Goal: Task Accomplishment & Management: Manage account settings

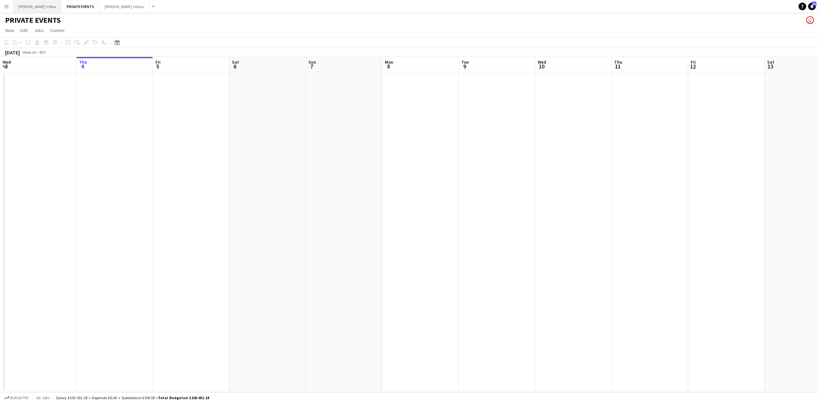
click at [20, 6] on button "[PERSON_NAME]'s Rota Close" at bounding box center [37, 6] width 48 height 12
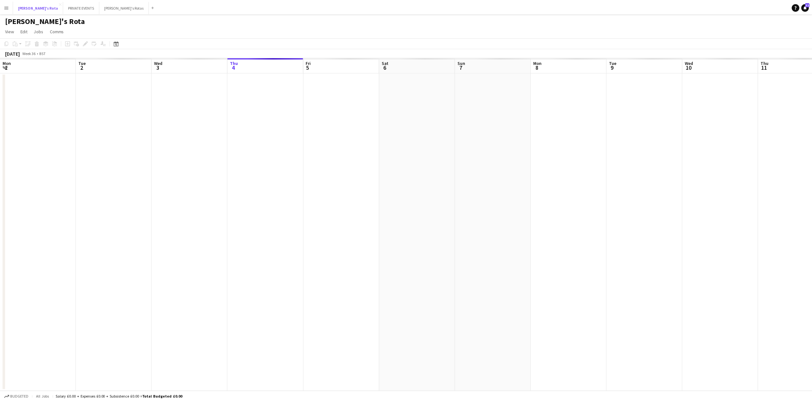
scroll to position [0, 153]
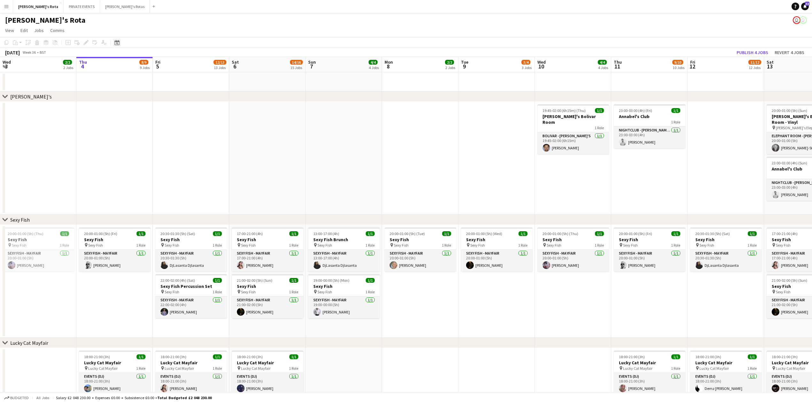
click at [116, 45] on div "Date picker" at bounding box center [117, 43] width 8 height 8
click at [168, 64] on span "Next month" at bounding box center [168, 64] width 13 height 13
click at [154, 131] on span "31" at bounding box center [152, 131] width 8 height 8
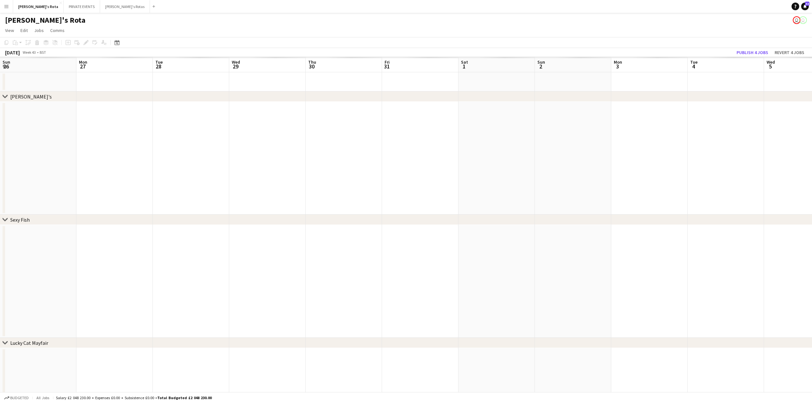
scroll to position [0, 220]
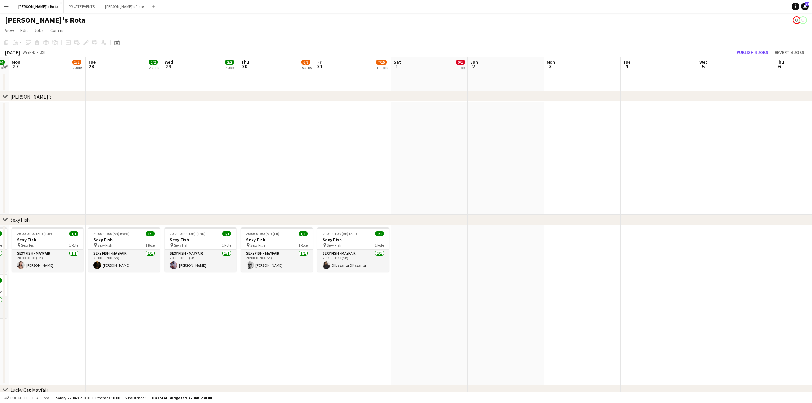
click at [264, 188] on app-date-cell at bounding box center [277, 158] width 76 height 113
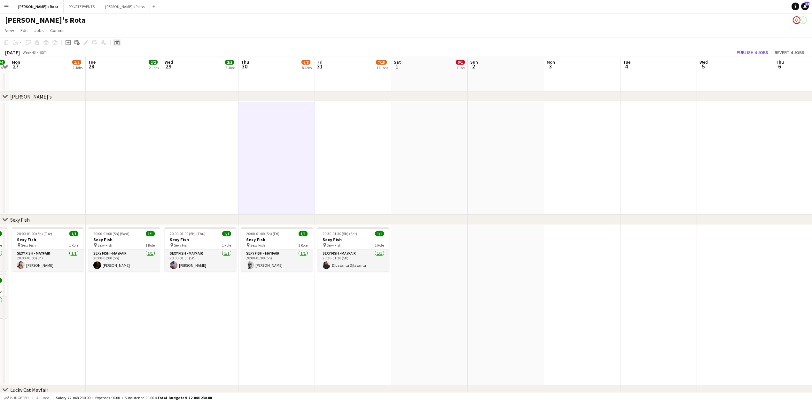
click at [120, 44] on div "Date picker" at bounding box center [117, 43] width 8 height 8
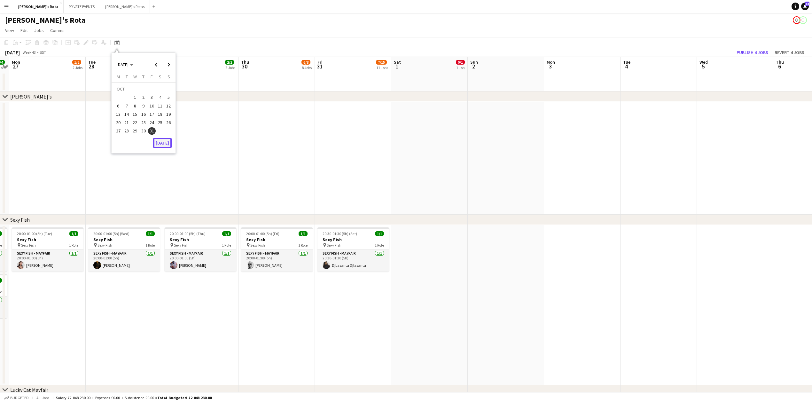
click at [164, 143] on button "[DATE]" at bounding box center [162, 143] width 19 height 10
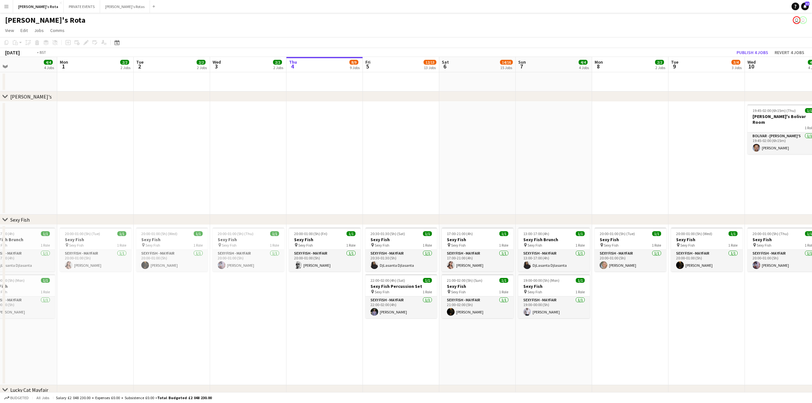
scroll to position [0, 235]
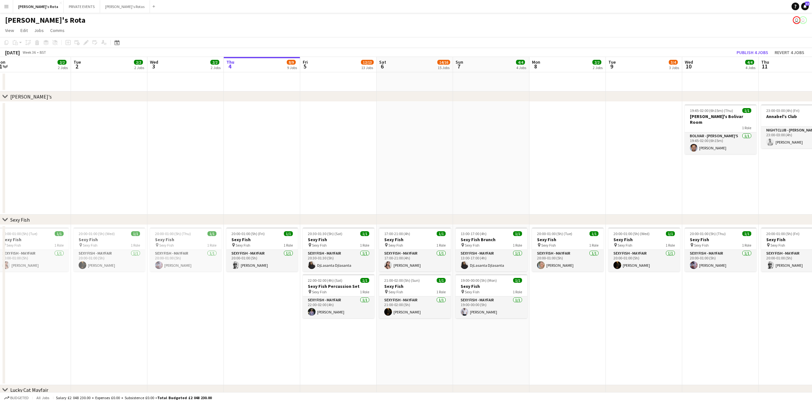
drag, startPoint x: 545, startPoint y: 199, endPoint x: 459, endPoint y: 204, distance: 85.8
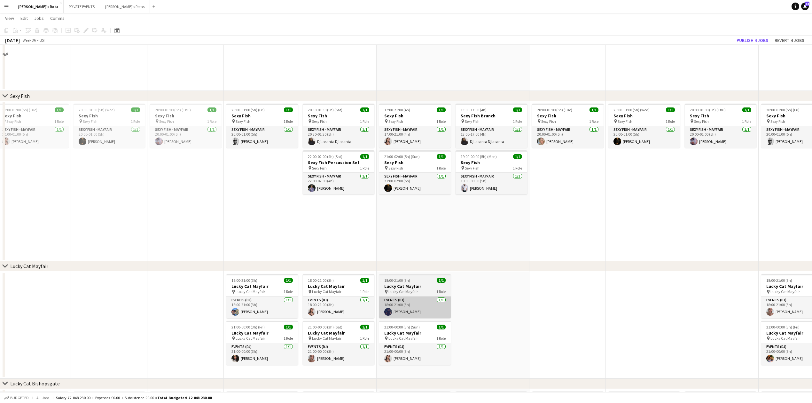
scroll to position [170, 0]
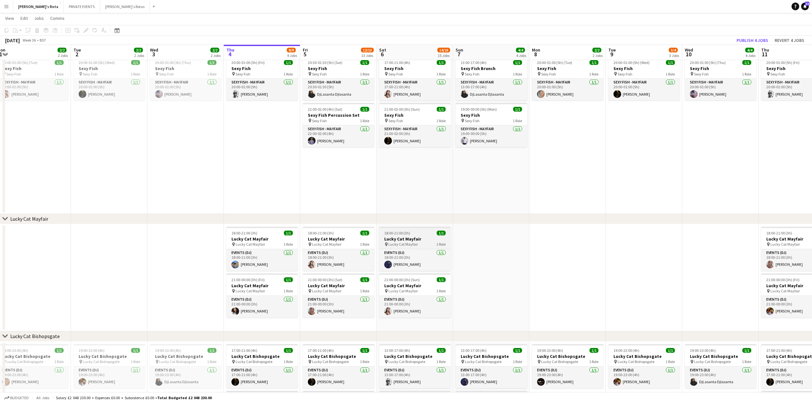
click at [406, 233] on span "18:00-21:00 (3h)" at bounding box center [397, 233] width 26 height 5
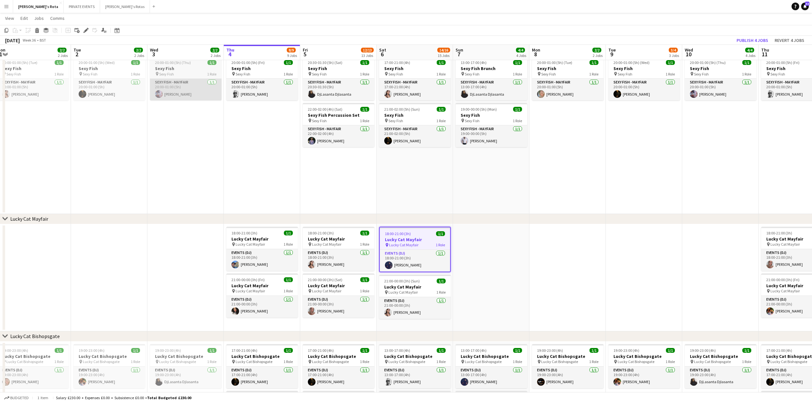
click at [154, 95] on app-card-role "SEXY FISH - MAYFAIR [DATE] 20:00-01:00 (5h) [PERSON_NAME]" at bounding box center [186, 90] width 72 height 22
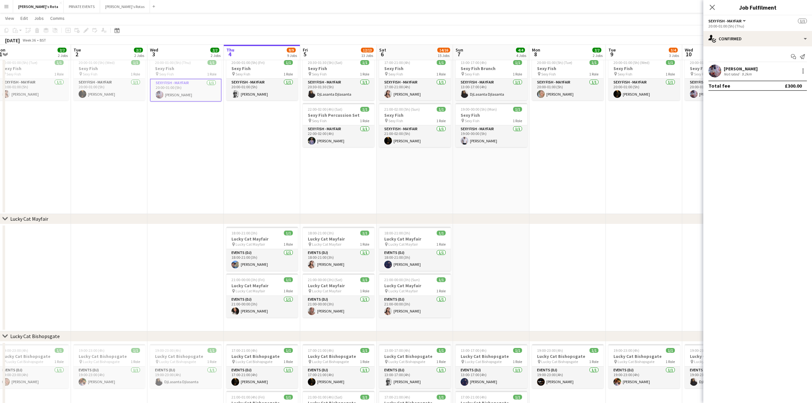
click at [247, 150] on app-date-cell "20:00-01:00 (5h) (Fri) 1/1 Sexy Fish pin Sexy Fish 1 Role SEXY FISH - MAYFAIR […" at bounding box center [262, 134] width 76 height 160
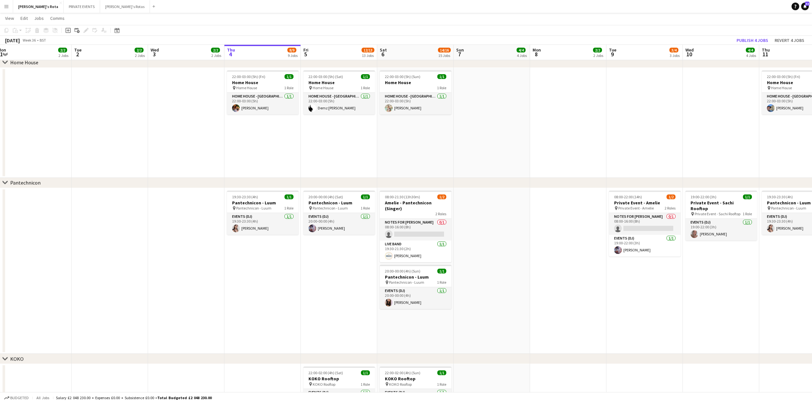
scroll to position [767, 0]
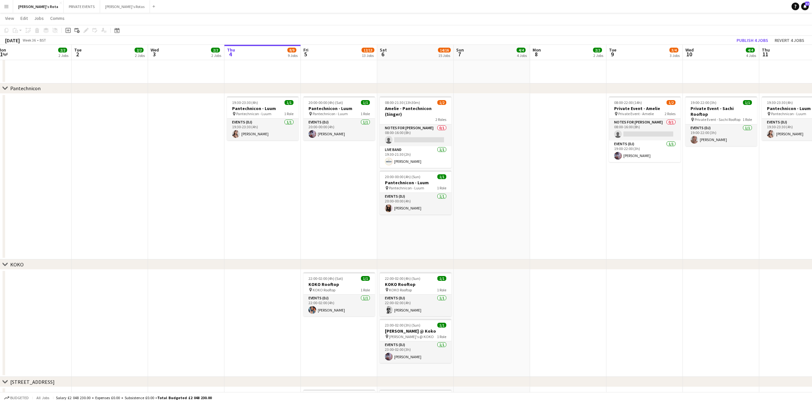
click at [272, 205] on app-date-cell "19:30-23:30 (4h) 1/1 Pantechnicon - Luum pin Pantechnicon - Luum 1 Role Events …" at bounding box center [262, 177] width 76 height 166
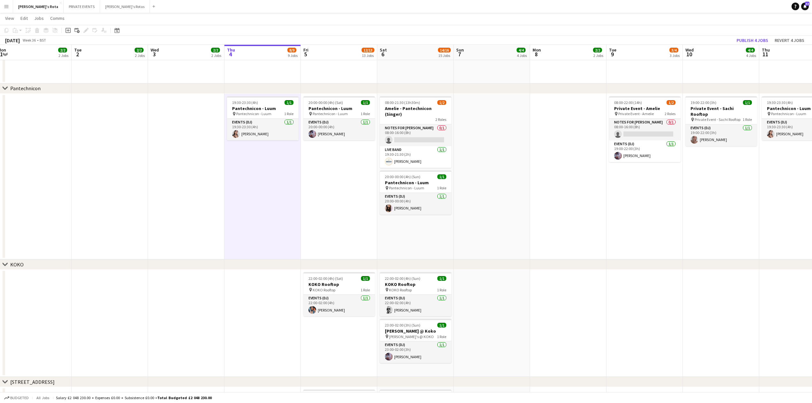
click at [329, 212] on app-date-cell "20:00-00:00 (4h) (Sat) 1/1 Pantechnicon - Luum pin Pantechnicon - Luum 1 Role E…" at bounding box center [339, 177] width 76 height 166
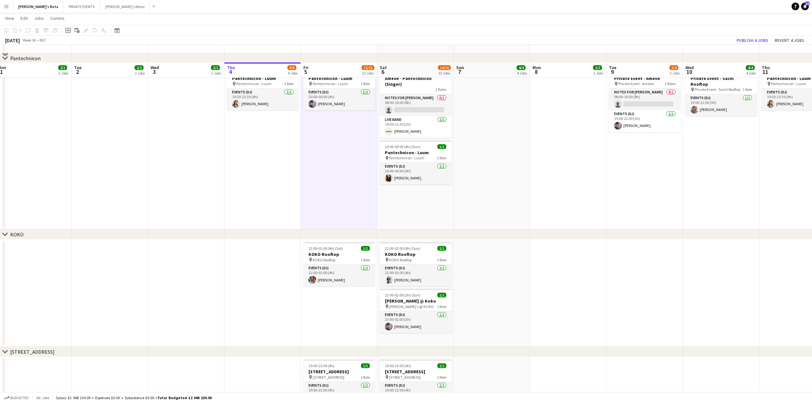
scroll to position [925, 0]
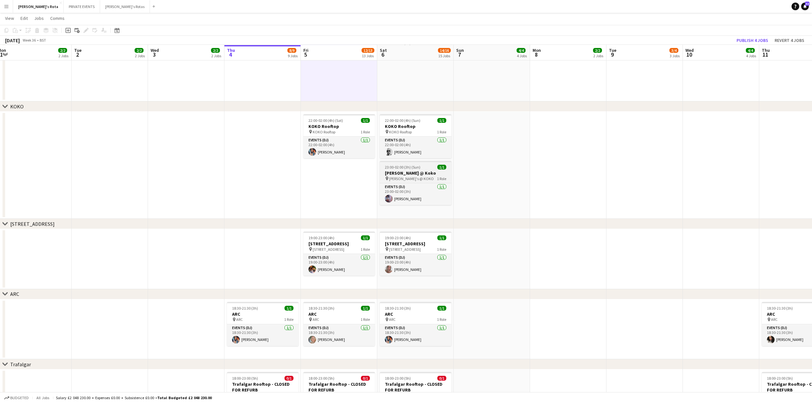
click at [406, 176] on span "[PERSON_NAME]'s @ KOKO" at bounding box center [411, 178] width 45 height 5
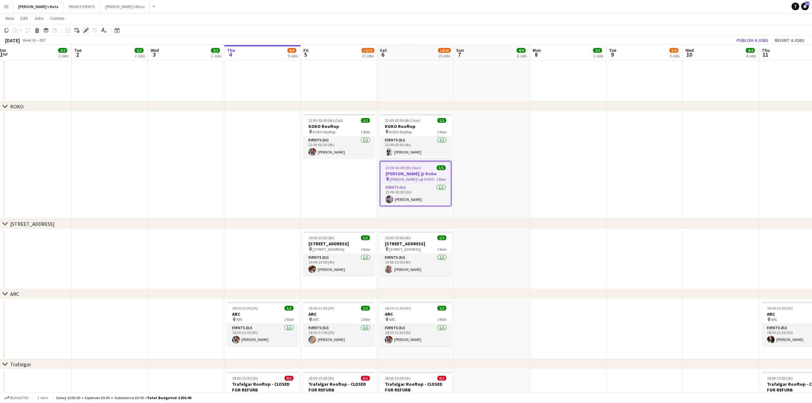
click at [86, 31] on icon at bounding box center [86, 31] width 4 height 4
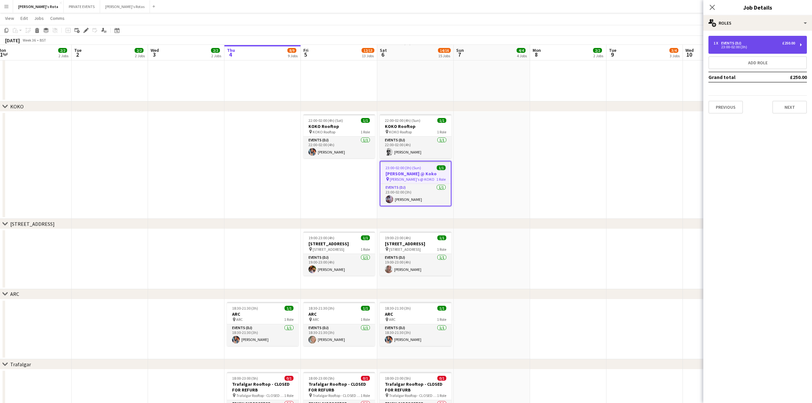
click at [734, 43] on div "Events (DJ)" at bounding box center [732, 43] width 23 height 4
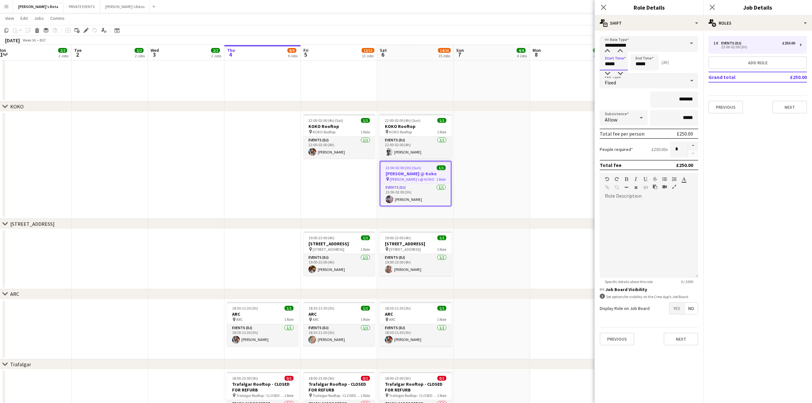
click at [618, 59] on input "*****" at bounding box center [614, 62] width 28 height 16
click at [620, 48] on div at bounding box center [620, 51] width 13 height 6
type input "*****"
click at [620, 48] on div at bounding box center [620, 51] width 13 height 6
click at [647, 66] on input "*****" at bounding box center [645, 62] width 28 height 16
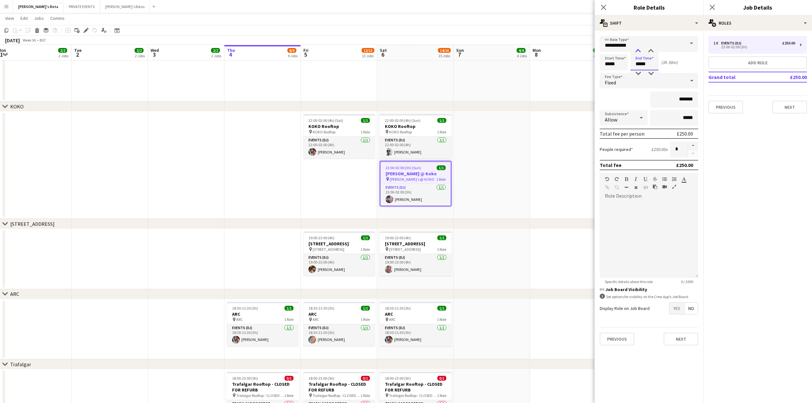
click at [639, 50] on div at bounding box center [638, 51] width 13 height 6
click at [652, 49] on div at bounding box center [651, 51] width 13 height 6
type input "*****"
click at [652, 49] on div at bounding box center [651, 51] width 13 height 6
click at [790, 104] on button "Next" at bounding box center [790, 107] width 35 height 13
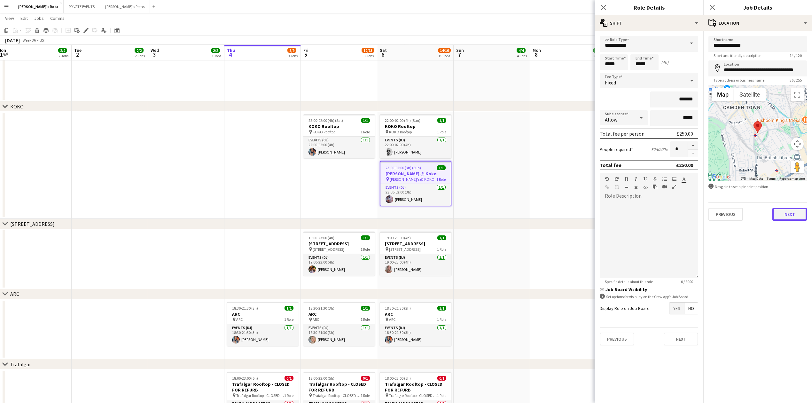
click at [789, 216] on button "Next" at bounding box center [790, 214] width 35 height 13
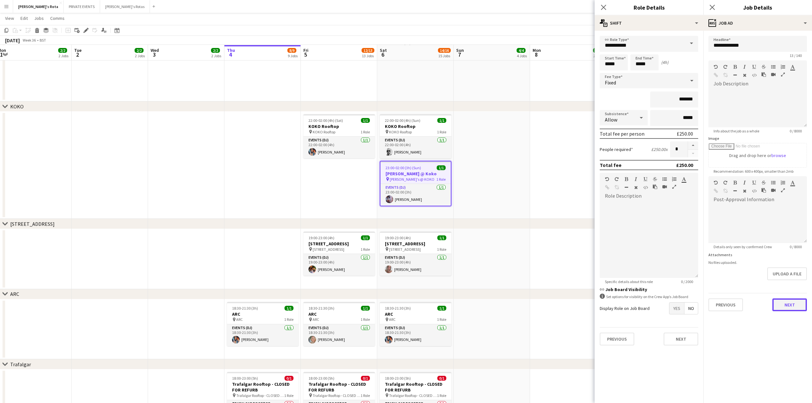
click at [792, 304] on button "Next" at bounding box center [790, 304] width 35 height 13
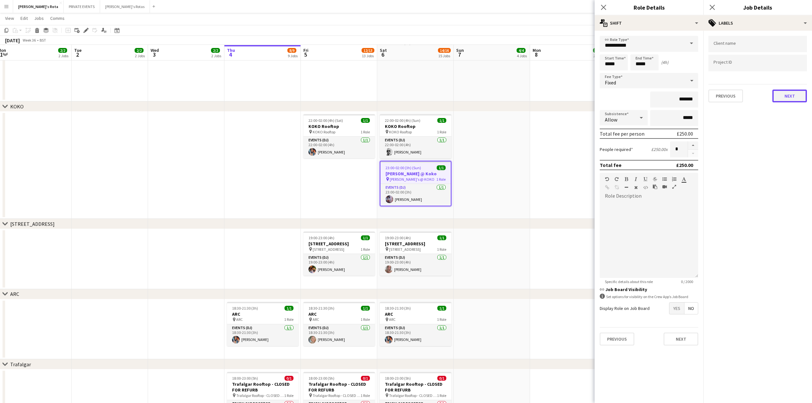
click at [789, 93] on button "Next" at bounding box center [790, 96] width 35 height 13
click at [786, 125] on button "Next" at bounding box center [790, 123] width 35 height 13
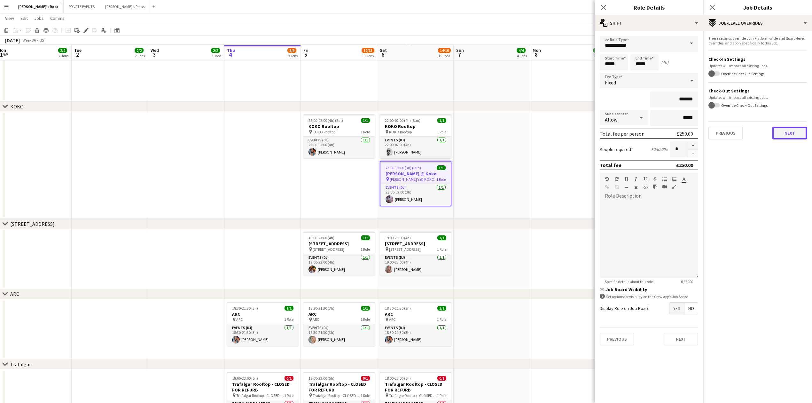
click at [797, 128] on button "Next" at bounding box center [790, 133] width 35 height 13
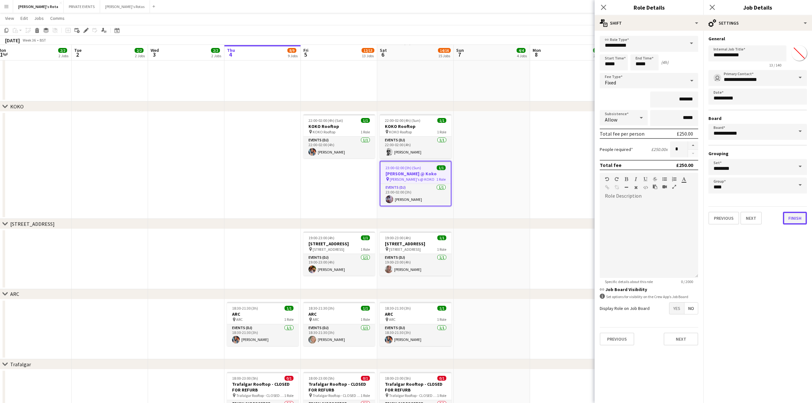
click at [792, 216] on button "Finish" at bounding box center [795, 218] width 24 height 13
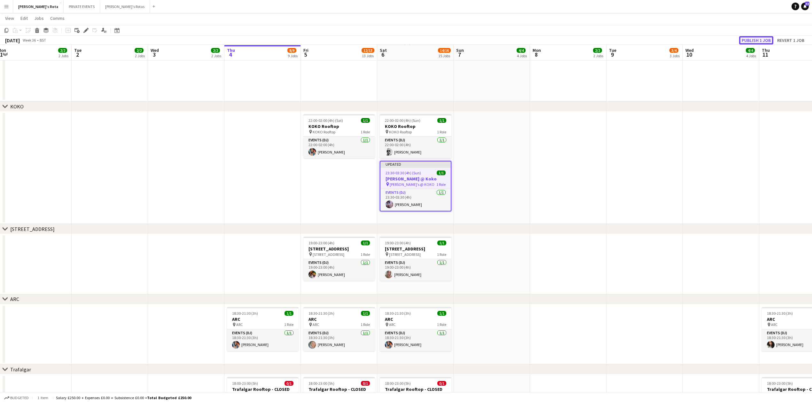
click at [757, 39] on button "Publish 1 job" at bounding box center [756, 40] width 34 height 8
click at [85, 29] on icon "Edit" at bounding box center [85, 30] width 5 height 5
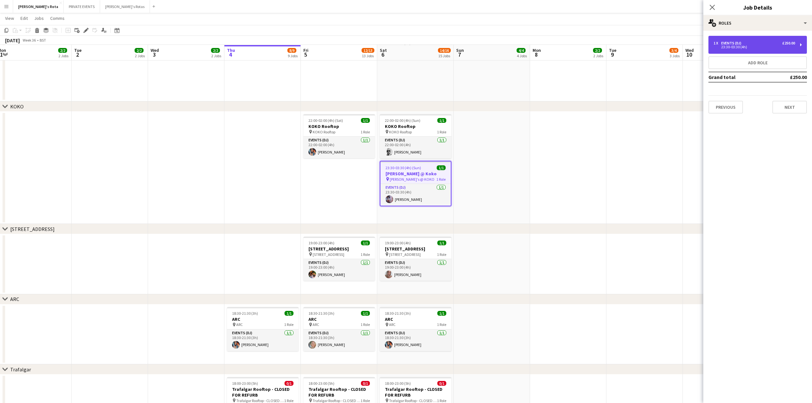
click at [764, 40] on div "1 x Events (DJ) £250.00 23:30-03:30 (4h)" at bounding box center [758, 45] width 98 height 18
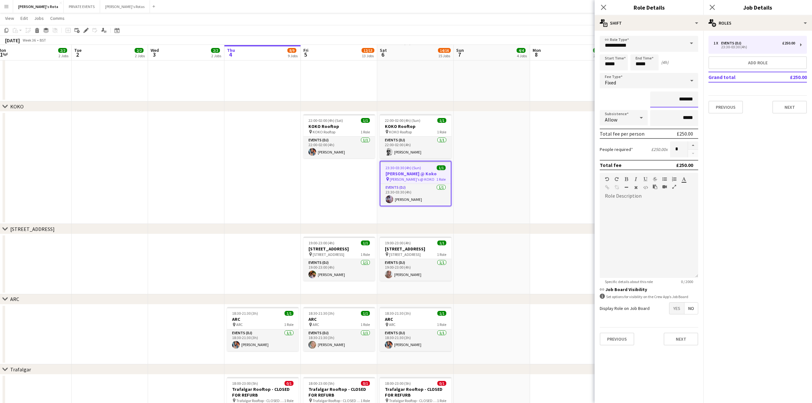
click at [686, 98] on input "*******" at bounding box center [674, 99] width 48 height 16
type input "****"
click at [802, 109] on button "Next" at bounding box center [790, 107] width 35 height 13
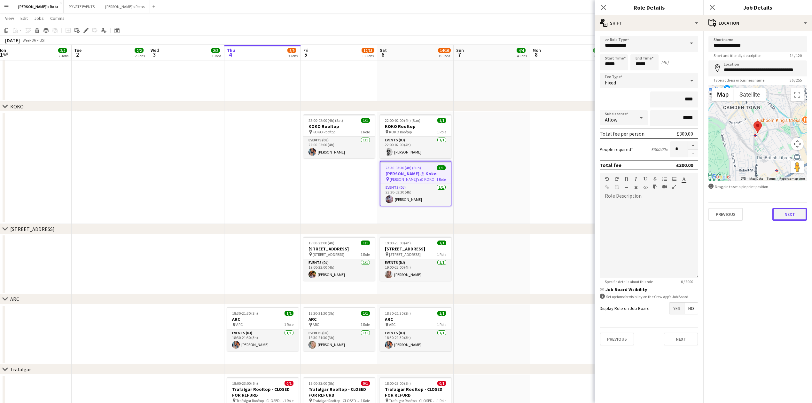
click at [798, 219] on button "Next" at bounding box center [790, 214] width 35 height 13
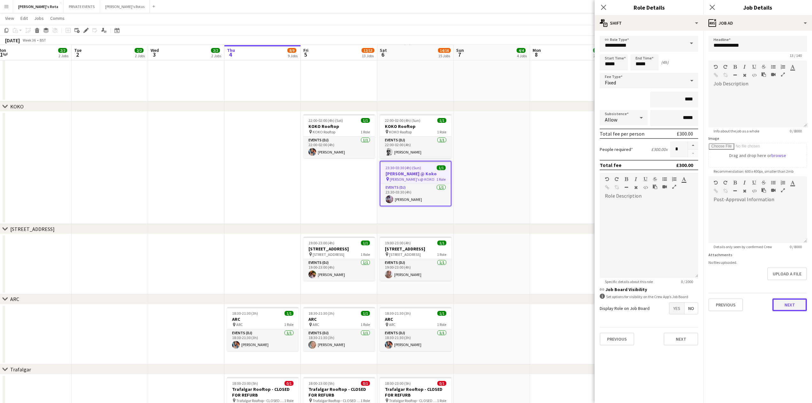
click at [793, 300] on button "Next" at bounding box center [790, 304] width 35 height 13
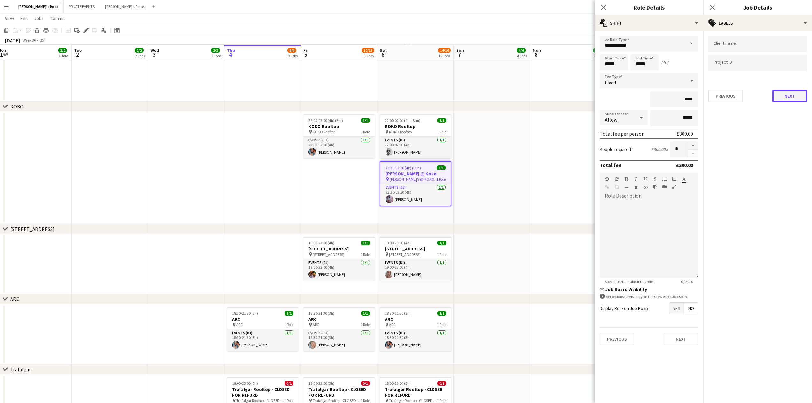
click at [790, 97] on button "Next" at bounding box center [790, 96] width 35 height 13
drag, startPoint x: 784, startPoint y: 116, endPoint x: 786, endPoint y: 123, distance: 7.6
click at [784, 116] on div "Previous Next" at bounding box center [758, 121] width 98 height 18
click at [786, 123] on button "Next" at bounding box center [790, 123] width 35 height 13
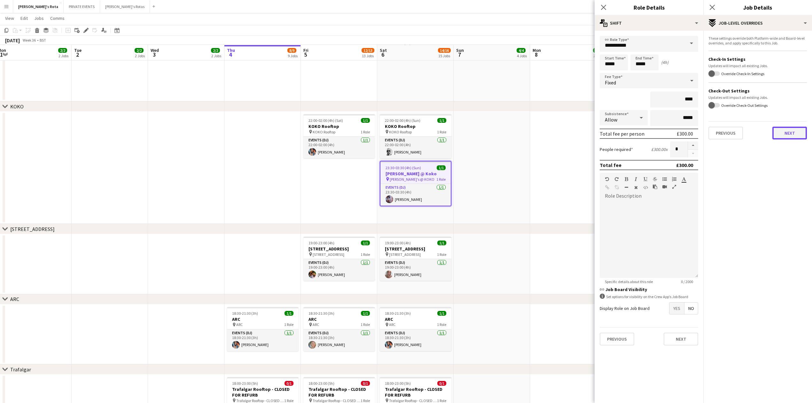
click at [786, 129] on button "Next" at bounding box center [790, 133] width 35 height 13
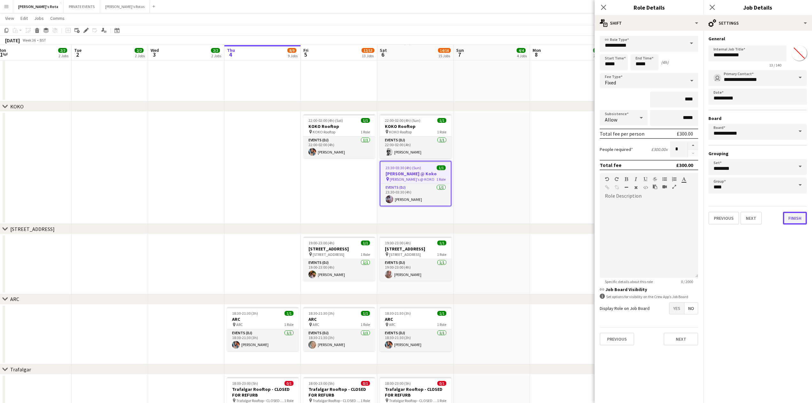
click at [792, 216] on button "Finish" at bounding box center [795, 218] width 24 height 13
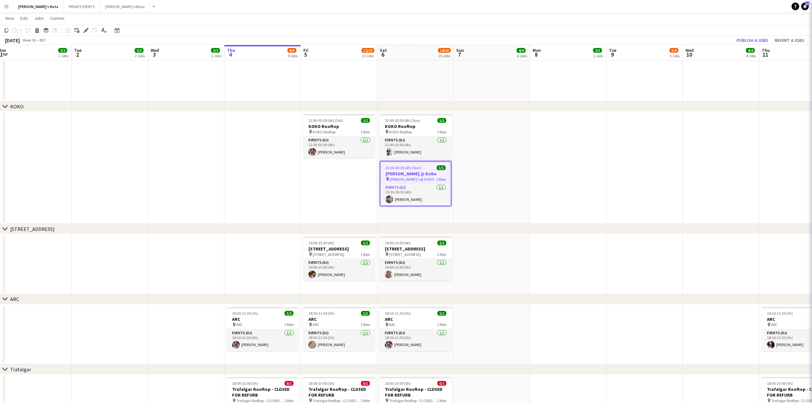
scroll to position [0, 0]
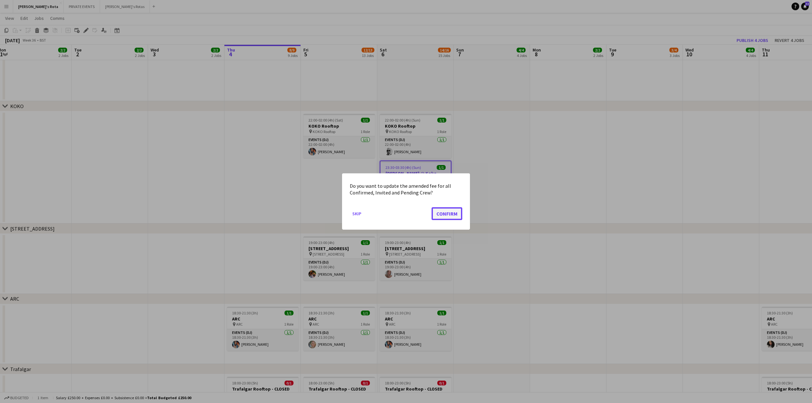
click at [448, 210] on button "Confirm" at bounding box center [447, 213] width 31 height 13
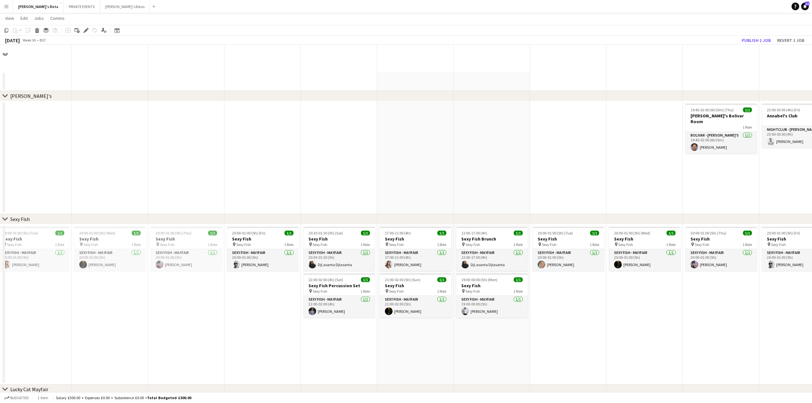
scroll to position [925, 0]
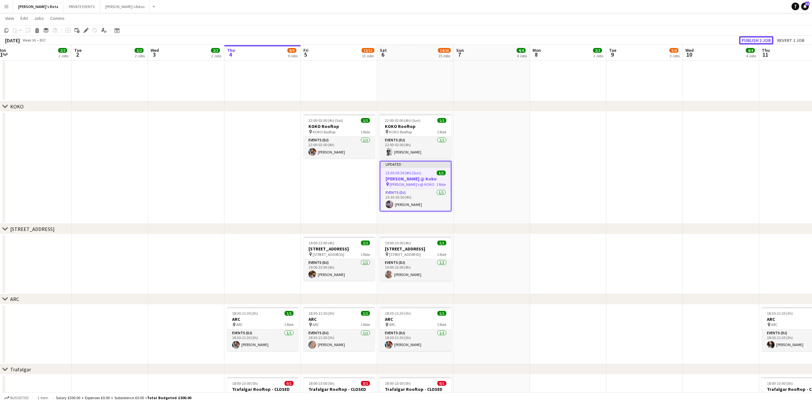
click at [755, 42] on button "Publish 1 job" at bounding box center [756, 40] width 34 height 8
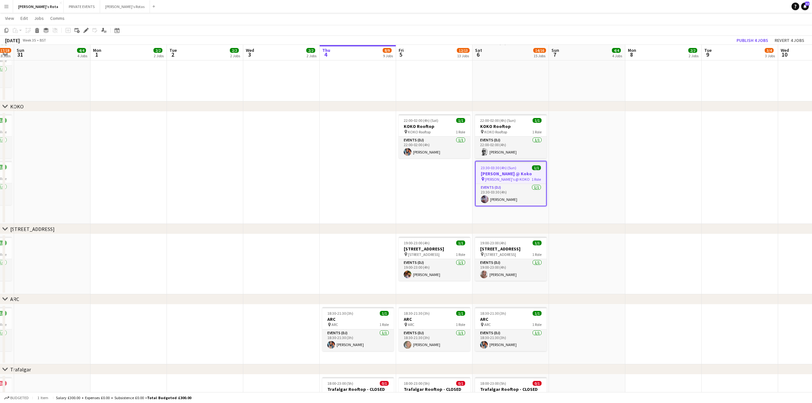
drag, startPoint x: 72, startPoint y: 153, endPoint x: 333, endPoint y: 150, distance: 260.3
click at [352, 150] on app-calendar-viewport "Fri 29 11/12 12 Jobs Sat 30 17/18 18 Jobs Sun 31 4/4 4 Jobs Mon 1 2/2 2 Jobs Tu…" at bounding box center [406, 26] width 812 height 1852
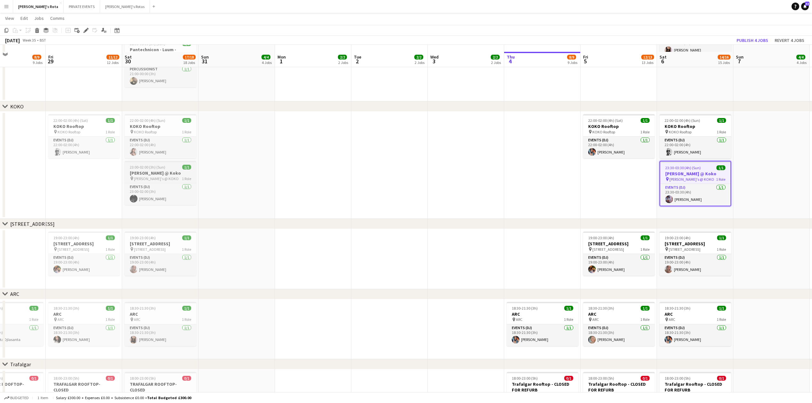
scroll to position [968, 0]
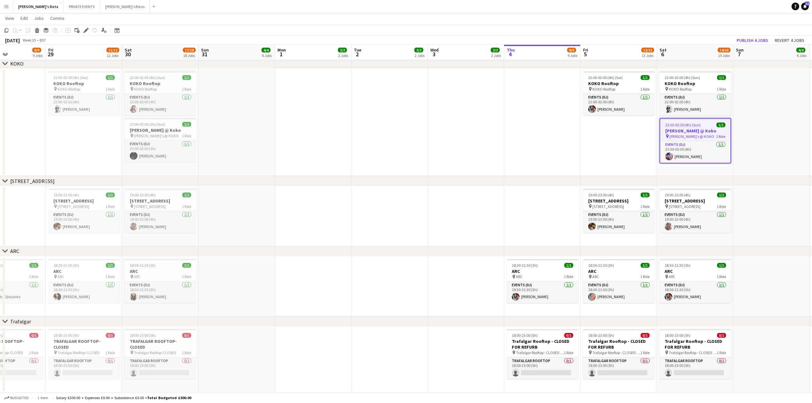
drag, startPoint x: 234, startPoint y: 183, endPoint x: 456, endPoint y: 166, distance: 221.9
drag, startPoint x: 333, startPoint y: 177, endPoint x: 346, endPoint y: 173, distance: 14.1
click at [204, 184] on div "chevron-right [STREET_ADDRESS]" at bounding box center [406, 181] width 812 height 10
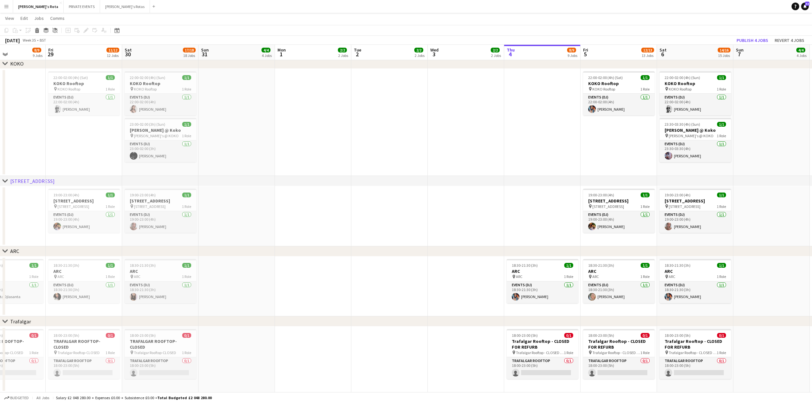
scroll to position [0, 208]
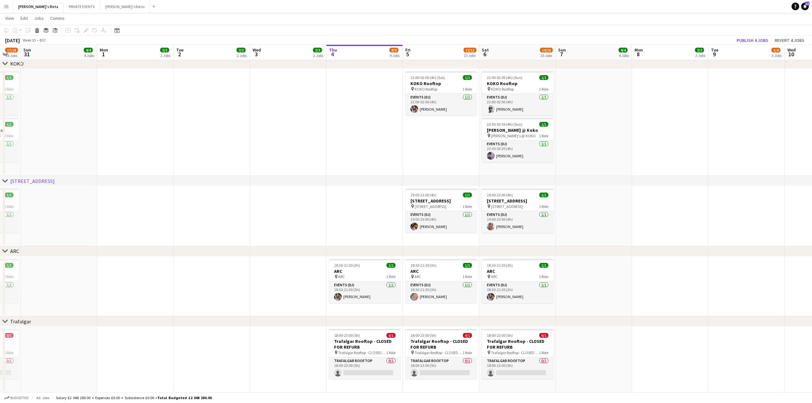
drag, startPoint x: 482, startPoint y: 161, endPoint x: 194, endPoint y: 179, distance: 289.0
click at [118, 31] on icon at bounding box center [117, 31] width 2 height 2
click at [170, 52] on span "Next month" at bounding box center [168, 52] width 13 height 13
click at [152, 83] on span "3" at bounding box center [152, 85] width 8 height 8
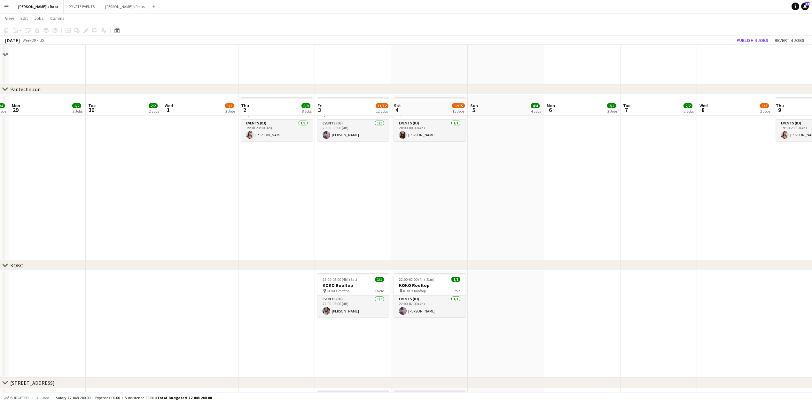
scroll to position [670, 0]
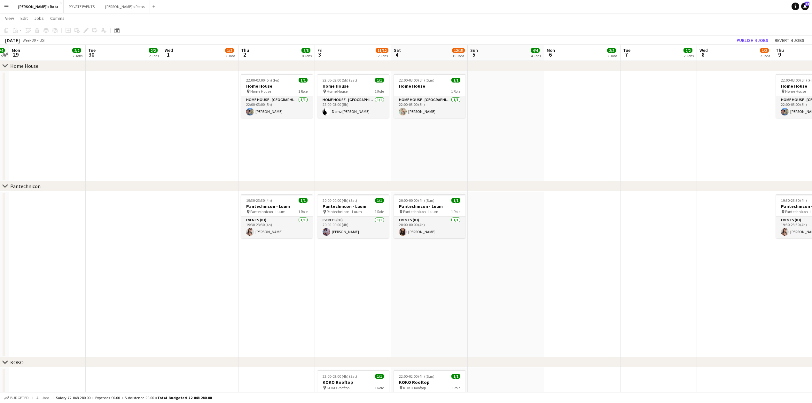
click at [336, 281] on app-date-cell "20:00-00:00 (4h) (Sat) 1/1 Pantechnicon - Luum pin Pantechnicon - Luum 1 Role E…" at bounding box center [353, 275] width 76 height 166
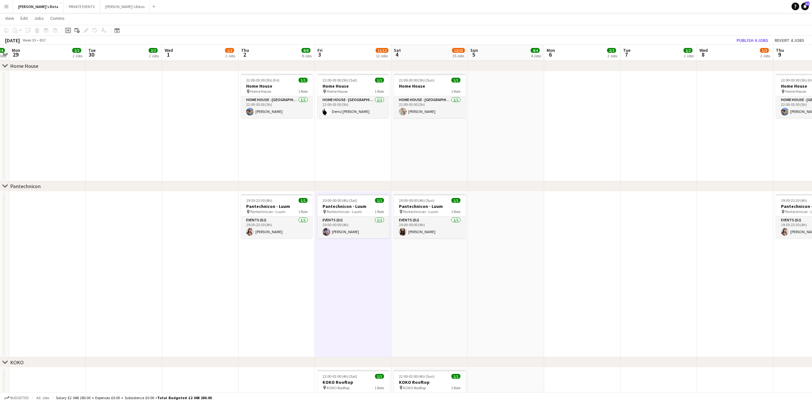
click at [67, 31] on icon "Add job" at bounding box center [68, 30] width 5 height 5
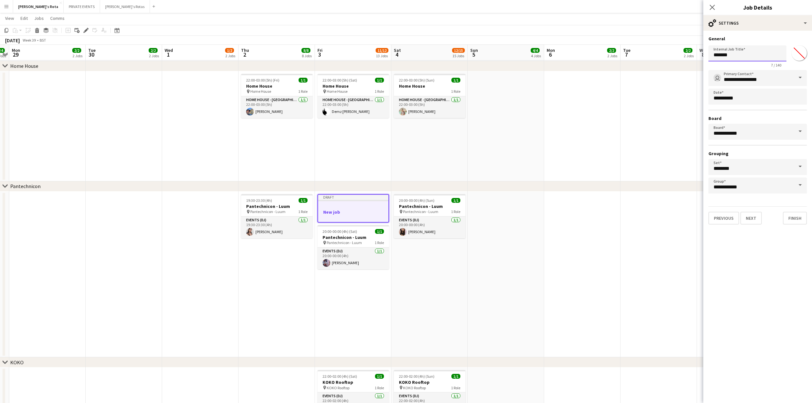
click at [719, 58] on input "*******" at bounding box center [748, 53] width 78 height 16
type input "**********"
click at [752, 214] on button "Next" at bounding box center [751, 218] width 21 height 13
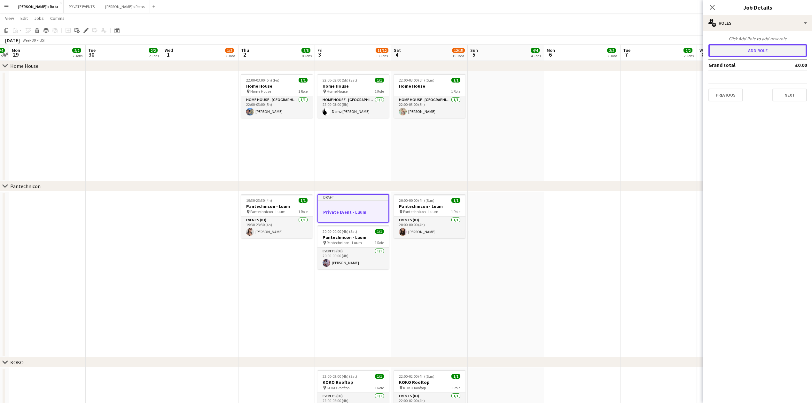
click at [751, 48] on button "Add role" at bounding box center [758, 50] width 98 height 13
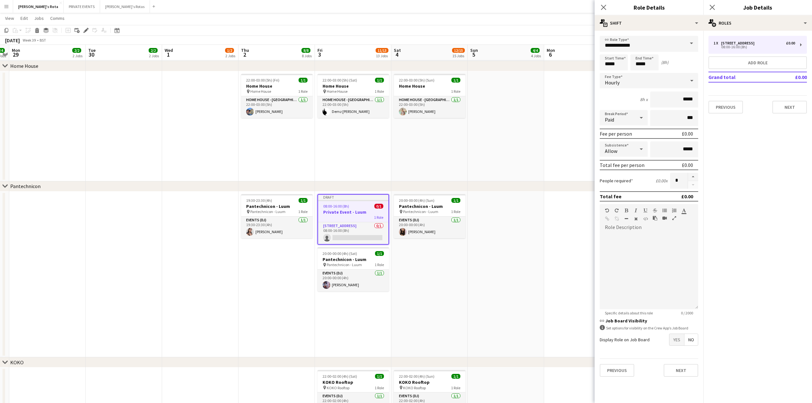
drag, startPoint x: 696, startPoint y: 41, endPoint x: 689, endPoint y: 41, distance: 7.0
click at [695, 41] on span at bounding box center [691, 43] width 13 height 15
click at [632, 55] on span "Events (DJ)" at bounding box center [649, 57] width 88 height 6
type input "**********"
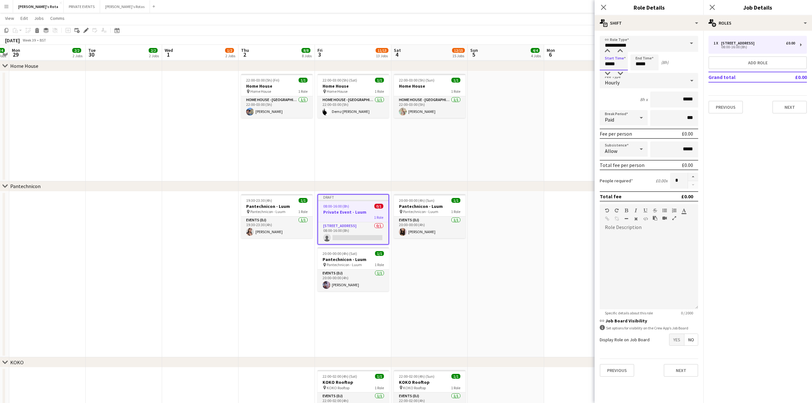
click at [609, 64] on input "*****" at bounding box center [614, 62] width 28 height 16
click at [608, 51] on div at bounding box center [607, 51] width 13 height 6
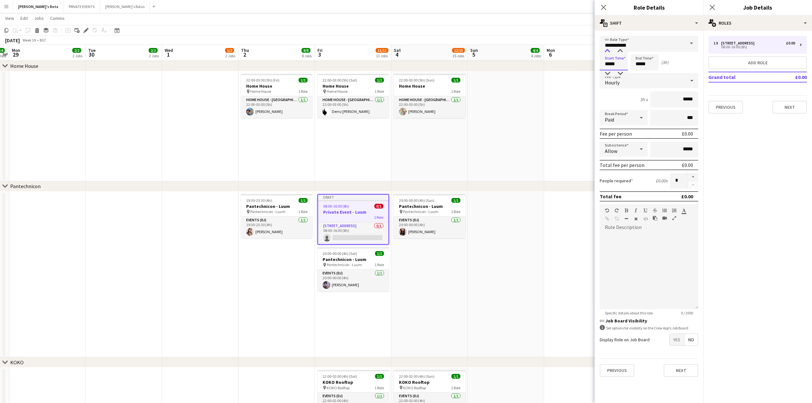
click at [608, 51] on div at bounding box center [607, 51] width 13 height 6
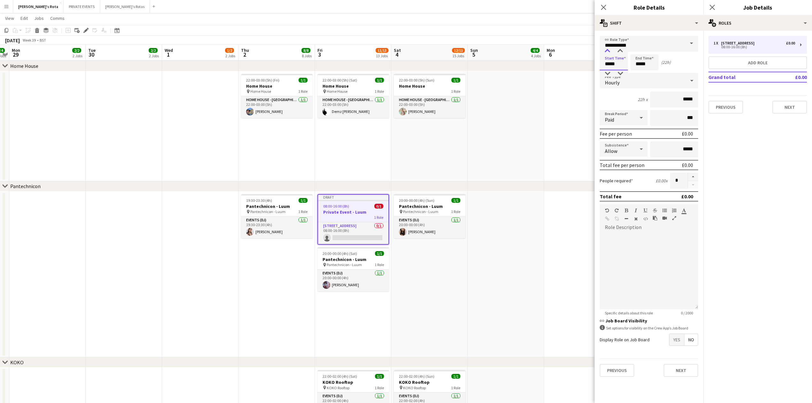
click at [608, 51] on div at bounding box center [607, 51] width 13 height 6
type input "*****"
click at [608, 51] on div at bounding box center [607, 51] width 13 height 6
click at [644, 61] on input "*****" at bounding box center [645, 62] width 28 height 16
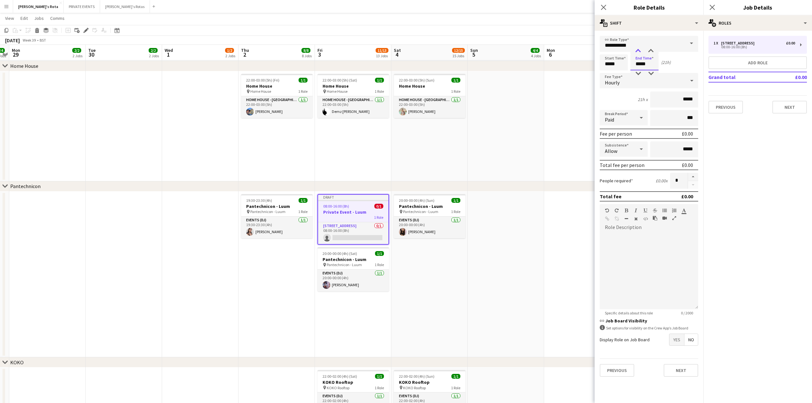
click at [639, 50] on div at bounding box center [638, 51] width 13 height 6
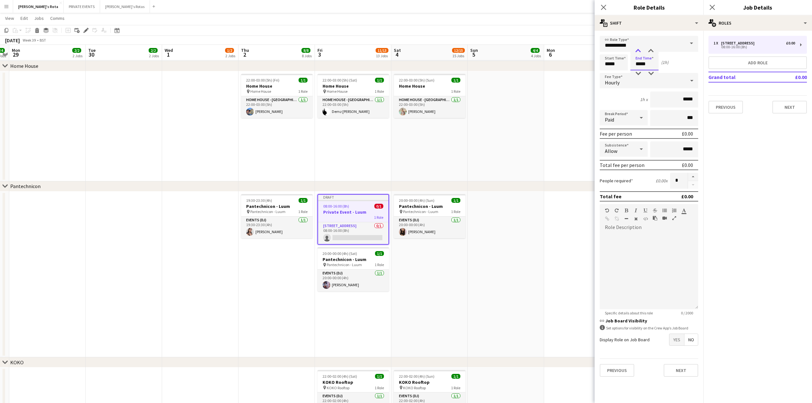
click at [639, 50] on div at bounding box center [638, 51] width 13 height 6
type input "*****"
click at [639, 50] on div at bounding box center [638, 51] width 13 height 6
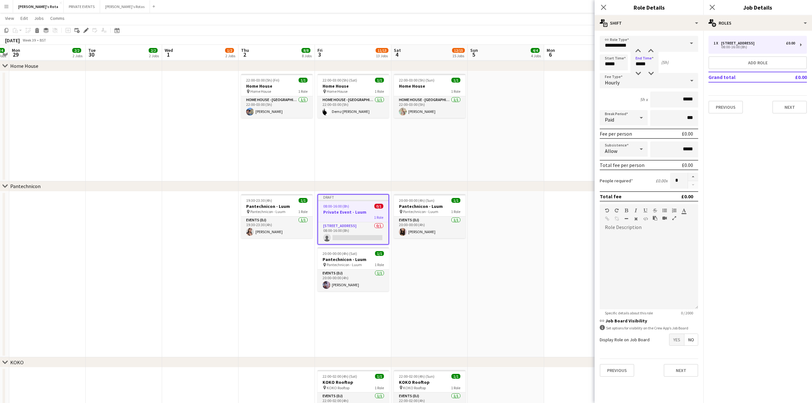
click at [637, 82] on div "Hourly" at bounding box center [643, 80] width 86 height 15
click at [626, 115] on span "Fixed" at bounding box center [649, 114] width 88 height 6
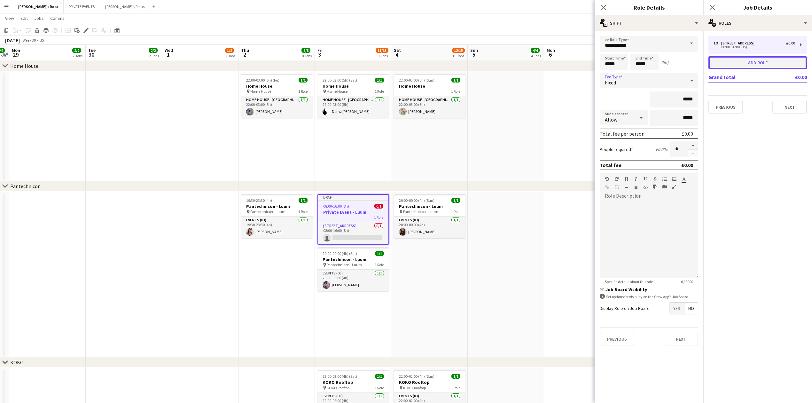
click at [761, 64] on button "Add role" at bounding box center [758, 62] width 98 height 13
type input "**********"
type input "*****"
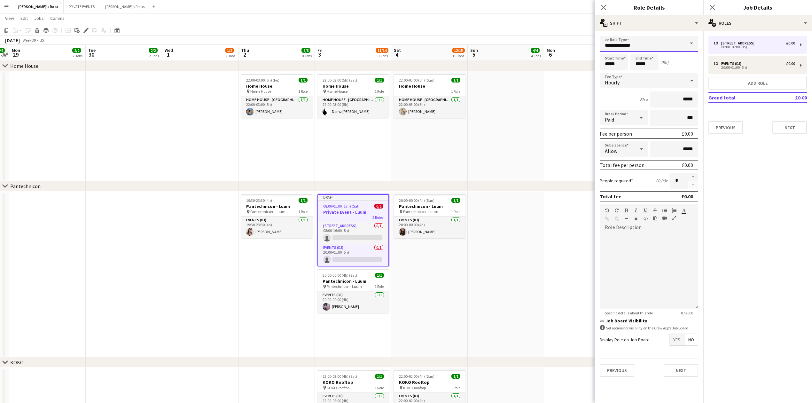
drag, startPoint x: 647, startPoint y: 40, endPoint x: 647, endPoint y: 43, distance: 3.3
click at [647, 40] on input "**********" at bounding box center [649, 44] width 98 height 16
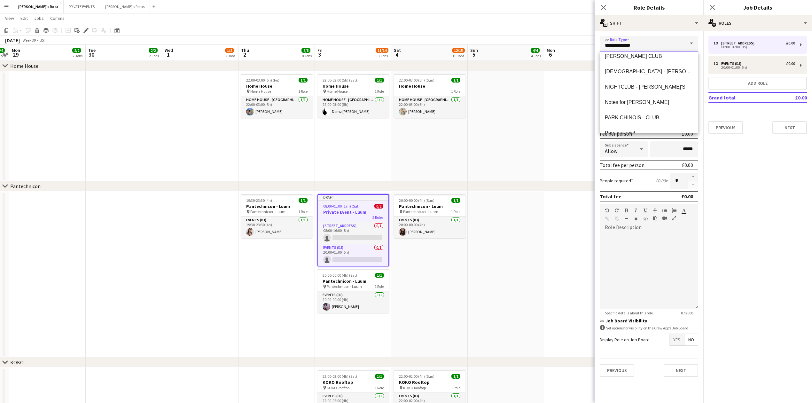
scroll to position [554, 0]
click at [631, 62] on span "Notes for [PERSON_NAME]" at bounding box center [649, 60] width 88 height 6
type input "**********"
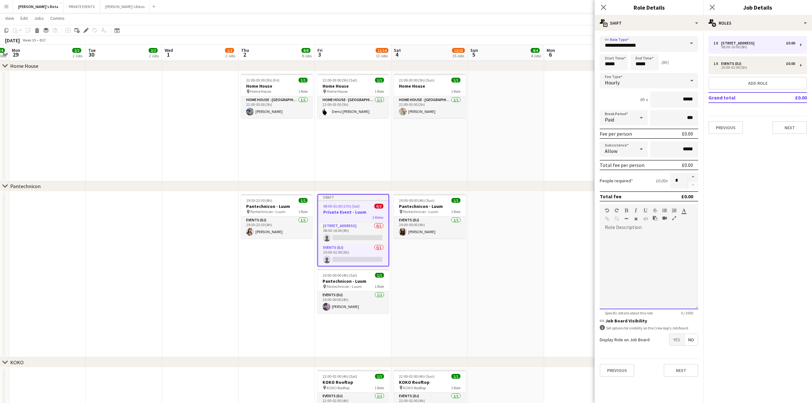
click at [629, 257] on div at bounding box center [649, 270] width 98 height 77
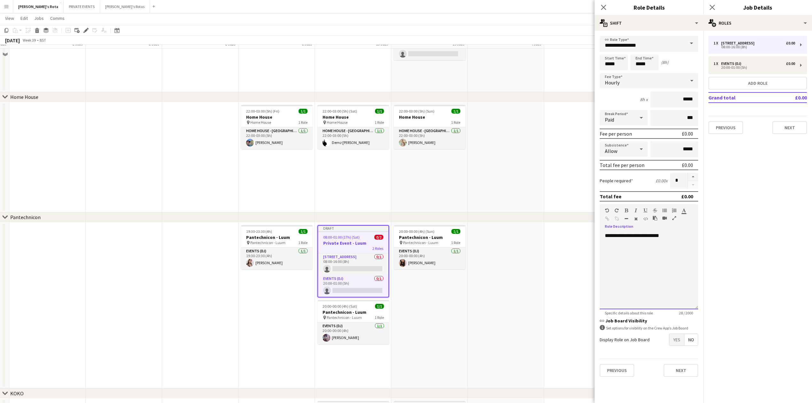
scroll to position [627, 0]
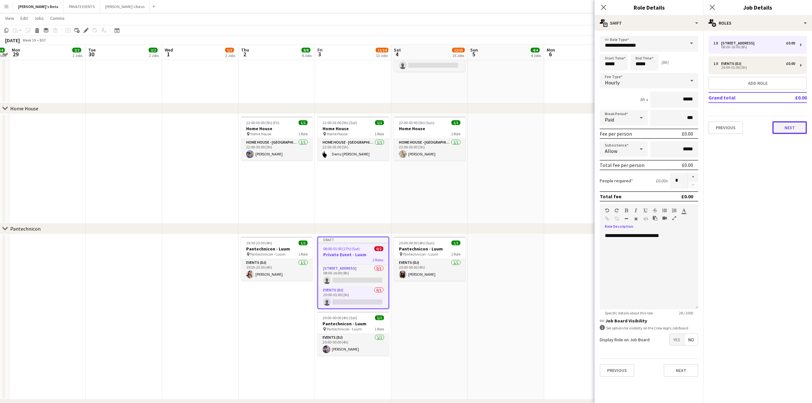
click at [790, 128] on button "Next" at bounding box center [790, 127] width 35 height 13
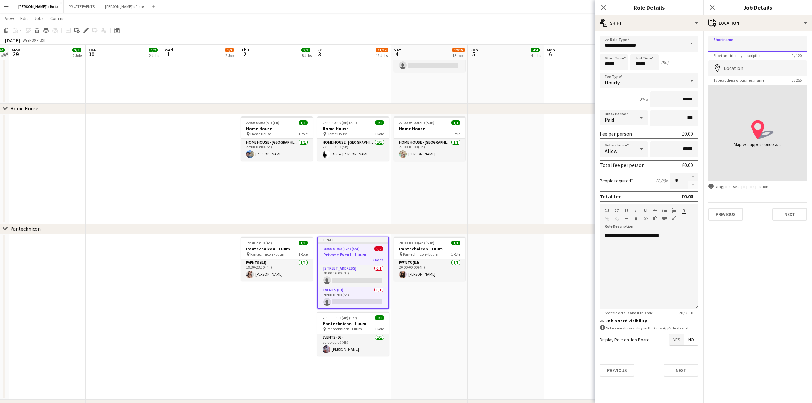
click at [740, 49] on input "Shortname" at bounding box center [758, 44] width 98 height 16
type input "**********"
type input "*"
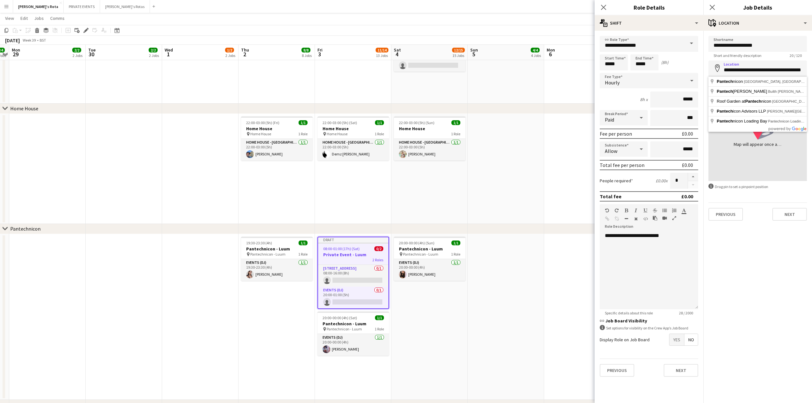
type input "**********"
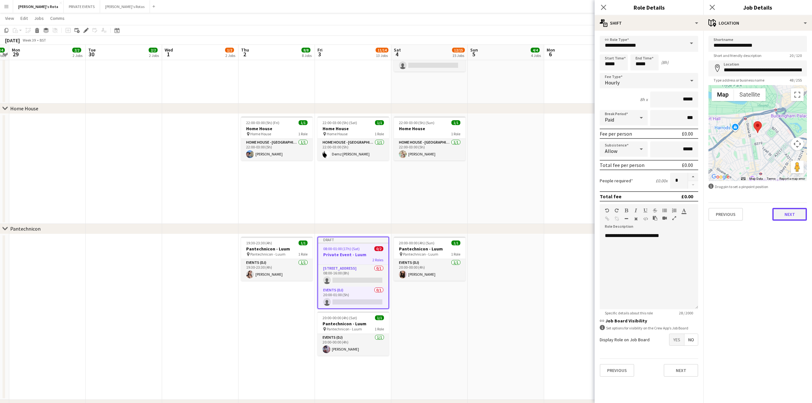
click at [783, 214] on button "Next" at bounding box center [790, 214] width 35 height 13
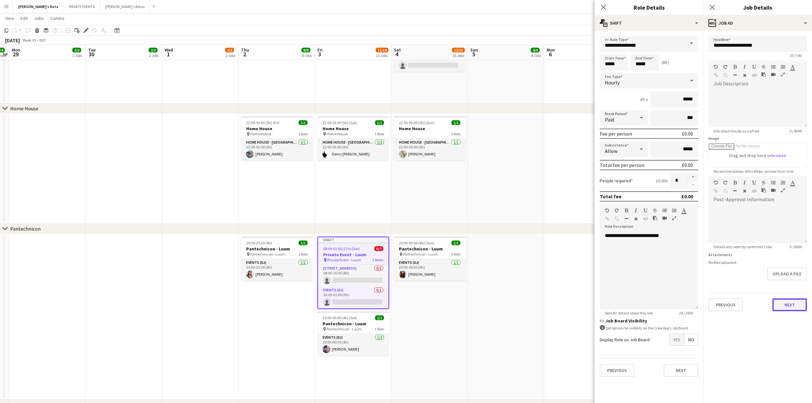
click at [783, 303] on button "Next" at bounding box center [790, 304] width 35 height 13
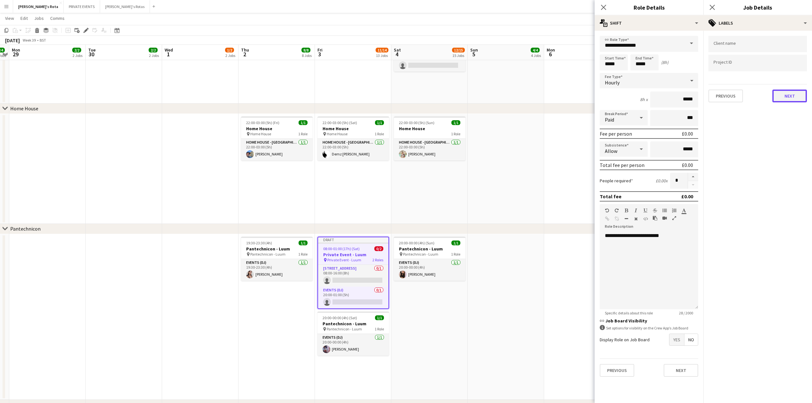
click at [792, 94] on button "Next" at bounding box center [790, 96] width 35 height 13
click at [790, 66] on button "Next" at bounding box center [790, 66] width 35 height 13
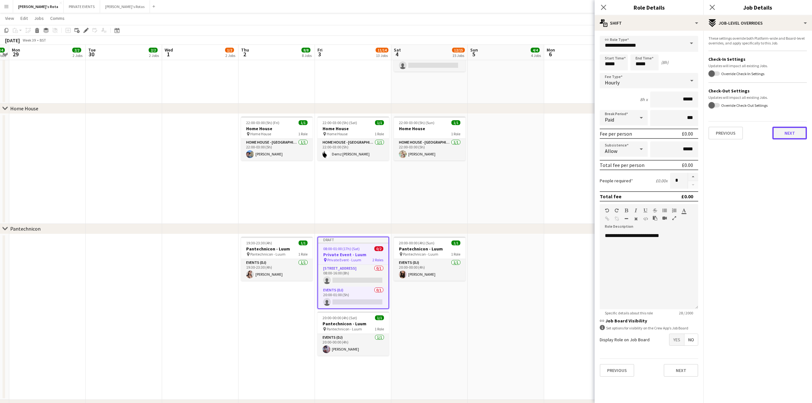
click at [791, 133] on button "Next" at bounding box center [790, 133] width 35 height 13
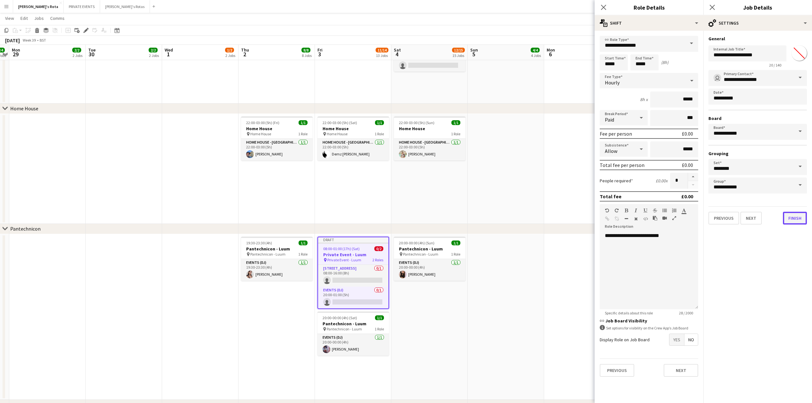
click at [797, 212] on button "Finish" at bounding box center [795, 218] width 24 height 13
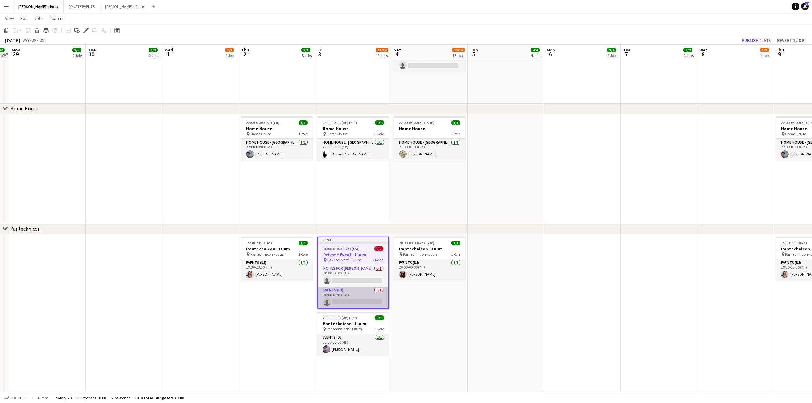
click at [359, 296] on app-card-role "Events (DJ) 0/1 20:00-01:00 (5h) single-neutral-actions" at bounding box center [353, 297] width 70 height 22
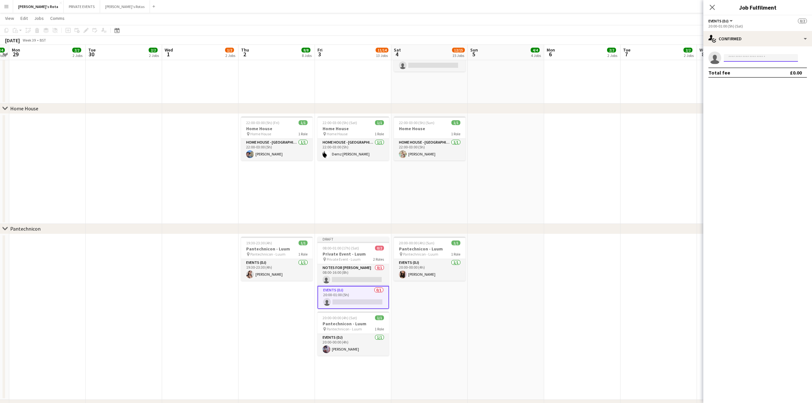
click at [755, 60] on input at bounding box center [761, 58] width 74 height 8
type input "****"
click at [753, 71] on span "[EMAIL_ADDRESS][DOMAIN_NAME]" at bounding box center [761, 72] width 64 height 5
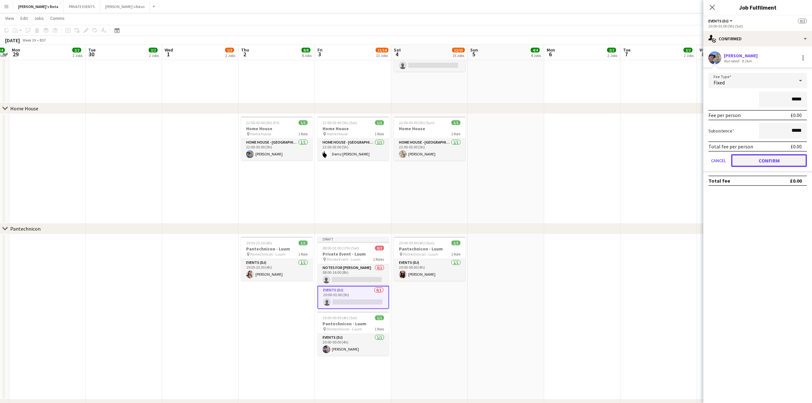
click at [772, 164] on button "Confirm" at bounding box center [769, 160] width 76 height 13
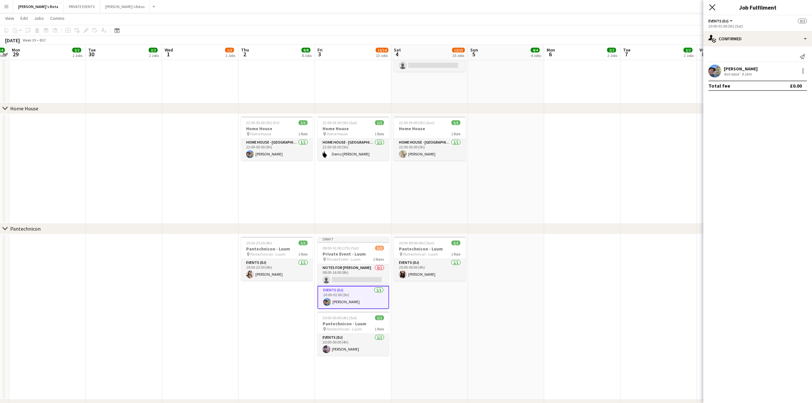
drag, startPoint x: 712, startPoint y: 5, endPoint x: 710, endPoint y: 11, distance: 5.7
click at [712, 6] on icon "Close pop-in" at bounding box center [712, 7] width 5 height 5
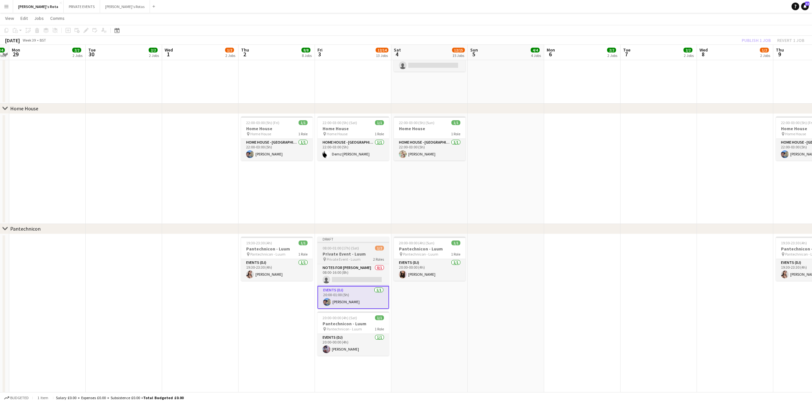
click at [341, 257] on span "Private Event - Luum" at bounding box center [344, 259] width 34 height 5
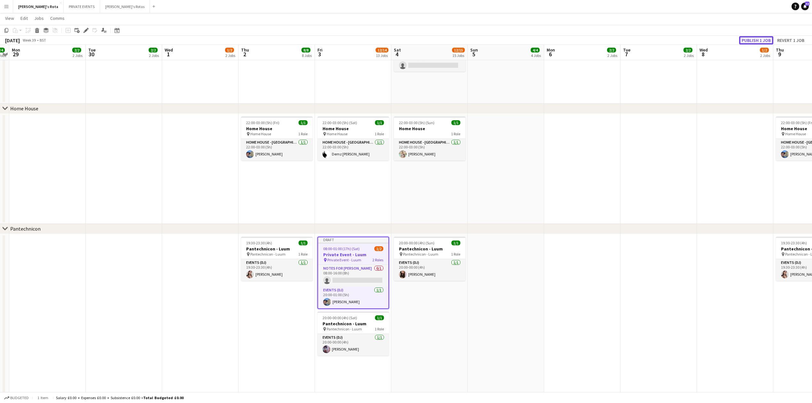
click at [745, 39] on button "Publish 1 job" at bounding box center [756, 40] width 34 height 8
click at [240, 191] on app-date-cell "22:00-03:00 (5h) (Fri) 1/1 Home House pin Home House 1 Role HOME HOUSE - [GEOGR…" at bounding box center [277, 169] width 76 height 110
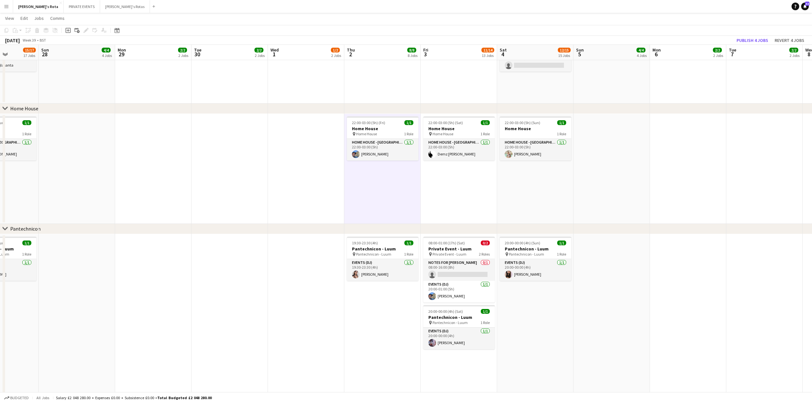
drag, startPoint x: 20, startPoint y: 194, endPoint x: 267, endPoint y: 194, distance: 246.8
click at [286, 196] on app-calendar-viewport "Thu 25 Fri 26 10/12 12 Jobs Sat 27 15/17 17 Jobs Sun 28 4/4 4 Jobs Mon 29 2/2 2…" at bounding box center [406, 327] width 812 height 1858
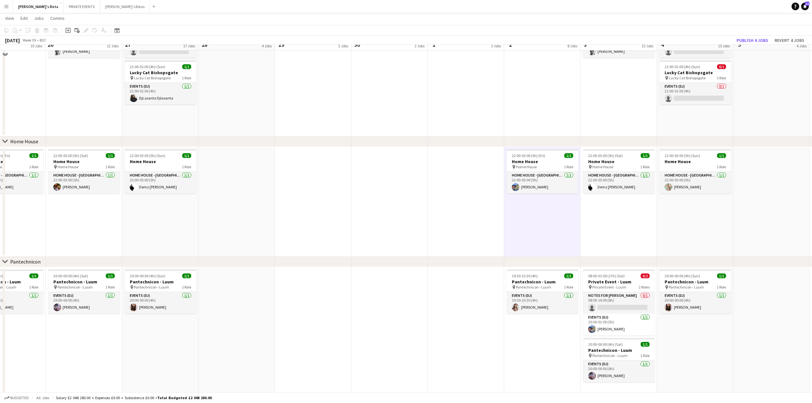
scroll to position [585, 0]
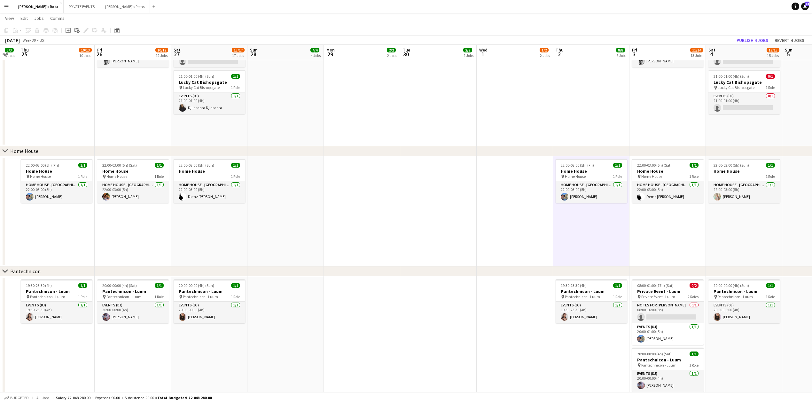
drag, startPoint x: 77, startPoint y: 213, endPoint x: 303, endPoint y: 230, distance: 226.7
click at [303, 230] on app-calendar-viewport "Tue 23 2/2 2 Jobs Wed 24 3/3 3 Jobs Thu 25 10/13 10 Jobs Fri 26 10/12 12 Jobs S…" at bounding box center [406, 369] width 812 height 1858
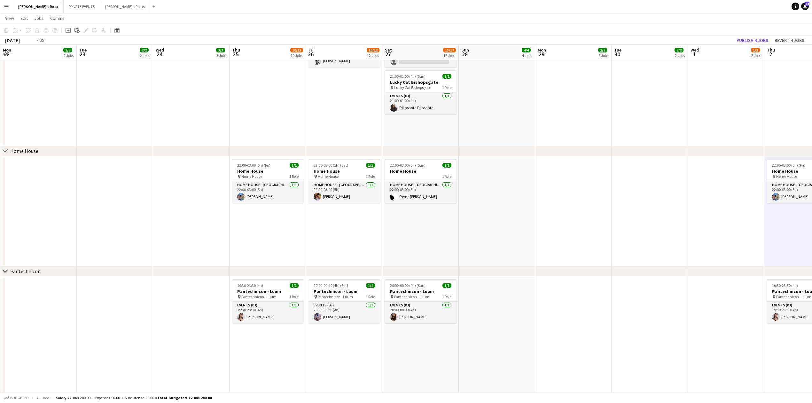
drag, startPoint x: 114, startPoint y: 215, endPoint x: 236, endPoint y: 240, distance: 124.7
click at [237, 241] on app-calendar-viewport "Sat 20 12/13 13 Jobs Sun 21 4/4 4 Jobs Mon 22 2/2 2 Jobs Tue 23 2/2 2 Jobs Wed …" at bounding box center [406, 369] width 812 height 1858
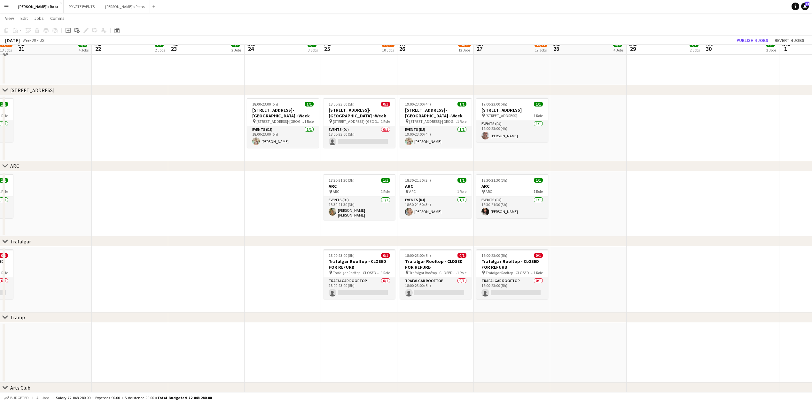
scroll to position [1053, 0]
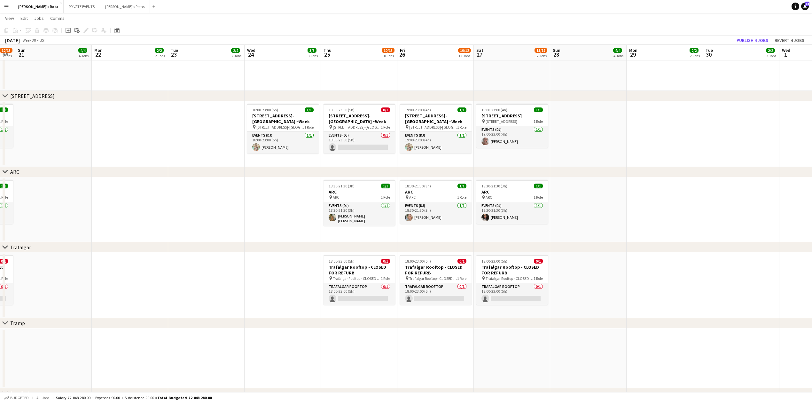
click at [16, 172] on div "ARC" at bounding box center [14, 172] width 9 height 6
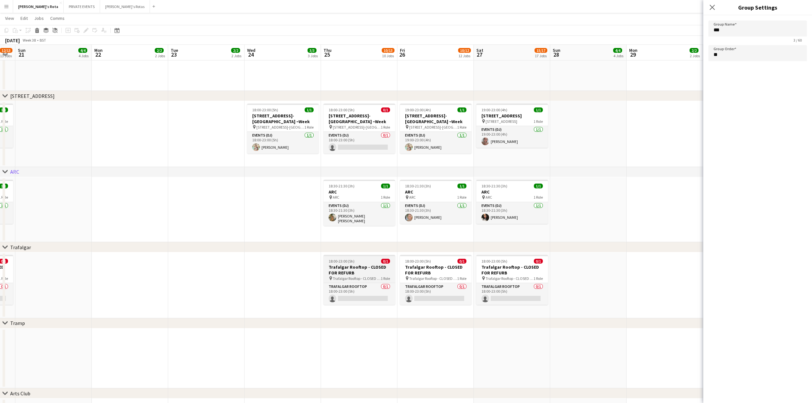
click at [348, 264] on h3 "Trafalgar Rooftop - CLOSED FOR REFURB" at bounding box center [360, 270] width 72 height 12
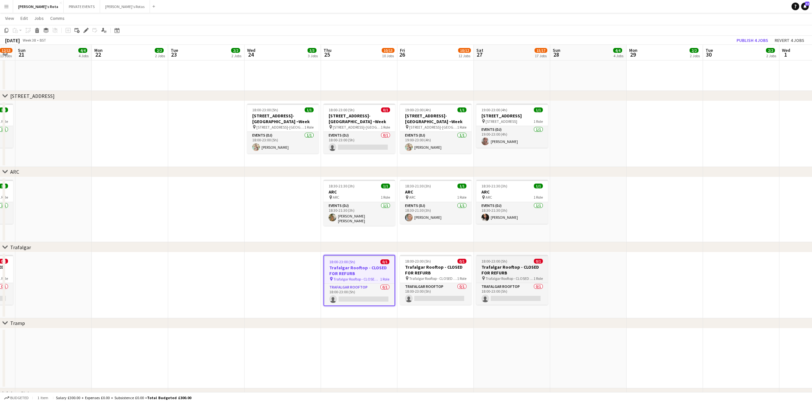
click at [523, 264] on h3 "Trafalgar Rooftop - CLOSED FOR REFURB" at bounding box center [512, 270] width 72 height 12
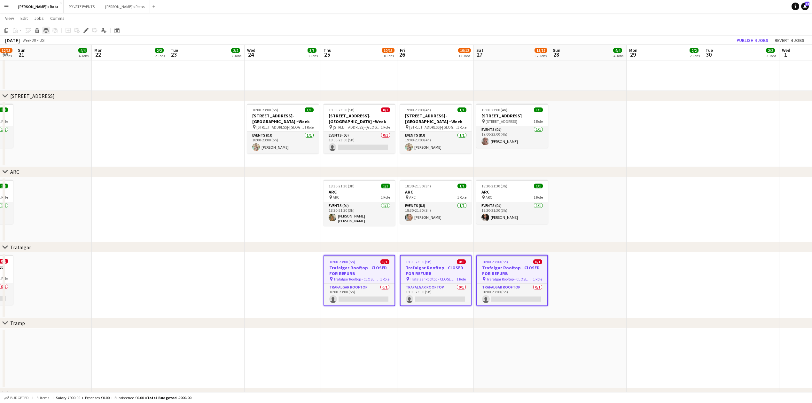
click at [46, 31] on icon "Group" at bounding box center [45, 30] width 5 height 5
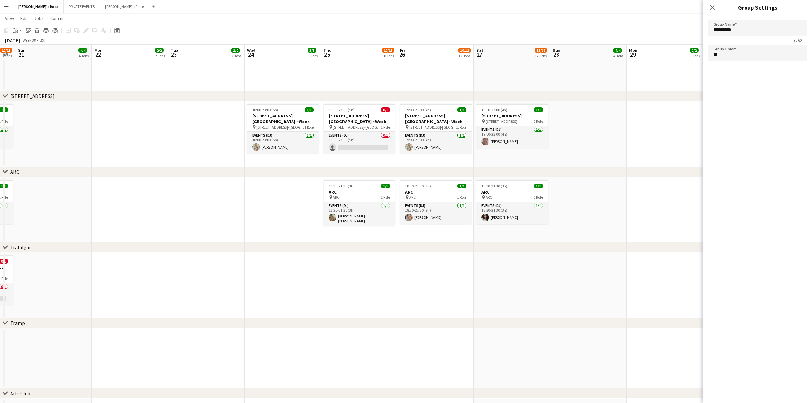
click at [716, 30] on input "*********" at bounding box center [758, 28] width 98 height 16
type input "*******"
type input "**"
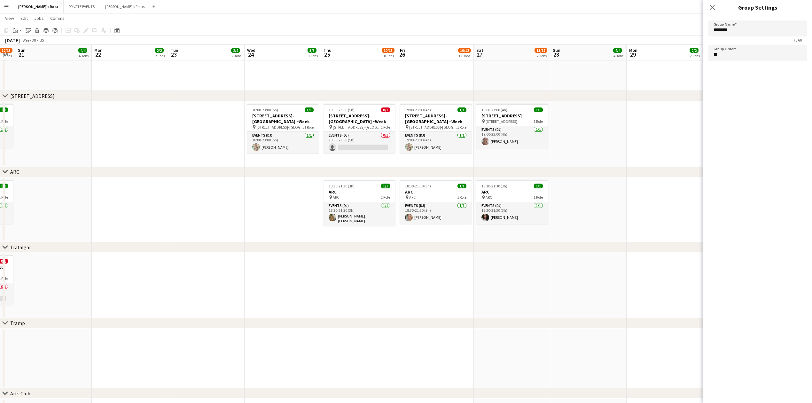
click at [709, 88] on div "Group Name ******* 7 / 60 Group Order **" at bounding box center [757, 209] width 109 height 388
click at [711, 7] on icon "Close pop-in" at bounding box center [712, 7] width 6 height 6
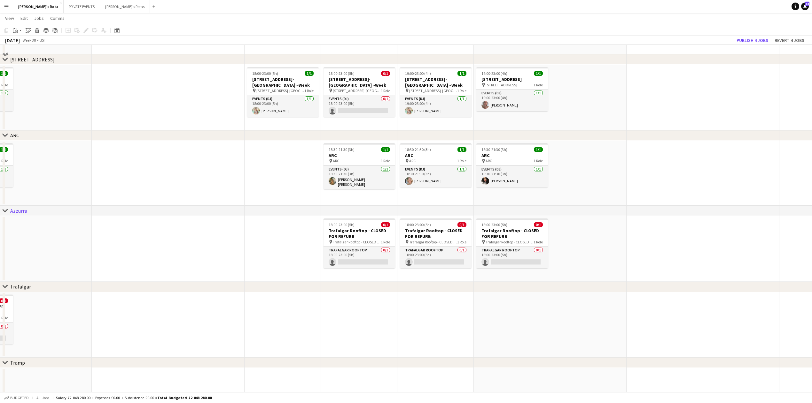
scroll to position [1139, 0]
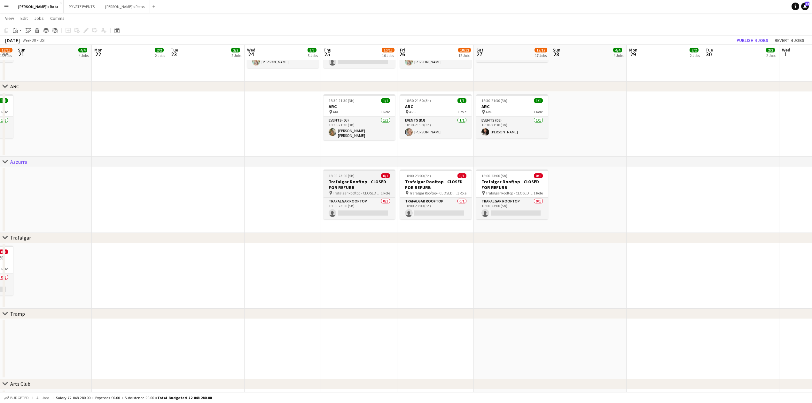
click at [359, 183] on h3 "Trafalgar Rooftop - CLOSED FOR REFURB" at bounding box center [360, 185] width 72 height 12
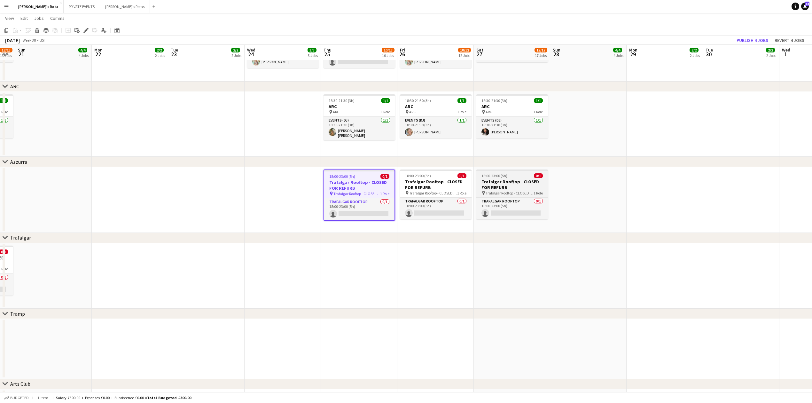
click at [512, 179] on h3 "Trafalgar Rooftop - CLOSED FOR REFURB" at bounding box center [512, 185] width 72 height 12
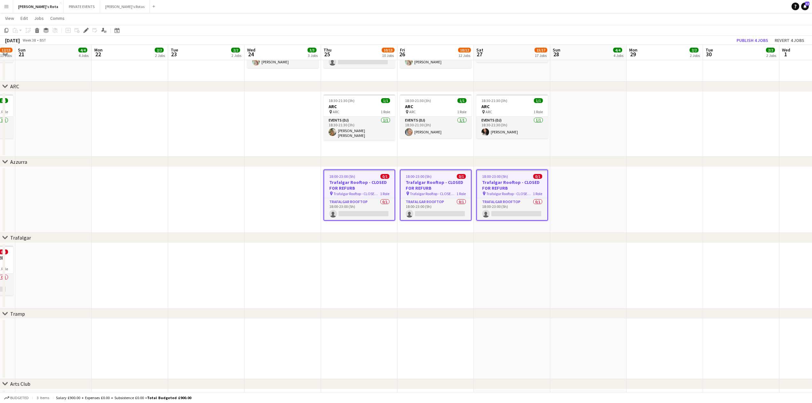
click at [347, 255] on app-date-cell at bounding box center [359, 276] width 76 height 66
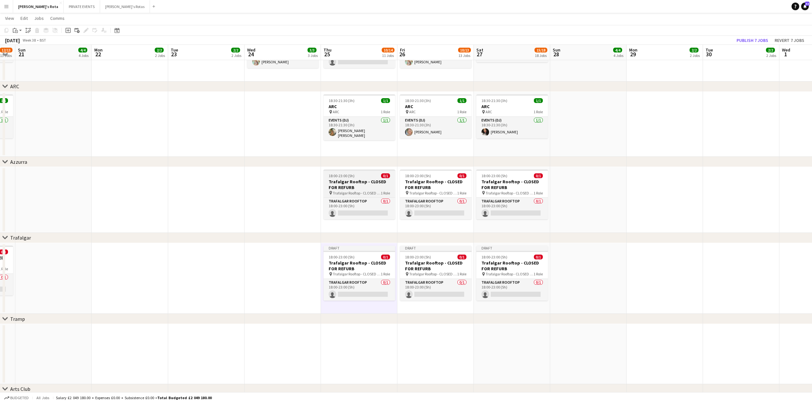
click at [341, 174] on span "18:00-23:00 (5h)" at bounding box center [342, 175] width 26 height 5
click at [271, 166] on div "chevron-right Azzurra" at bounding box center [406, 162] width 812 height 10
click at [341, 186] on h3 "Trafalgar Rooftop - CLOSED FOR REFURB" at bounding box center [360, 185] width 72 height 12
click at [88, 30] on icon "Edit" at bounding box center [85, 30] width 5 height 5
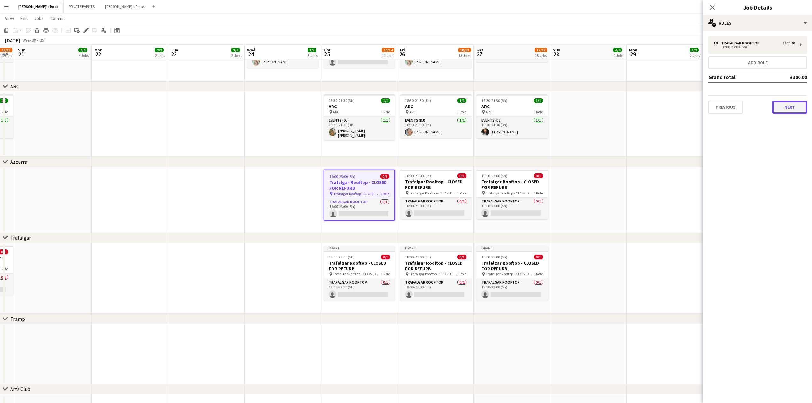
click at [793, 108] on button "Next" at bounding box center [790, 107] width 35 height 13
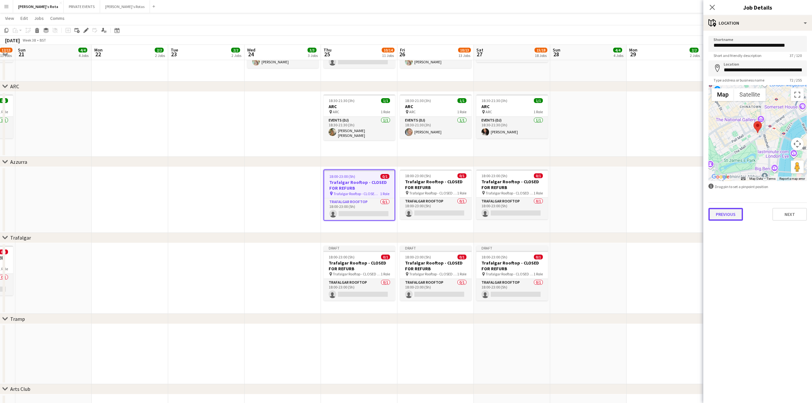
click at [728, 213] on button "Previous" at bounding box center [726, 214] width 35 height 13
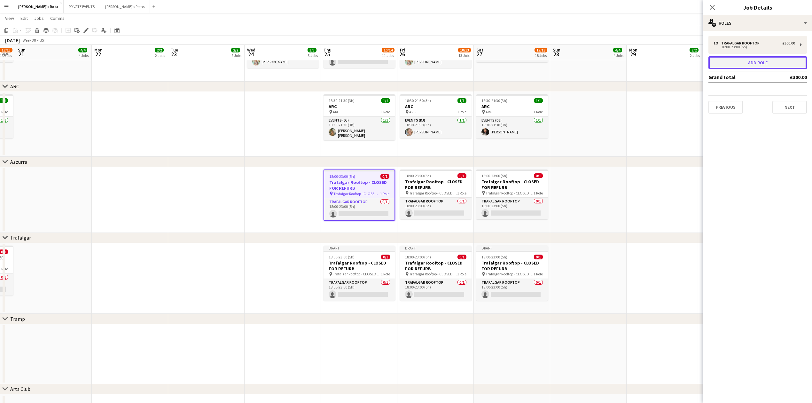
click at [750, 59] on button "Add role" at bounding box center [758, 62] width 98 height 13
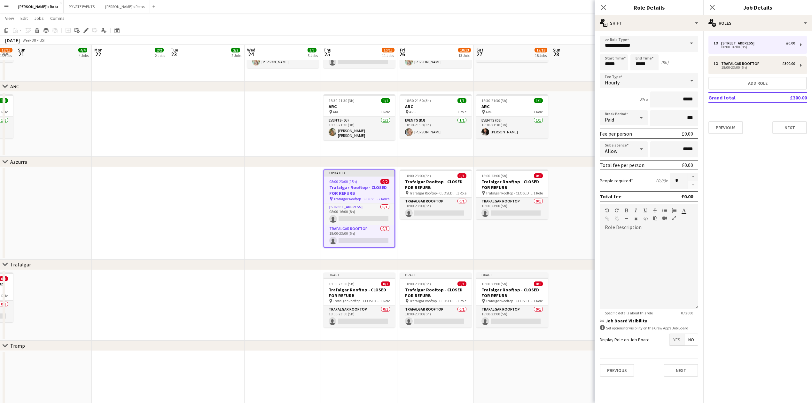
click at [688, 45] on span at bounding box center [691, 43] width 13 height 15
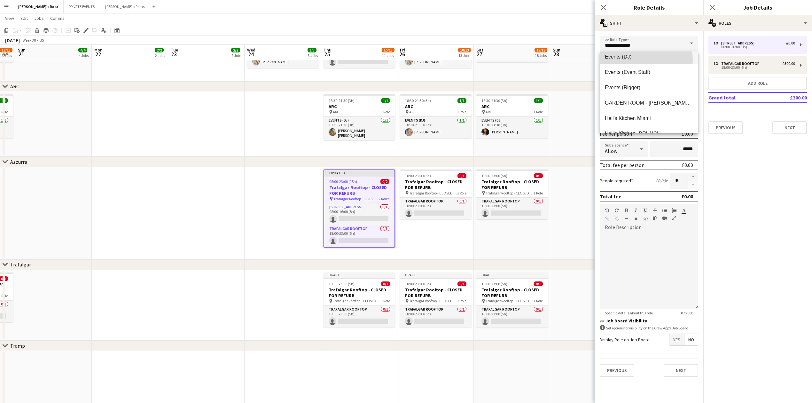
click at [636, 60] on mat-option "Events (DJ)" at bounding box center [649, 56] width 98 height 15
type input "**********"
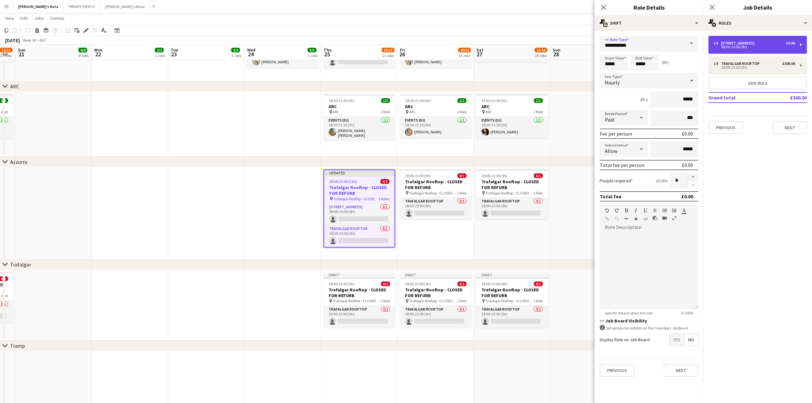
click at [752, 41] on div "1 x [STREET_ADDRESS] £0.00" at bounding box center [755, 43] width 82 height 4
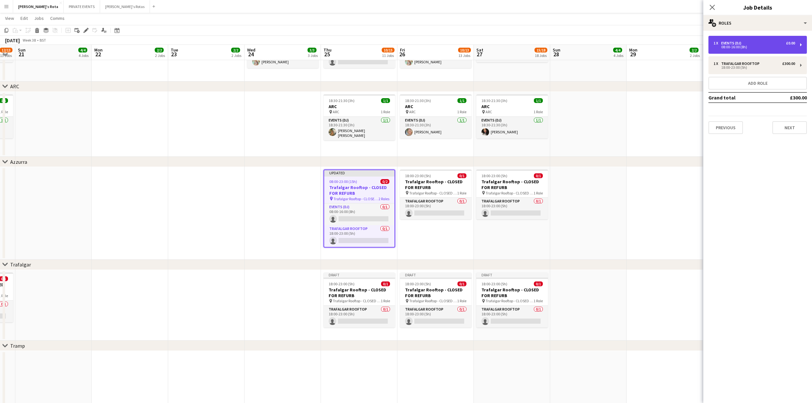
click at [802, 44] on div "1 x Events (DJ) £0.00 08:00-16:00 (8h)" at bounding box center [758, 45] width 98 height 18
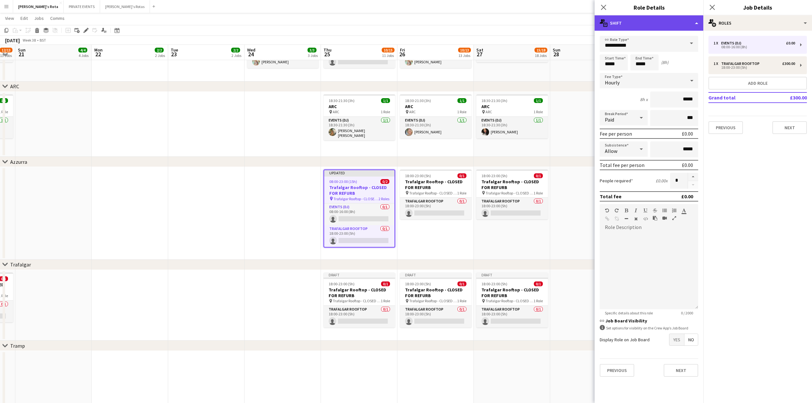
click at [696, 21] on div "multiple-actions-text Shift" at bounding box center [649, 22] width 109 height 15
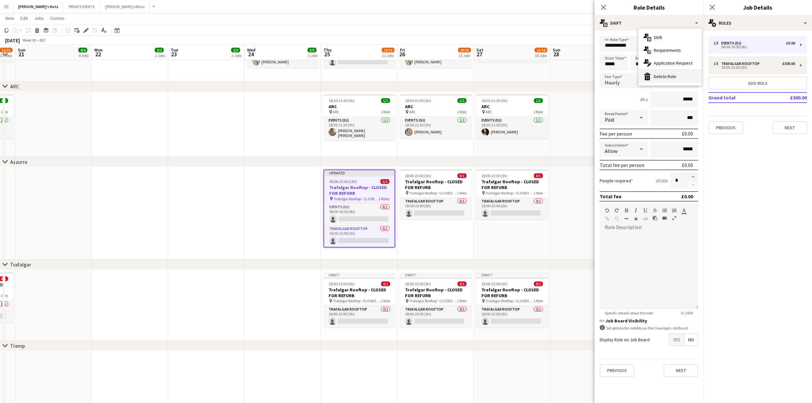
click at [673, 78] on div "bin-2 Delete Role" at bounding box center [670, 76] width 63 height 13
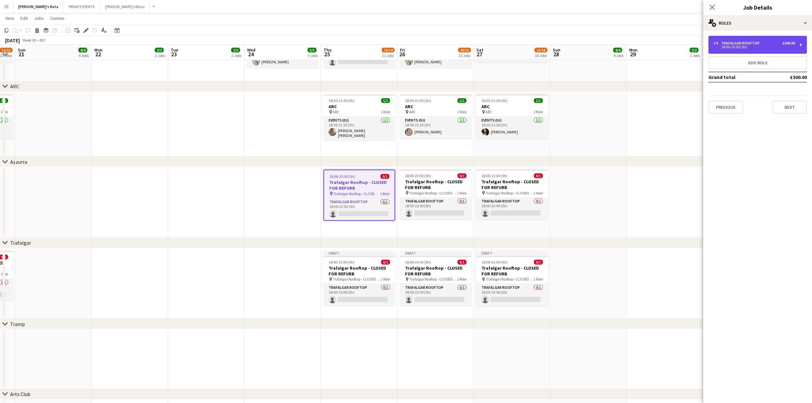
click at [797, 42] on div "1 x Trafalgar Rooftop £300.00 18:00-23:00 (5h)" at bounding box center [758, 45] width 98 height 18
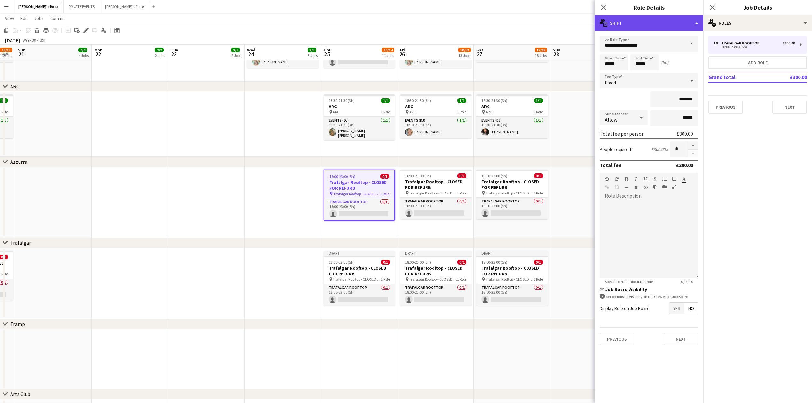
click at [695, 25] on div "multiple-actions-text Shift" at bounding box center [649, 22] width 109 height 15
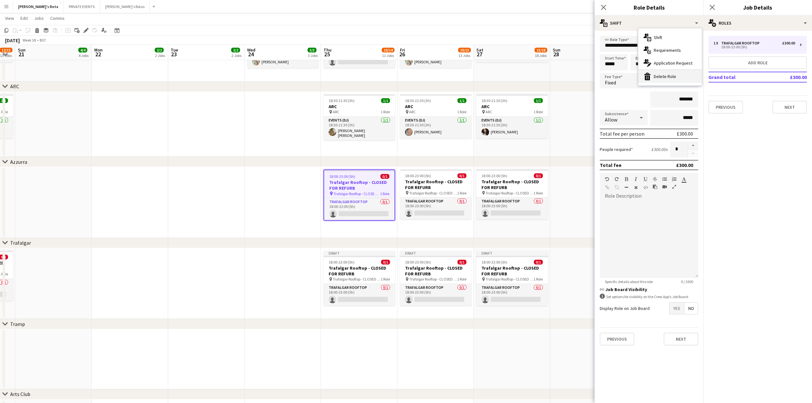
click at [680, 75] on div "bin-2 Delete Role" at bounding box center [670, 76] width 63 height 13
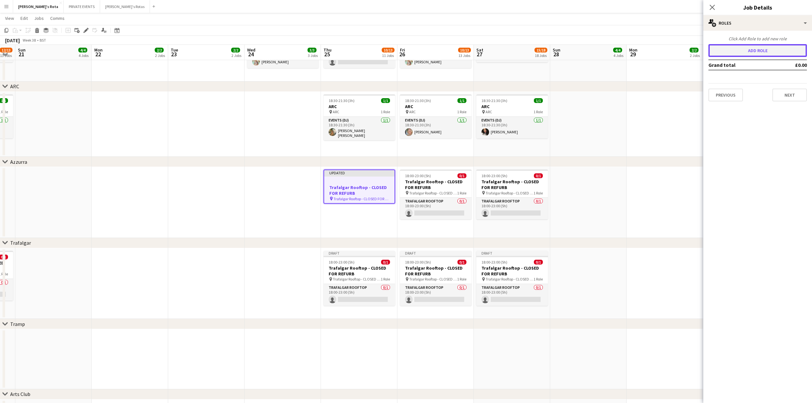
click at [754, 53] on button "Add role" at bounding box center [758, 50] width 98 height 13
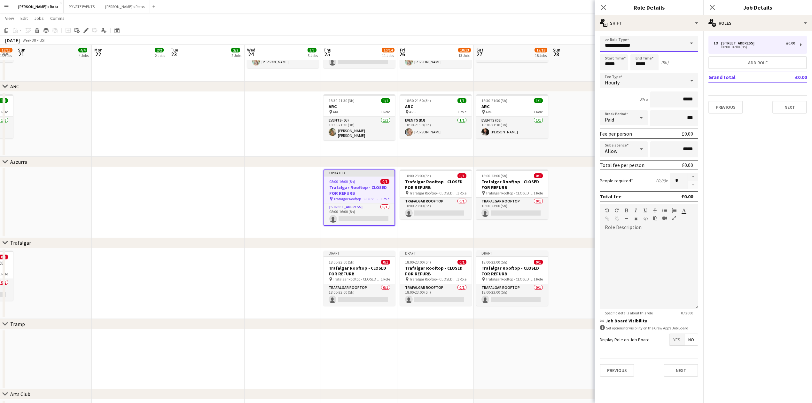
click at [649, 45] on input "**********" at bounding box center [649, 44] width 98 height 16
click at [691, 44] on span at bounding box center [691, 43] width 13 height 15
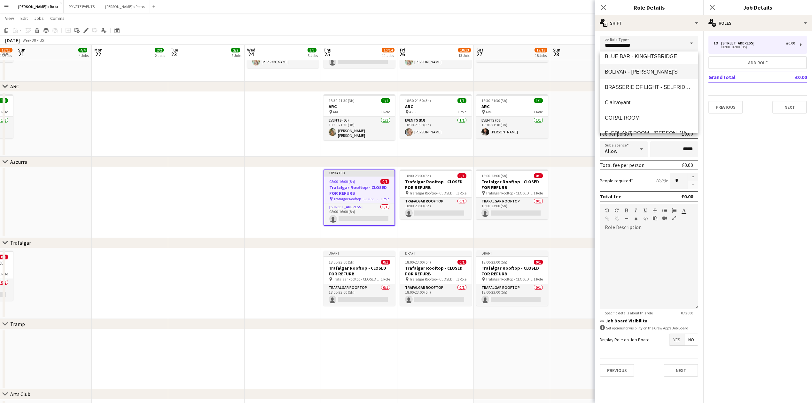
scroll to position [85, 0]
click at [639, 98] on span "Events (DJ)" at bounding box center [649, 100] width 88 height 6
type input "**********"
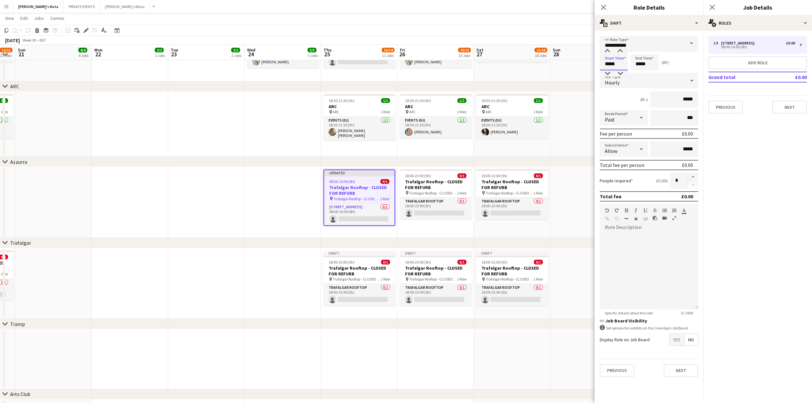
click at [611, 64] on input "*****" at bounding box center [614, 62] width 28 height 16
click at [609, 66] on input "*****" at bounding box center [614, 62] width 28 height 16
click at [606, 51] on div at bounding box center [607, 51] width 13 height 6
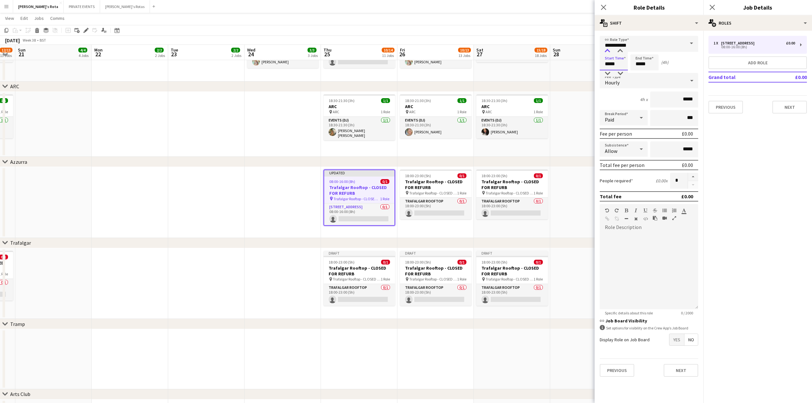
click at [606, 51] on div at bounding box center [607, 51] width 13 height 6
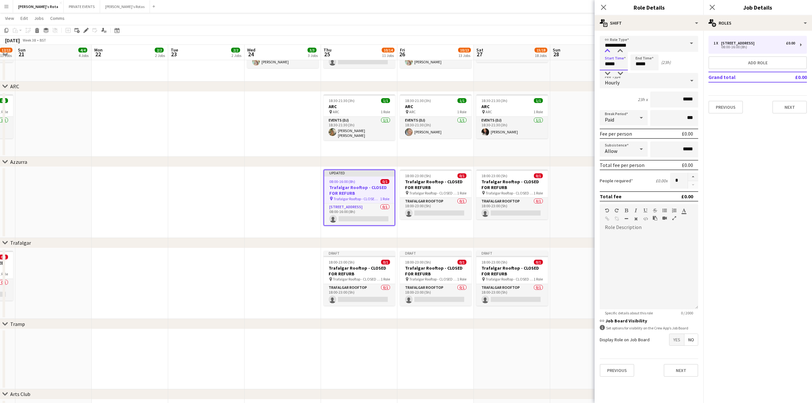
click at [606, 51] on div at bounding box center [607, 51] width 13 height 6
type input "*****"
click at [606, 51] on div at bounding box center [607, 51] width 13 height 6
click at [645, 63] on input "*****" at bounding box center [645, 62] width 28 height 16
click at [639, 52] on div at bounding box center [638, 51] width 13 height 6
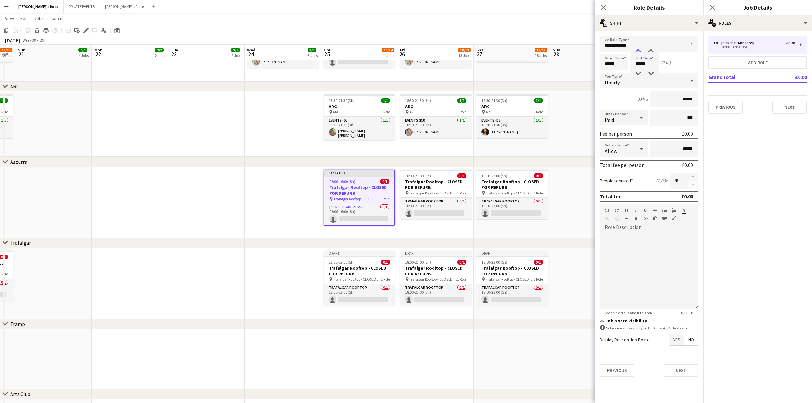
click at [639, 52] on div at bounding box center [638, 51] width 13 height 6
type input "*****"
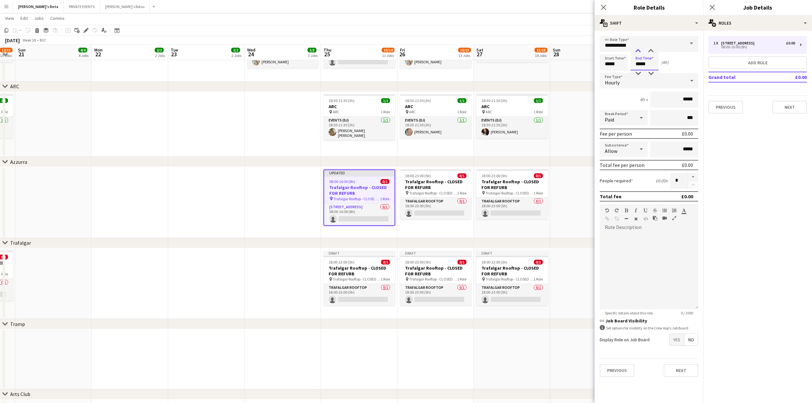
click at [639, 52] on div at bounding box center [638, 51] width 13 height 6
click at [665, 85] on div "Hourly" at bounding box center [643, 80] width 86 height 15
click at [652, 117] on span "Fixed" at bounding box center [649, 114] width 88 height 6
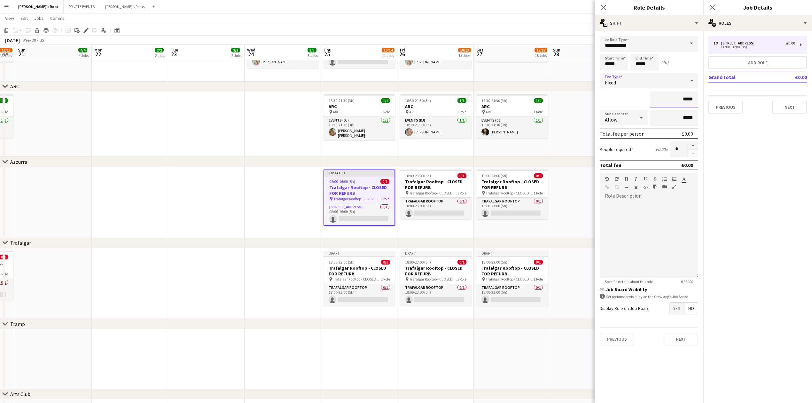
click at [690, 98] on input "*****" at bounding box center [674, 99] width 48 height 16
type input "****"
click at [761, 137] on mat-expansion-panel "pencil3 General details 1 x [STREET_ADDRESS] £0.00 08:00-16:00 (8h) Add role Gr…" at bounding box center [757, 217] width 109 height 372
click at [789, 109] on button "Next" at bounding box center [790, 107] width 35 height 13
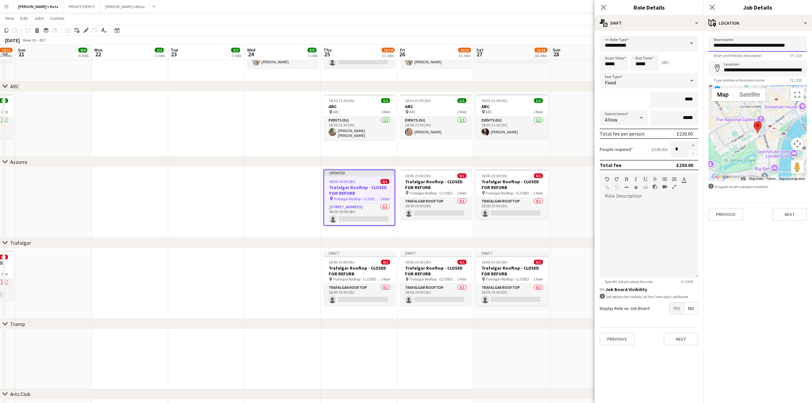
click at [742, 48] on input "**********" at bounding box center [758, 44] width 98 height 16
type input "*******"
click at [745, 64] on input "**********" at bounding box center [758, 68] width 98 height 16
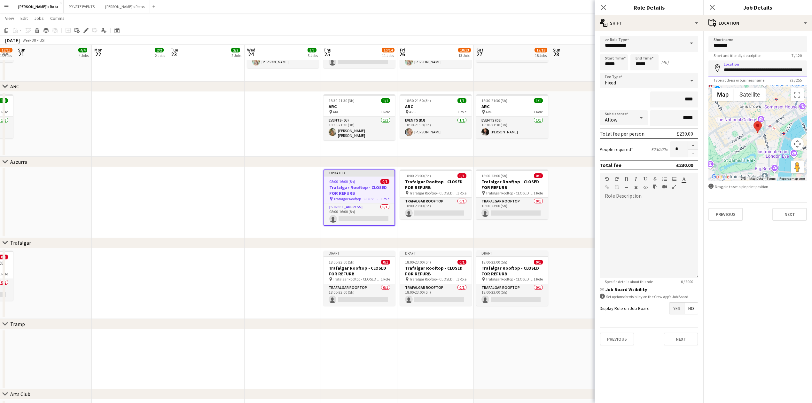
click at [745, 64] on input "**********" at bounding box center [758, 68] width 98 height 16
type input "**********"
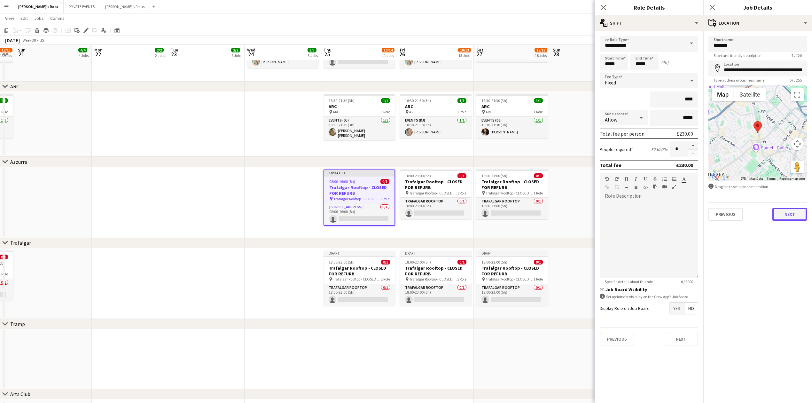
click at [796, 214] on button "Next" at bounding box center [790, 214] width 35 height 13
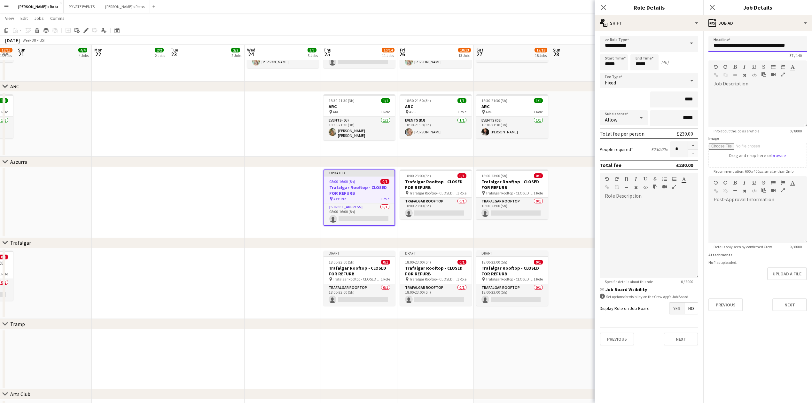
click at [732, 48] on input "**********" at bounding box center [758, 44] width 98 height 16
type input "*******"
click at [789, 301] on button "Next" at bounding box center [790, 304] width 35 height 13
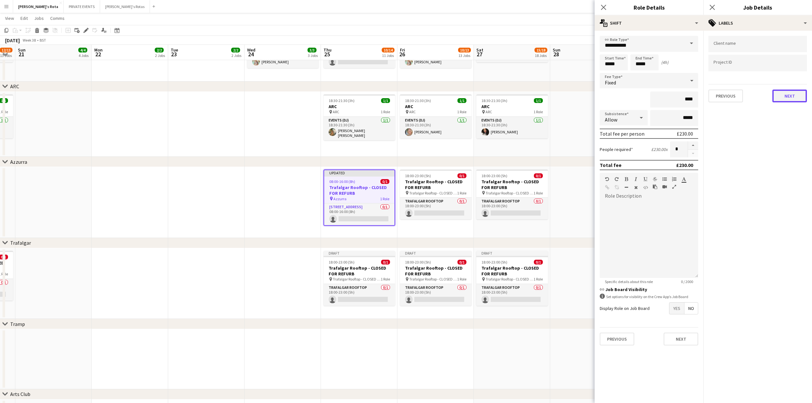
click at [781, 96] on button "Next" at bounding box center [790, 96] width 35 height 13
click at [786, 123] on button "Next" at bounding box center [790, 123] width 35 height 13
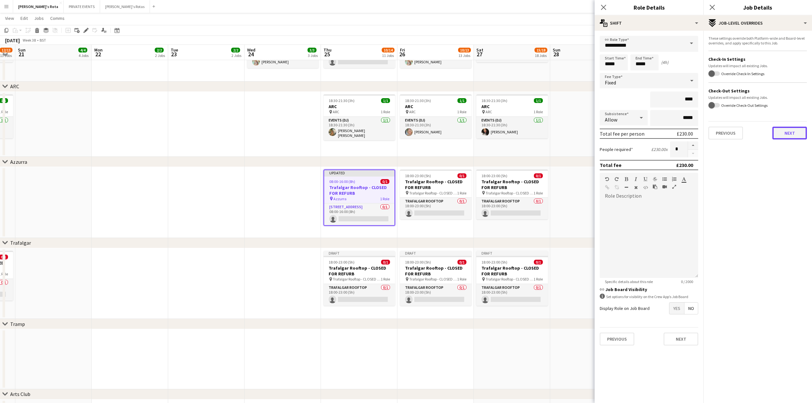
click at [789, 134] on button "Next" at bounding box center [790, 133] width 35 height 13
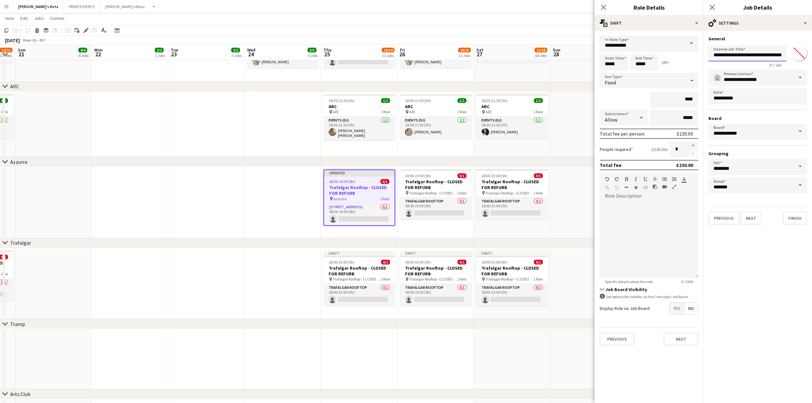
click at [742, 56] on input "**********" at bounding box center [748, 53] width 78 height 16
type input "*******"
click at [793, 215] on button "Finish" at bounding box center [795, 218] width 24 height 13
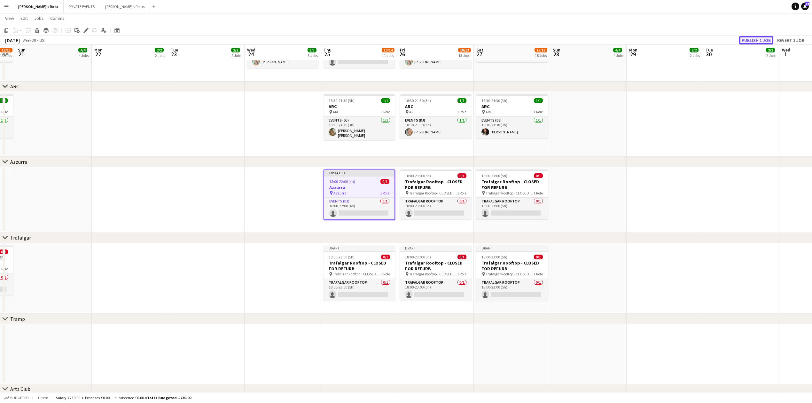
click at [756, 37] on button "Publish 1 job" at bounding box center [756, 40] width 34 height 8
click at [436, 175] on div "18:00-23:00 (5h) 0/1" at bounding box center [436, 175] width 72 height 5
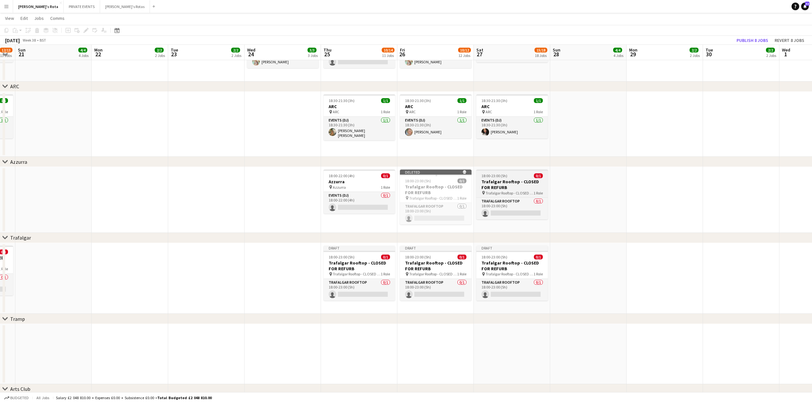
click at [508, 173] on div "18:00-23:00 (5h) 0/1" at bounding box center [512, 175] width 72 height 5
click at [652, 171] on app-date-cell at bounding box center [665, 200] width 76 height 66
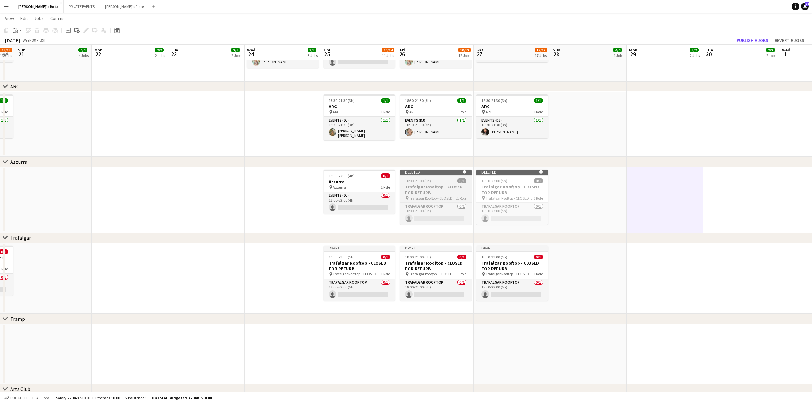
click at [440, 179] on div "18:00-23:00 (5h) 0/1" at bounding box center [436, 180] width 72 height 5
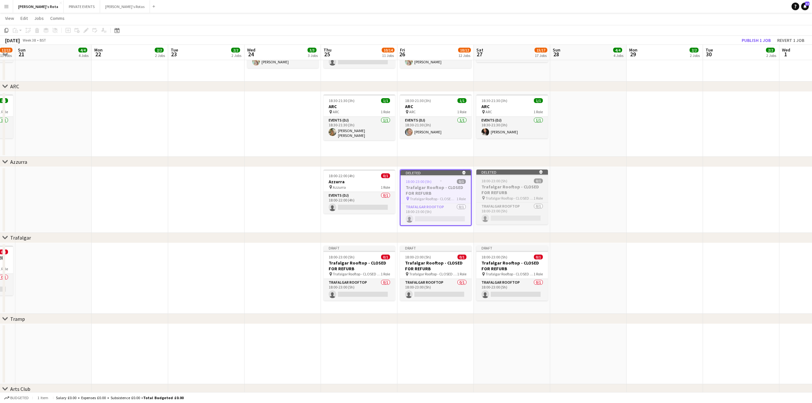
click at [513, 181] on div "18:00-23:00 (5h) 0/1" at bounding box center [512, 180] width 72 height 5
click at [757, 38] on button "Publish 2 jobs" at bounding box center [752, 40] width 37 height 8
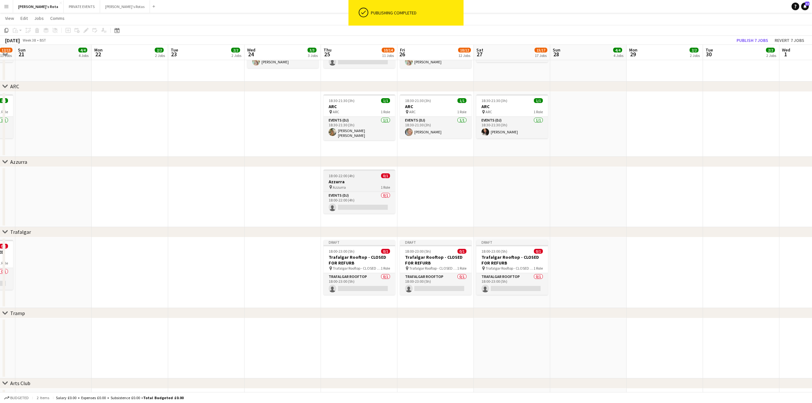
click at [347, 178] on app-job-card "18:00-22:00 (4h) 0/1 Azzurra pin Azzurra 1 Role Events (DJ) 0/1 18:00-22:00 (4h…" at bounding box center [360, 191] width 72 height 44
click at [434, 176] on app-date-cell at bounding box center [435, 197] width 76 height 60
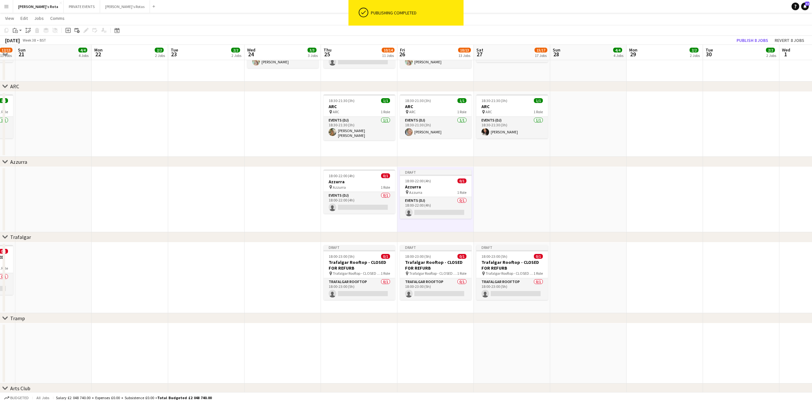
click at [434, 176] on app-job-card "Draft 18:00-22:00 (4h) 0/1 Azzurra pin Azzurra 1 Role Events (DJ) 0/1 18:00-22:…" at bounding box center [436, 193] width 72 height 49
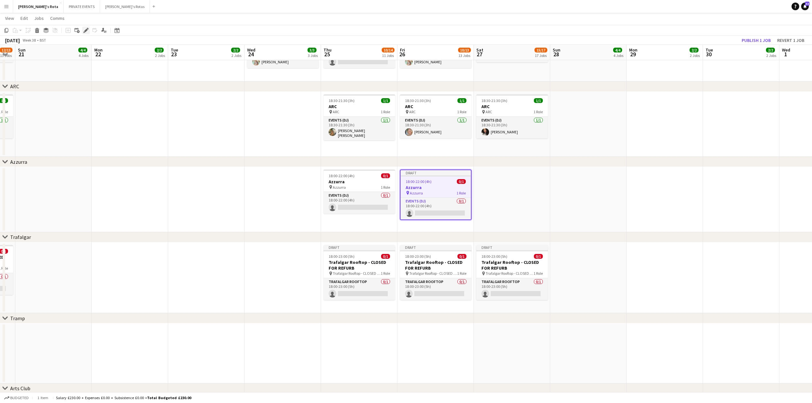
click at [86, 29] on icon "Edit" at bounding box center [85, 30] width 5 height 5
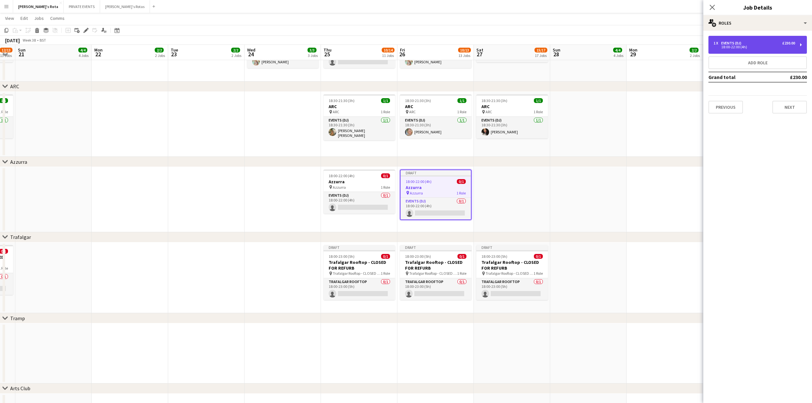
click at [760, 44] on div "1 x Events (DJ) £230.00" at bounding box center [755, 43] width 82 height 4
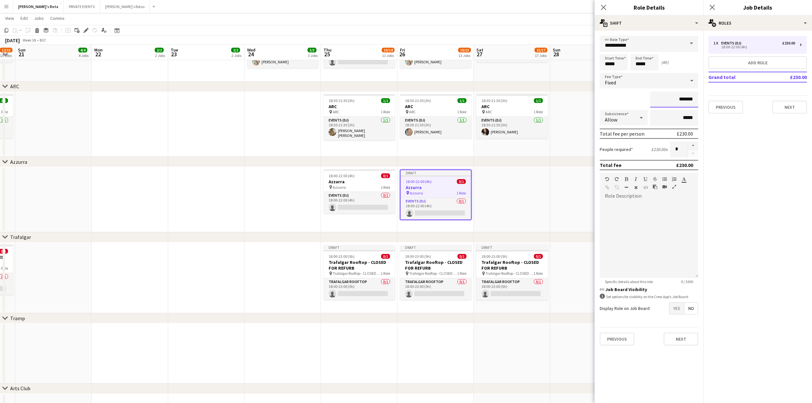
click at [682, 97] on input "*******" at bounding box center [674, 99] width 48 height 16
type input "****"
click at [799, 112] on button "Next" at bounding box center [790, 107] width 35 height 13
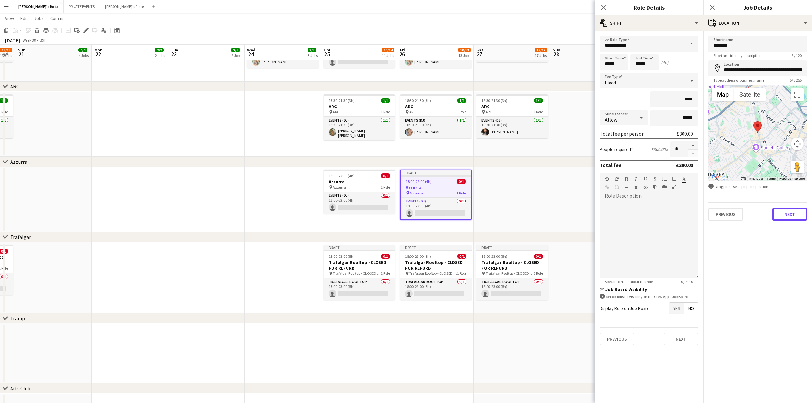
click at [787, 219] on button "Next" at bounding box center [790, 214] width 35 height 13
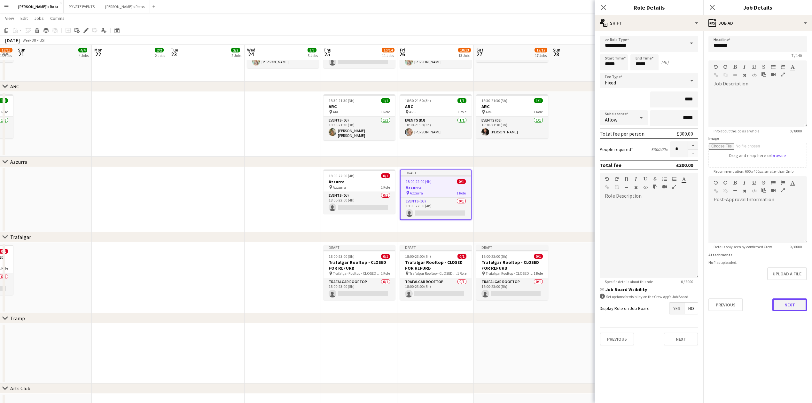
click at [794, 306] on button "Next" at bounding box center [790, 304] width 35 height 13
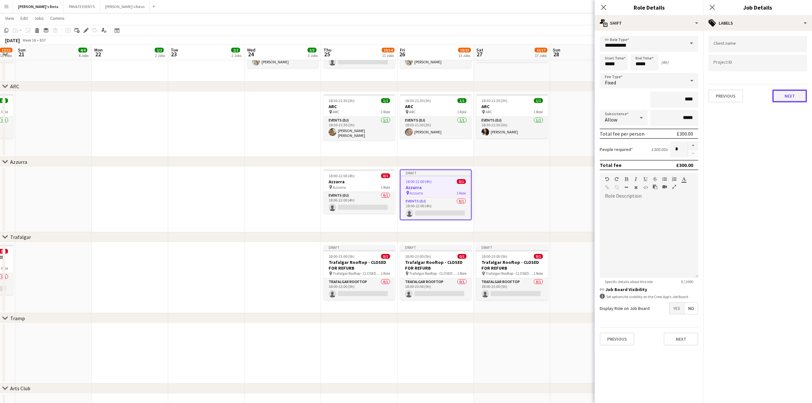
click at [789, 99] on button "Next" at bounding box center [790, 96] width 35 height 13
click at [787, 57] on div "Previous Next" at bounding box center [758, 63] width 98 height 18
click at [789, 68] on button "Next" at bounding box center [790, 66] width 35 height 13
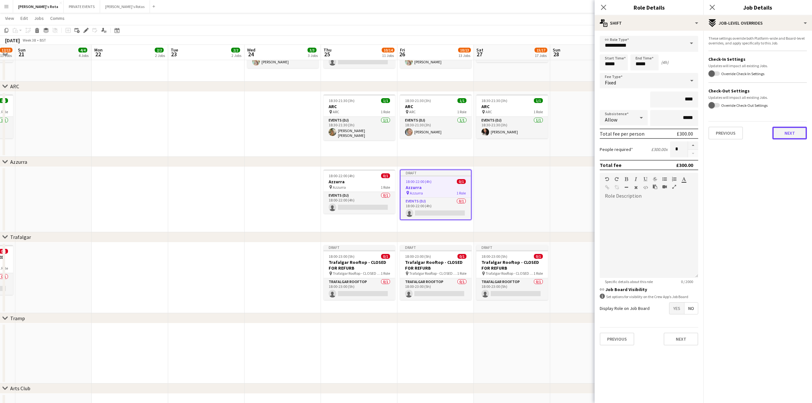
click at [792, 129] on button "Next" at bounding box center [790, 133] width 35 height 13
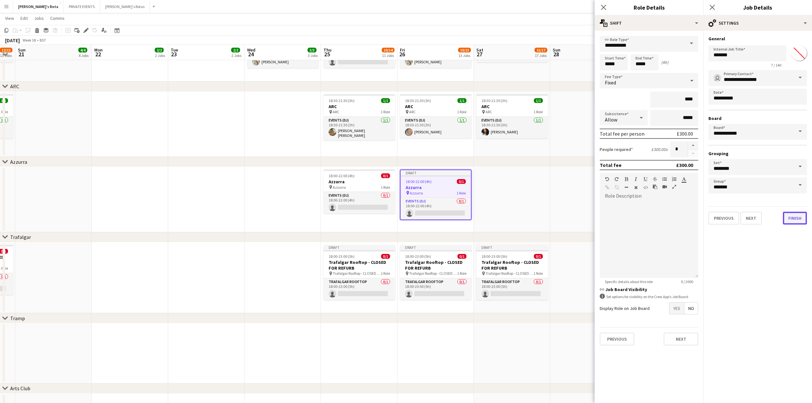
click at [794, 217] on button "Finish" at bounding box center [795, 218] width 24 height 13
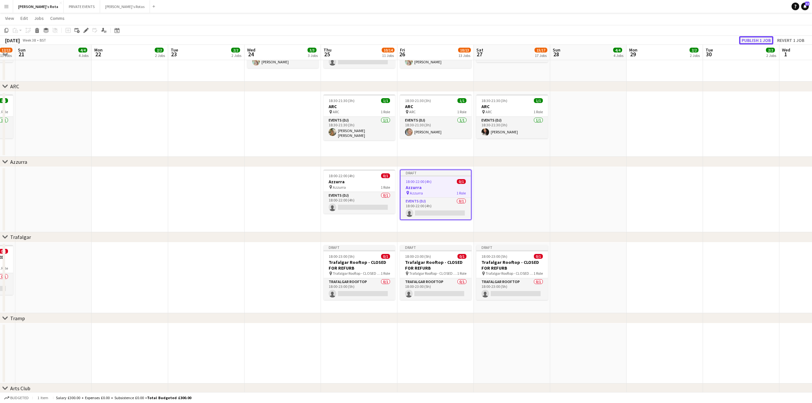
click at [753, 39] on button "Publish 1 job" at bounding box center [756, 40] width 34 height 8
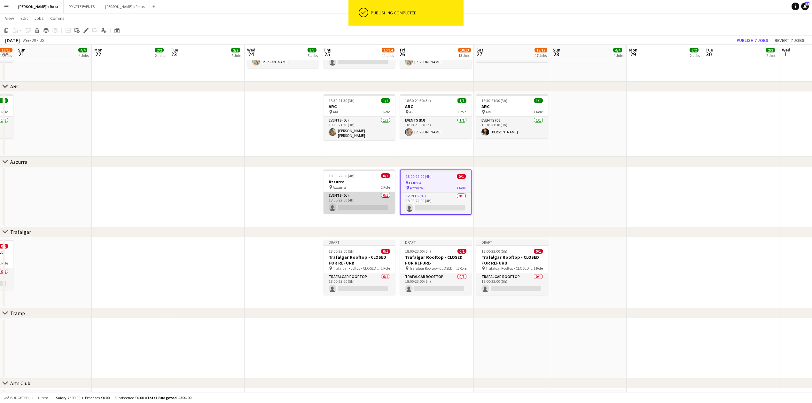
click at [370, 201] on app-card-role "Events (DJ) 0/1 18:00-22:00 (4h) single-neutral-actions" at bounding box center [360, 203] width 72 height 22
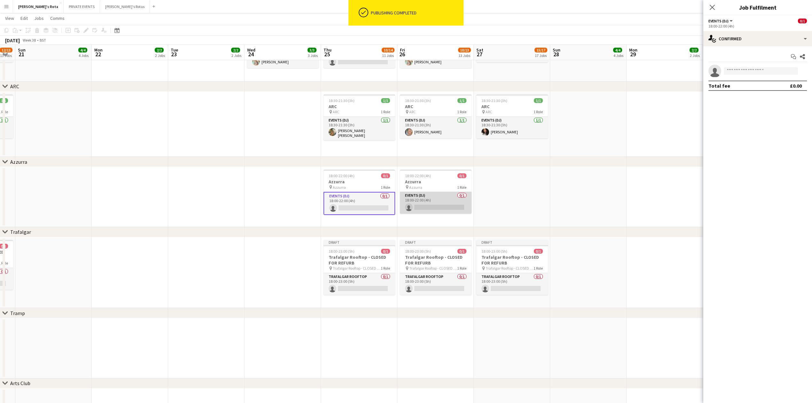
click at [423, 201] on app-card-role "Events (DJ) 0/1 18:00-22:00 (4h) single-neutral-actions" at bounding box center [436, 203] width 72 height 22
click at [435, 171] on app-job-card "18:00-22:00 (4h) 0/1 Azzurra pin Azzurra 1 Role Events (DJ) 0/1 18:00-22:00 (4h…" at bounding box center [436, 191] width 72 height 45
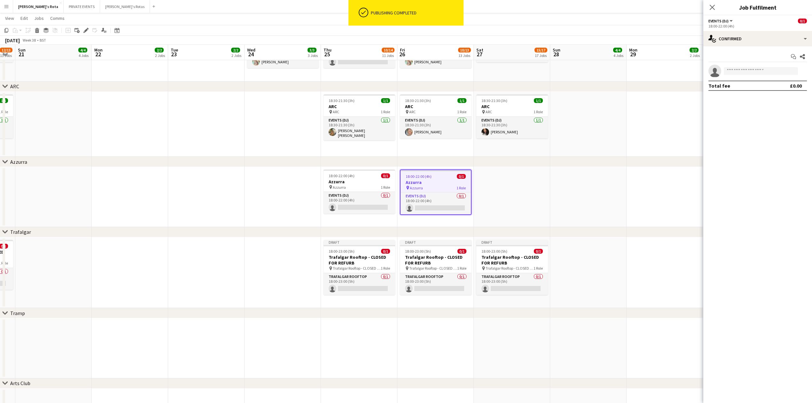
click at [496, 181] on app-date-cell at bounding box center [512, 197] width 76 height 60
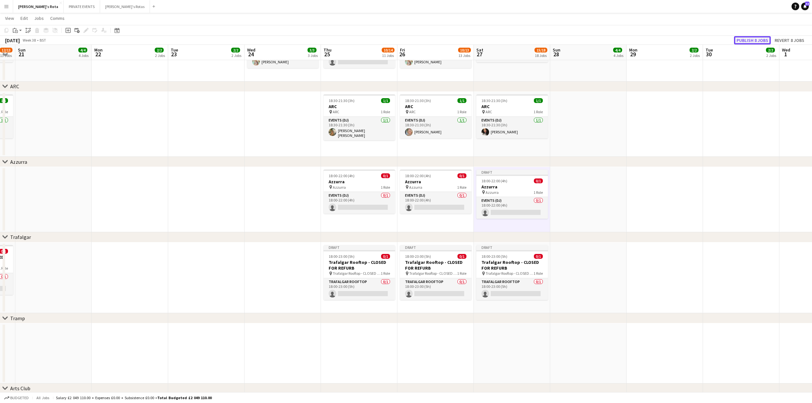
click at [753, 39] on button "Publish 8 jobs" at bounding box center [752, 40] width 37 height 8
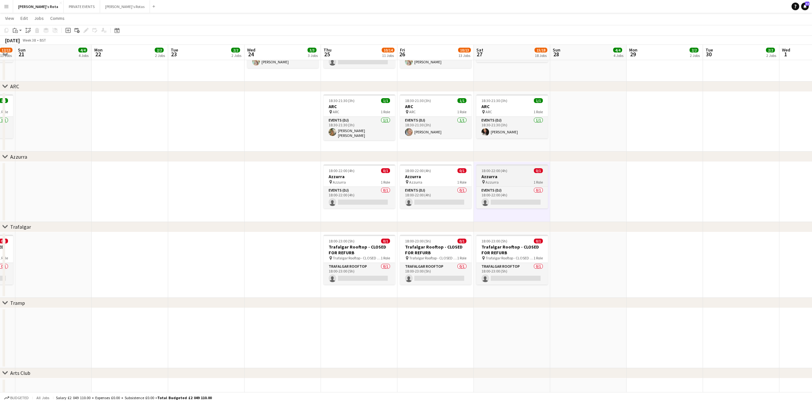
click at [502, 176] on h3 "Azzurra" at bounding box center [512, 177] width 72 height 6
click at [498, 216] on app-date-cell "18:00-22:00 (4h) 0/1 Azzurra pin Azzurra 1 Role Events (DJ) 0/1 18:00-22:00 (4h…" at bounding box center [512, 192] width 76 height 60
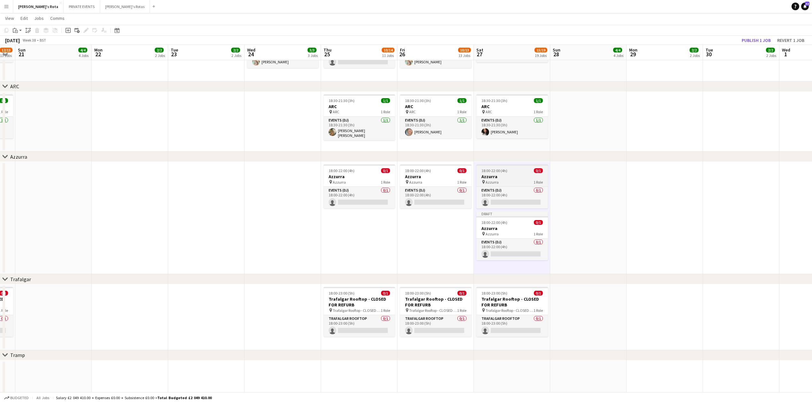
click at [495, 180] on span "Azzurra" at bounding box center [492, 182] width 13 height 5
click at [84, 29] on icon "Edit" at bounding box center [85, 30] width 5 height 5
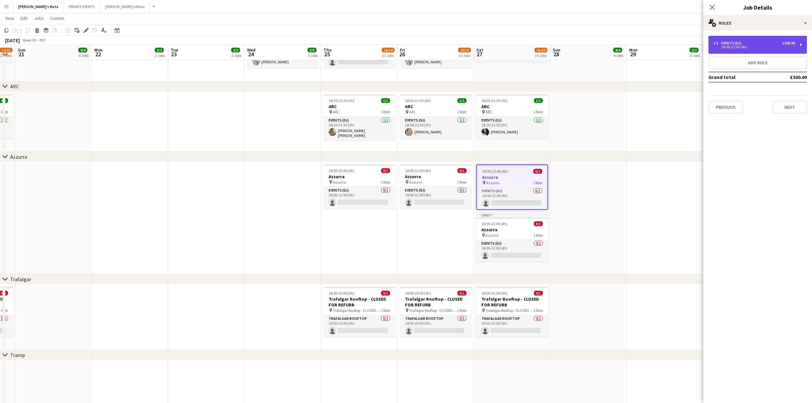
click at [754, 43] on div "1 x Events (DJ) £300.00" at bounding box center [755, 43] width 82 height 4
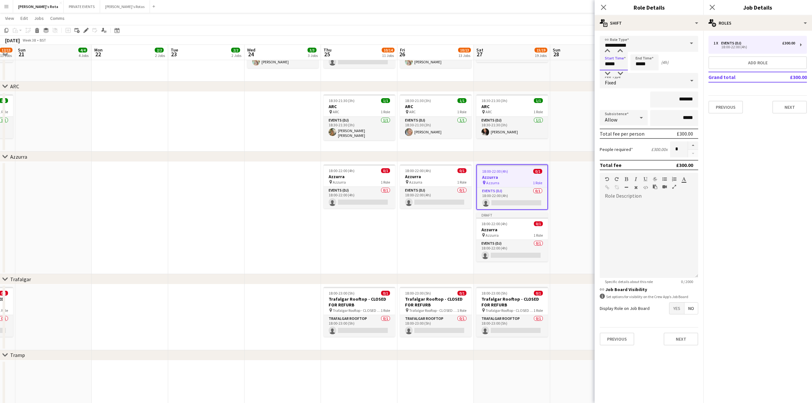
click at [616, 63] on input "*****" at bounding box center [614, 62] width 28 height 16
click at [608, 72] on div at bounding box center [607, 73] width 13 height 6
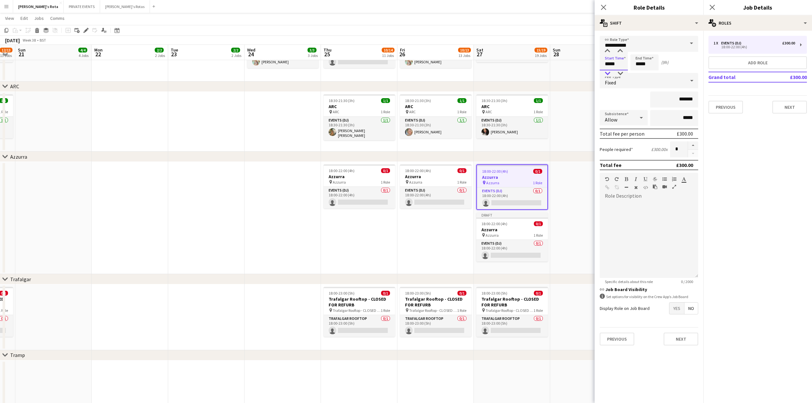
click at [608, 72] on div at bounding box center [607, 73] width 13 height 6
click at [623, 73] on div at bounding box center [620, 73] width 13 height 6
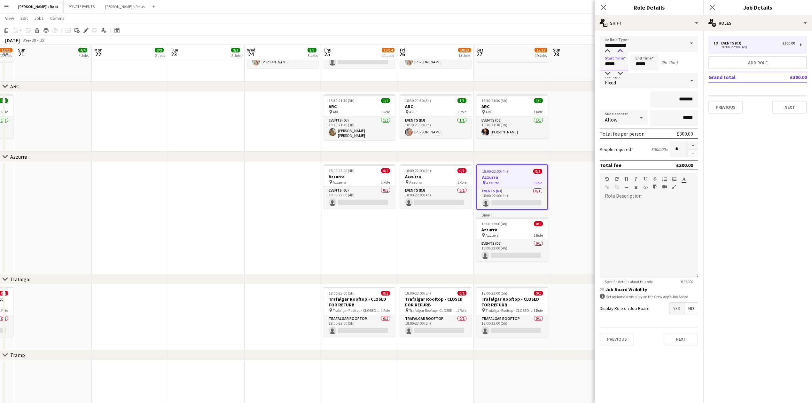
type input "*****"
click at [619, 49] on div at bounding box center [620, 51] width 13 height 6
click at [637, 65] on input "*****" at bounding box center [645, 62] width 28 height 16
click at [638, 73] on div at bounding box center [638, 73] width 13 height 6
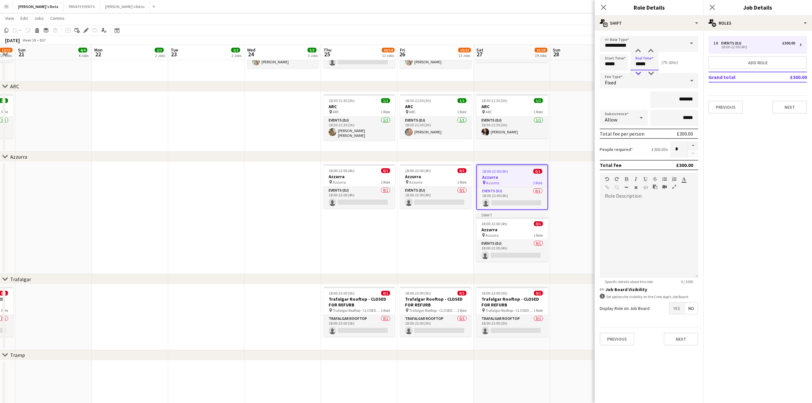
click at [638, 73] on div at bounding box center [638, 73] width 13 height 6
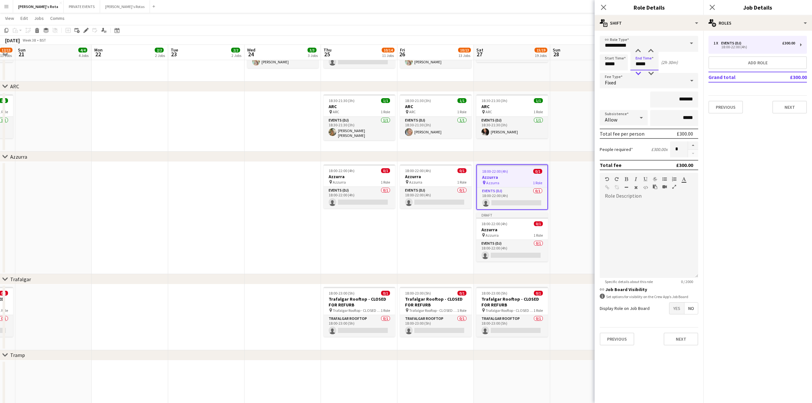
click at [638, 73] on div at bounding box center [638, 73] width 13 height 6
click at [640, 51] on div at bounding box center [638, 51] width 13 height 6
click at [655, 75] on div at bounding box center [651, 73] width 13 height 6
type input "*****"
click at [655, 75] on div at bounding box center [651, 73] width 13 height 6
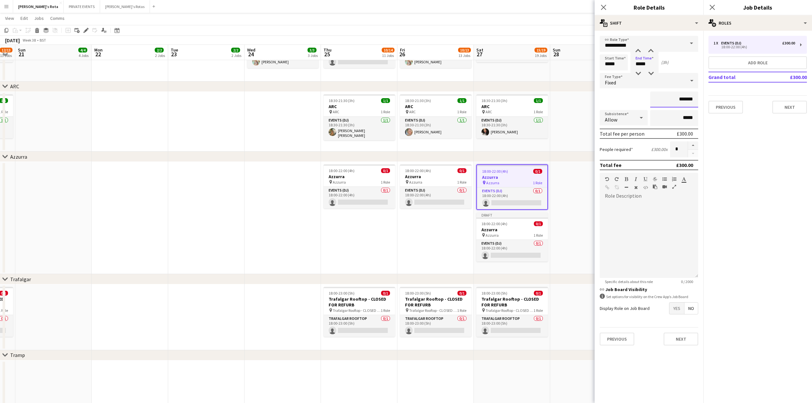
click at [688, 98] on input "*******" at bounding box center [674, 99] width 48 height 16
type input "****"
click at [797, 103] on button "Next" at bounding box center [790, 107] width 35 height 13
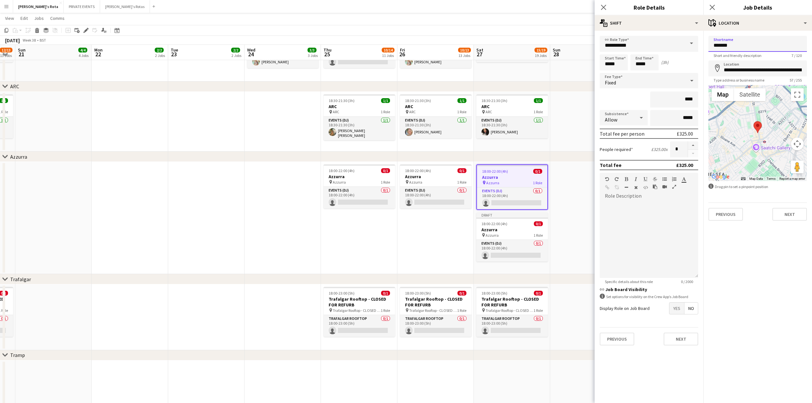
click at [744, 45] on input "*******" at bounding box center [758, 44] width 98 height 16
click at [744, 45] on input "**********" at bounding box center [758, 44] width 98 height 16
type input "**********"
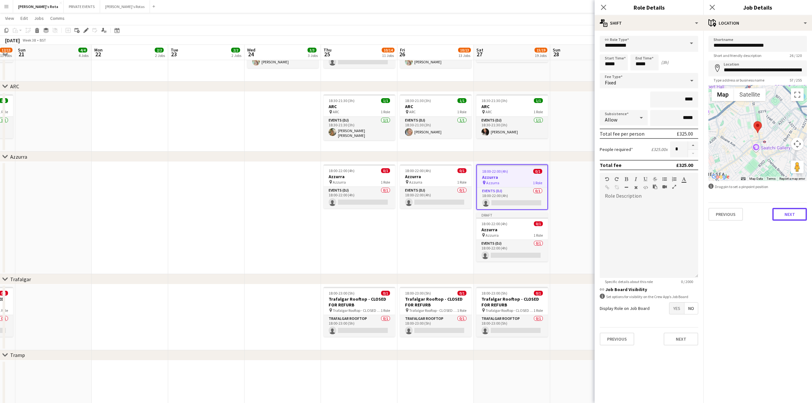
drag, startPoint x: 799, startPoint y: 211, endPoint x: 791, endPoint y: 209, distance: 8.4
click at [798, 213] on button "Next" at bounding box center [790, 214] width 35 height 13
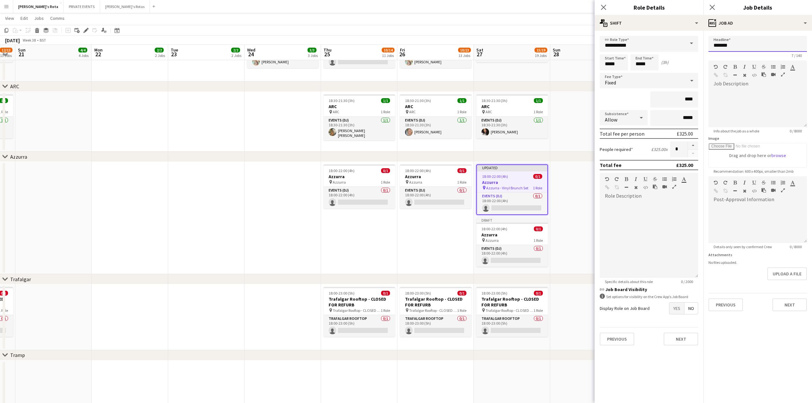
click at [721, 44] on input "*******" at bounding box center [758, 44] width 98 height 16
paste input "**********"
type input "**********"
click at [788, 302] on button "Next" at bounding box center [790, 304] width 35 height 13
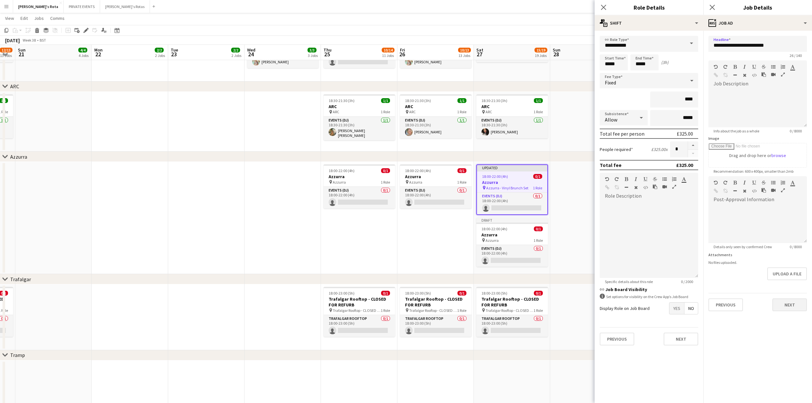
type input "*******"
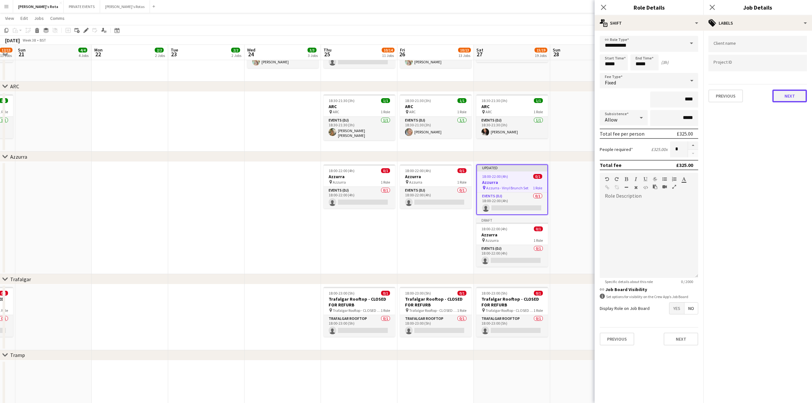
click at [794, 95] on button "Next" at bounding box center [790, 96] width 35 height 13
click at [790, 123] on button "Next" at bounding box center [790, 123] width 35 height 13
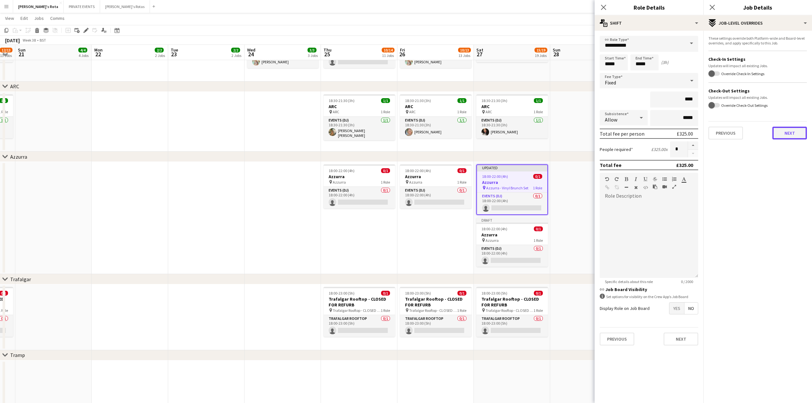
click at [792, 131] on button "Next" at bounding box center [790, 133] width 35 height 13
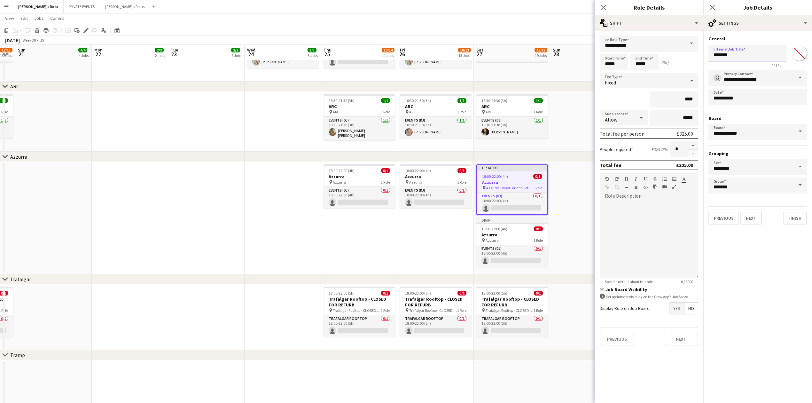
click at [734, 54] on input "*******" at bounding box center [748, 53] width 78 height 16
paste input "**********"
type input "**********"
click at [793, 214] on button "Finish" at bounding box center [795, 218] width 24 height 13
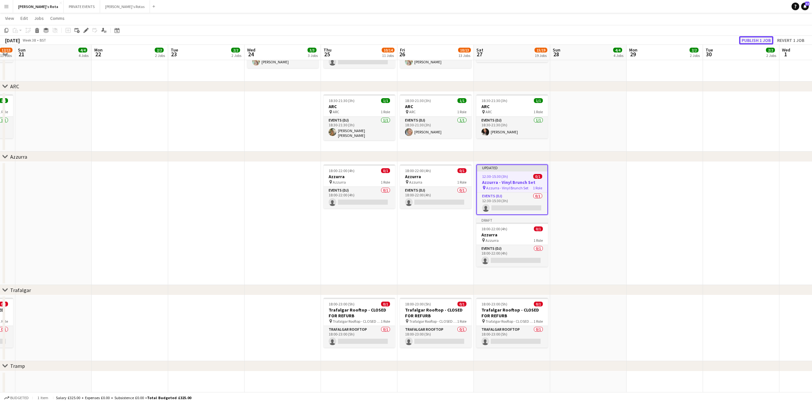
click at [756, 39] on button "Publish 1 job" at bounding box center [756, 40] width 34 height 8
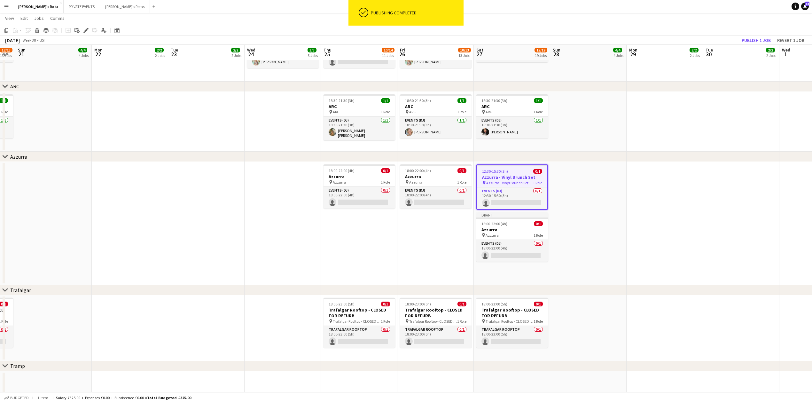
click at [403, 229] on app-date-cell "18:00-22:00 (4h) 0/1 Azzurra pin Azzurra 1 Role Events (DJ) 0/1 18:00-22:00 (4h…" at bounding box center [435, 223] width 76 height 123
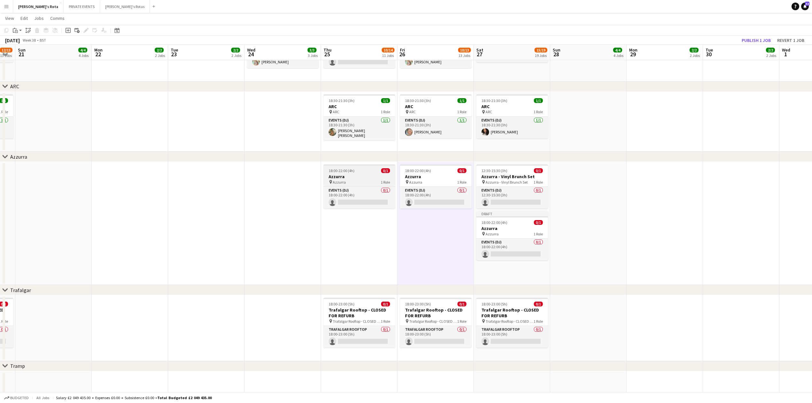
click at [353, 172] on span "18:00-22:00 (4h)" at bounding box center [342, 170] width 26 height 5
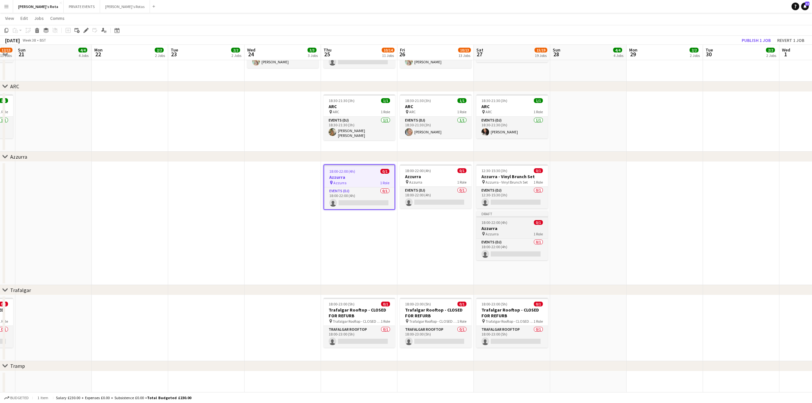
click at [514, 225] on div "18:00-22:00 (4h) 0/1" at bounding box center [512, 222] width 72 height 5
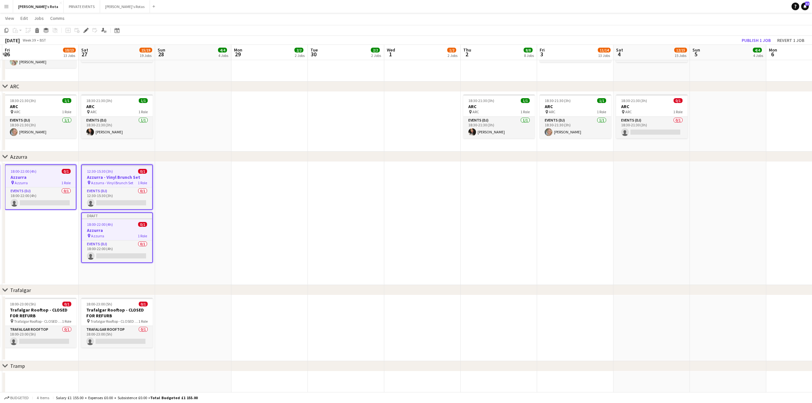
scroll to position [0, 234]
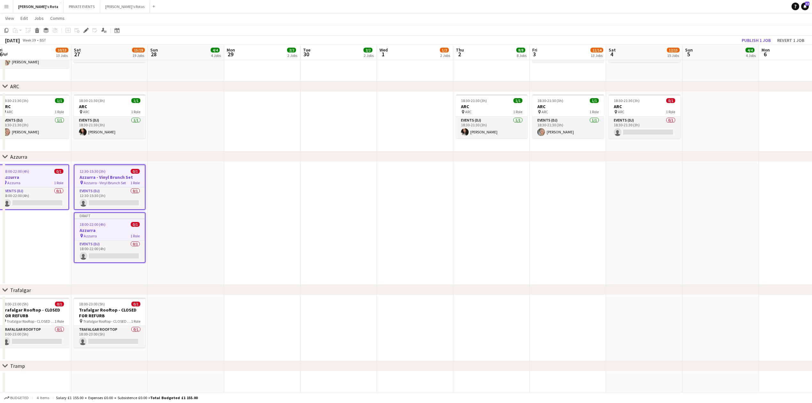
drag, startPoint x: 698, startPoint y: 251, endPoint x: 295, endPoint y: 252, distance: 402.2
click at [485, 204] on app-date-cell at bounding box center [491, 223] width 76 height 123
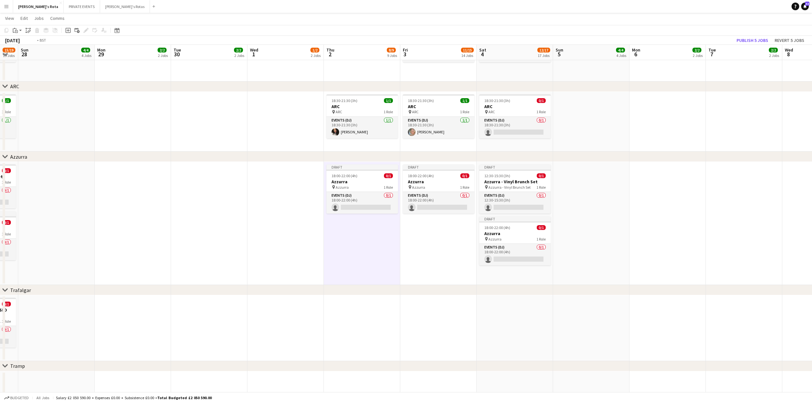
drag, startPoint x: 561, startPoint y: 239, endPoint x: 138, endPoint y: 254, distance: 422.9
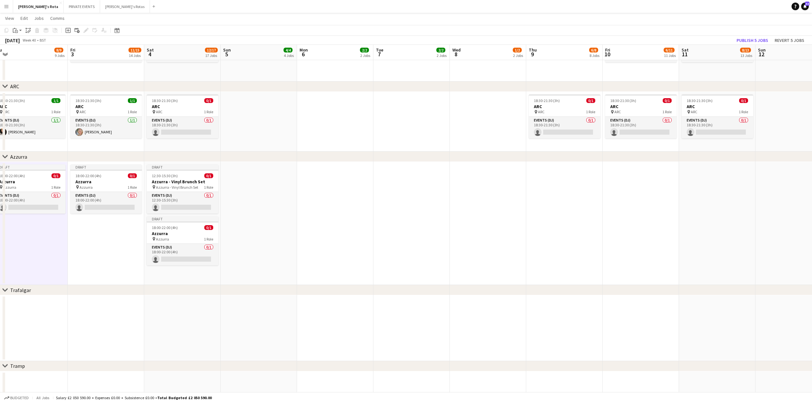
scroll to position [0, 262]
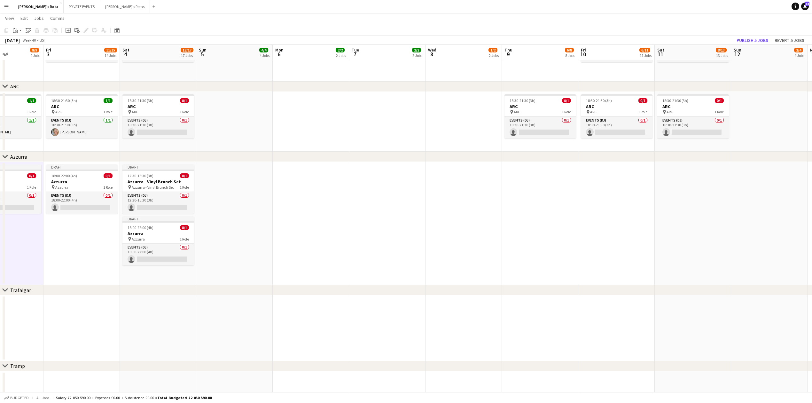
drag, startPoint x: 559, startPoint y: 201, endPoint x: 427, endPoint y: 204, distance: 132.1
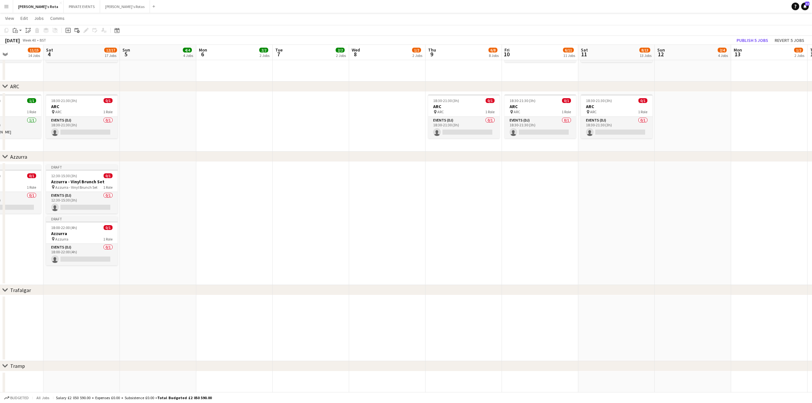
click at [459, 186] on app-date-cell at bounding box center [464, 223] width 76 height 123
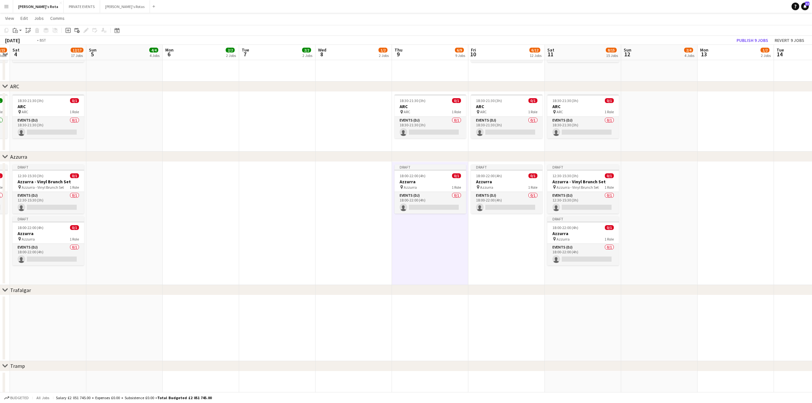
drag, startPoint x: 517, startPoint y: 235, endPoint x: 170, endPoint y: 243, distance: 346.4
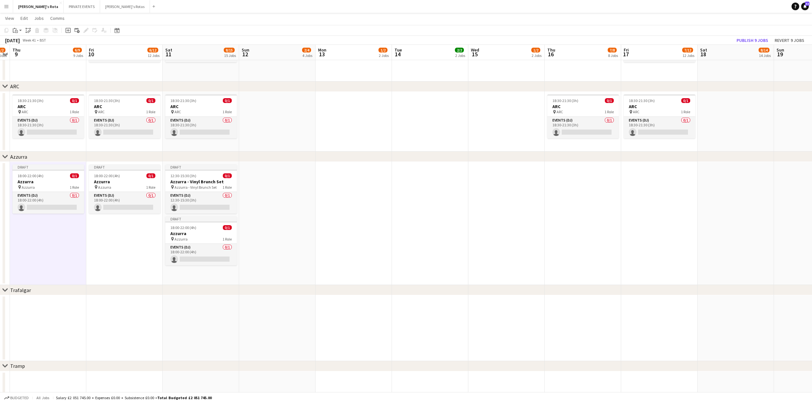
scroll to position [1142, 0]
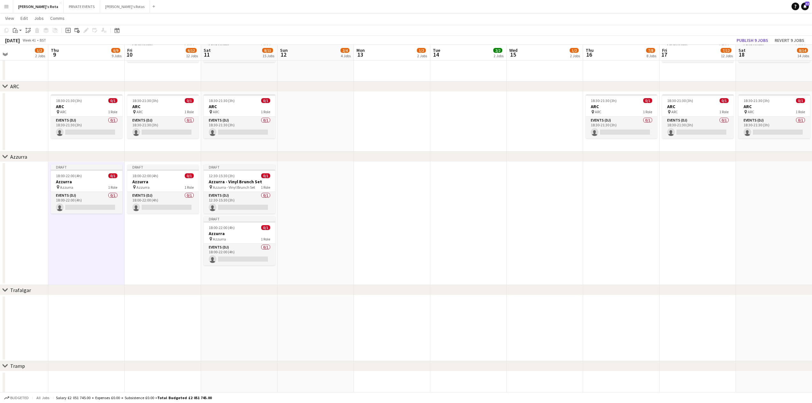
click at [602, 186] on app-date-cell at bounding box center [621, 223] width 76 height 123
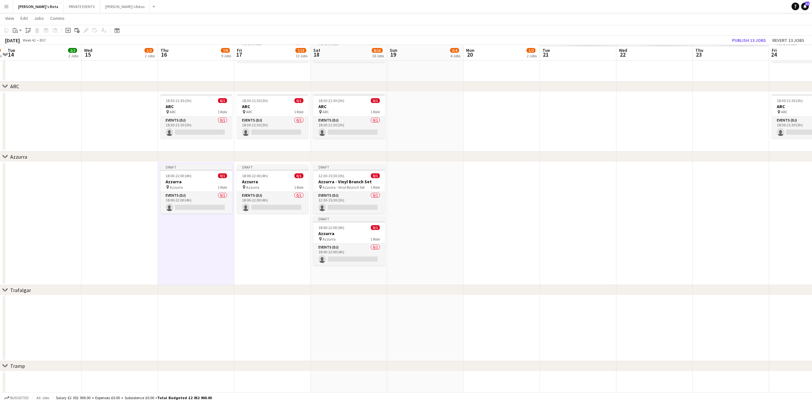
scroll to position [0, 244]
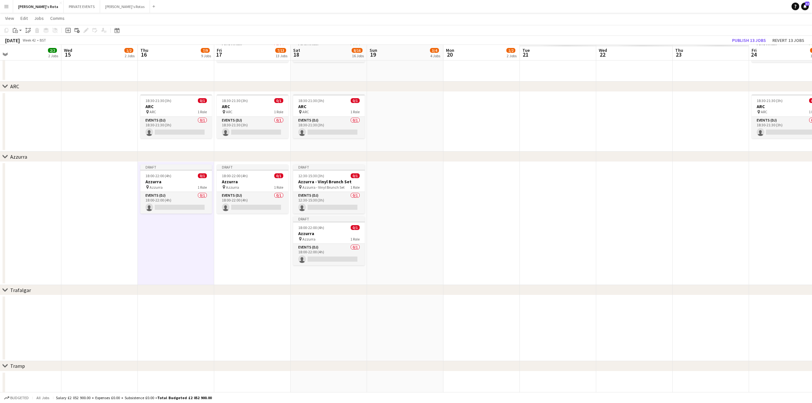
drag, startPoint x: 485, startPoint y: 253, endPoint x: 230, endPoint y: 261, distance: 254.6
click at [700, 185] on app-date-cell at bounding box center [711, 223] width 76 height 123
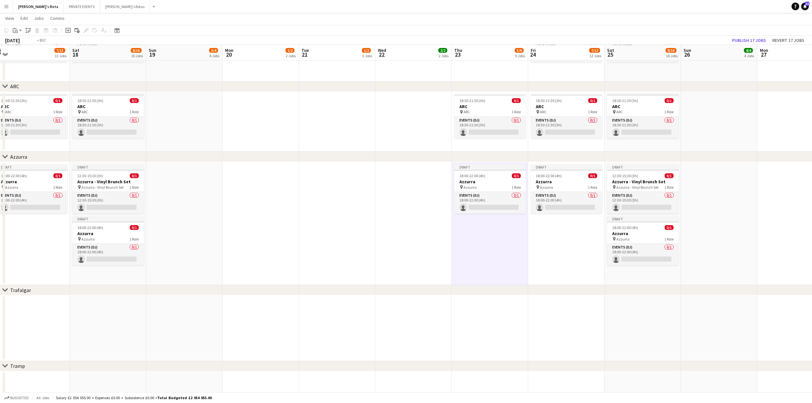
drag, startPoint x: 803, startPoint y: 238, endPoint x: 352, endPoint y: 235, distance: 450.2
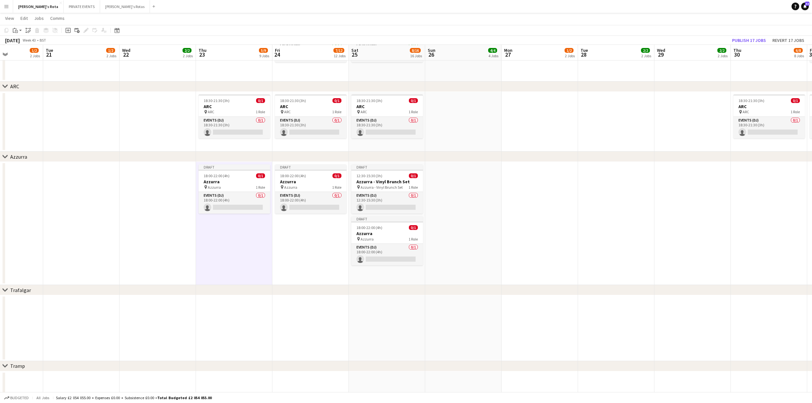
scroll to position [0, 263]
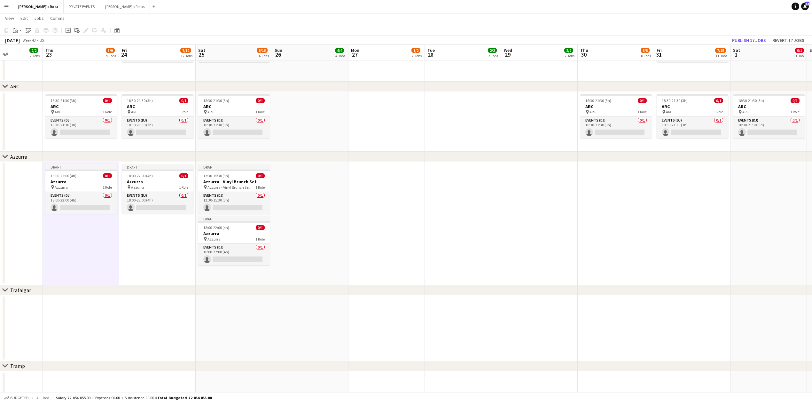
drag, startPoint x: 632, startPoint y: 216, endPoint x: 496, endPoint y: 216, distance: 136.5
click at [612, 198] on app-date-cell at bounding box center [616, 223] width 76 height 123
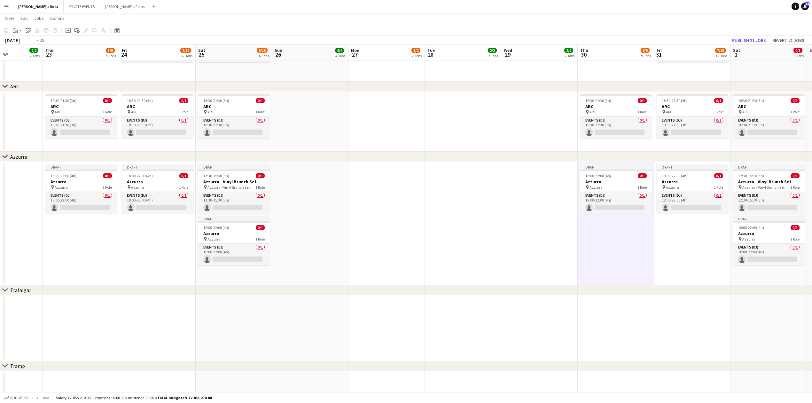
drag, startPoint x: 511, startPoint y: 277, endPoint x: 731, endPoint y: 247, distance: 221.7
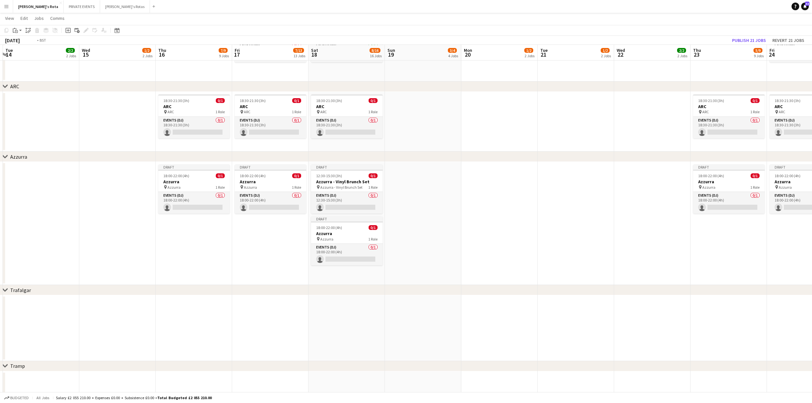
drag, startPoint x: 550, startPoint y: 275, endPoint x: 776, endPoint y: 263, distance: 226.0
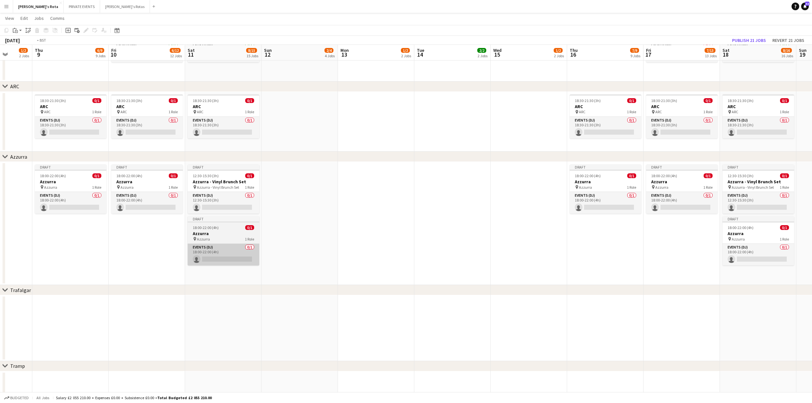
drag, startPoint x: 292, startPoint y: 267, endPoint x: 613, endPoint y: 260, distance: 320.8
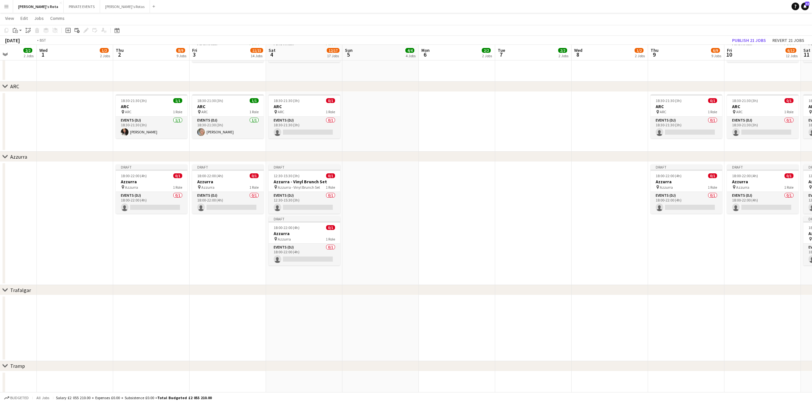
drag, startPoint x: 631, startPoint y: 262, endPoint x: 414, endPoint y: 276, distance: 216.6
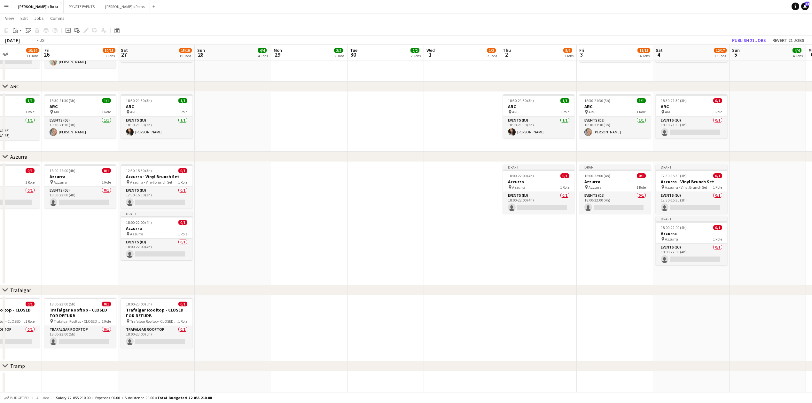
drag, startPoint x: 187, startPoint y: 282, endPoint x: 818, endPoint y: 242, distance: 631.8
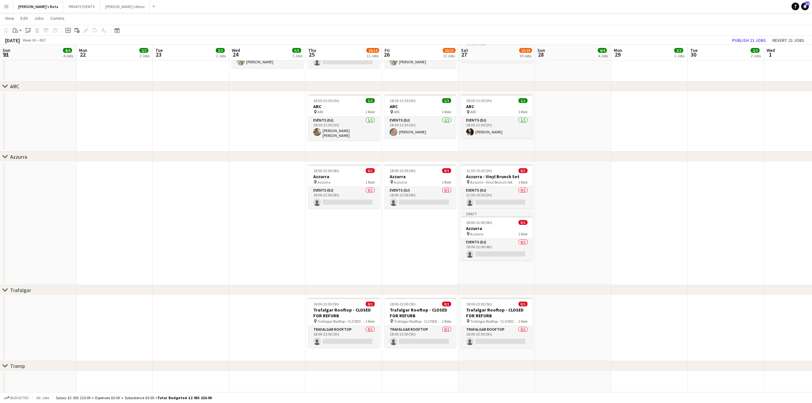
drag, startPoint x: 229, startPoint y: 243, endPoint x: 600, endPoint y: 245, distance: 370.9
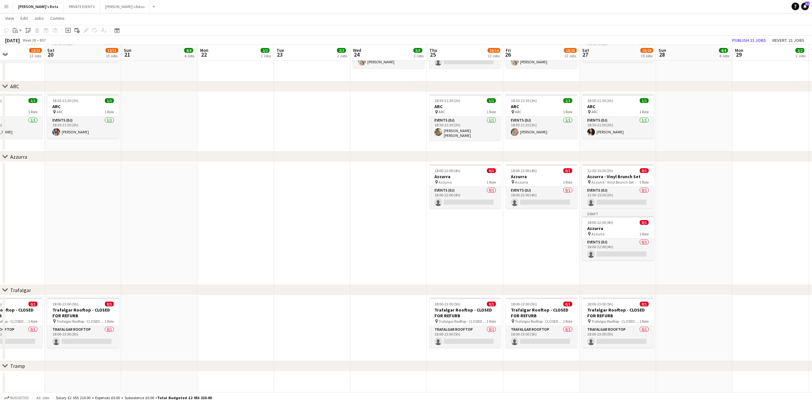
drag, startPoint x: 517, startPoint y: 256, endPoint x: 118, endPoint y: 258, distance: 398.7
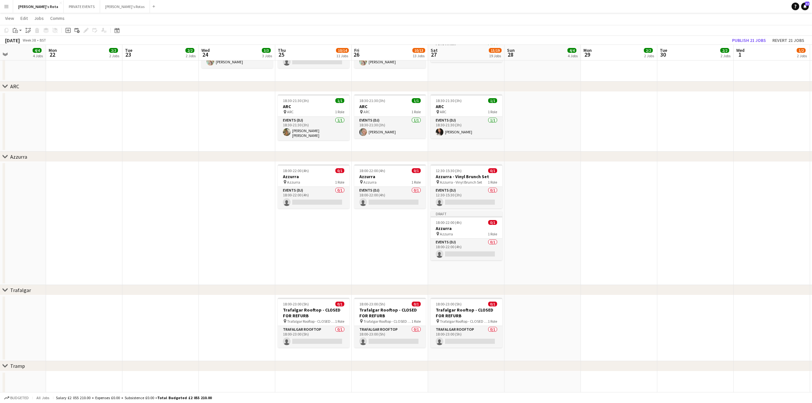
scroll to position [0, 260]
drag, startPoint x: 365, startPoint y: 255, endPoint x: 213, endPoint y: 253, distance: 152.2
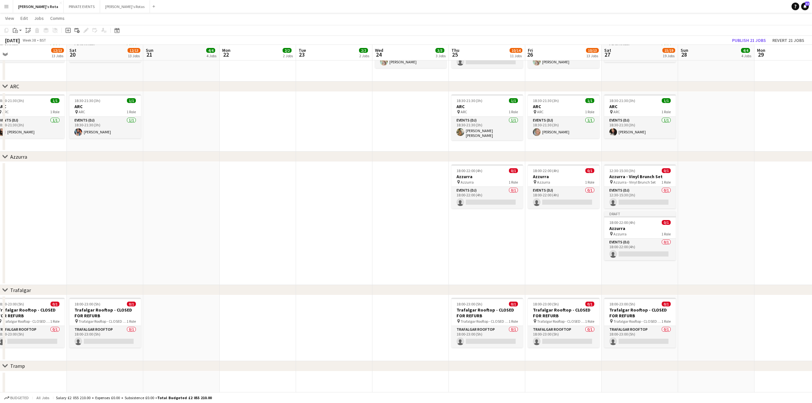
drag, startPoint x: 283, startPoint y: 255, endPoint x: 687, endPoint y: 250, distance: 404.2
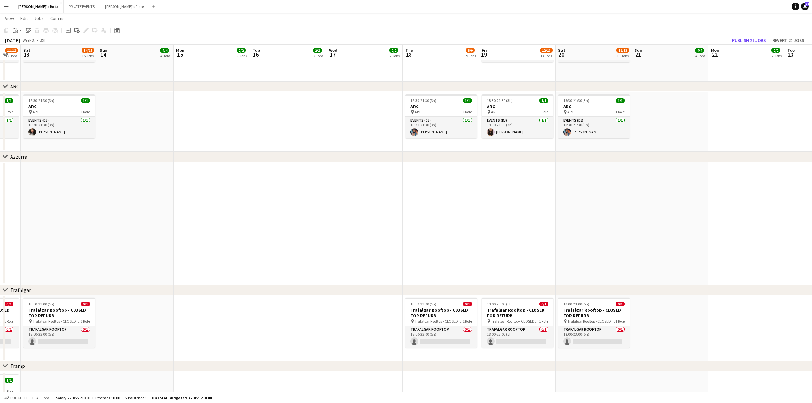
drag, startPoint x: 679, startPoint y: 255, endPoint x: 646, endPoint y: 251, distance: 33.5
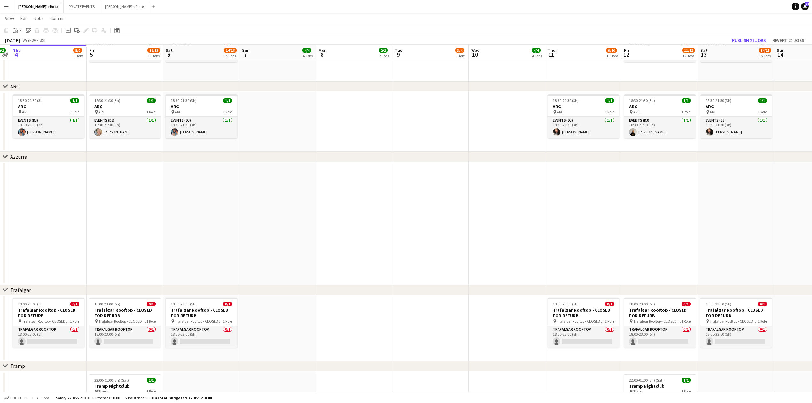
drag, startPoint x: 300, startPoint y: 255, endPoint x: 581, endPoint y: 260, distance: 280.8
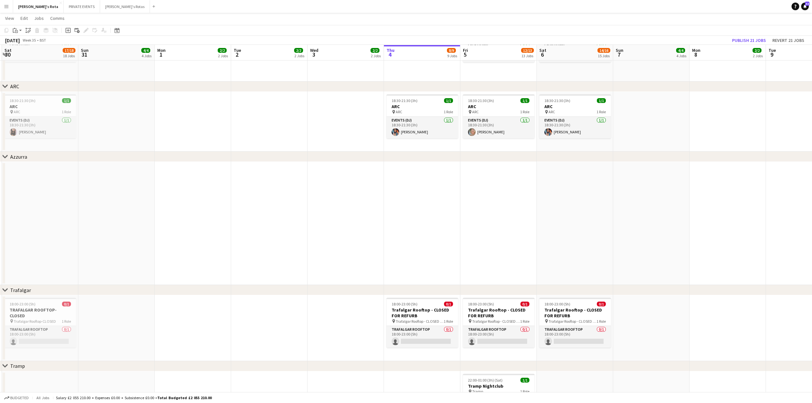
scroll to position [0, 228]
drag, startPoint x: 607, startPoint y: 257, endPoint x: 765, endPoint y: 255, distance: 158.3
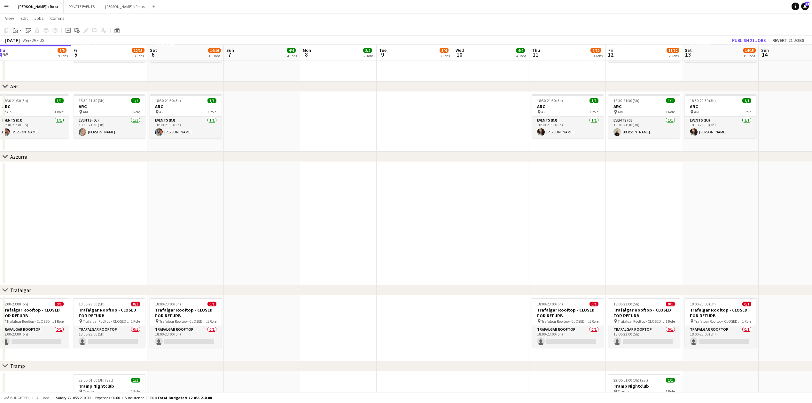
drag, startPoint x: 735, startPoint y: 229, endPoint x: 409, endPoint y: 231, distance: 325.5
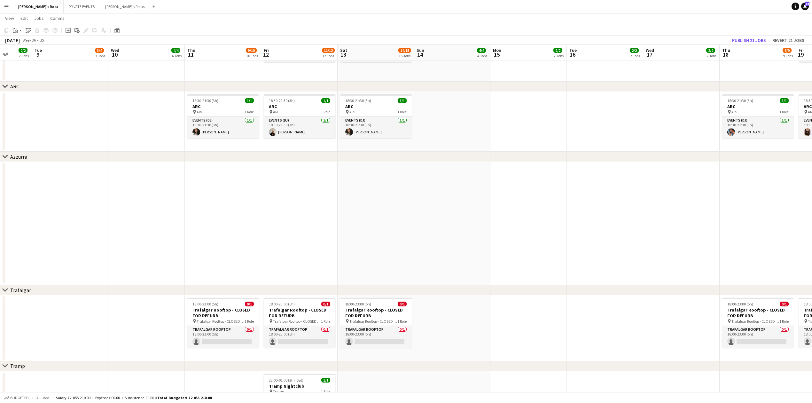
drag, startPoint x: 532, startPoint y: 236, endPoint x: 190, endPoint y: 239, distance: 342.2
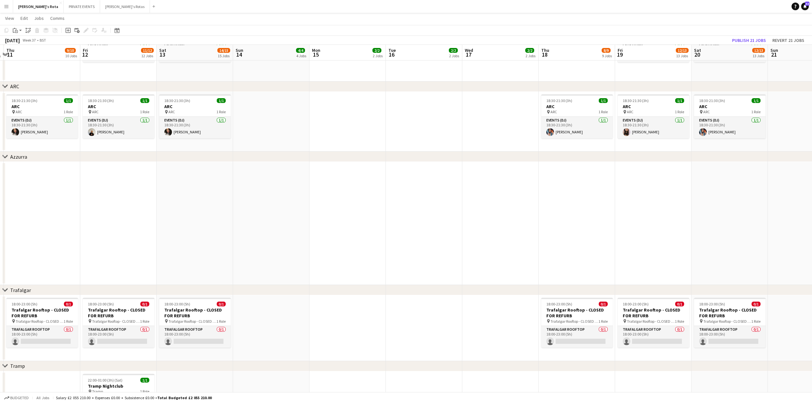
drag, startPoint x: 475, startPoint y: 237, endPoint x: 294, endPoint y: 237, distance: 181.0
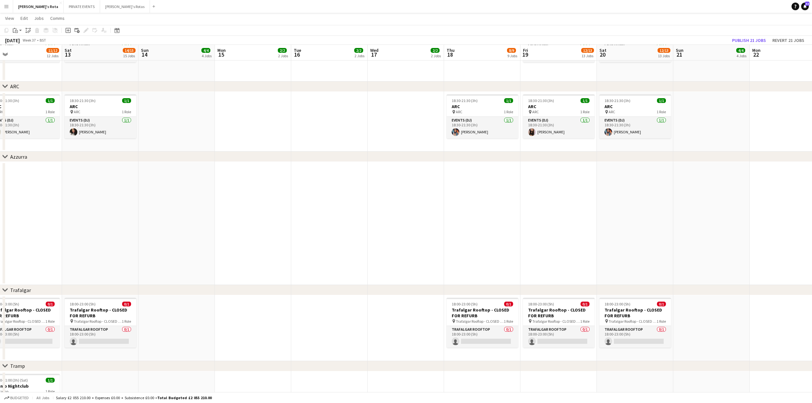
drag, startPoint x: 353, startPoint y: 229, endPoint x: 324, endPoint y: 237, distance: 30.5
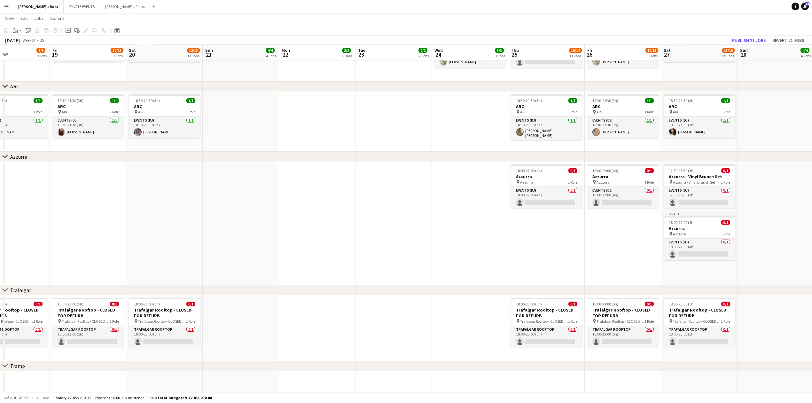
drag, startPoint x: 582, startPoint y: 226, endPoint x: 578, endPoint y: 221, distance: 5.9
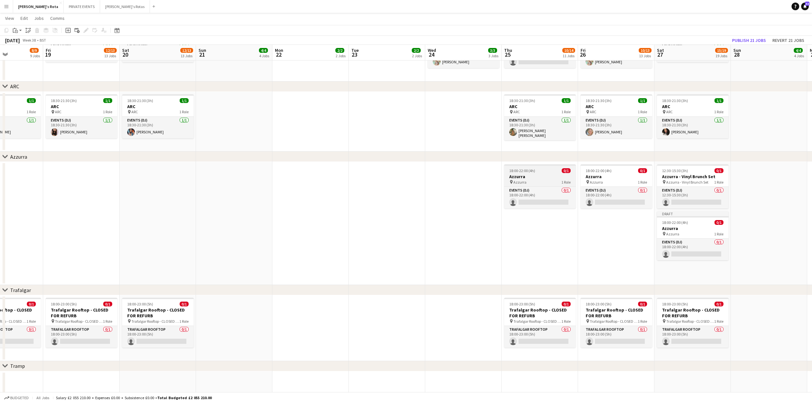
click at [538, 177] on h3 "Azzurra" at bounding box center [540, 177] width 72 height 6
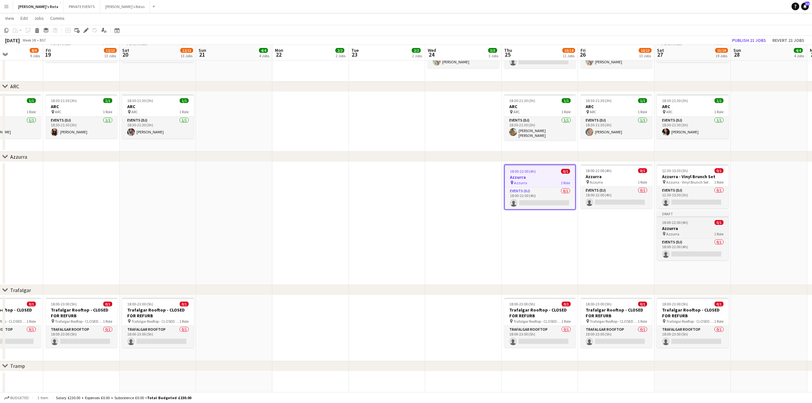
click at [688, 232] on div "pin Azzurra 1 Role" at bounding box center [693, 233] width 72 height 5
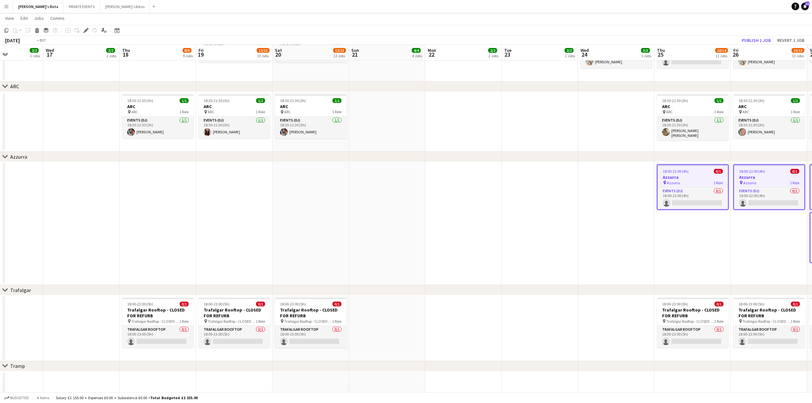
scroll to position [0, 153]
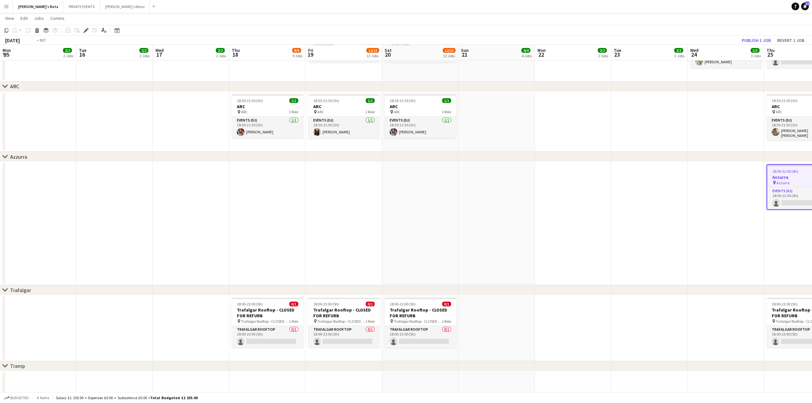
drag, startPoint x: 356, startPoint y: 239, endPoint x: 737, endPoint y: 230, distance: 380.6
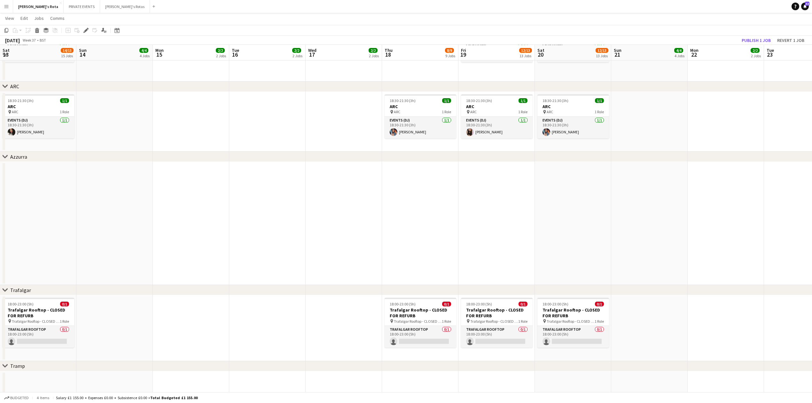
click at [426, 184] on app-date-cell at bounding box center [420, 223] width 76 height 123
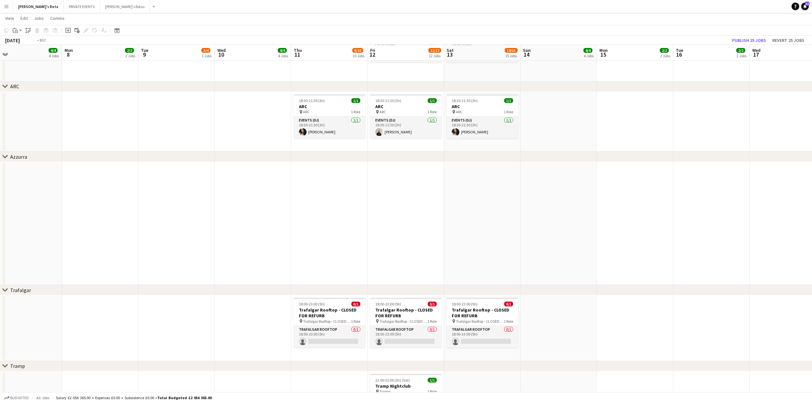
drag, startPoint x: 209, startPoint y: 235, endPoint x: 818, endPoint y: 255, distance: 609.5
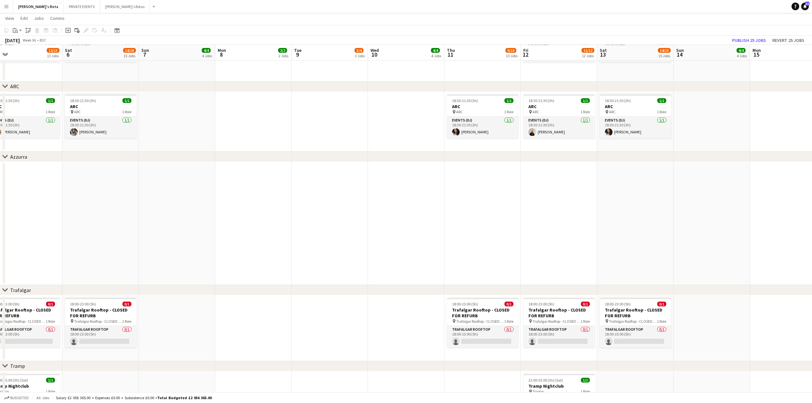
click at [477, 179] on app-date-cell at bounding box center [482, 223] width 76 height 123
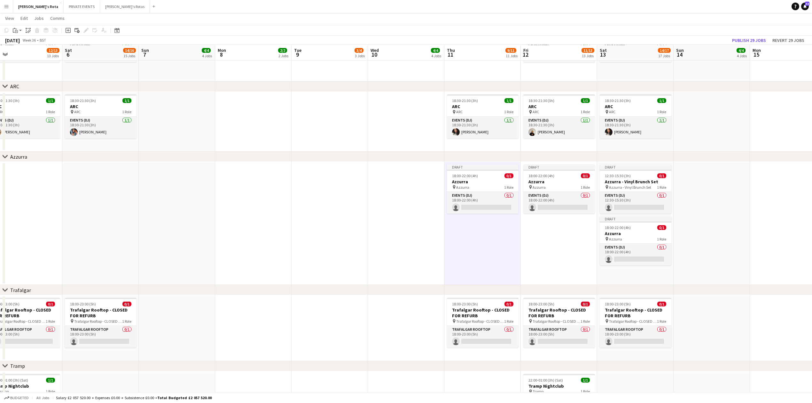
click at [179, 237] on app-date-cell at bounding box center [177, 223] width 76 height 123
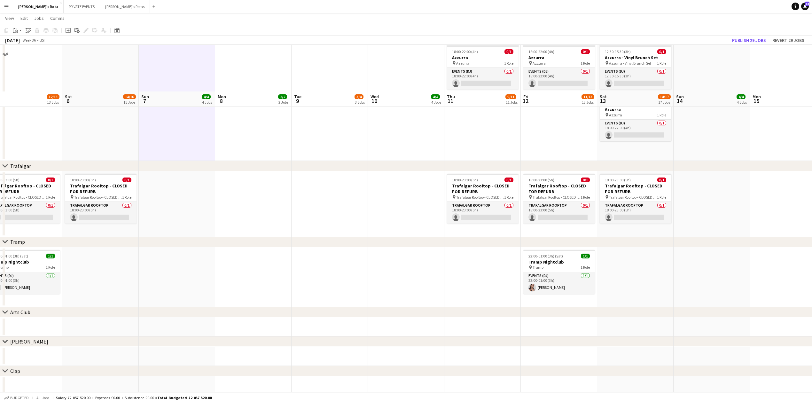
scroll to position [1312, 0]
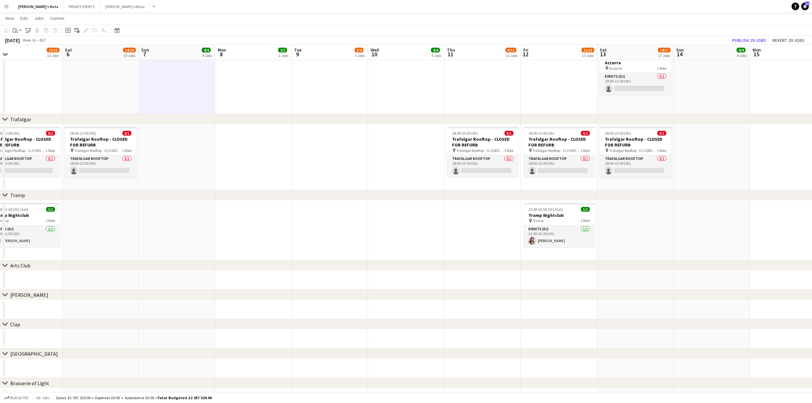
click at [22, 118] on div "Trafalgar" at bounding box center [20, 119] width 21 height 6
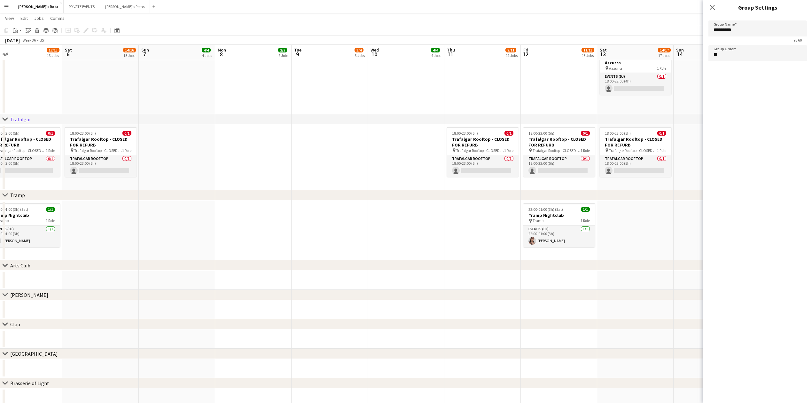
click at [20, 195] on div "Tramp" at bounding box center [17, 195] width 15 height 6
type input "*****"
click at [737, 56] on input "**" at bounding box center [758, 53] width 98 height 16
type input "**"
click at [710, 10] on icon at bounding box center [712, 7] width 6 height 6
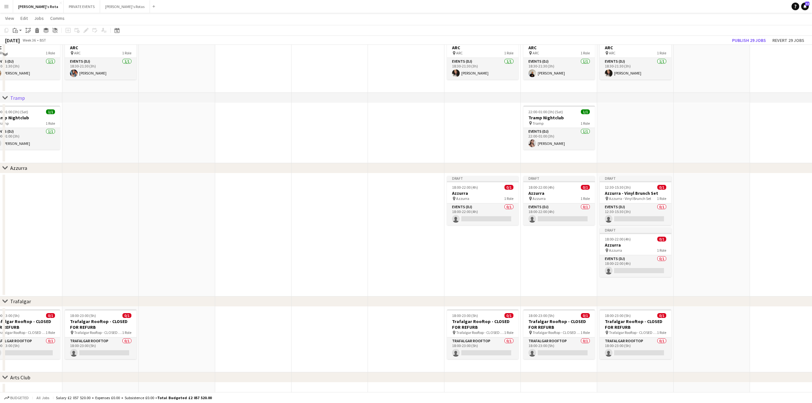
scroll to position [1212, 0]
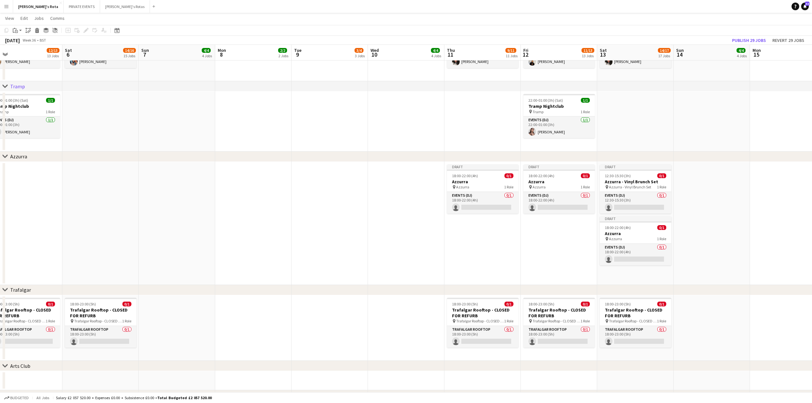
click at [22, 154] on div "Azzurra" at bounding box center [18, 156] width 17 height 6
click at [20, 159] on div "Azzurra" at bounding box center [18, 156] width 17 height 6
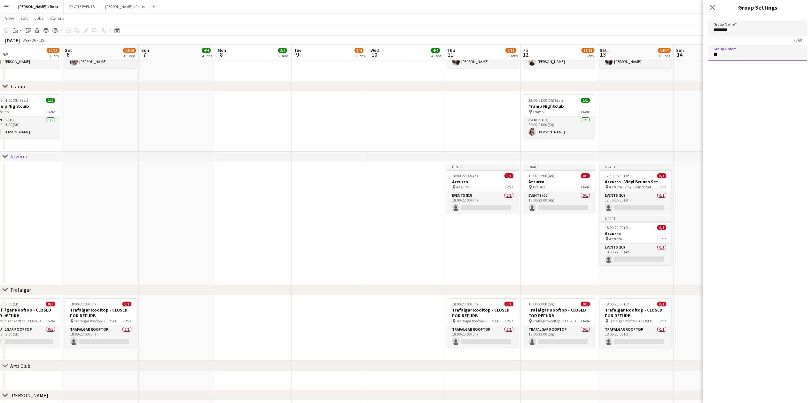
click at [741, 54] on input "**" at bounding box center [758, 53] width 98 height 16
type input "**"
click at [710, 4] on app-icon "Close pop-in" at bounding box center [712, 7] width 9 height 9
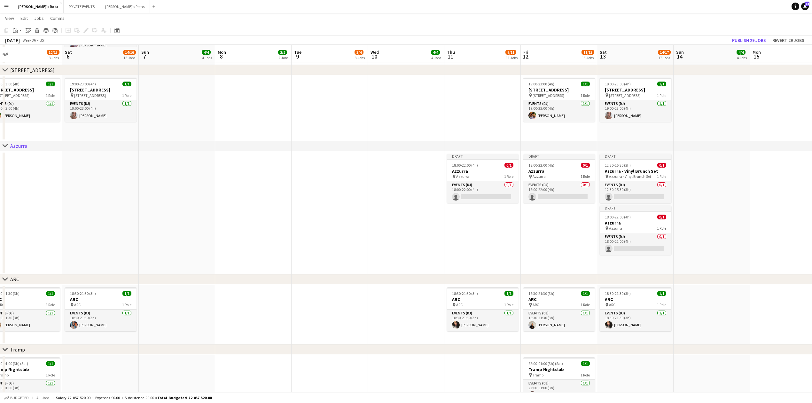
scroll to position [1084, 0]
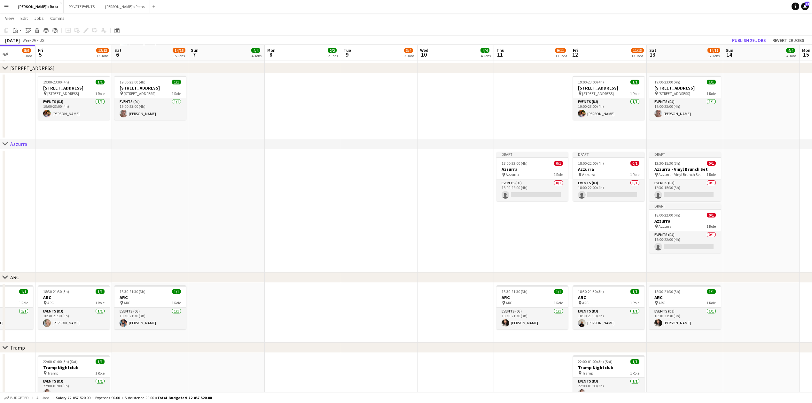
drag, startPoint x: 293, startPoint y: 220, endPoint x: 347, endPoint y: 231, distance: 55.1
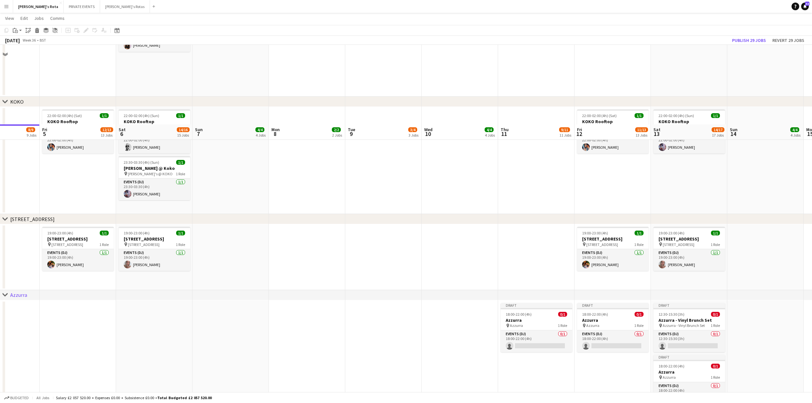
scroll to position [1023, 0]
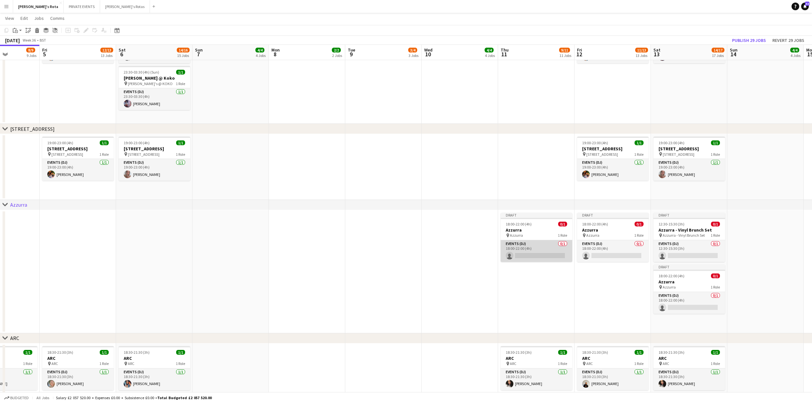
click at [526, 257] on app-card-role "Events (DJ) 0/1 18:00-22:00 (4h) single-neutral-actions" at bounding box center [537, 251] width 72 height 22
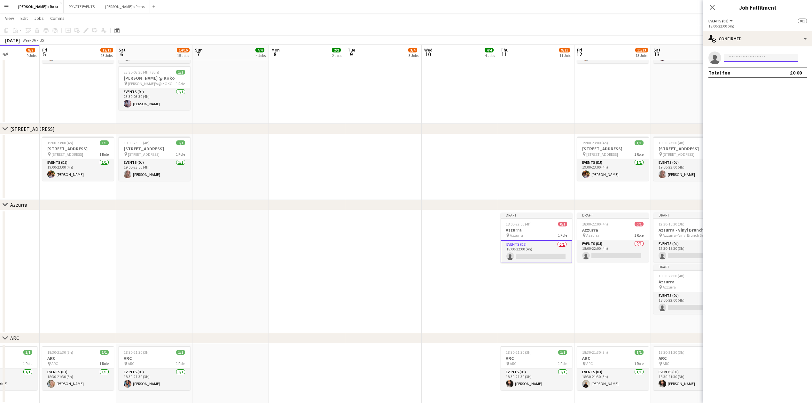
click at [734, 60] on input at bounding box center [761, 58] width 74 height 8
type input "*****"
click at [714, 6] on icon at bounding box center [712, 7] width 6 height 6
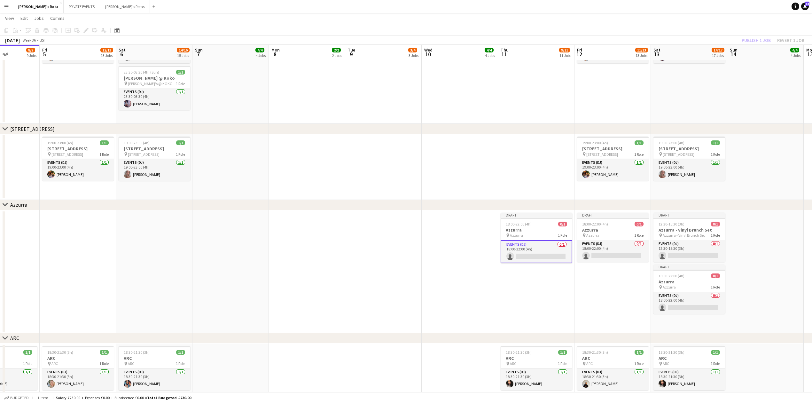
click at [538, 249] on app-card-role "Events (DJ) 0/1 18:00-22:00 (4h) single-neutral-actions" at bounding box center [537, 251] width 72 height 23
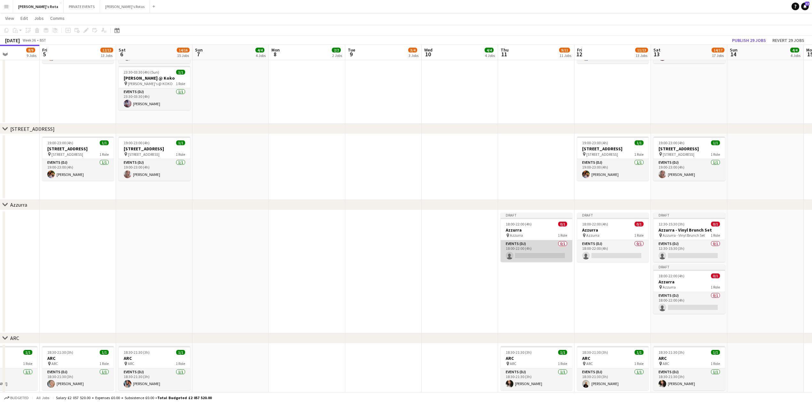
click at [526, 253] on app-card-role "Events (DJ) 0/1 18:00-22:00 (4h) single-neutral-actions" at bounding box center [537, 251] width 72 height 22
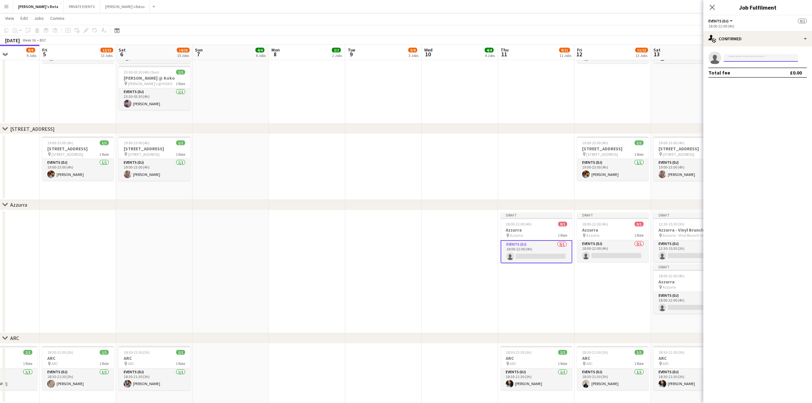
click at [753, 58] on input at bounding box center [761, 58] width 74 height 8
type input "*"
type input "*****"
click at [748, 68] on span "[PERSON_NAME]" at bounding box center [747, 66] width 37 height 5
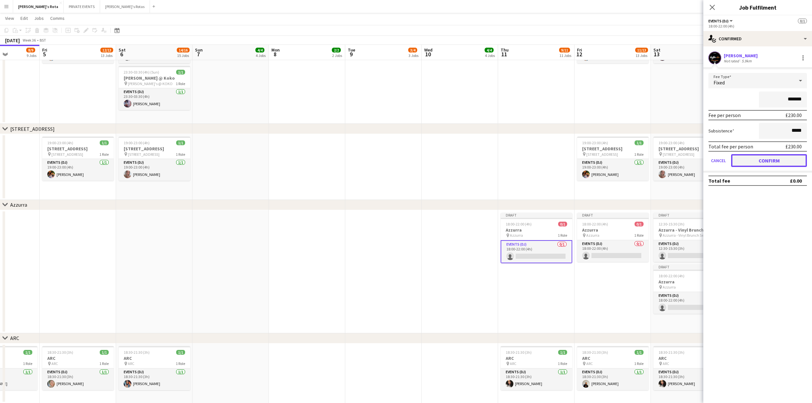
click at [766, 158] on button "Confirm" at bounding box center [769, 160] width 76 height 13
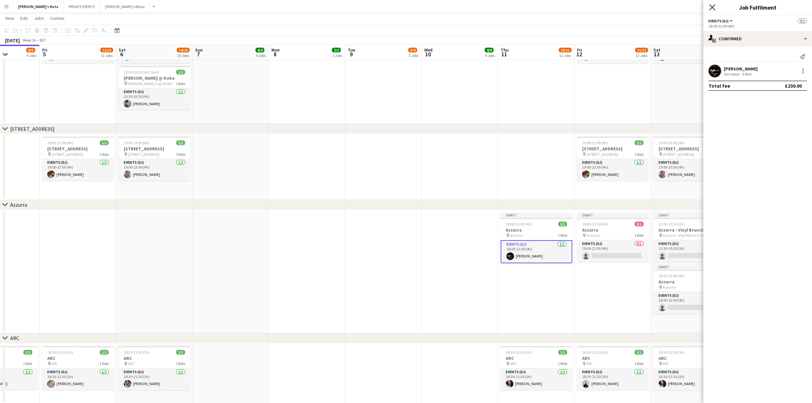
drag, startPoint x: 709, startPoint y: 4, endPoint x: 714, endPoint y: 6, distance: 5.4
click at [714, 6] on div "Close pop-in" at bounding box center [712, 7] width 18 height 15
click at [710, 6] on icon "Close pop-in" at bounding box center [712, 7] width 6 height 6
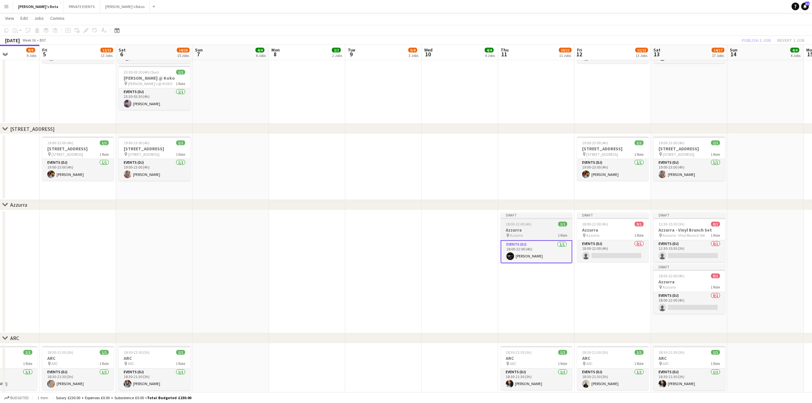
click at [546, 233] on div "pin Azzurra 1 Role" at bounding box center [537, 235] width 72 height 5
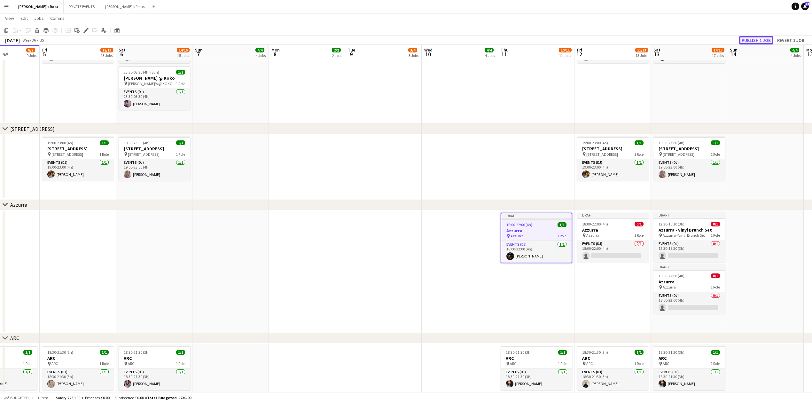
click at [767, 37] on button "Publish 1 job" at bounding box center [756, 40] width 34 height 8
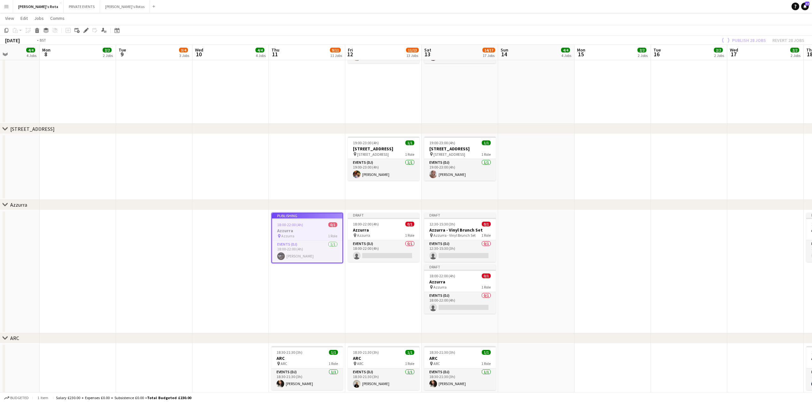
drag, startPoint x: 487, startPoint y: 300, endPoint x: 89, endPoint y: 293, distance: 398.8
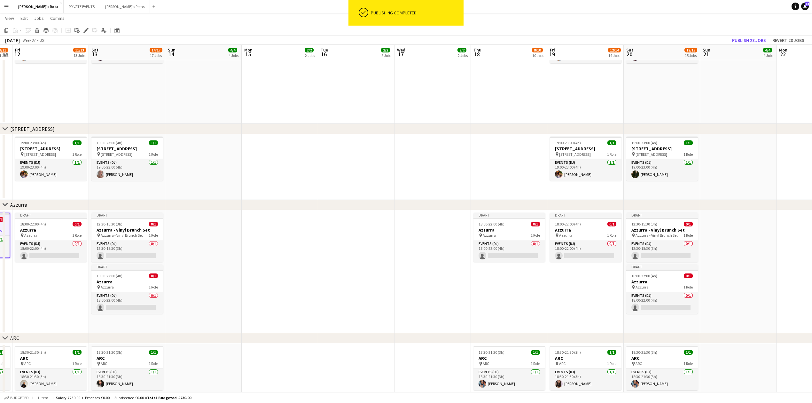
drag, startPoint x: 363, startPoint y: 311, endPoint x: 404, endPoint y: 298, distance: 43.5
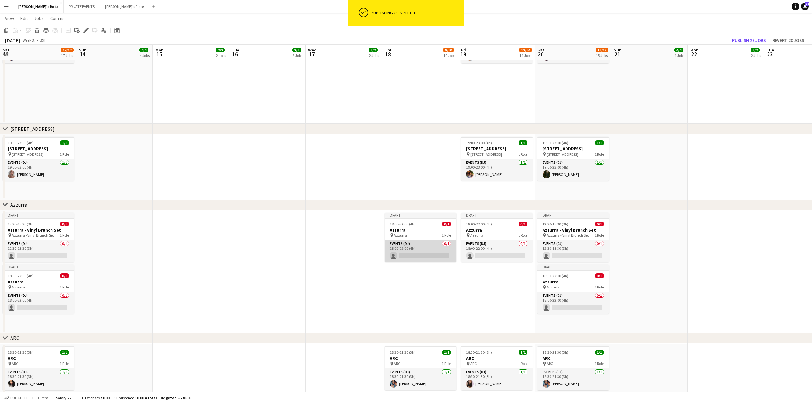
click at [420, 252] on app-card-role "Events (DJ) 0/1 18:00-22:00 (4h) single-neutral-actions" at bounding box center [421, 251] width 72 height 22
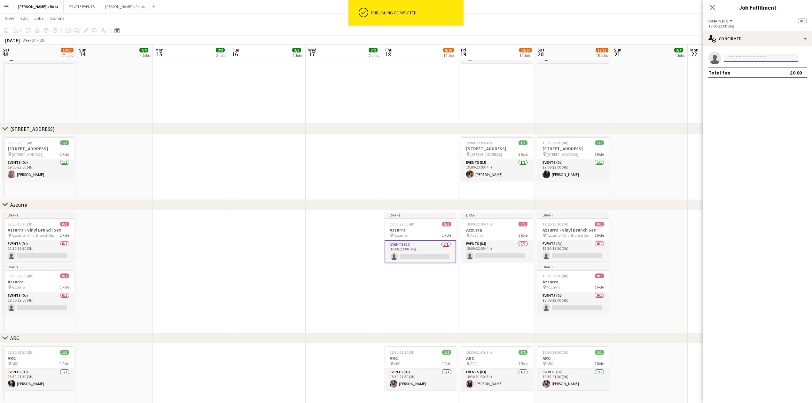
click at [753, 54] on input at bounding box center [761, 58] width 74 height 8
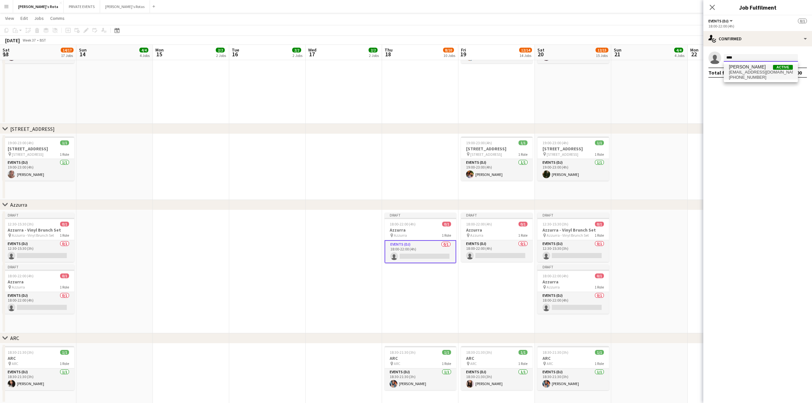
type input "****"
click at [747, 75] on span "[EMAIL_ADDRESS][DOMAIN_NAME]" at bounding box center [761, 72] width 64 height 5
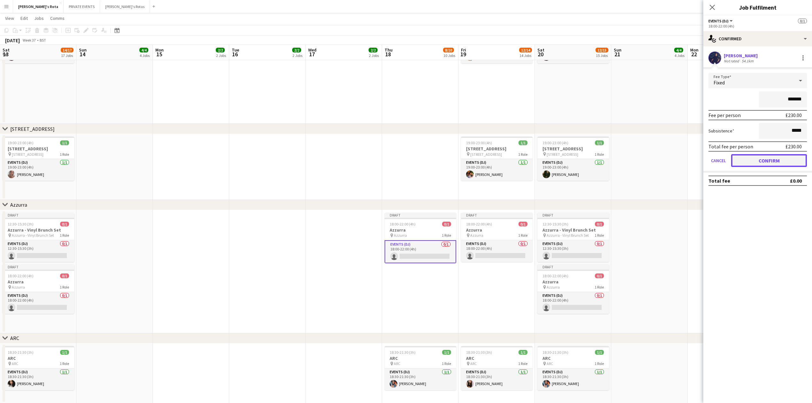
click at [772, 162] on button "Confirm" at bounding box center [769, 160] width 76 height 13
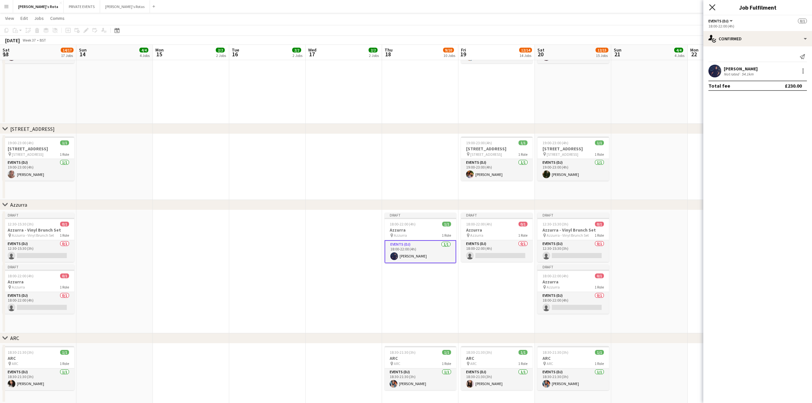
click at [713, 9] on icon "Close pop-in" at bounding box center [712, 7] width 6 height 6
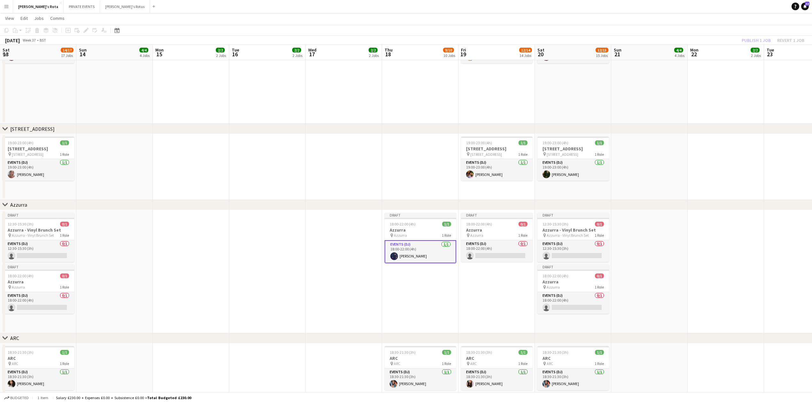
click at [411, 234] on div "pin Azzurra 1 Role" at bounding box center [421, 235] width 72 height 5
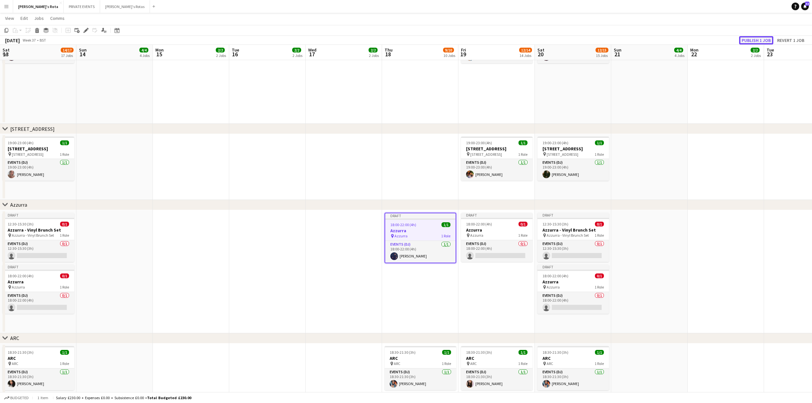
click at [749, 37] on button "Publish 1 job" at bounding box center [756, 40] width 34 height 8
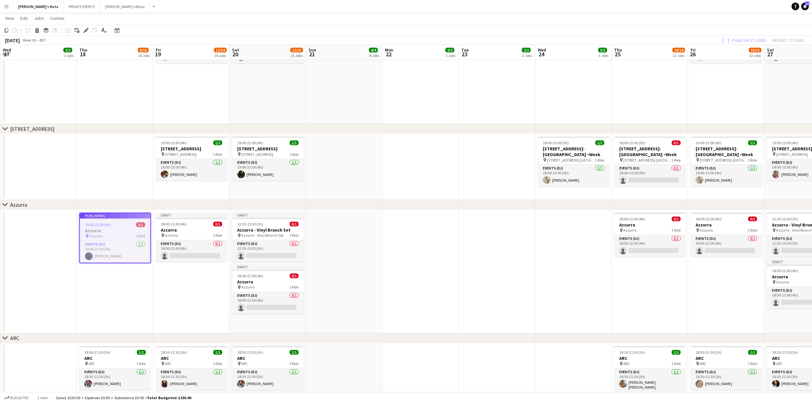
drag, startPoint x: 795, startPoint y: 151, endPoint x: 571, endPoint y: 216, distance: 233.5
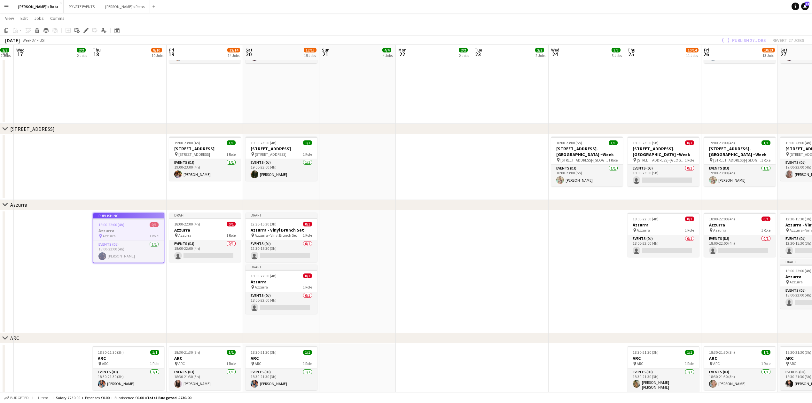
drag, startPoint x: 484, startPoint y: 243, endPoint x: 471, endPoint y: 245, distance: 12.9
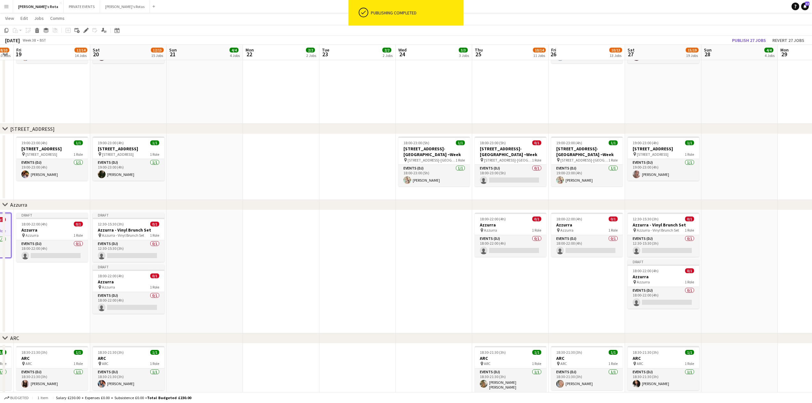
click at [518, 259] on app-date-cell "18:00-22:00 (4h) 0/1 Azzurra pin Azzurra 1 Role Events (DJ) 0/1 18:00-22:00 (4h…" at bounding box center [510, 271] width 76 height 123
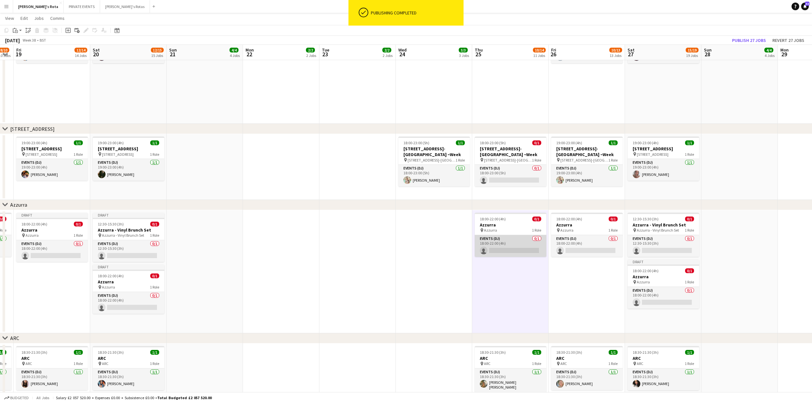
click at [509, 247] on app-card-role "Events (DJ) 0/1 18:00-22:00 (4h) single-neutral-actions" at bounding box center [511, 246] width 72 height 22
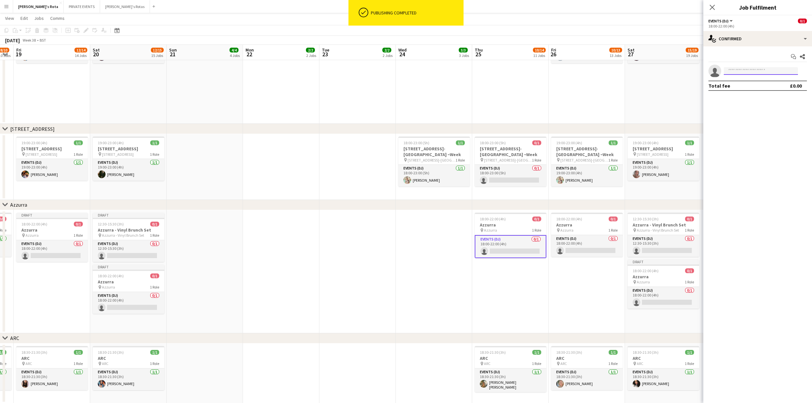
drag, startPoint x: 751, startPoint y: 67, endPoint x: 745, endPoint y: 74, distance: 9.3
click at [746, 71] on input at bounding box center [761, 71] width 74 height 8
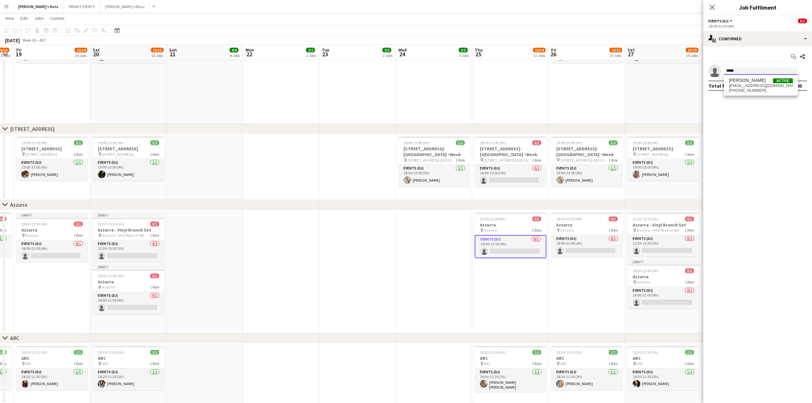
type input "*****"
click at [748, 84] on span "[EMAIL_ADDRESS][DOMAIN_NAME]" at bounding box center [761, 85] width 64 height 5
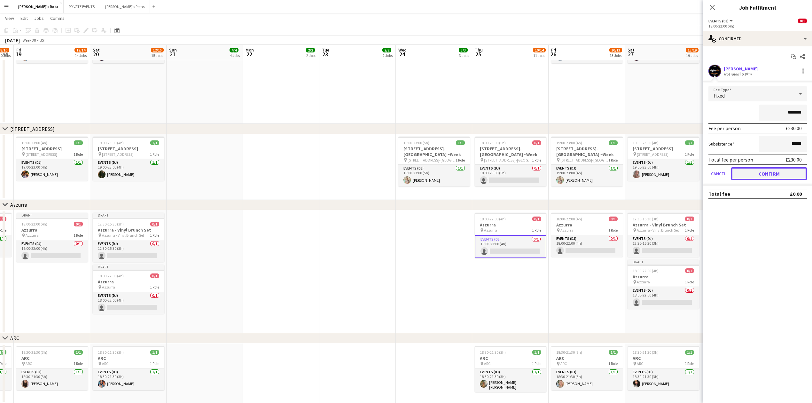
click at [766, 173] on button "Confirm" at bounding box center [769, 173] width 76 height 13
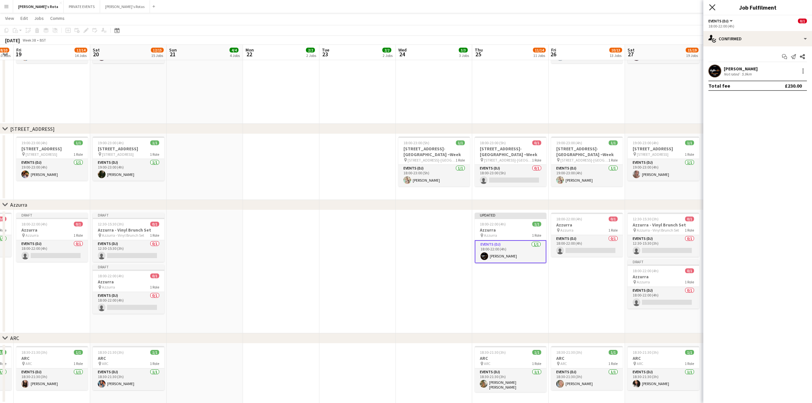
click at [712, 7] on icon at bounding box center [712, 7] width 6 height 6
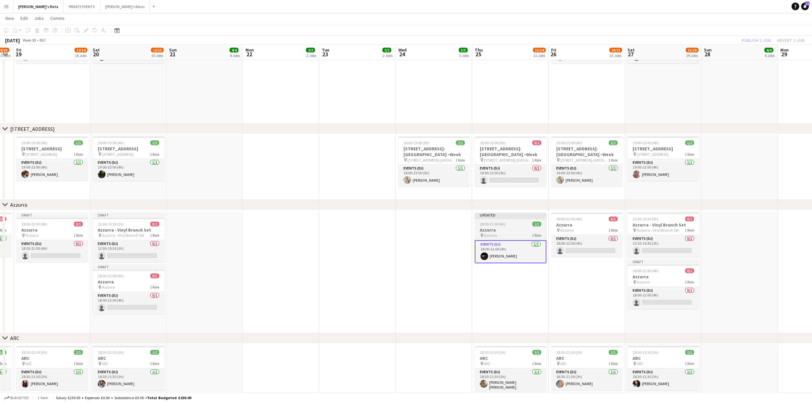
click at [512, 229] on h3 "Azzurra" at bounding box center [511, 230] width 72 height 6
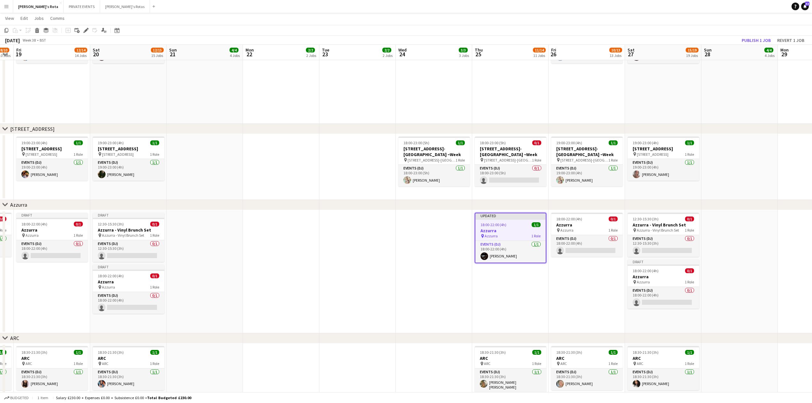
click at [759, 35] on app-toolbar "Copy Paste Paste Ctrl+V Paste with crew Ctrl+Shift+V Paste linked Job [GEOGRAPH…" at bounding box center [406, 30] width 812 height 11
click at [489, 226] on span "18:00-22:00 (4h)" at bounding box center [493, 224] width 26 height 5
click at [751, 37] on button "Publish 1 job" at bounding box center [756, 40] width 34 height 8
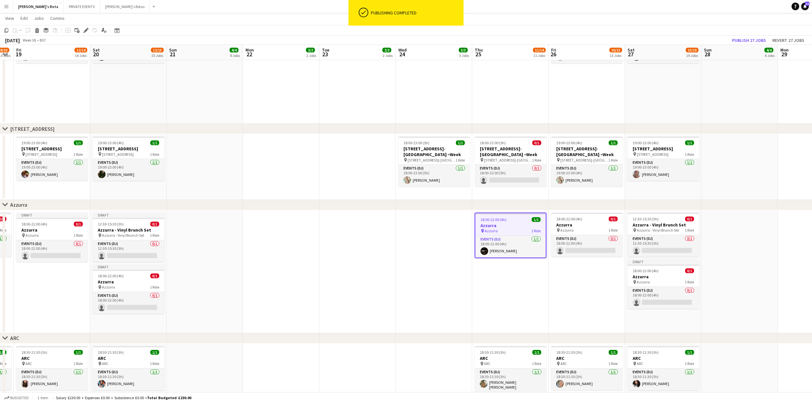
drag, startPoint x: 789, startPoint y: 206, endPoint x: 396, endPoint y: 228, distance: 394.5
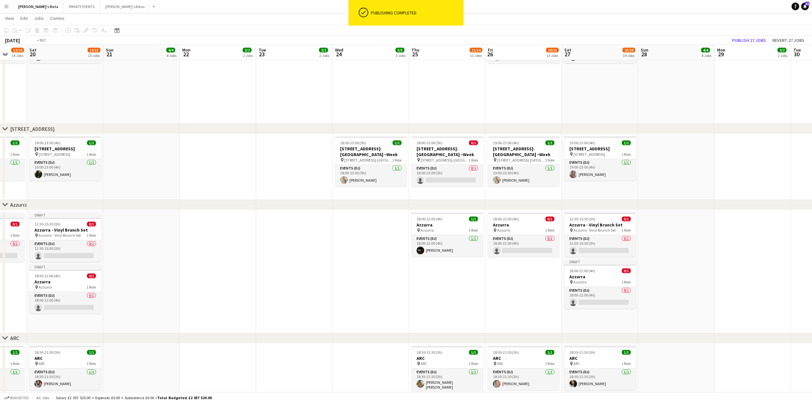
drag, startPoint x: 654, startPoint y: 229, endPoint x: 255, endPoint y: 239, distance: 399.5
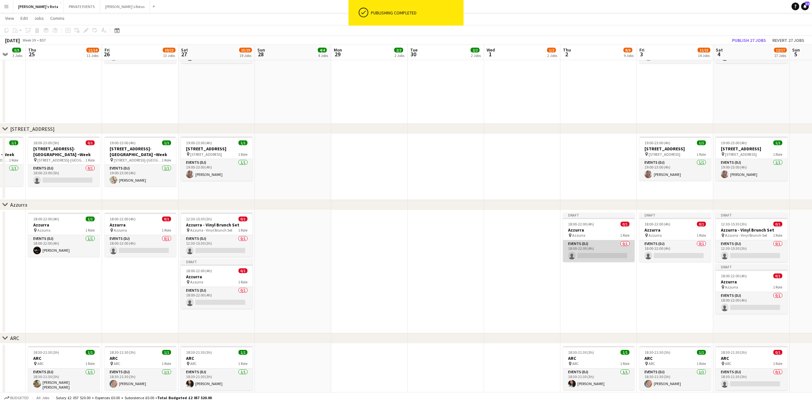
click at [609, 251] on app-card-role "Events (DJ) 0/1 18:00-22:00 (4h) single-neutral-actions" at bounding box center [599, 251] width 72 height 22
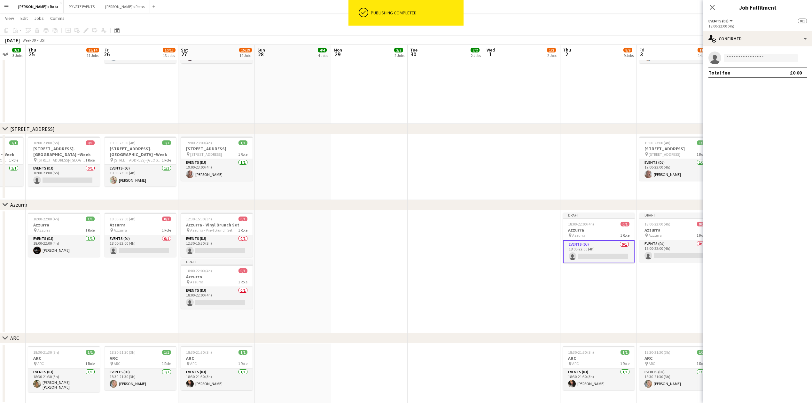
drag, startPoint x: 726, startPoint y: 53, endPoint x: 738, endPoint y: 56, distance: 12.7
click at [727, 54] on app-invite-slot "single-neutral-actions" at bounding box center [757, 57] width 109 height 13
click at [739, 56] on input at bounding box center [761, 58] width 74 height 8
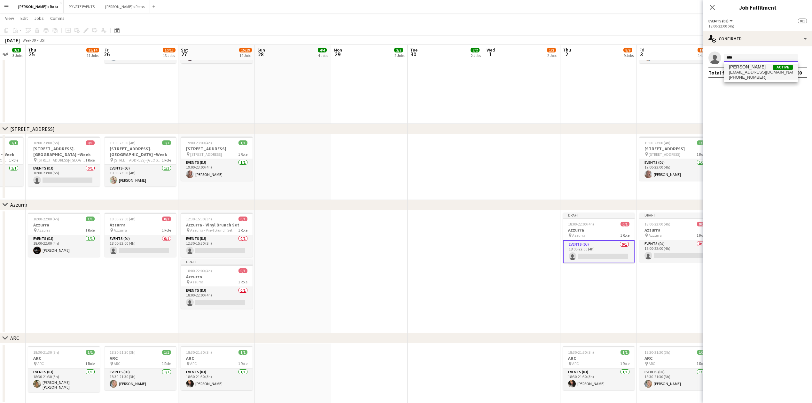
type input "****"
click at [742, 69] on span "[PERSON_NAME]" at bounding box center [747, 66] width 37 height 5
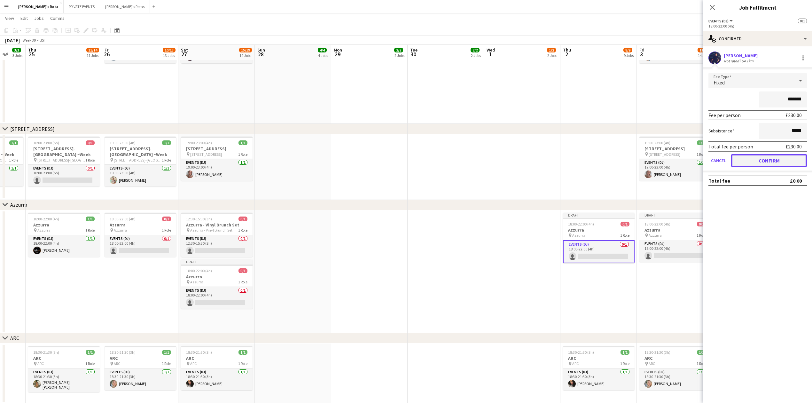
click at [761, 158] on button "Confirm" at bounding box center [769, 160] width 76 height 13
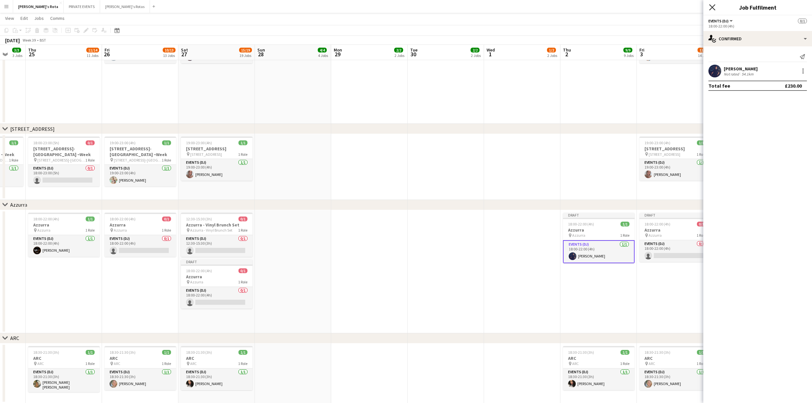
click at [712, 4] on icon "Close pop-in" at bounding box center [712, 7] width 6 height 6
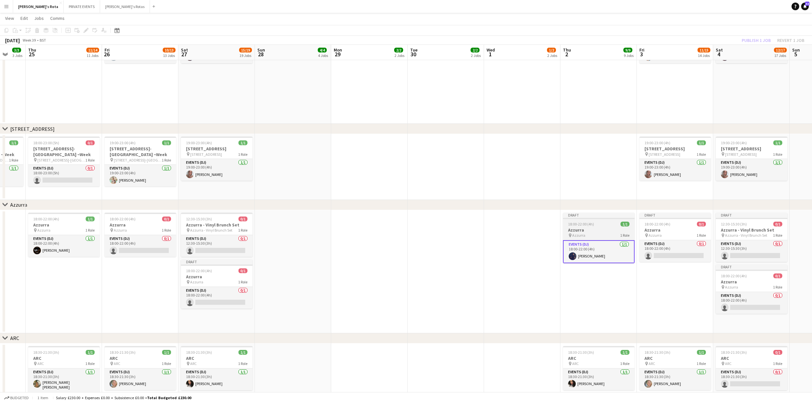
click at [594, 228] on h3 "Azzurra" at bounding box center [599, 230] width 72 height 6
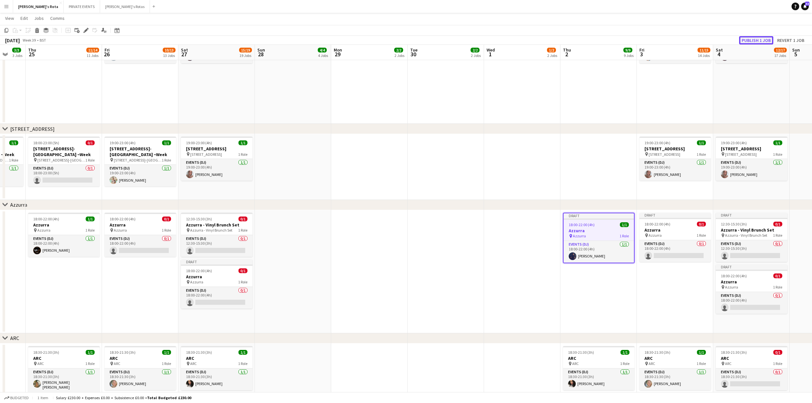
click at [749, 40] on button "Publish 1 job" at bounding box center [756, 40] width 34 height 8
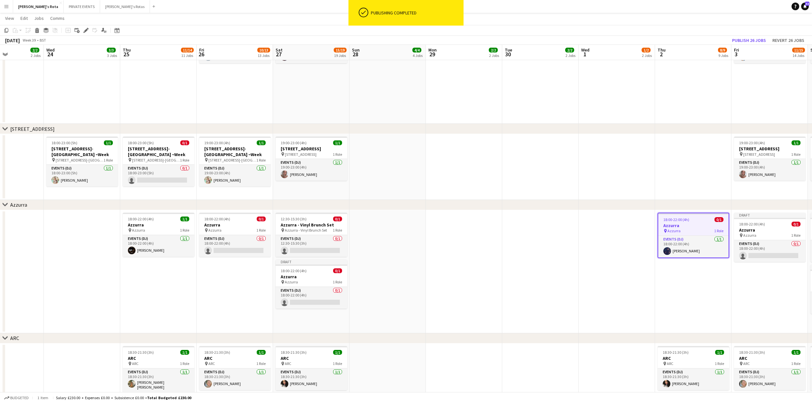
drag, startPoint x: 393, startPoint y: 258, endPoint x: 500, endPoint y: 262, distance: 107.2
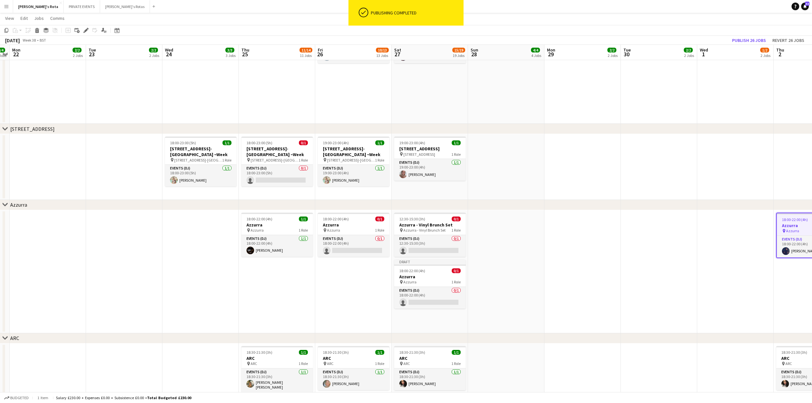
drag, startPoint x: 439, startPoint y: 272, endPoint x: 434, endPoint y: 267, distance: 7.0
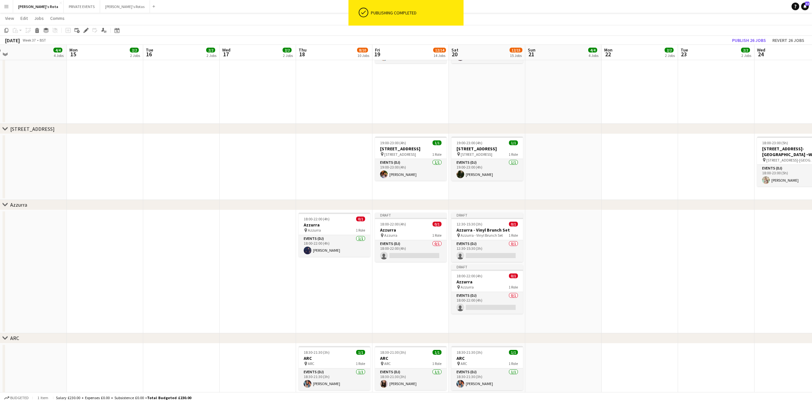
scroll to position [0, 159]
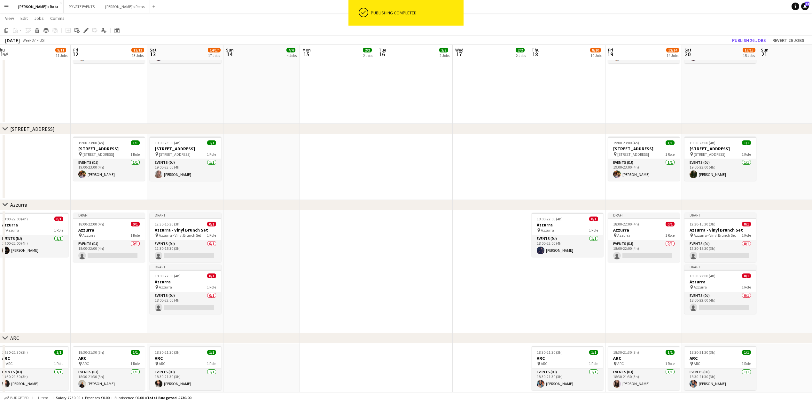
drag, startPoint x: 318, startPoint y: 233, endPoint x: 571, endPoint y: 233, distance: 252.3
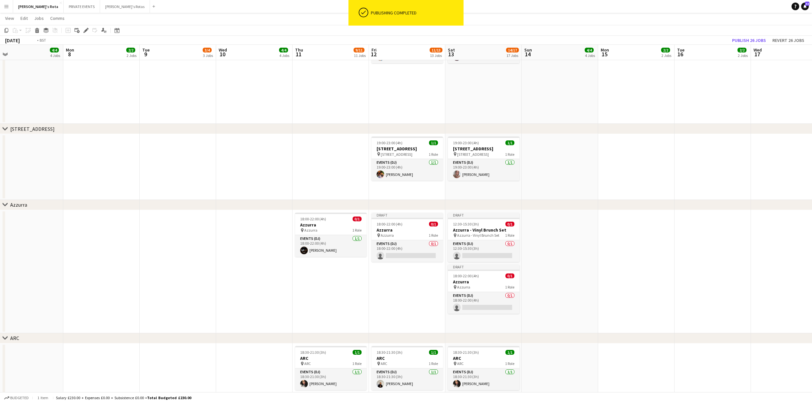
drag, startPoint x: 92, startPoint y: 253, endPoint x: 365, endPoint y: 263, distance: 272.3
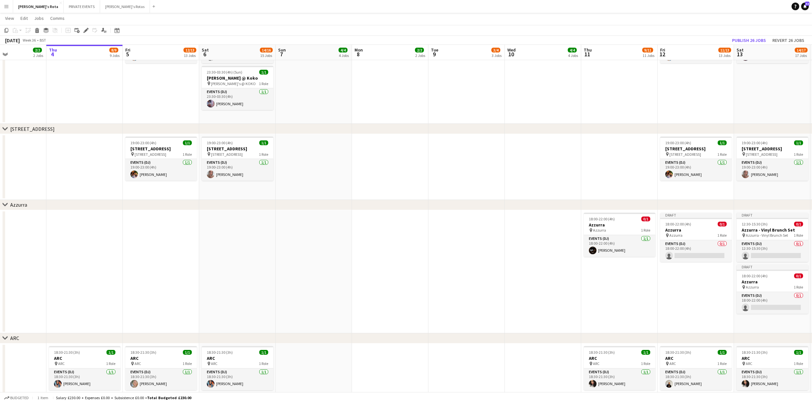
drag, startPoint x: 238, startPoint y: 266, endPoint x: 480, endPoint y: 264, distance: 241.7
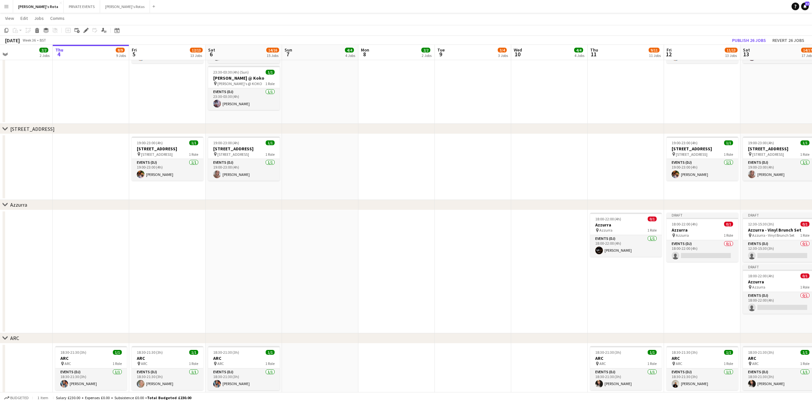
drag, startPoint x: 54, startPoint y: 246, endPoint x: 28, endPoint y: 248, distance: 26.0
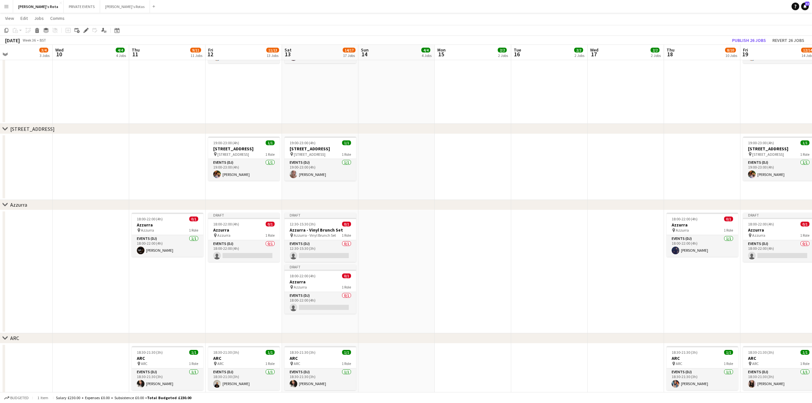
scroll to position [0, 210]
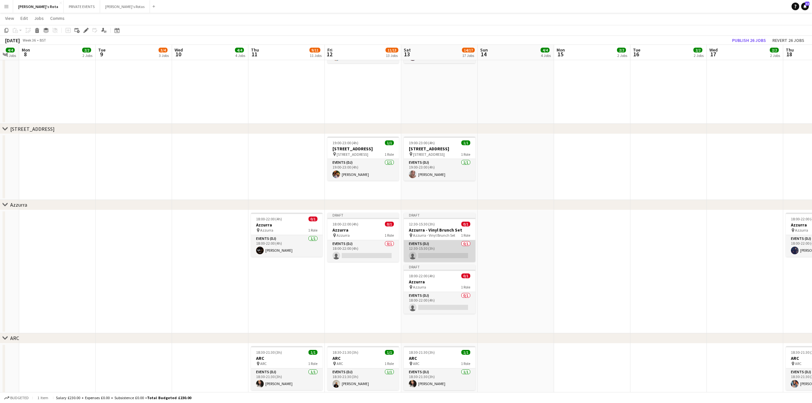
click at [425, 249] on app-card-role "Events (DJ) 0/1 12:30-15:30 (3h) single-neutral-actions" at bounding box center [440, 251] width 72 height 22
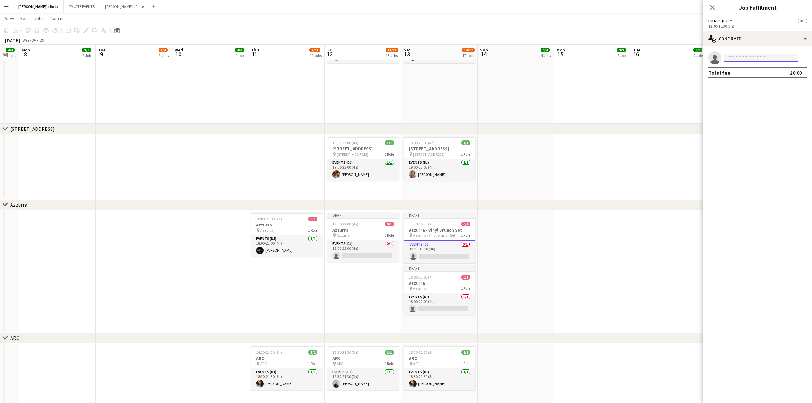
click at [753, 58] on input at bounding box center [761, 58] width 74 height 8
type input "*****"
click at [764, 75] on span "[EMAIL_ADDRESS][DOMAIN_NAME]" at bounding box center [761, 72] width 64 height 5
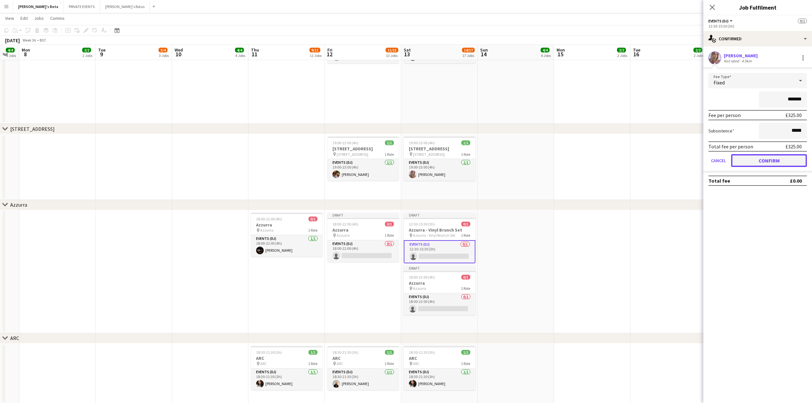
click at [767, 163] on button "Confirm" at bounding box center [769, 160] width 76 height 13
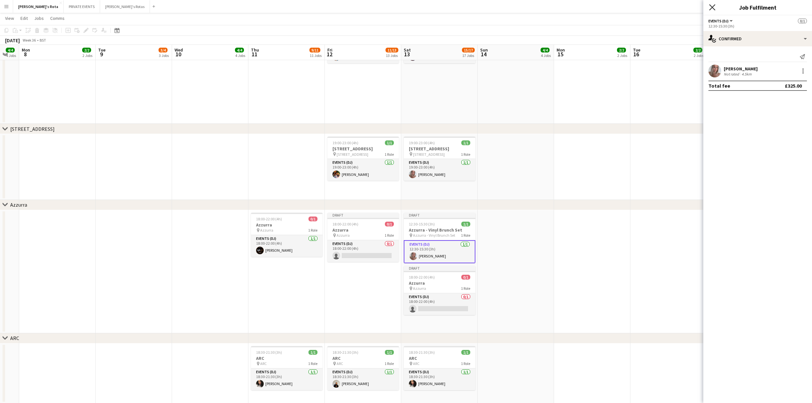
drag, startPoint x: 709, startPoint y: 6, endPoint x: 698, endPoint y: 32, distance: 28.6
click at [710, 7] on icon "Close pop-in" at bounding box center [712, 7] width 5 height 5
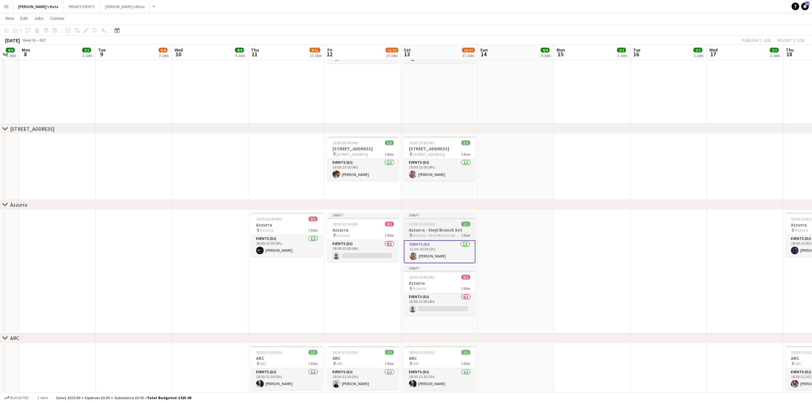
click at [443, 227] on h3 "Azzurra - Vinyl Brunch Set" at bounding box center [440, 230] width 72 height 6
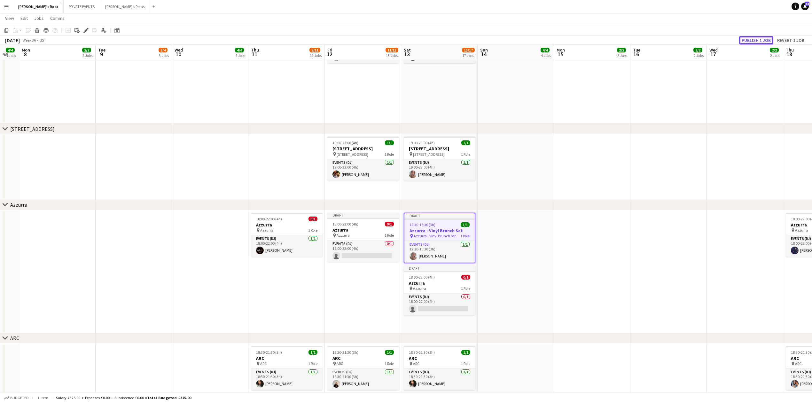
click at [759, 40] on button "Publish 1 job" at bounding box center [756, 40] width 34 height 8
click at [207, 285] on app-date-cell at bounding box center [210, 271] width 76 height 123
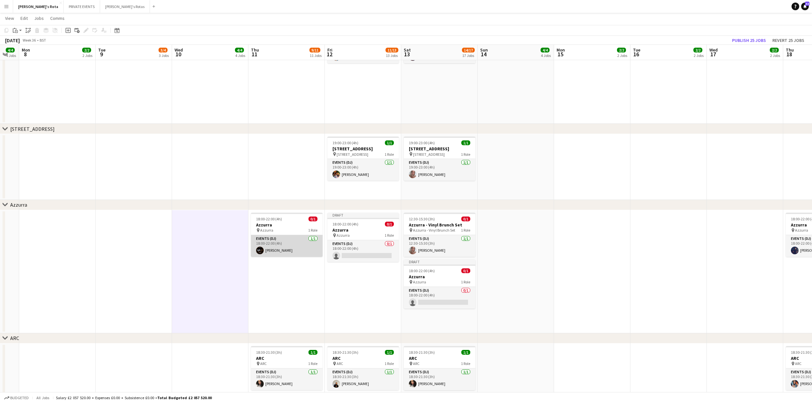
click at [284, 251] on app-card-role "Events (DJ) [DATE] 18:00-22:00 (4h) [PERSON_NAME]" at bounding box center [287, 246] width 72 height 22
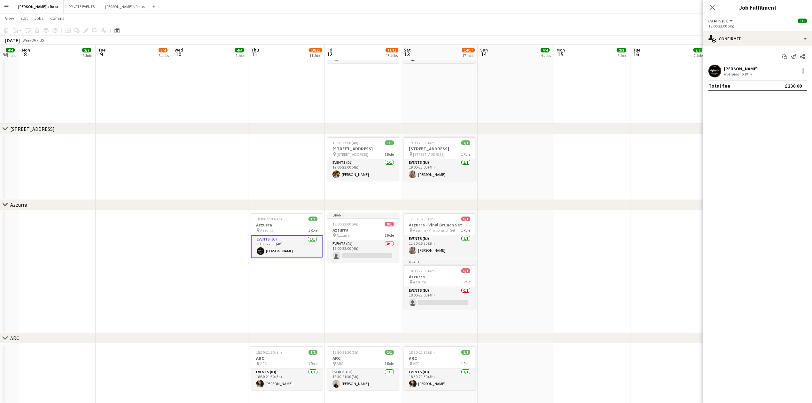
click at [487, 211] on app-date-cell at bounding box center [516, 271] width 76 height 123
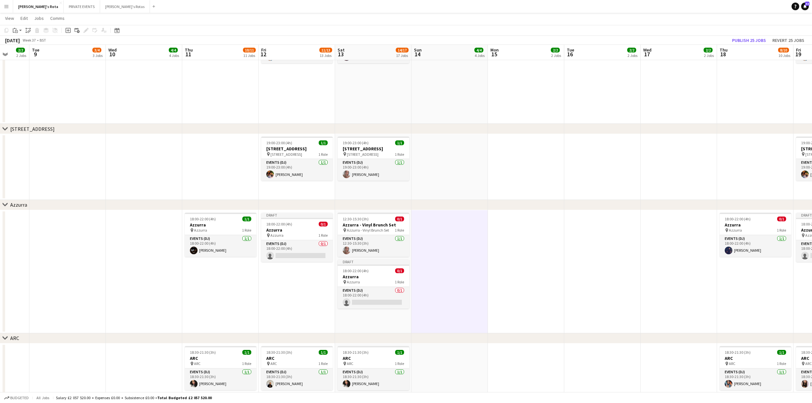
drag, startPoint x: 598, startPoint y: 256, endPoint x: 279, endPoint y: 256, distance: 318.2
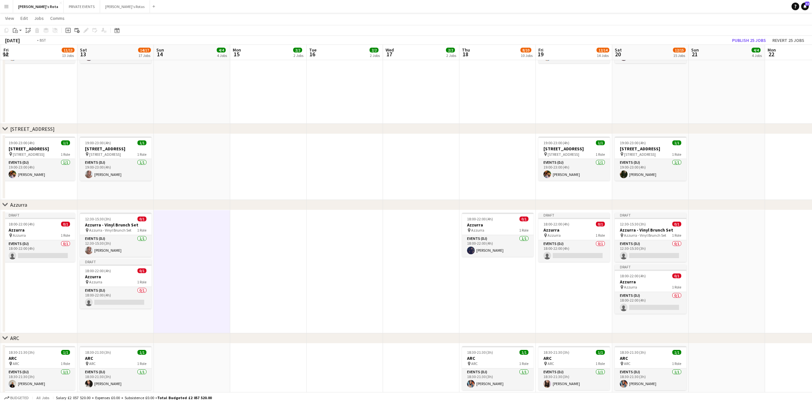
drag, startPoint x: 578, startPoint y: 308, endPoint x: 166, endPoint y: 299, distance: 412.3
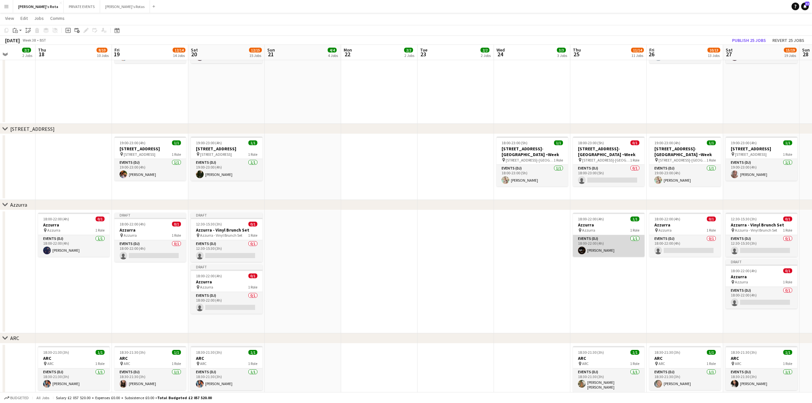
click at [605, 249] on app-card-role "Events (DJ) [DATE] 18:00-22:00 (4h) [PERSON_NAME]" at bounding box center [609, 246] width 72 height 22
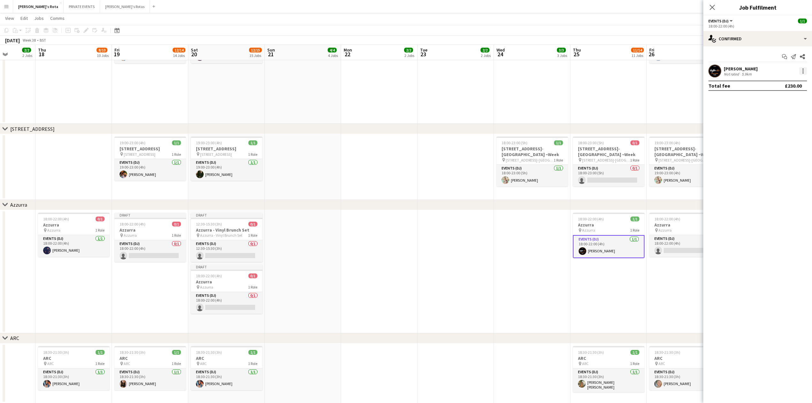
click at [803, 69] on div at bounding box center [803, 68] width 1 height 1
drag, startPoint x: 771, startPoint y: 146, endPoint x: 760, endPoint y: 97, distance: 50.4
click at [772, 146] on span "Remove" at bounding box center [771, 143] width 19 height 5
click at [742, 70] on input at bounding box center [761, 71] width 74 height 8
type input "*"
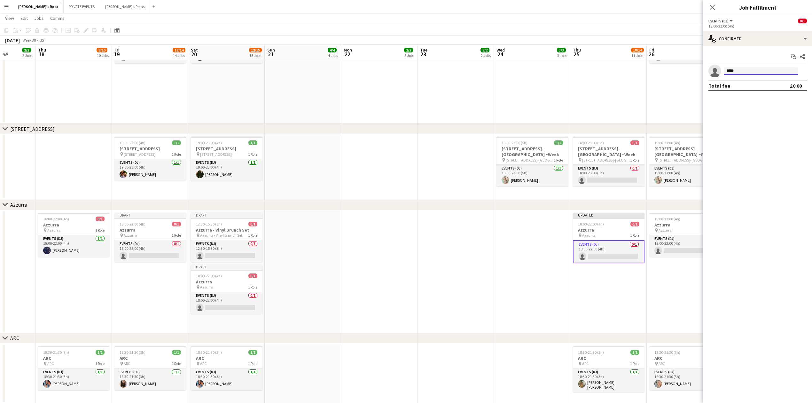
type input "*****"
click at [737, 69] on input "*****" at bounding box center [761, 71] width 74 height 8
click at [712, 8] on icon at bounding box center [712, 7] width 5 height 5
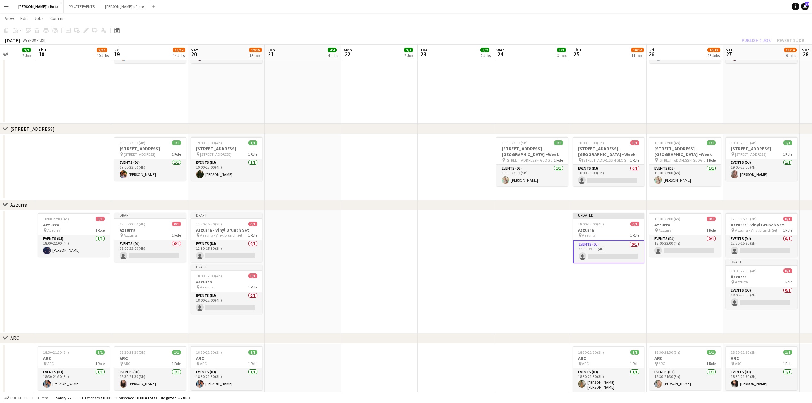
click at [612, 234] on div "pin Azzurra 1 Role" at bounding box center [609, 235] width 72 height 5
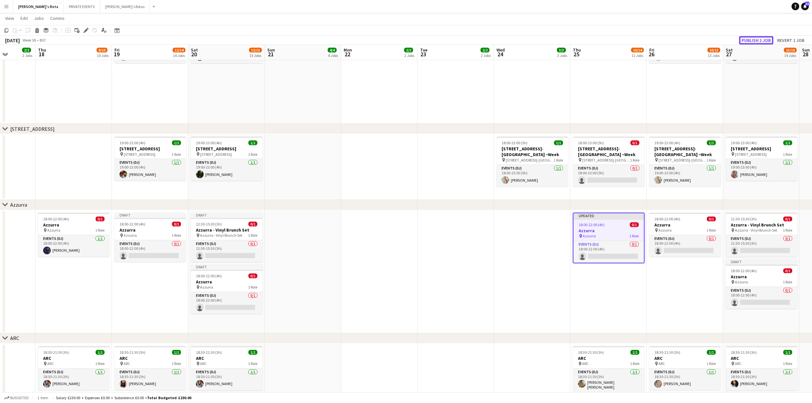
click at [752, 38] on button "Publish 1 job" at bounding box center [756, 40] width 34 height 8
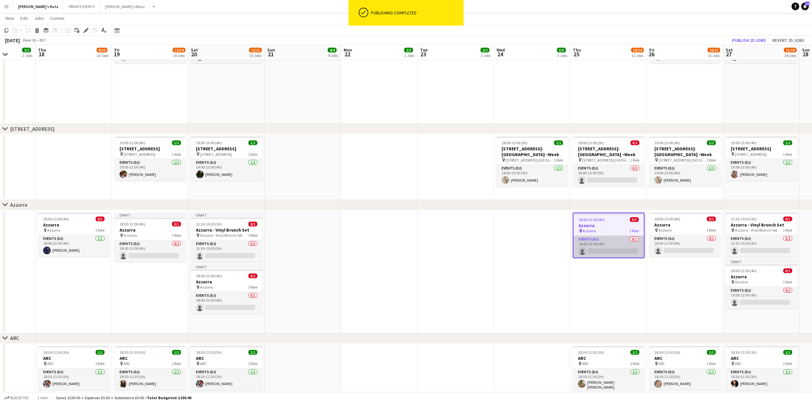
click at [597, 251] on app-card-role "Events (DJ) 0/1 18:00-22:00 (4h) single-neutral-actions" at bounding box center [609, 247] width 70 height 22
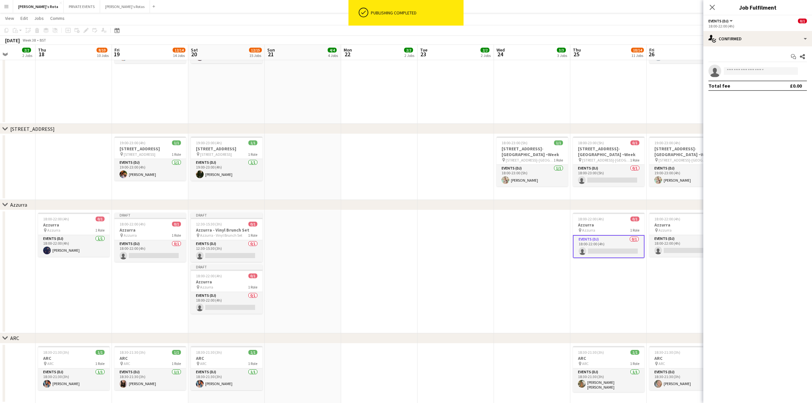
click at [760, 63] on div "Start chat Share single-neutral-actions Total fee £0.00" at bounding box center [757, 71] width 109 height 50
click at [758, 69] on app-invite-slot "single-neutral-actions" at bounding box center [757, 71] width 109 height 13
click at [756, 75] on app-invite-slot "single-neutral-actions" at bounding box center [757, 71] width 109 height 13
click at [755, 71] on input at bounding box center [761, 71] width 74 height 8
type input "*"
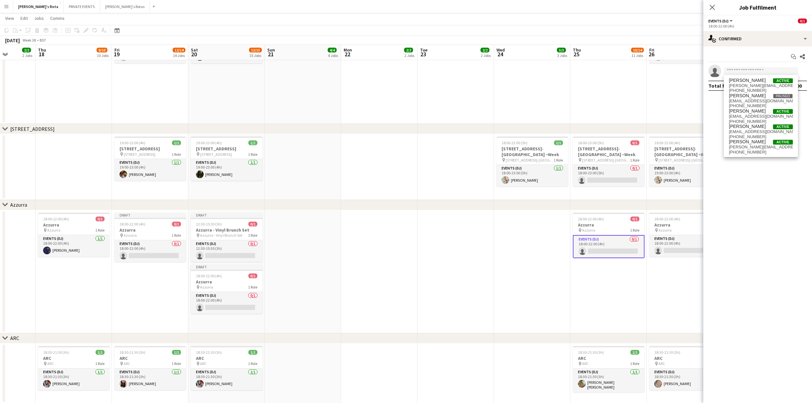
click at [8, 8] on app-icon "Menu" at bounding box center [6, 6] width 5 height 5
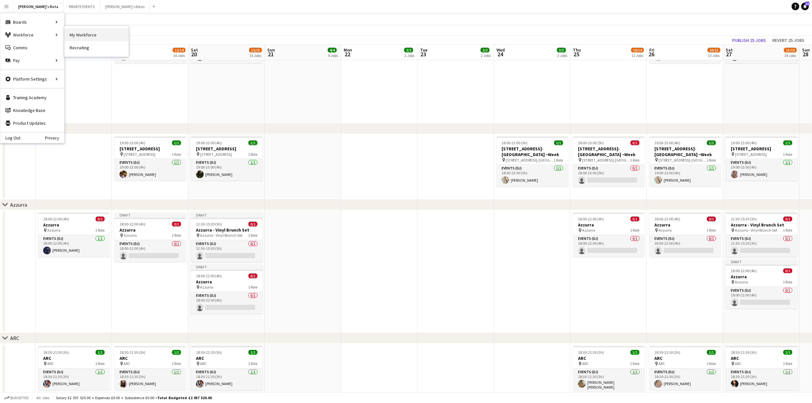
click at [81, 37] on link "My Workforce" at bounding box center [97, 34] width 64 height 13
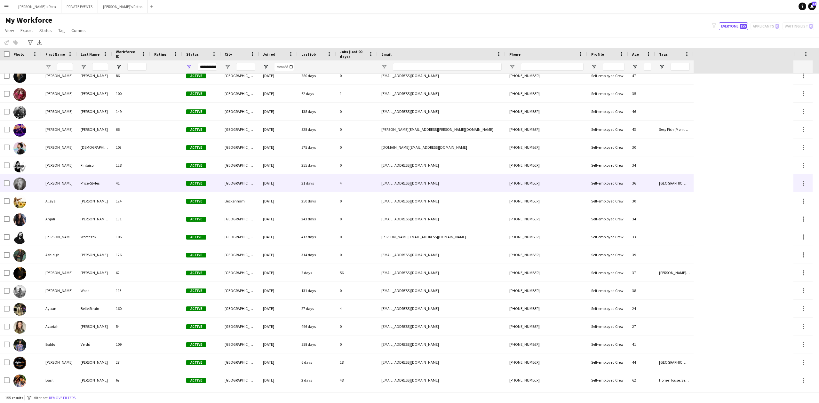
scroll to position [85, 0]
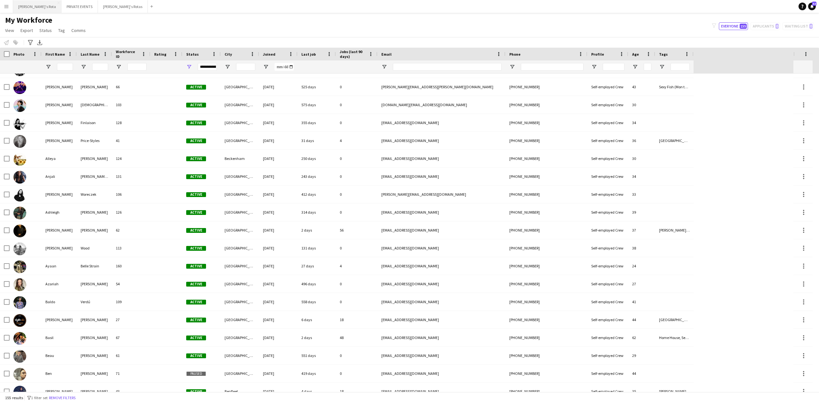
click at [24, 6] on button "[PERSON_NAME]'s Rota Close" at bounding box center [37, 6] width 48 height 12
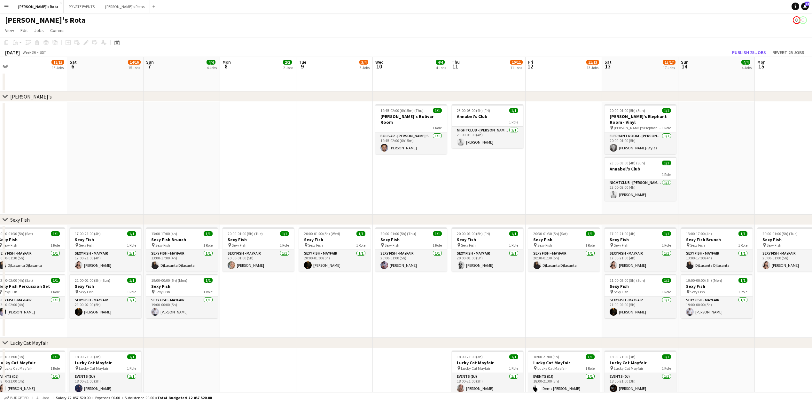
scroll to position [0, 201]
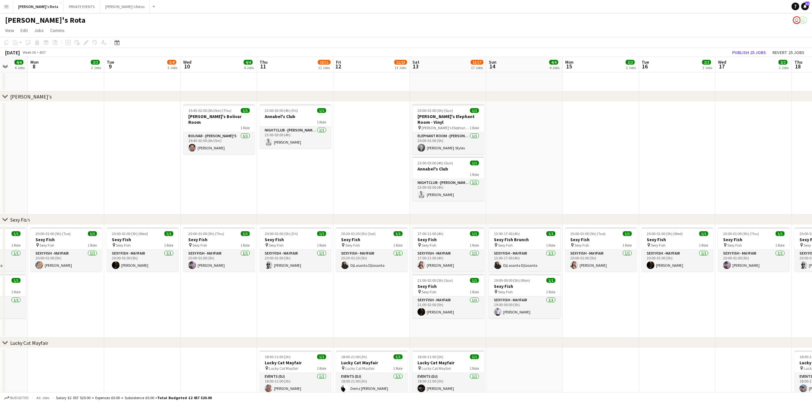
drag, startPoint x: 545, startPoint y: 191, endPoint x: 231, endPoint y: 191, distance: 314.0
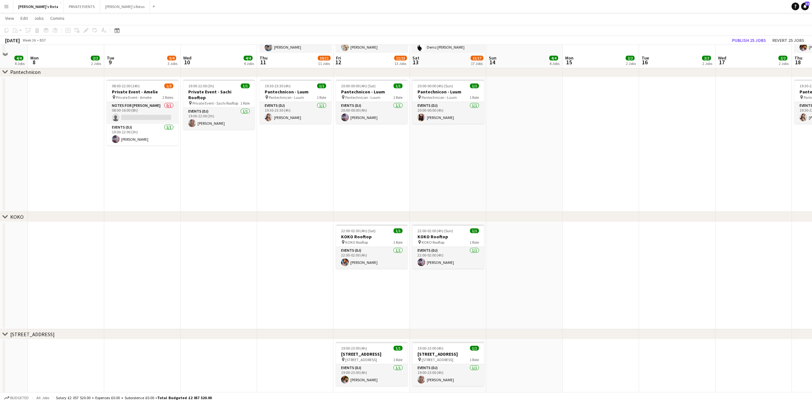
scroll to position [810, 0]
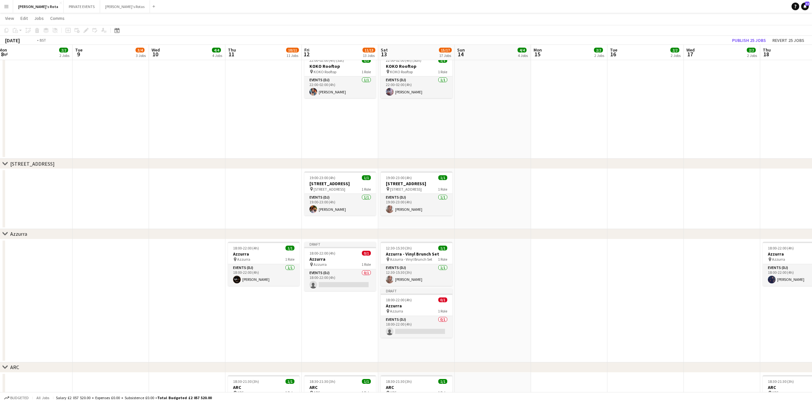
drag, startPoint x: 348, startPoint y: 207, endPoint x: 89, endPoint y: 205, distance: 259.3
click at [84, 205] on app-calendar-viewport "Fri 5 12/13 13 Jobs Sat 6 14/16 15 Jobs Sun 7 4/4 4 Jobs Mon 8 2/2 2 Jobs Tue 9…" at bounding box center [406, 117] width 812 height 1805
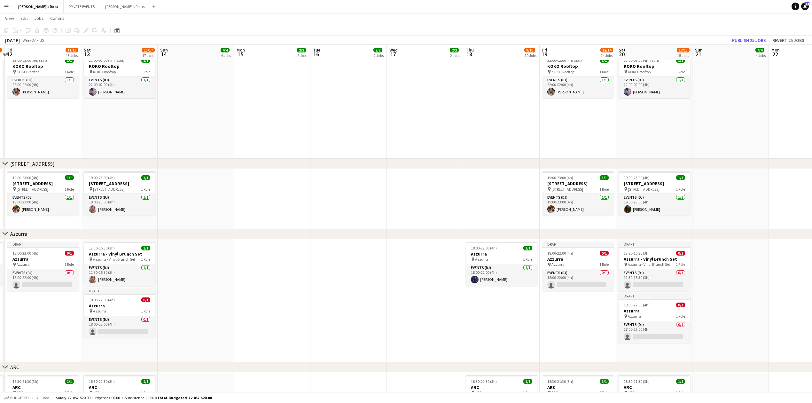
drag, startPoint x: 372, startPoint y: 208, endPoint x: 317, endPoint y: 224, distance: 56.9
click at [214, 204] on app-calendar-viewport "Mon 8 2/2 2 Jobs Tue 9 3/4 3 Jobs Wed 10 4/4 4 Jobs Thu 11 10/11 11 Jobs Fri 12…" at bounding box center [406, 117] width 812 height 1805
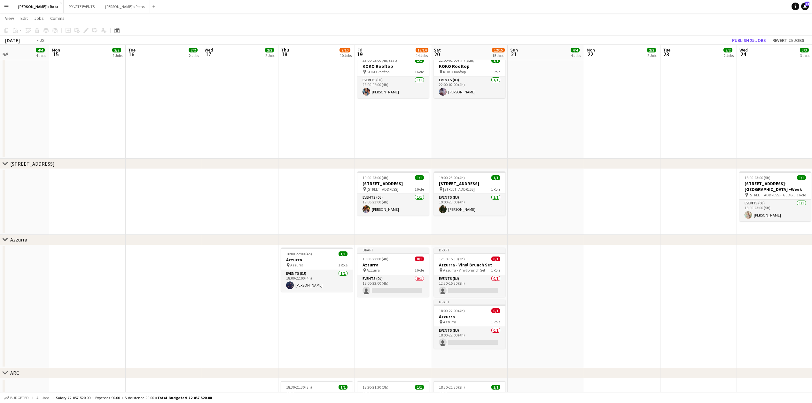
drag, startPoint x: 473, startPoint y: 335, endPoint x: 192, endPoint y: 327, distance: 280.9
click at [192, 327] on app-calendar-viewport "Thu 11 10/11 11 Jobs Fri 12 11/13 13 Jobs Sat 13 15/17 17 Jobs Sun 14 4/4 4 Job…" at bounding box center [406, 120] width 812 height 1810
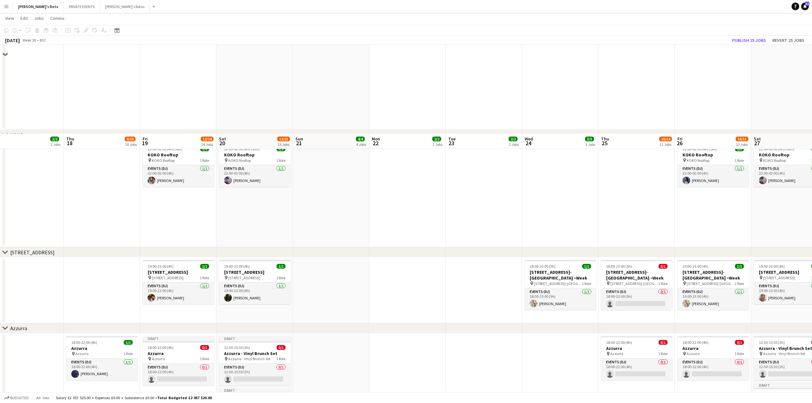
scroll to position [898, 0]
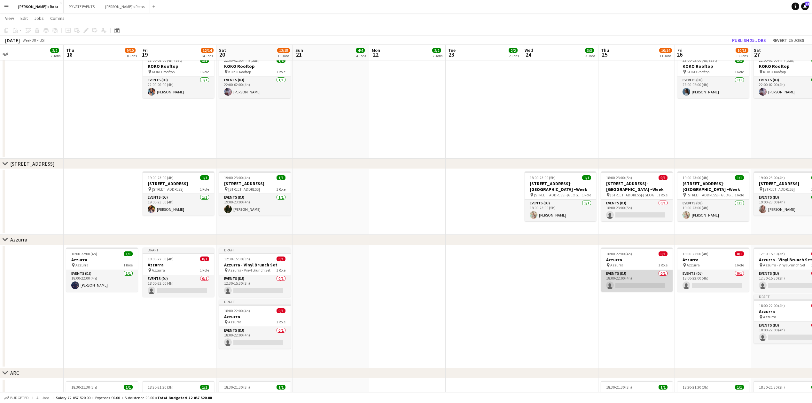
click at [618, 281] on app-card-role "Events (DJ) 0/1 18:00-22:00 (4h) single-neutral-actions" at bounding box center [637, 281] width 72 height 22
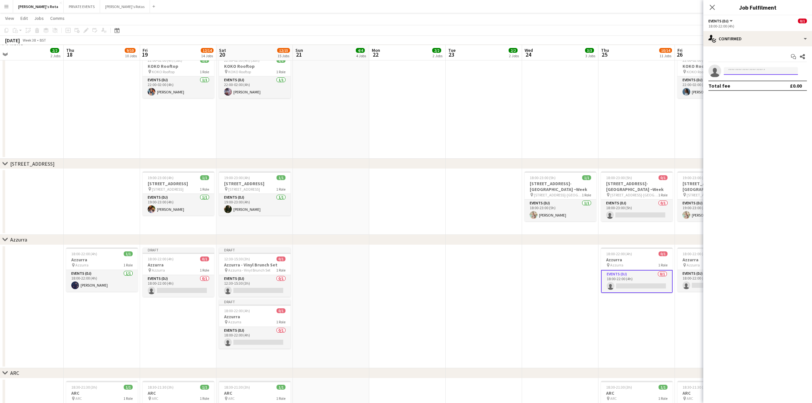
click at [740, 68] on input at bounding box center [761, 71] width 74 height 8
type input "*****"
click at [749, 87] on span "[EMAIL_ADDRESS][DOMAIN_NAME]" at bounding box center [761, 85] width 64 height 5
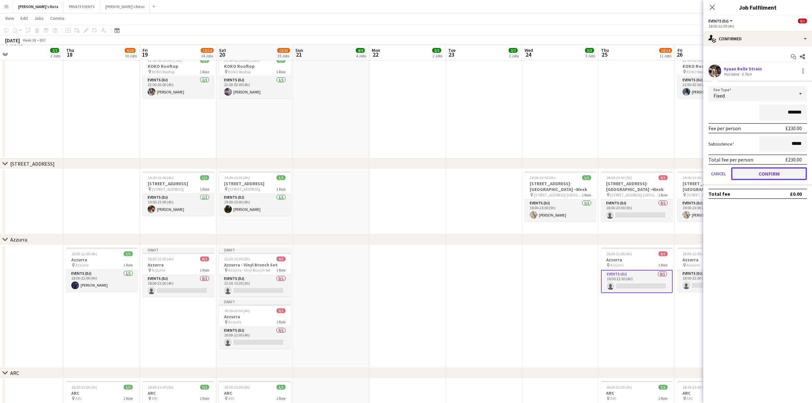
click at [766, 174] on button "Confirm" at bounding box center [769, 173] width 76 height 13
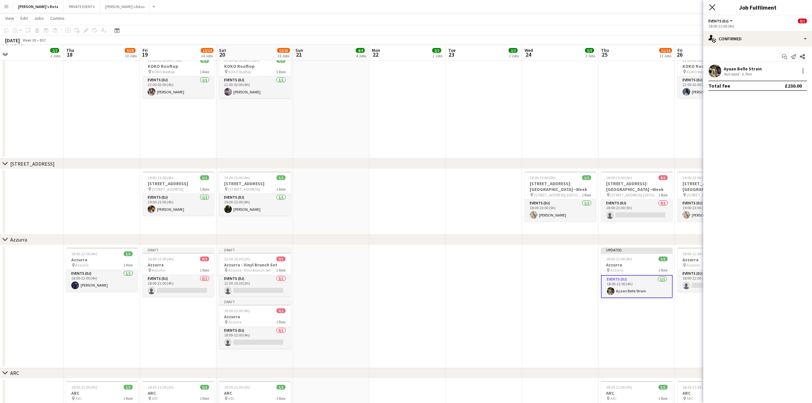
click at [712, 6] on icon "Close pop-in" at bounding box center [712, 7] width 6 height 6
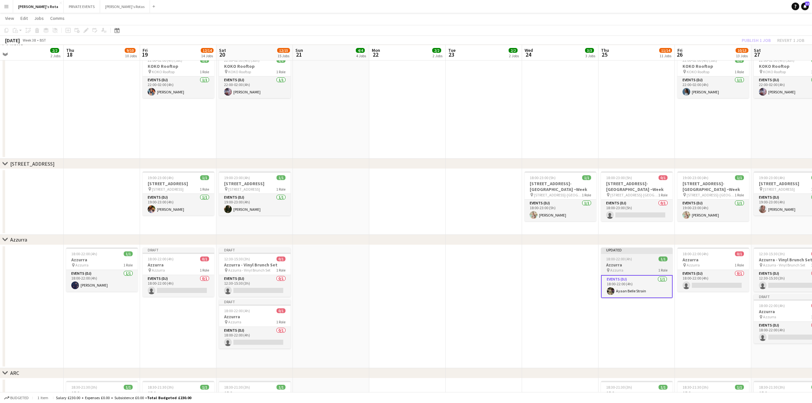
click at [618, 265] on h3 "Azzurra" at bounding box center [637, 265] width 72 height 6
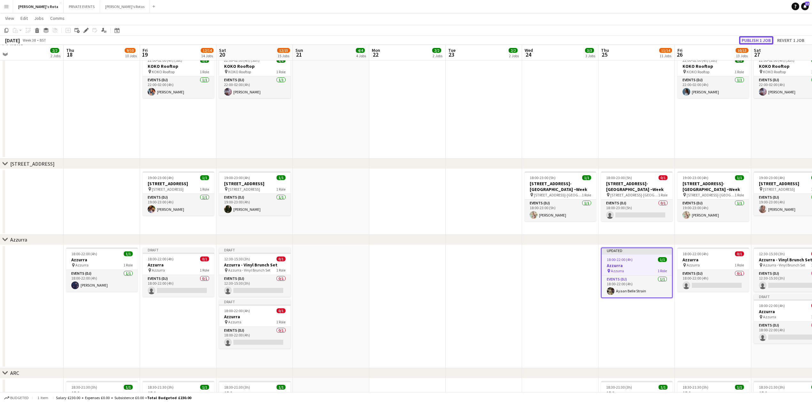
click at [752, 39] on button "Publish 1 job" at bounding box center [756, 40] width 34 height 8
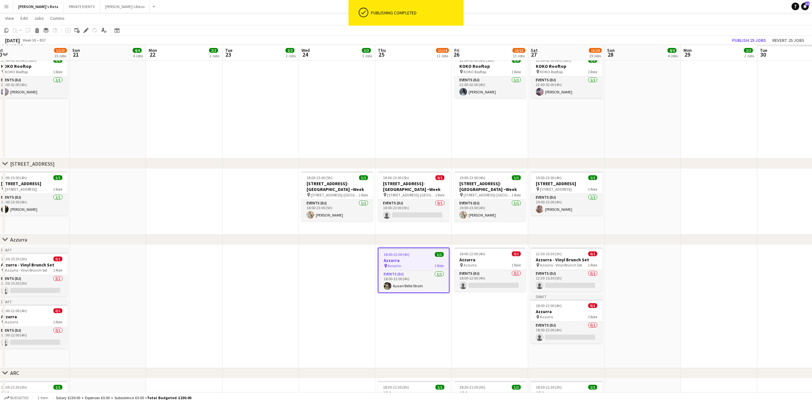
drag, startPoint x: 535, startPoint y: 288, endPoint x: 239, endPoint y: 283, distance: 296.5
click at [207, 281] on app-calendar-viewport "Wed 17 2/2 2 Jobs Thu 18 9/10 10 Jobs Fri 19 12/14 14 Jobs Sat 20 12/15 15 Jobs…" at bounding box center [406, 75] width 812 height 1899
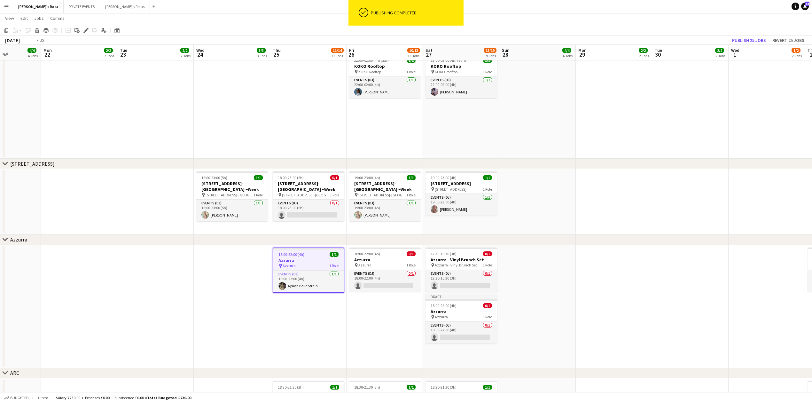
drag, startPoint x: 615, startPoint y: 288, endPoint x: 325, endPoint y: 290, distance: 289.4
click at [325, 290] on app-calendar-viewport "Fri 19 12/14 14 Jobs Sat 20 12/15 15 Jobs Sun 21 4/4 4 Jobs Mon 22 2/2 2 Jobs T…" at bounding box center [406, 75] width 812 height 1899
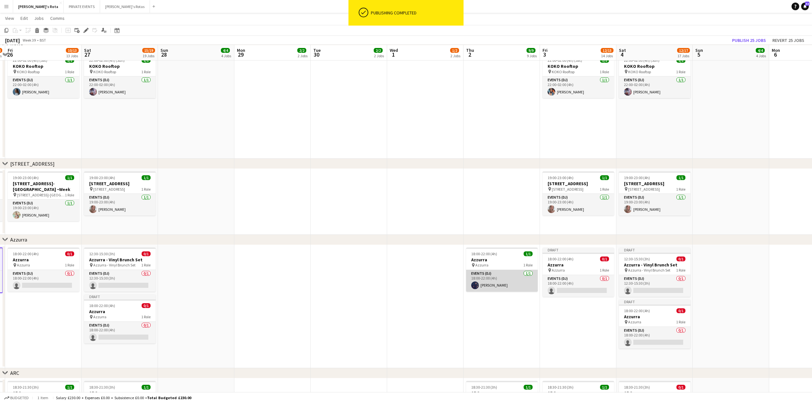
click at [503, 288] on app-card-role "Events (DJ) [DATE] 18:00-22:00 (4h) [PERSON_NAME]" at bounding box center [502, 281] width 72 height 22
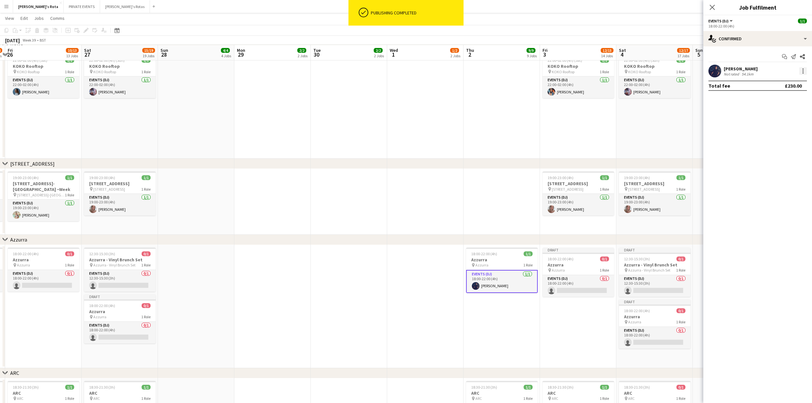
click at [804, 68] on div at bounding box center [803, 71] width 8 height 8
drag, startPoint x: 789, startPoint y: 139, endPoint x: 474, endPoint y: 171, distance: 316.6
click at [579, 153] on div "Edit fee Switch crew Send notification Start chat Remove Set as supervisor" at bounding box center [406, 201] width 812 height 403
click at [426, 182] on div at bounding box center [406, 201] width 812 height 403
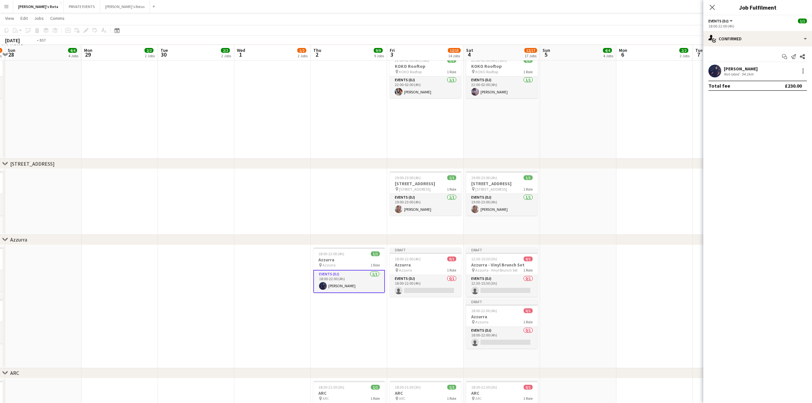
drag, startPoint x: 450, startPoint y: 307, endPoint x: 191, endPoint y: 298, distance: 259.8
click at [191, 298] on app-calendar-viewport "Thu 25 11/14 11 Jobs Fri 26 10/13 13 Jobs Sat 27 15/19 19 Jobs Sun 28 4/4 4 Job…" at bounding box center [406, 75] width 812 height 1899
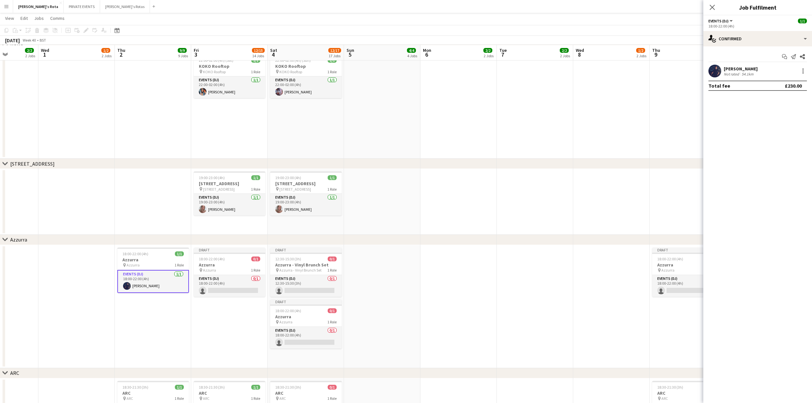
drag, startPoint x: 555, startPoint y: 301, endPoint x: 482, endPoint y: 294, distance: 73.2
click at [482, 294] on app-calendar-viewport "Sat 27 15/19 19 Jobs Sun 28 4/4 4 Jobs Mon 29 2/2 2 Jobs Tue 30 2/2 2 Jobs Wed …" at bounding box center [406, 75] width 812 height 1899
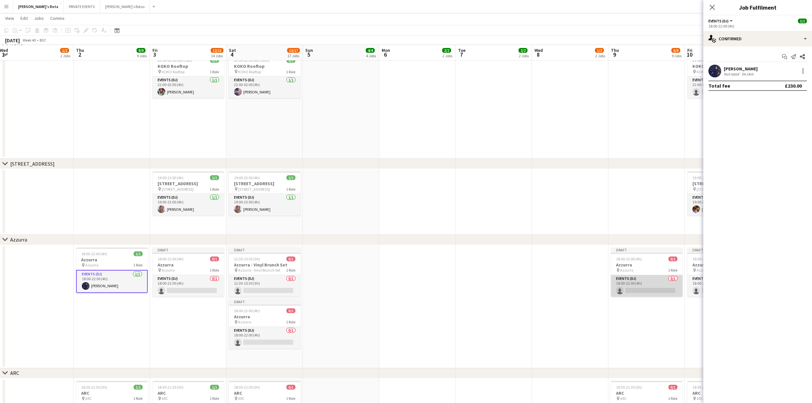
drag, startPoint x: 658, startPoint y: 280, endPoint x: 653, endPoint y: 281, distance: 4.8
click at [657, 280] on app-card-role "Events (DJ) 0/1 18:00-22:00 (4h) single-neutral-actions" at bounding box center [647, 286] width 72 height 22
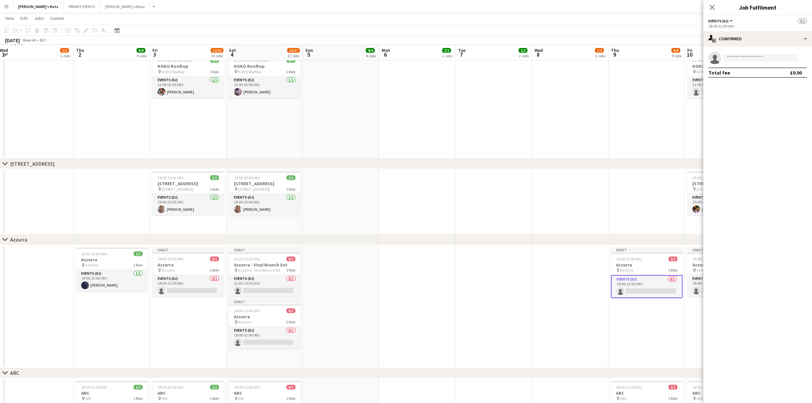
scroll to position [0, 233]
click at [738, 55] on input at bounding box center [761, 58] width 74 height 8
type input "***"
click at [741, 73] on span "[EMAIL_ADDRESS][DOMAIN_NAME]" at bounding box center [761, 72] width 64 height 5
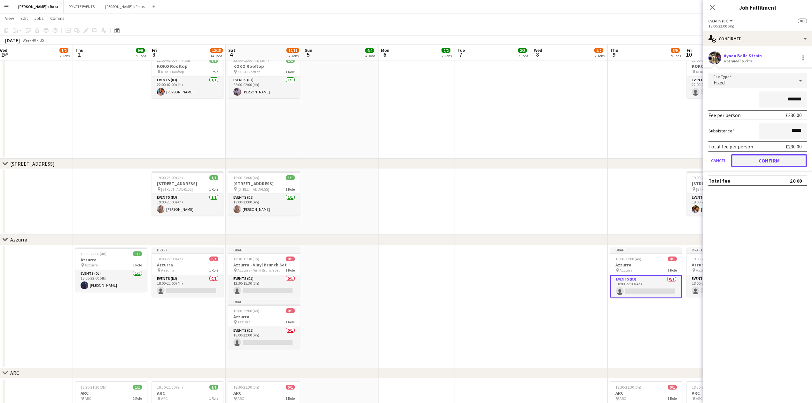
click at [765, 158] on button "Confirm" at bounding box center [769, 160] width 76 height 13
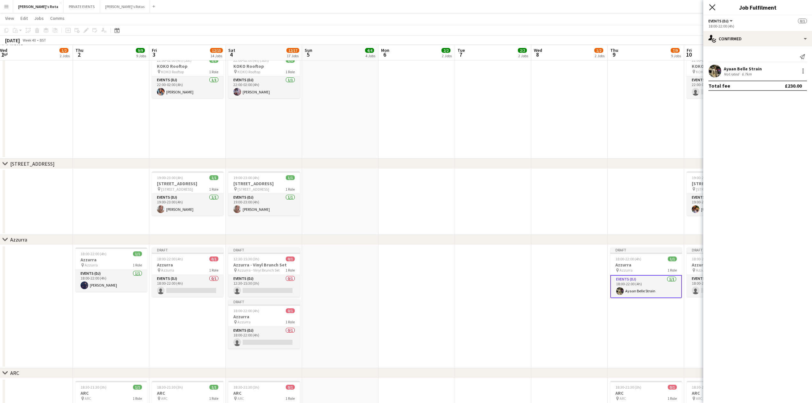
click at [712, 5] on icon "Close pop-in" at bounding box center [712, 7] width 6 height 6
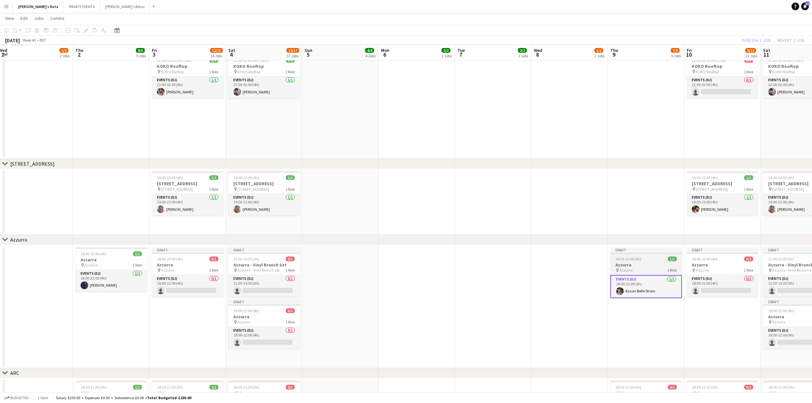
click at [645, 264] on h3 "Azzurra" at bounding box center [646, 265] width 72 height 6
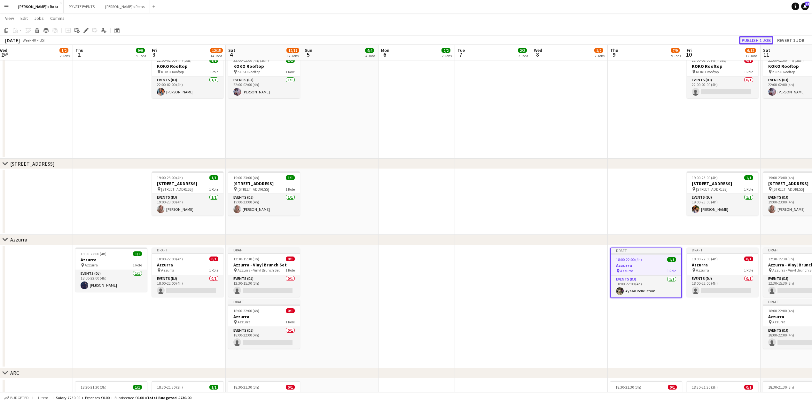
click at [759, 40] on button "Publish 1 job" at bounding box center [756, 40] width 34 height 8
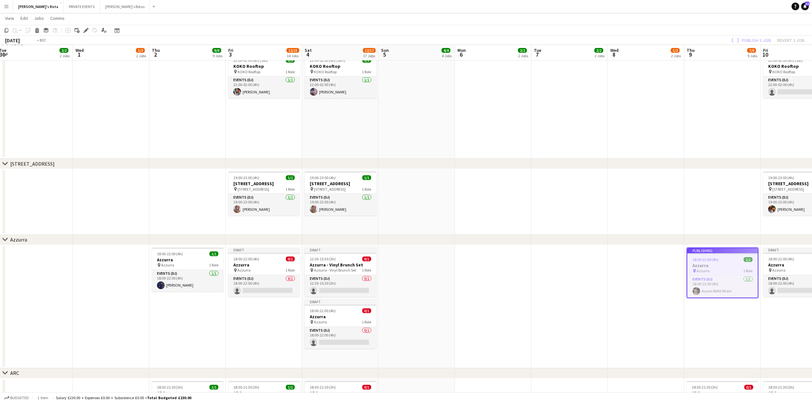
drag, startPoint x: 52, startPoint y: 326, endPoint x: 216, endPoint y: 330, distance: 163.8
click at [383, 332] on app-calendar-viewport "Sat 27 15/19 19 Jobs Sun 28 4/4 4 Jobs Mon 29 2/2 2 Jobs Tue 30 2/2 2 Jobs Wed …" at bounding box center [406, 75] width 812 height 1899
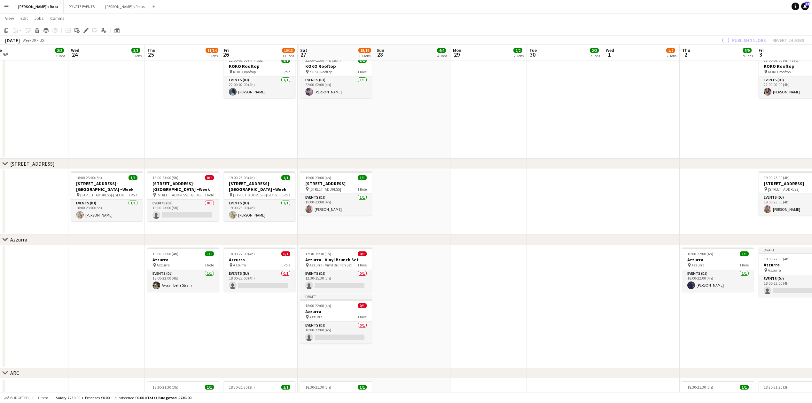
drag, startPoint x: 171, startPoint y: 336, endPoint x: 241, endPoint y: 324, distance: 70.8
click at [581, 321] on app-calendar-viewport "Mon 22 2/2 2 Jobs Tue 23 2/2 2 Jobs Wed 24 3/3 3 Jobs Thu 25 11/14 11 Jobs Fri …" at bounding box center [406, 75] width 812 height 1899
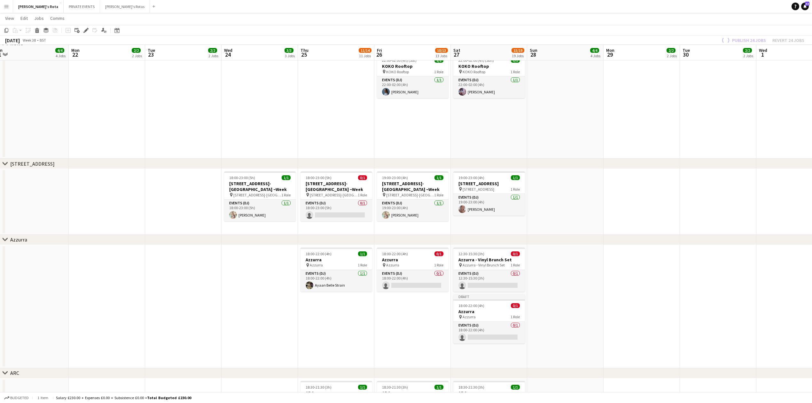
drag, startPoint x: 176, startPoint y: 330, endPoint x: 560, endPoint y: 328, distance: 383.7
click at [557, 329] on app-calendar-viewport "Fri 19 12/14 14 Jobs Sat 20 12/15 15 Jobs Sun 21 4/4 4 Jobs Mon 22 2/2 2 Jobs T…" at bounding box center [406, 75] width 812 height 1899
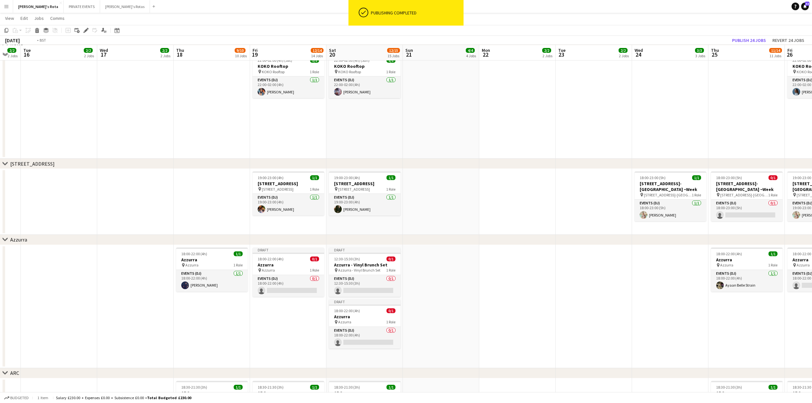
drag, startPoint x: 458, startPoint y: 330, endPoint x: 477, endPoint y: 328, distance: 19.3
click at [478, 330] on app-calendar-viewport "Sat 13 15/17 17 Jobs Sun 14 4/4 4 Jobs Mon 15 2/2 2 Jobs Tue 16 2/2 2 Jobs Wed …" at bounding box center [406, 75] width 812 height 1899
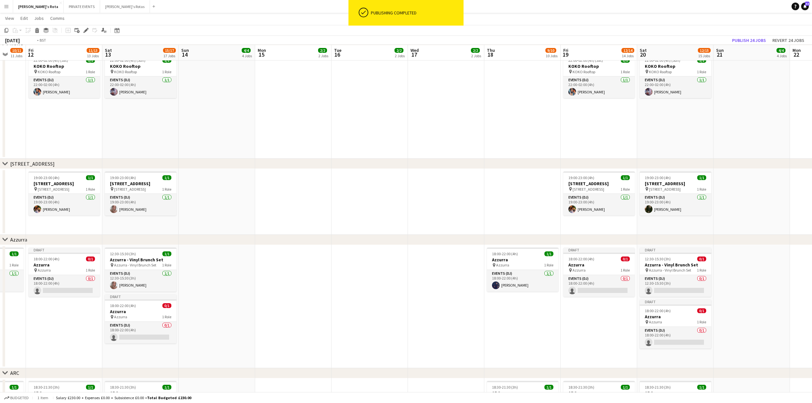
drag, startPoint x: 450, startPoint y: 317, endPoint x: 576, endPoint y: 307, distance: 126.3
click at [627, 308] on app-calendar-viewport "Tue 9 3/4 3 Jobs Wed 10 4/4 4 Jobs Thu 11 10/11 11 Jobs Fri 12 11/13 13 Jobs Sa…" at bounding box center [406, 75] width 812 height 1899
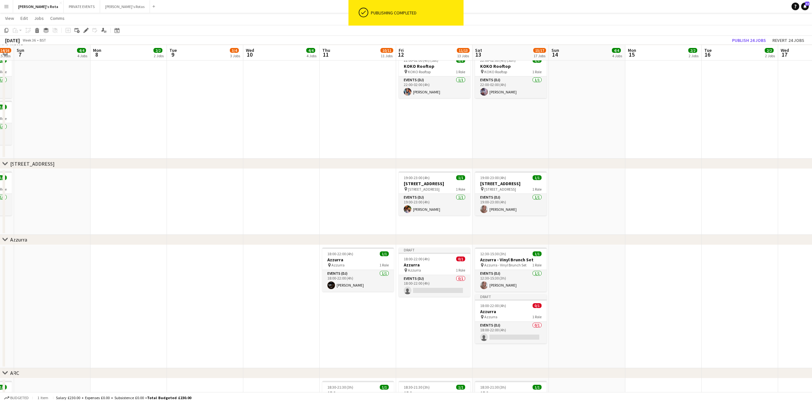
drag, startPoint x: 259, startPoint y: 305, endPoint x: 358, endPoint y: 310, distance: 99.6
click at [366, 310] on app-calendar-viewport "Fri 5 12/13 13 Jobs Sat 6 14/16 15 Jobs Sun 7 4/4 4 Jobs Mon 8 2/2 2 Jobs Tue 9…" at bounding box center [406, 75] width 812 height 1899
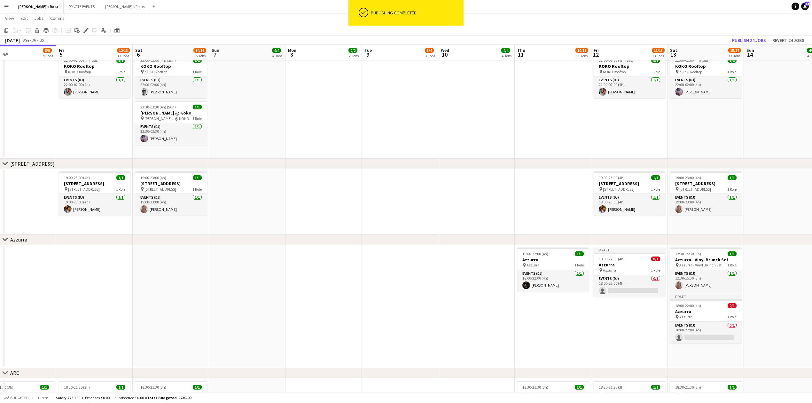
drag, startPoint x: 286, startPoint y: 312, endPoint x: 234, endPoint y: 316, distance: 51.6
click at [234, 316] on app-calendar-viewport "Mon 1 2/2 2 Jobs Tue 2 2/2 2 Jobs Wed 3 2/2 2 Jobs Thu 4 8/9 9 Jobs Fri 5 12/13…" at bounding box center [406, 75] width 812 height 1899
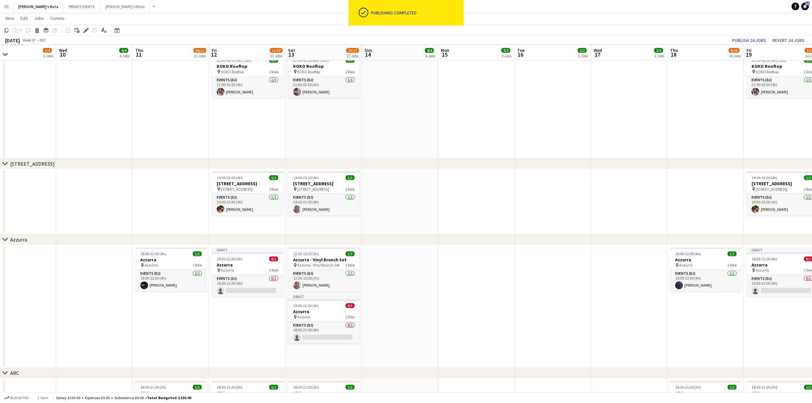
scroll to position [0, 208]
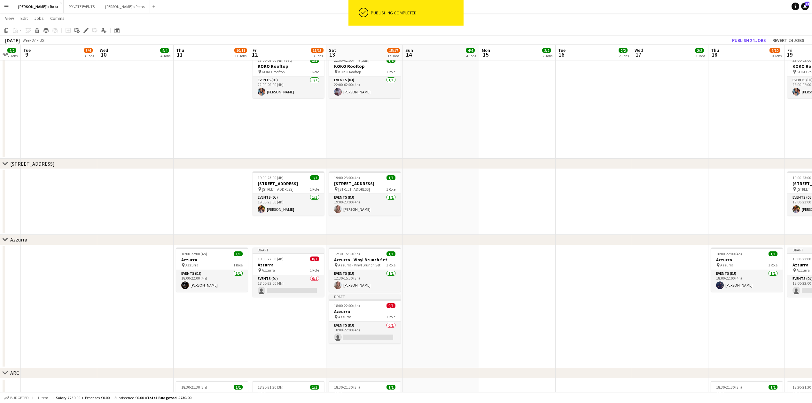
drag, startPoint x: 353, startPoint y: 327, endPoint x: 194, endPoint y: 307, distance: 159.8
click at [194, 307] on app-calendar-viewport "Sat 6 14/16 15 Jobs Sun 7 4/4 4 Jobs Mon 8 2/2 2 Jobs Tue 9 3/4 3 Jobs Wed 10 4…" at bounding box center [406, 75] width 812 height 1899
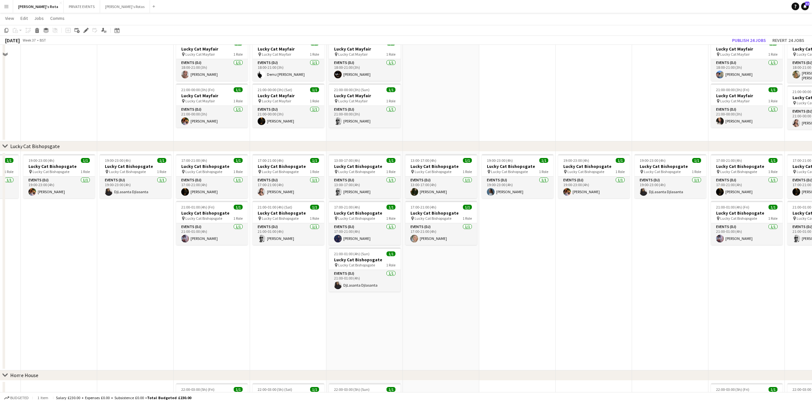
scroll to position [259, 0]
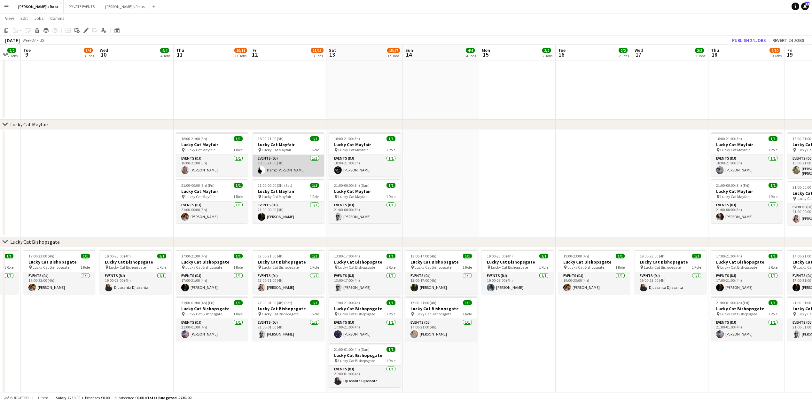
click at [274, 164] on app-card-role "Events (DJ) [DATE] 18:00-21:00 (3h) Demz [PERSON_NAME]" at bounding box center [289, 166] width 72 height 22
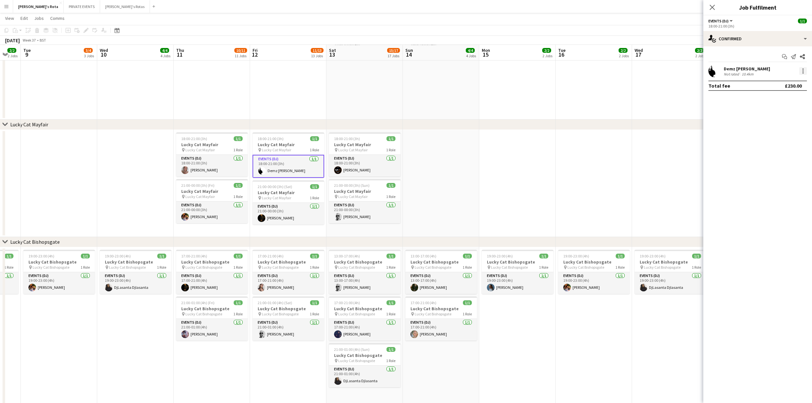
click at [802, 69] on div at bounding box center [803, 71] width 8 height 8
drag, startPoint x: 784, startPoint y: 143, endPoint x: 745, endPoint y: 89, distance: 66.6
click at [784, 142] on span "Remove" at bounding box center [782, 144] width 40 height 6
click at [713, 6] on icon at bounding box center [712, 7] width 6 height 6
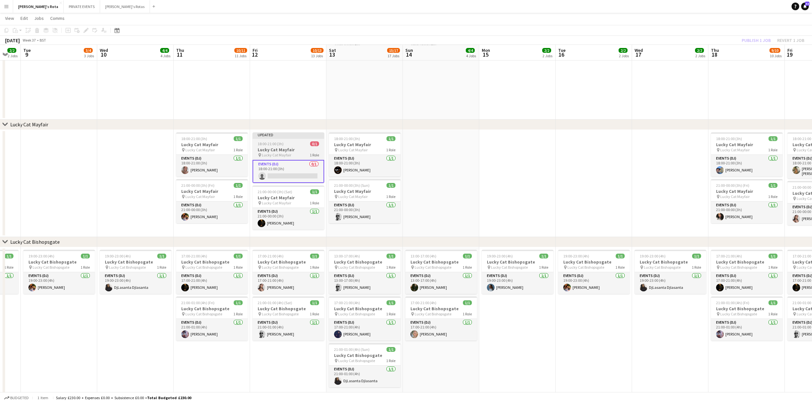
click at [284, 150] on h3 "Lucky Cat Mayfair" at bounding box center [289, 150] width 72 height 6
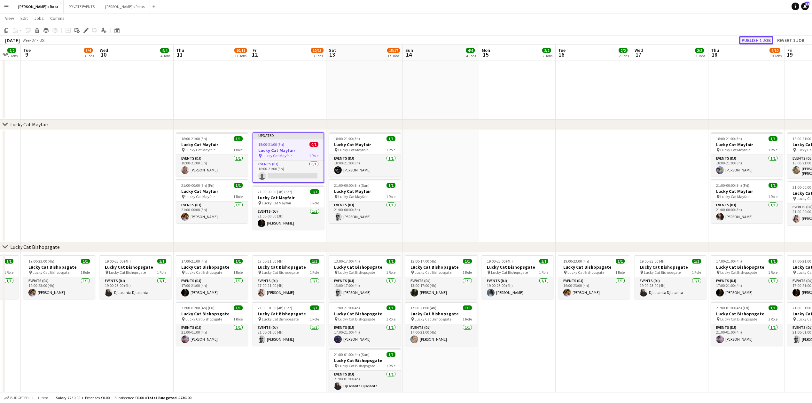
click at [748, 39] on button "Publish 1 job" at bounding box center [756, 40] width 34 height 8
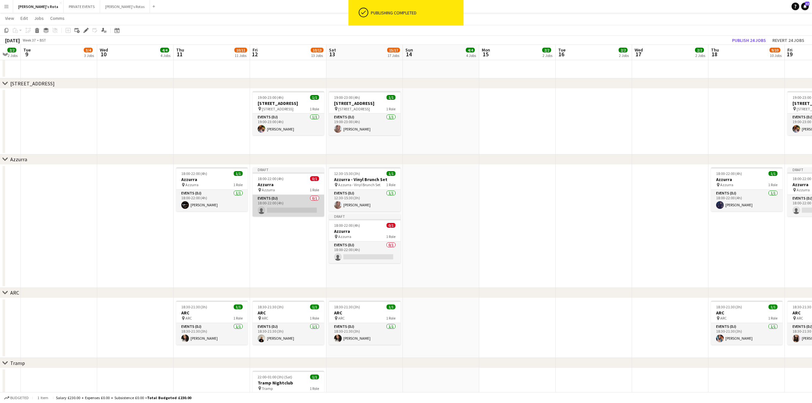
click at [286, 199] on app-card-role "Events (DJ) 0/1 18:00-22:00 (4h) single-neutral-actions" at bounding box center [289, 206] width 72 height 22
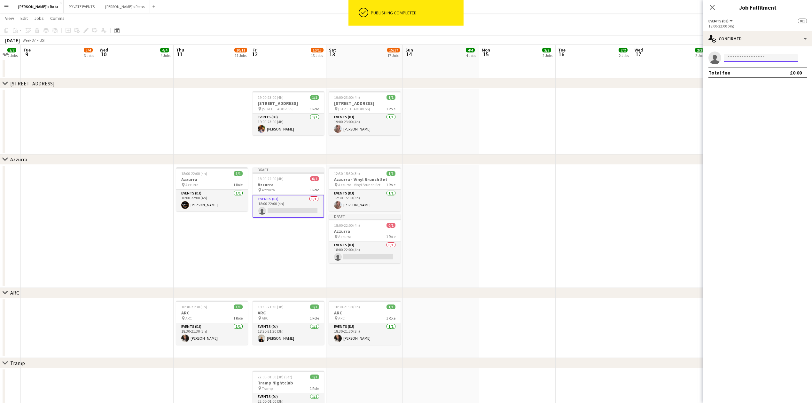
click at [734, 55] on input at bounding box center [761, 58] width 74 height 8
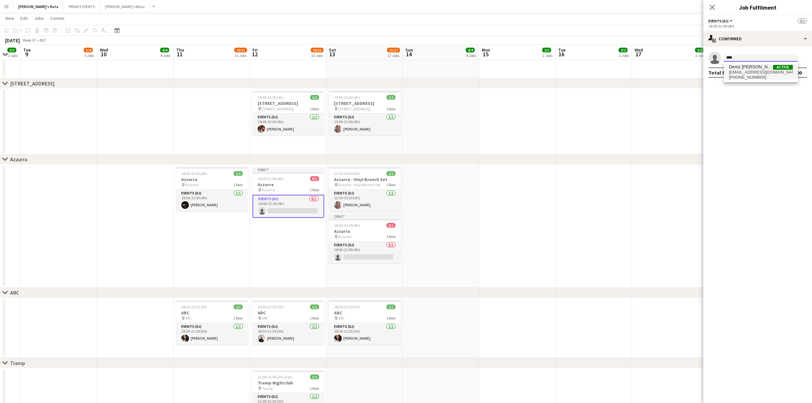
type input "****"
click at [739, 75] on span "[EMAIL_ADDRESS][DOMAIN_NAME]" at bounding box center [761, 72] width 64 height 5
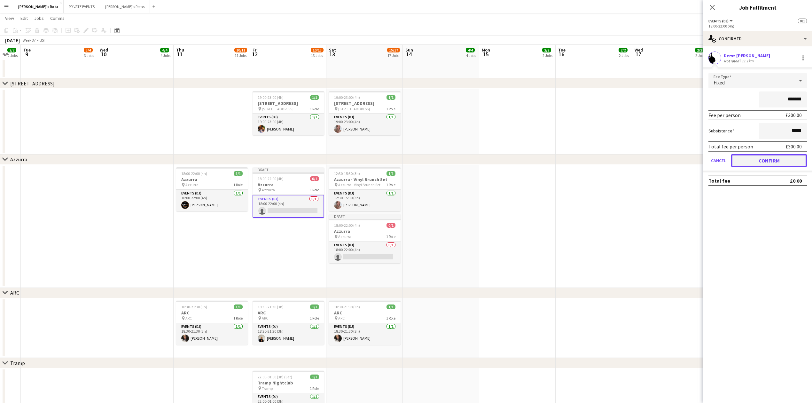
click at [790, 160] on button "Confirm" at bounding box center [769, 160] width 76 height 13
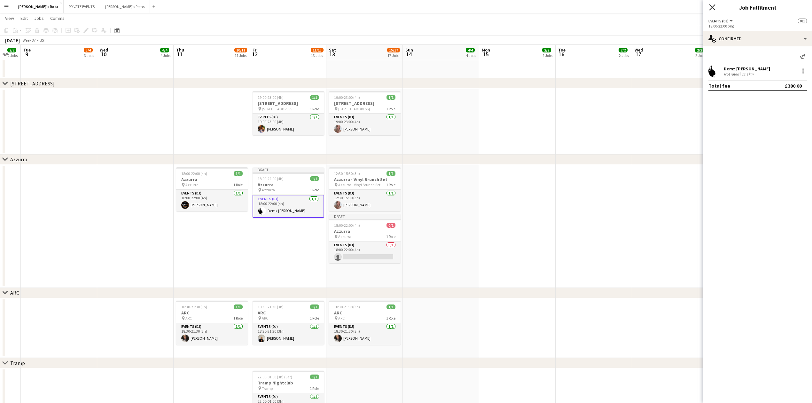
click at [713, 7] on icon at bounding box center [712, 7] width 6 height 6
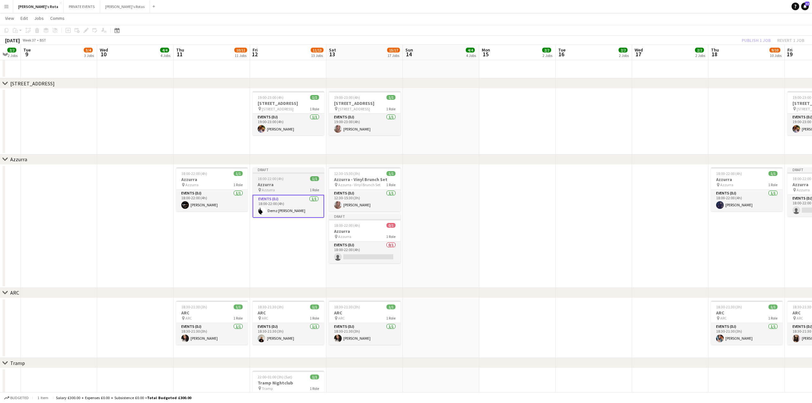
click at [286, 184] on h3 "Azzurra" at bounding box center [289, 185] width 72 height 6
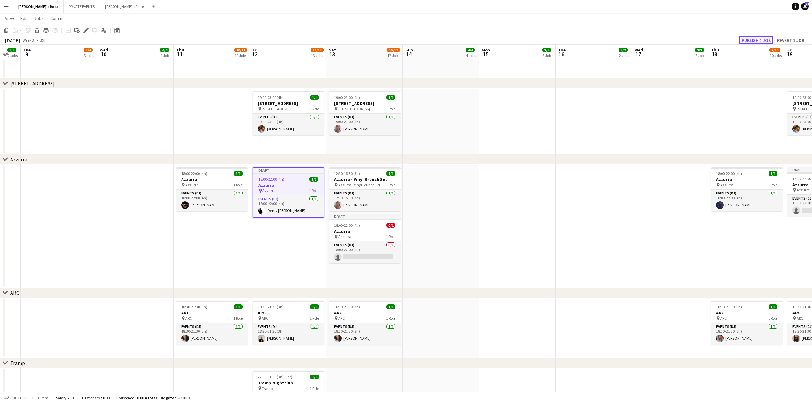
click at [744, 40] on button "Publish 1 job" at bounding box center [756, 40] width 34 height 8
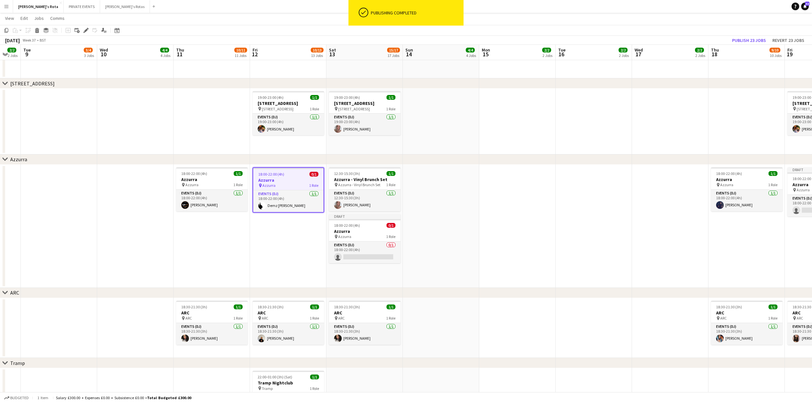
click at [263, 242] on app-date-cell "18:00-22:00 (4h) 0/1 Azzurra pin Azzurra 1 Role Events (DJ) [DATE] 18:00-22:00 …" at bounding box center [288, 226] width 76 height 123
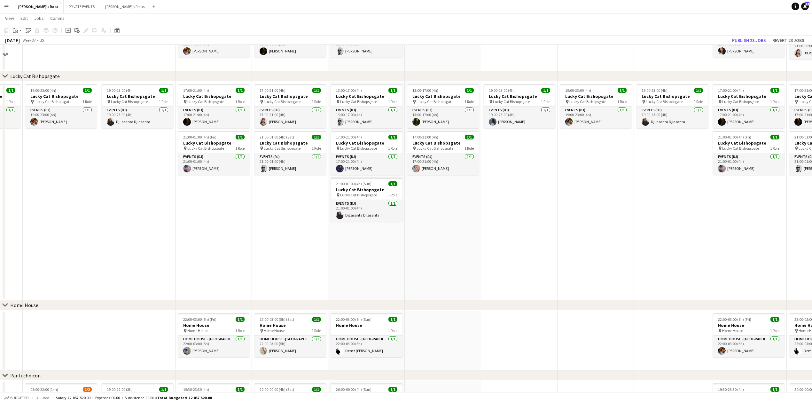
scroll to position [297, 0]
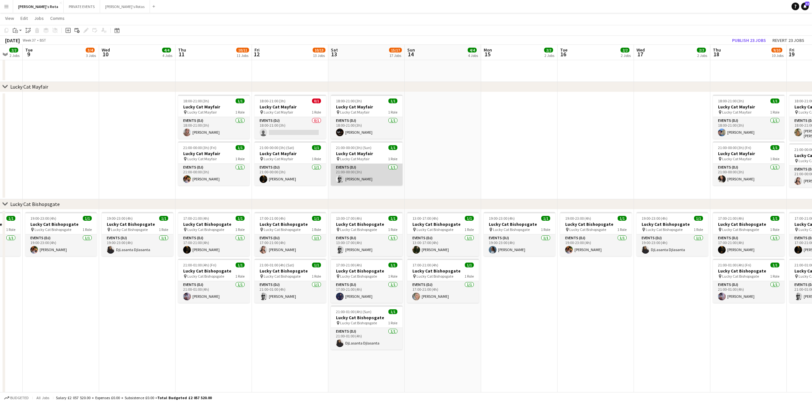
click at [361, 178] on app-card-role "Events (DJ) [DATE] 21:00-00:00 (3h) [PERSON_NAME]" at bounding box center [367, 175] width 72 height 22
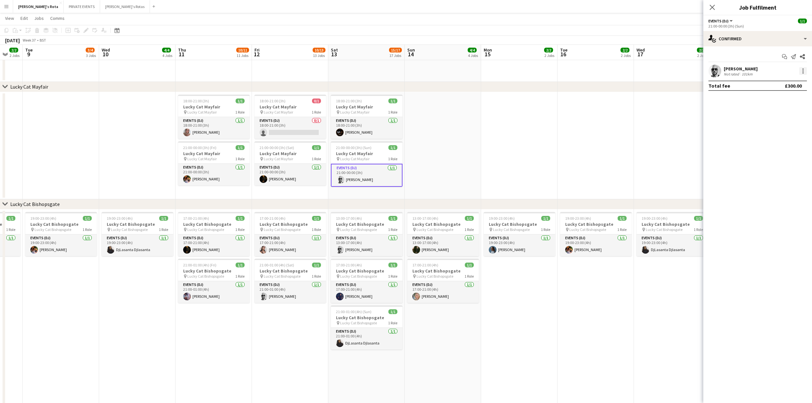
click at [806, 69] on div at bounding box center [803, 71] width 8 height 8
click at [778, 139] on button "Remove" at bounding box center [782, 144] width 50 height 15
click at [712, 2] on div "Close pop-in" at bounding box center [712, 7] width 18 height 15
click at [712, 8] on icon at bounding box center [712, 7] width 6 height 6
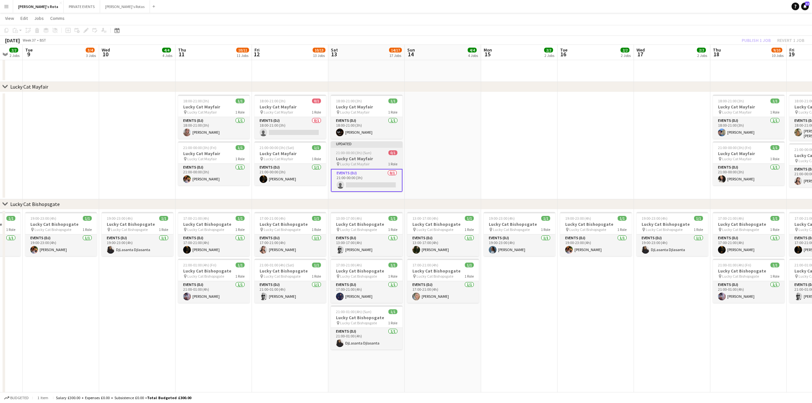
click at [350, 160] on h3 "Lucky Cat Mayfair" at bounding box center [367, 159] width 72 height 6
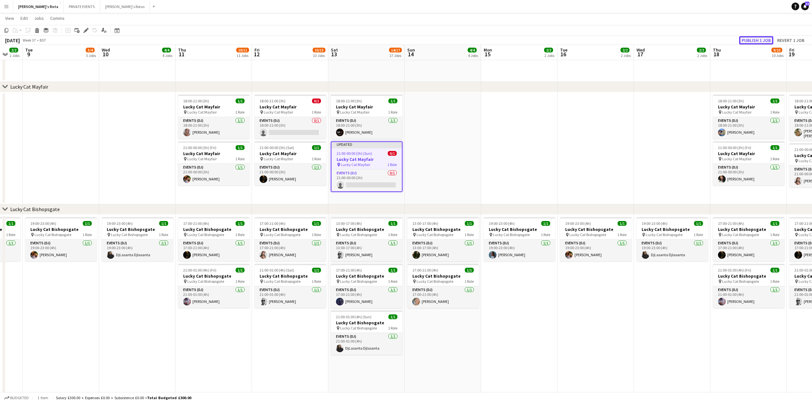
click at [749, 39] on button "Publish 1 job" at bounding box center [756, 40] width 34 height 8
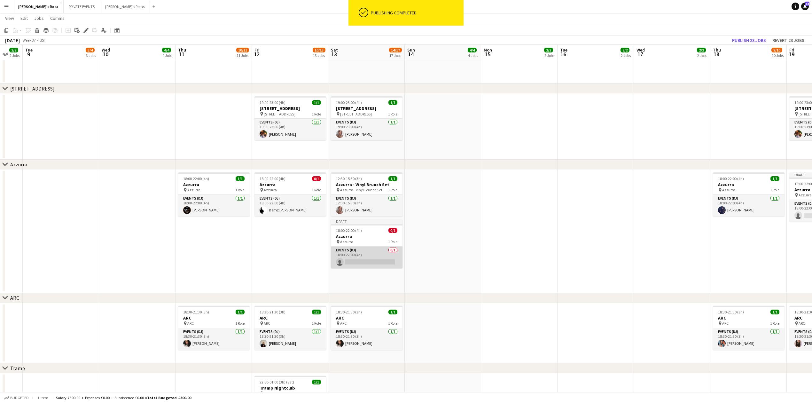
click at [355, 258] on app-card-role "Events (DJ) 0/1 18:00-22:00 (4h) single-neutral-actions" at bounding box center [367, 258] width 72 height 22
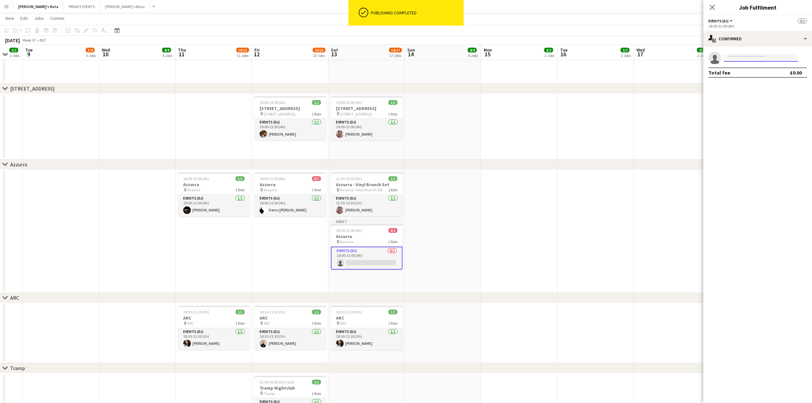
click at [752, 59] on input at bounding box center [761, 58] width 74 height 8
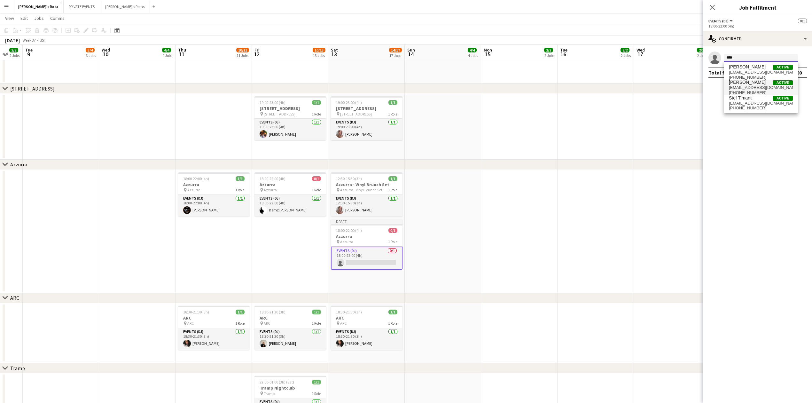
type input "****"
click at [749, 80] on span "[PERSON_NAME]" at bounding box center [747, 82] width 37 height 5
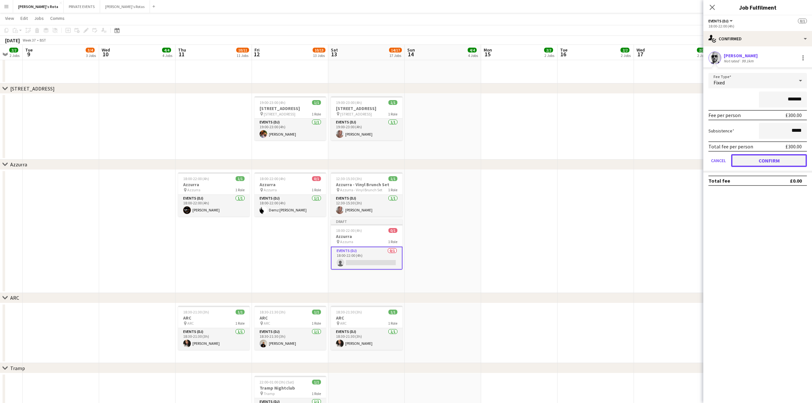
click at [776, 156] on button "Confirm" at bounding box center [769, 160] width 76 height 13
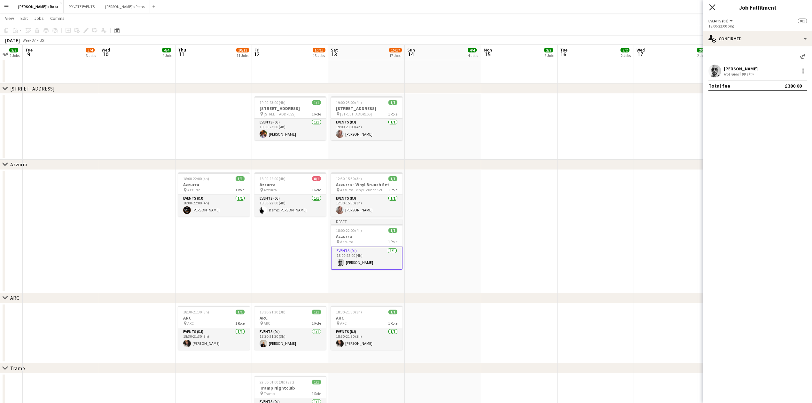
click at [711, 6] on icon at bounding box center [712, 7] width 6 height 6
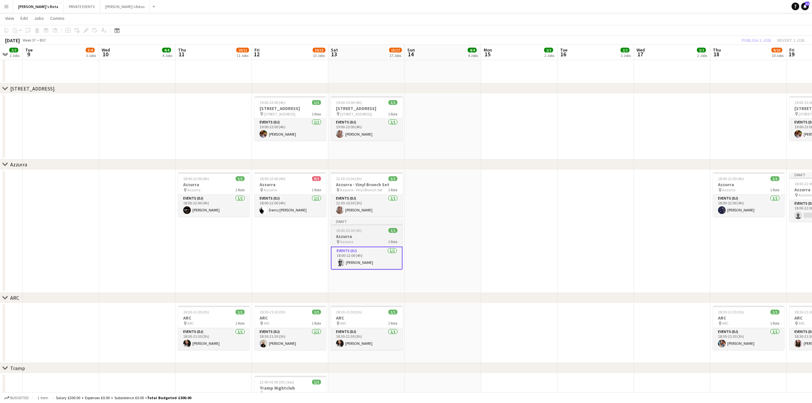
click at [367, 239] on div "pin Azzurra 1 Role" at bounding box center [367, 241] width 72 height 5
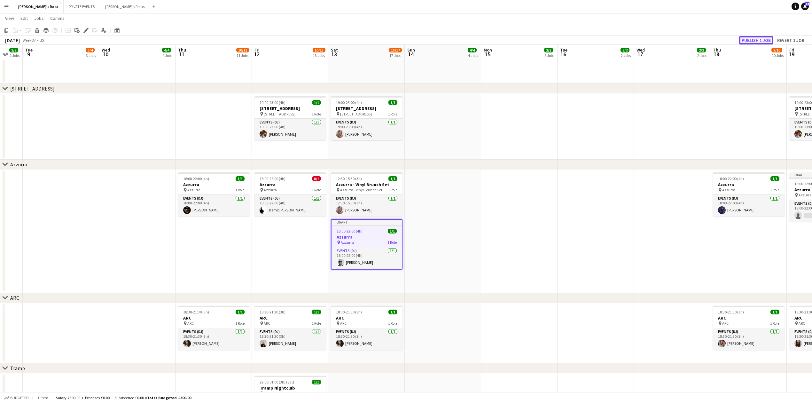
click at [757, 39] on button "Publish 1 job" at bounding box center [756, 40] width 34 height 8
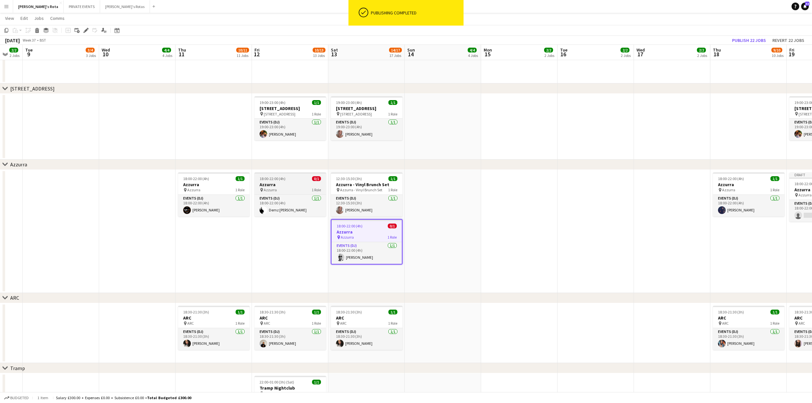
click at [280, 178] on span "18:00-22:00 (4h)" at bounding box center [273, 178] width 26 height 5
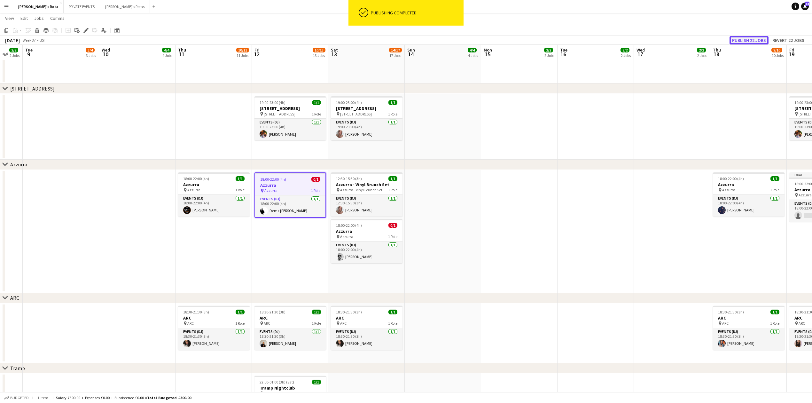
click at [742, 39] on button "Publish 22 jobs" at bounding box center [749, 40] width 39 height 8
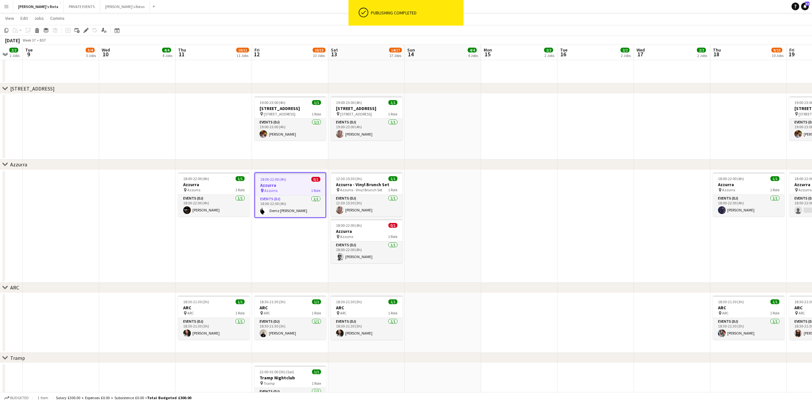
click at [640, 216] on app-date-cell at bounding box center [672, 226] width 76 height 113
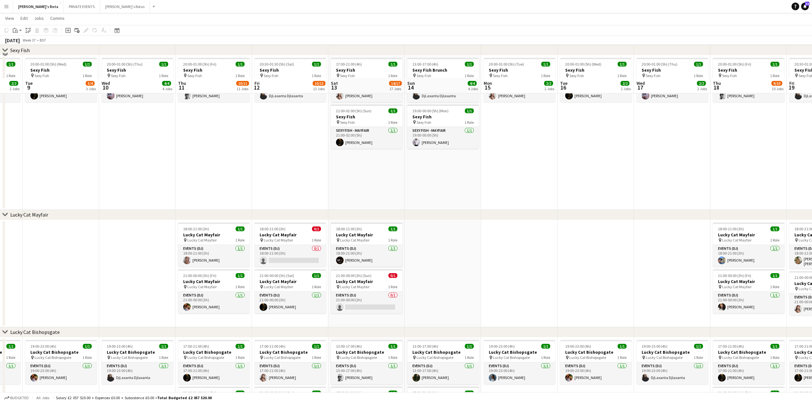
scroll to position [164, 0]
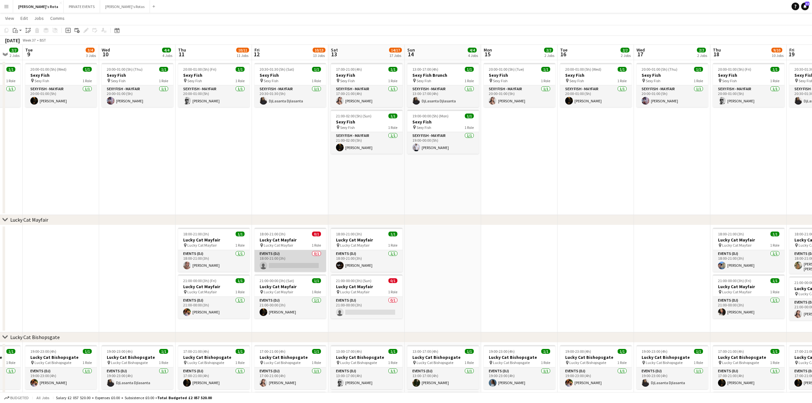
click at [294, 260] on app-card-role "Events (DJ) 0/1 18:00-21:00 (3h) single-neutral-actions" at bounding box center [291, 261] width 72 height 22
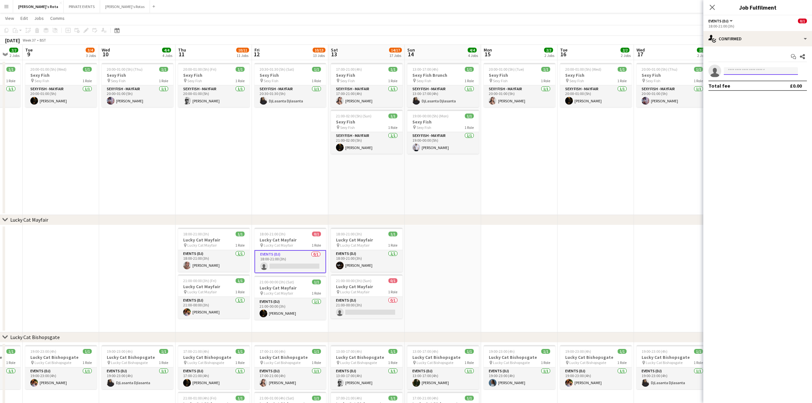
click at [757, 71] on input at bounding box center [761, 71] width 74 height 8
type input "******"
click at [757, 90] on span "[PHONE_NUMBER]" at bounding box center [761, 90] width 64 height 5
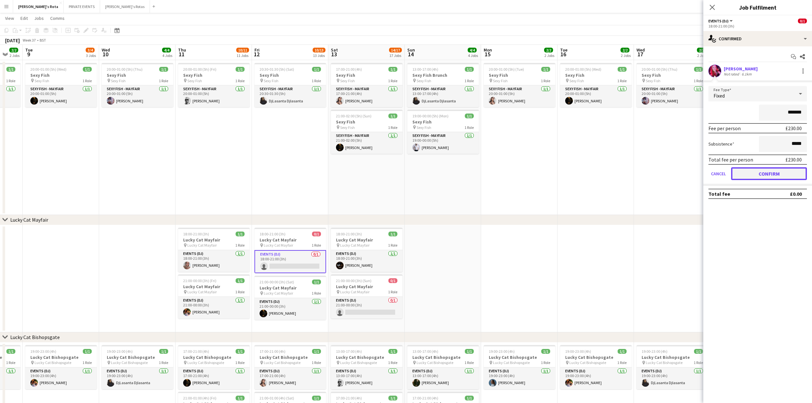
click at [773, 173] on button "Confirm" at bounding box center [769, 173] width 76 height 13
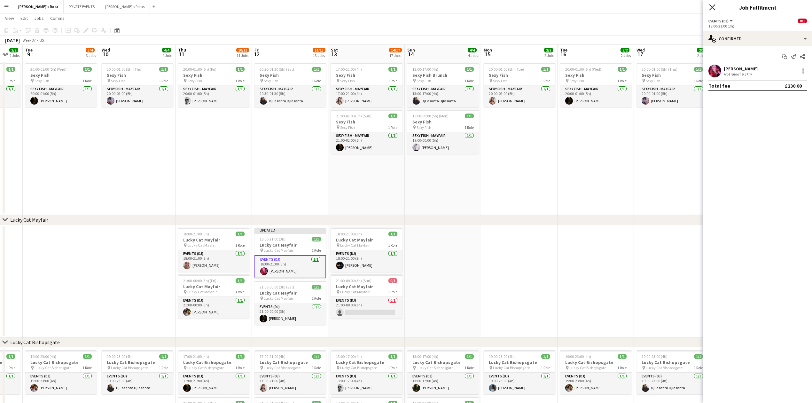
click at [713, 8] on icon "Close pop-in" at bounding box center [712, 7] width 6 height 6
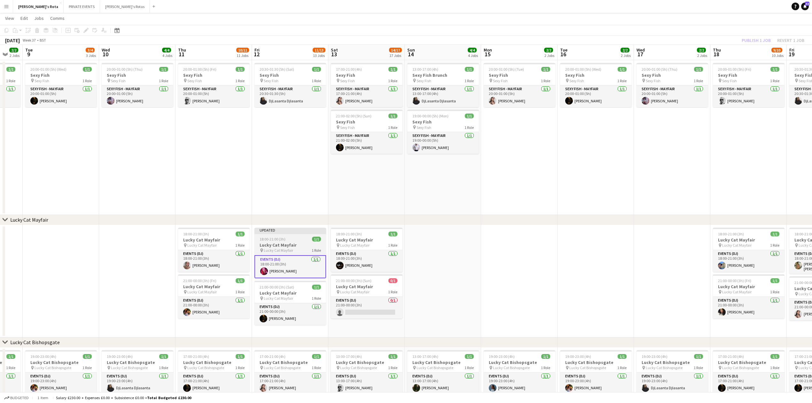
click at [286, 241] on div "18:00-21:00 (3h) 1/1" at bounding box center [291, 239] width 72 height 5
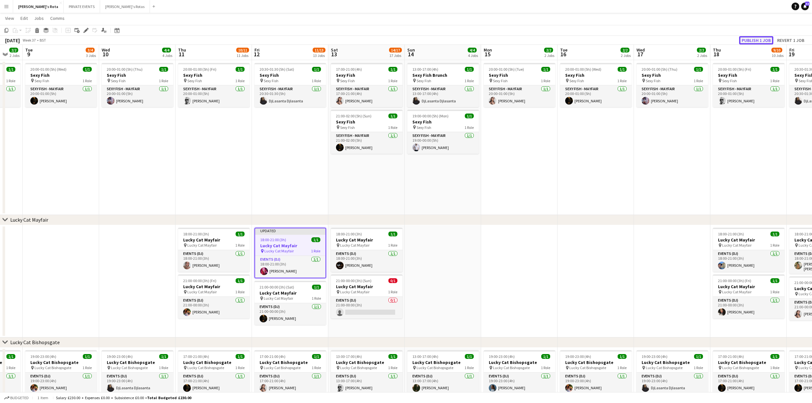
click at [750, 40] on button "Publish 1 job" at bounding box center [756, 40] width 34 height 8
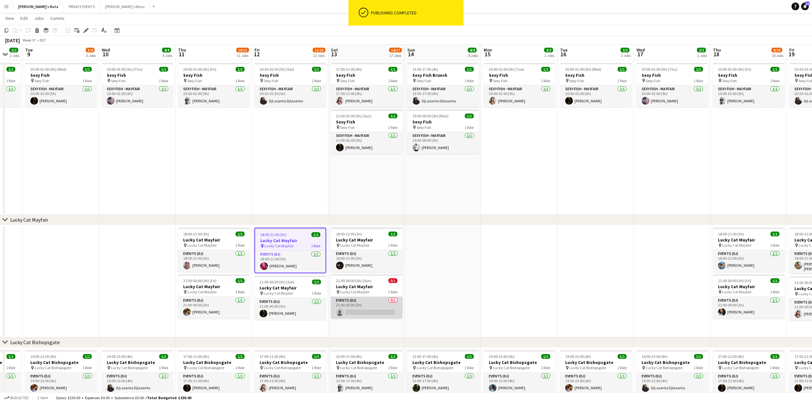
click at [356, 312] on app-card-role "Events (DJ) 0/1 21:00-00:00 (3h) single-neutral-actions" at bounding box center [367, 308] width 72 height 22
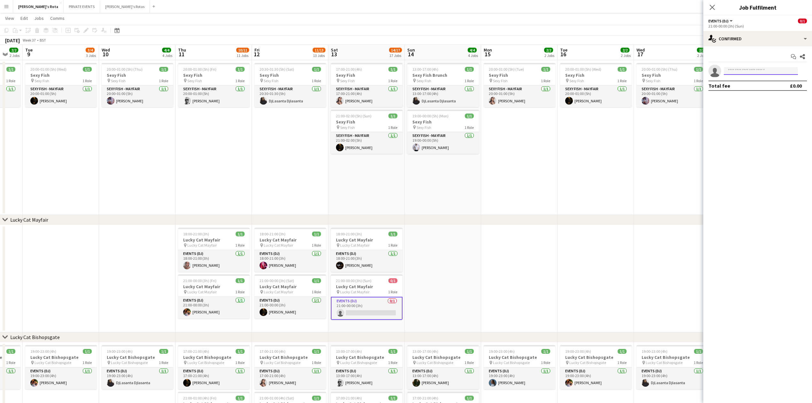
click at [751, 71] on input at bounding box center [761, 71] width 74 height 8
type input "*"
type input "****"
click at [749, 88] on span "[PHONE_NUMBER]" at bounding box center [761, 90] width 64 height 5
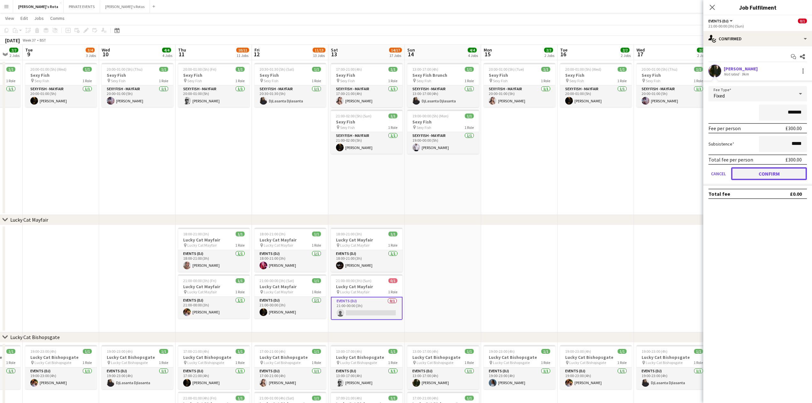
click at [778, 174] on button "Confirm" at bounding box center [769, 173] width 76 height 13
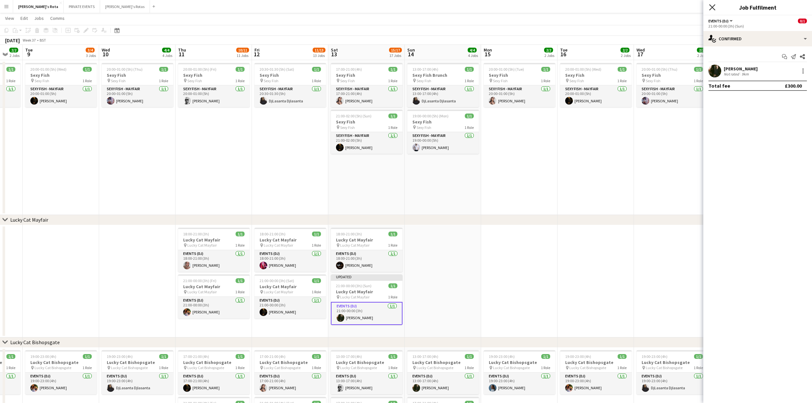
click at [714, 6] on icon "Close pop-in" at bounding box center [712, 7] width 6 height 6
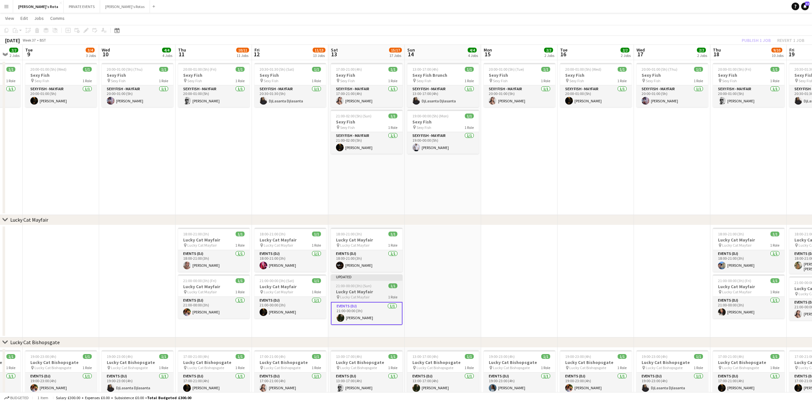
click at [366, 287] on span "21:00-00:00 (3h) (Sun)" at bounding box center [353, 285] width 35 height 5
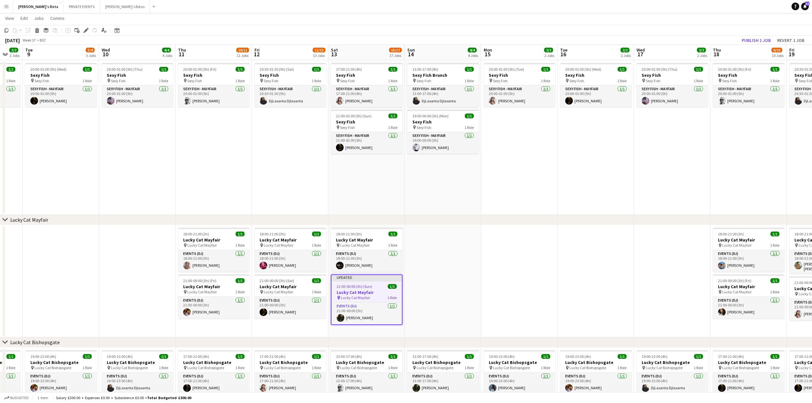
click at [759, 35] on app-toolbar "Copy Paste Paste Ctrl+V Paste with crew Ctrl+Shift+V Paste linked Job [GEOGRAPH…" at bounding box center [406, 30] width 812 height 11
click at [758, 38] on button "Publish 1 job" at bounding box center [756, 40] width 34 height 8
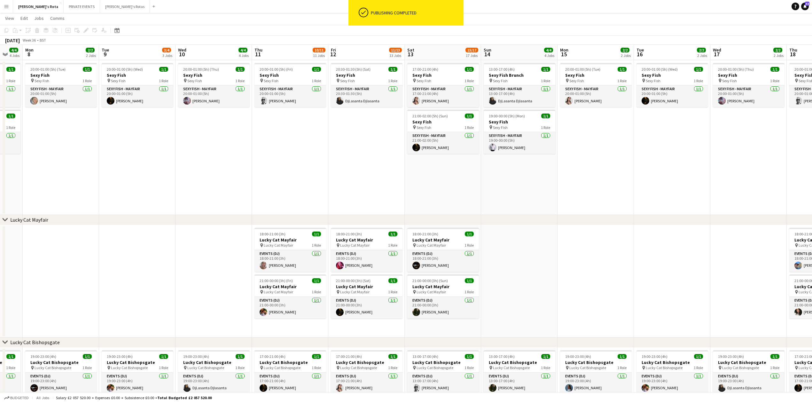
drag, startPoint x: 152, startPoint y: 204, endPoint x: 232, endPoint y: 187, distance: 82.2
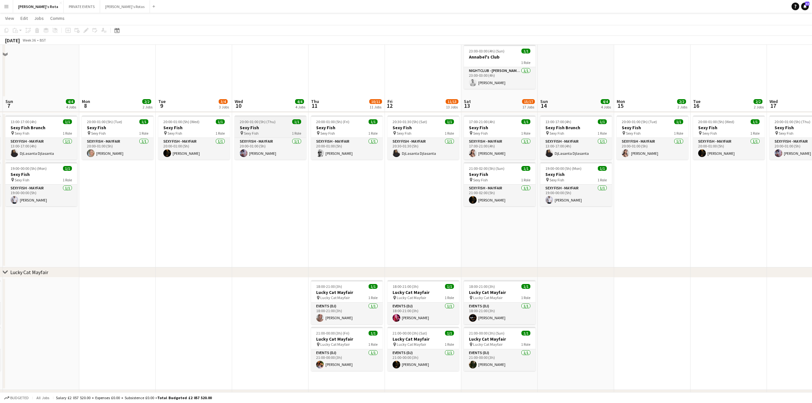
scroll to position [36, 0]
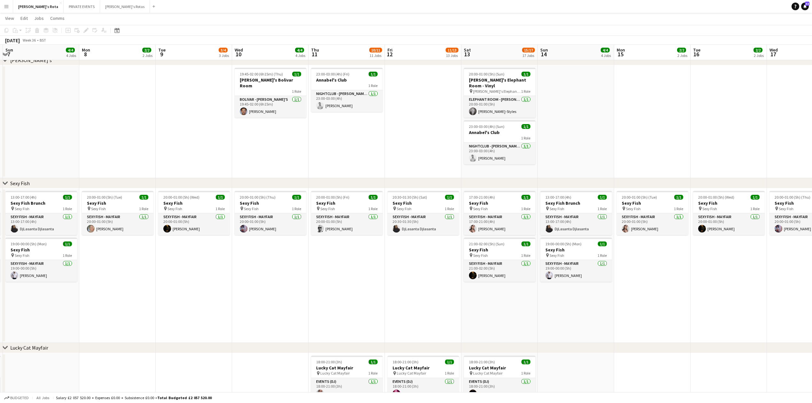
click at [307, 155] on app-date-cell "19:45-02:00 (6h15m) (Thu) 1/1 [PERSON_NAME]'s Bolivar Room 1 Role BOLIVAR - [PE…" at bounding box center [270, 121] width 76 height 113
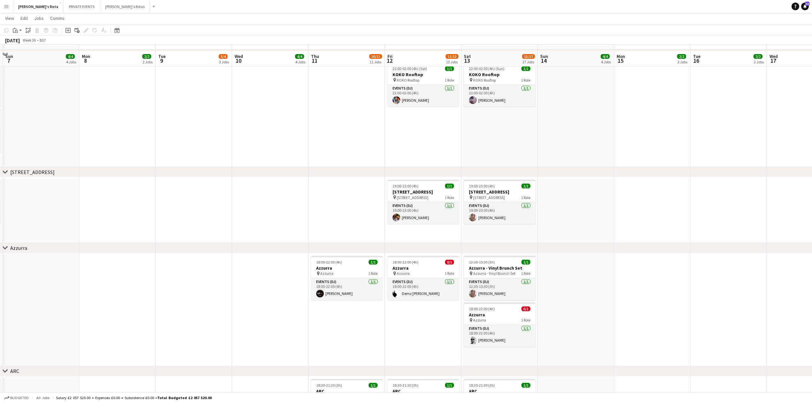
scroll to position [938, 0]
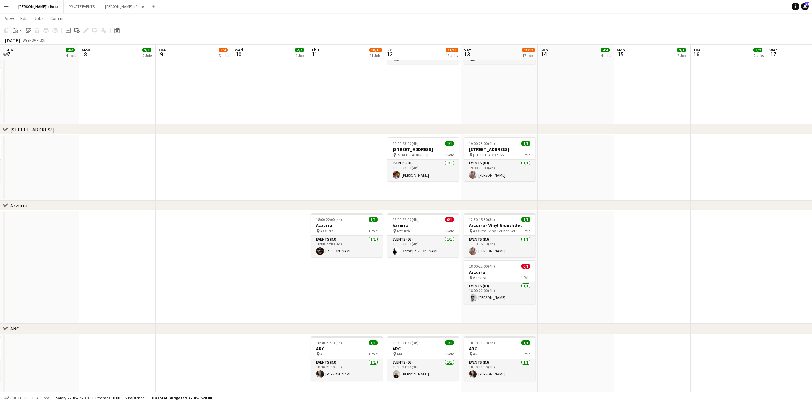
click at [392, 309] on app-date-cell "18:00-22:00 (4h) 0/1 Azzurra pin Azzurra 1 Role Events (DJ) [DATE] 18:00-22:00 …" at bounding box center [423, 267] width 76 height 113
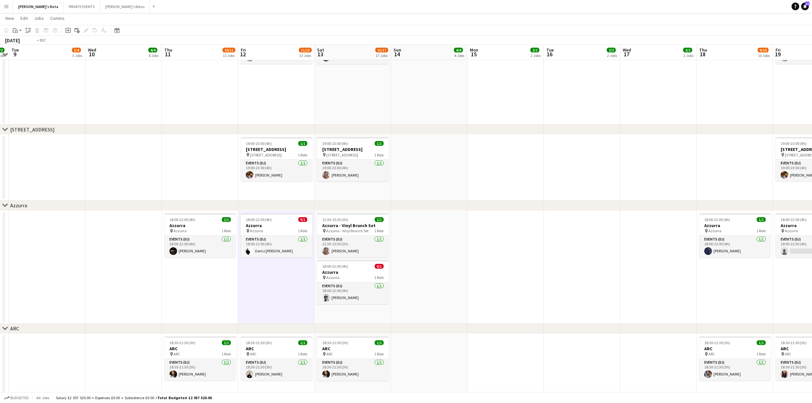
drag, startPoint x: 431, startPoint y: 307, endPoint x: 135, endPoint y: 298, distance: 296.2
click at [137, 298] on app-calendar-viewport "Fri 5 12/13 13 Jobs Sat 6 14/16 15 Jobs Sun 7 4/4 4 Jobs Mon 8 2/2 2 Jobs Tue 9…" at bounding box center [406, 34] width 812 height 1894
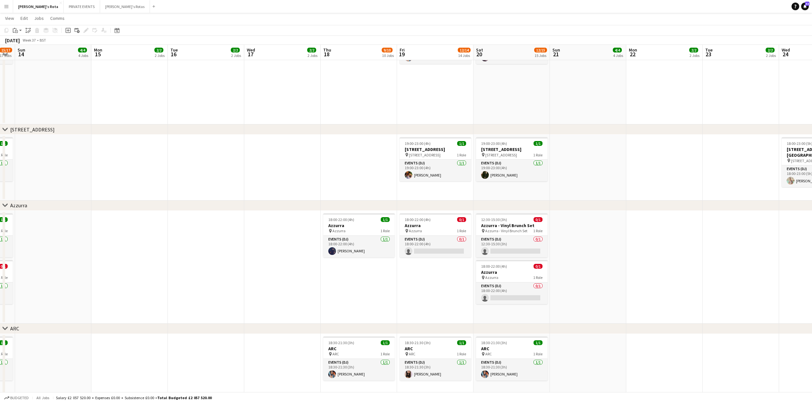
scroll to position [0, 246]
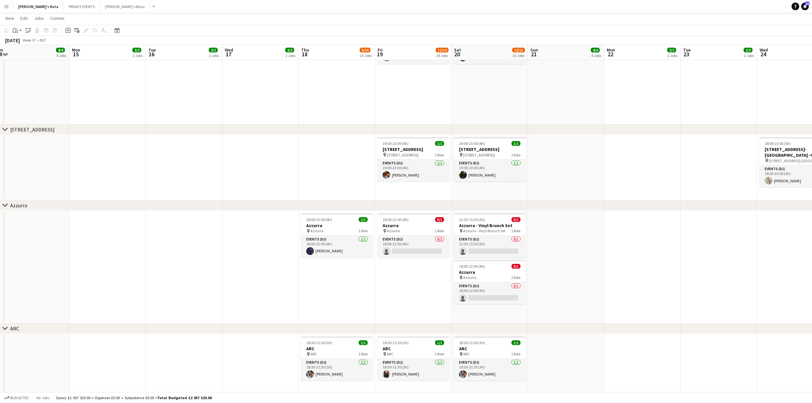
drag, startPoint x: 507, startPoint y: 283, endPoint x: 246, endPoint y: 283, distance: 260.6
click at [246, 283] on app-calendar-viewport "Thu 11 10/11 11 Jobs Fri 12 11/13 13 Jobs Sat 13 15/17 17 Jobs Sun 14 4/4 4 Job…" at bounding box center [406, 34] width 812 height 1894
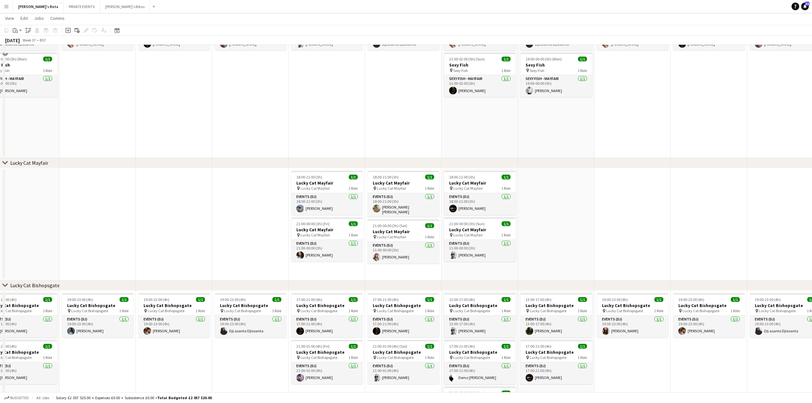
scroll to position [128, 0]
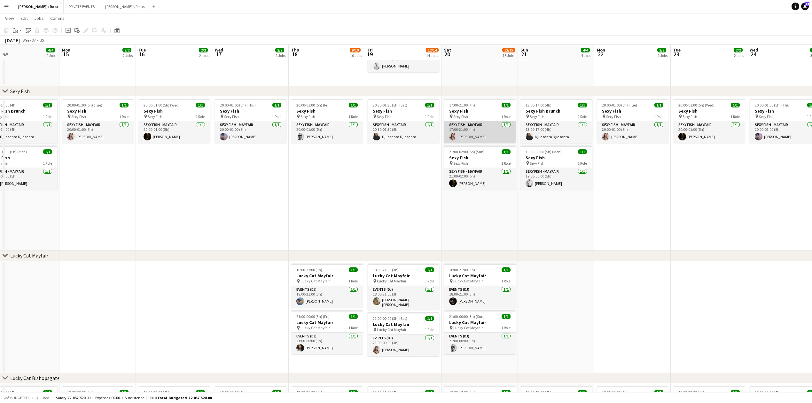
click at [475, 129] on app-card-role "SEXY FISH - MAYFAIR [DATE] 17:00-21:00 (4h) [PERSON_NAME]" at bounding box center [480, 132] width 72 height 22
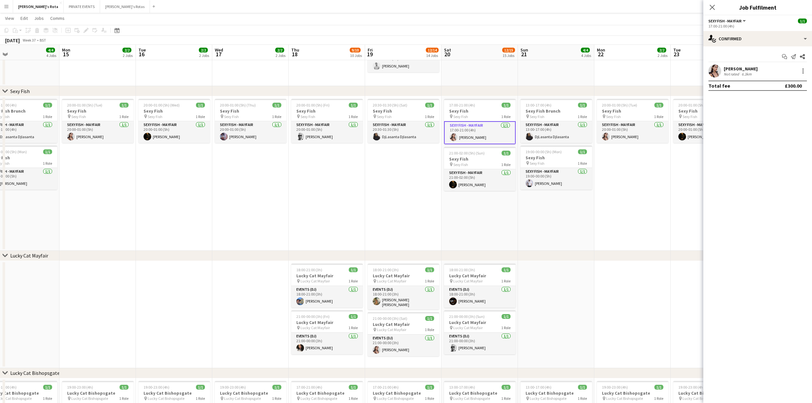
click at [473, 212] on app-date-cell "17:00-21:00 (4h) 1/1 Sexy Fish pin Sexy Fish 1 Role SEXY FISH - MAYFAIR [DATE] …" at bounding box center [480, 173] width 76 height 154
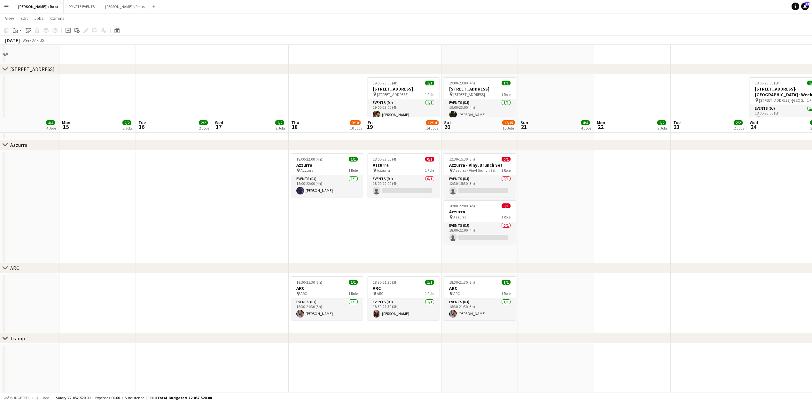
scroll to position [1066, 0]
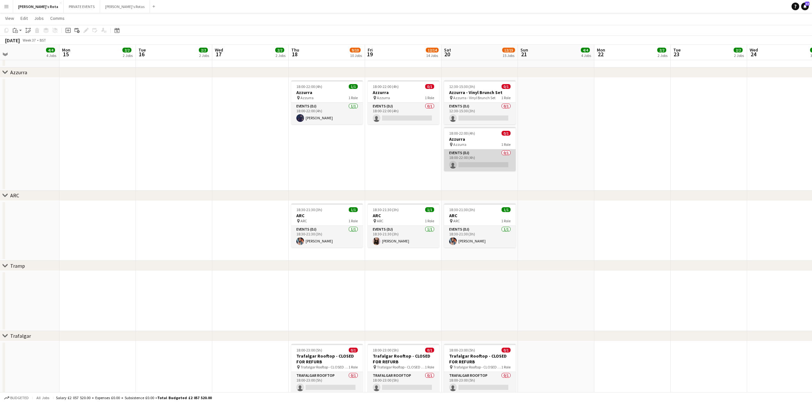
click at [476, 159] on app-card-role "Events (DJ) 0/1 18:00-22:00 (4h) single-neutral-actions" at bounding box center [480, 160] width 72 height 22
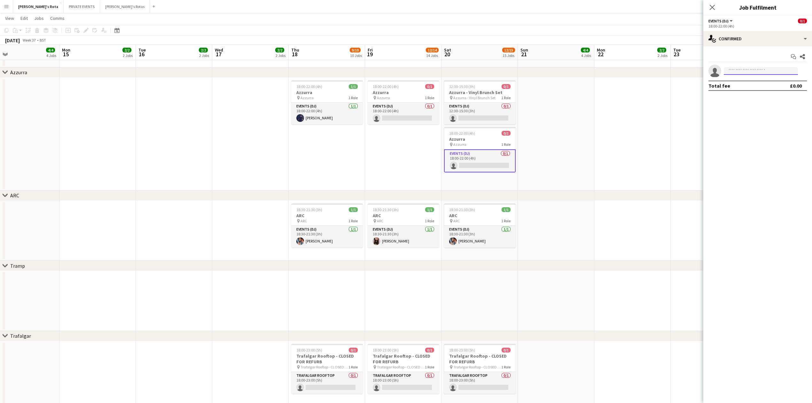
click at [746, 68] on input at bounding box center [761, 71] width 74 height 8
type input "****"
click at [746, 88] on span "[PHONE_NUMBER]" at bounding box center [761, 90] width 64 height 5
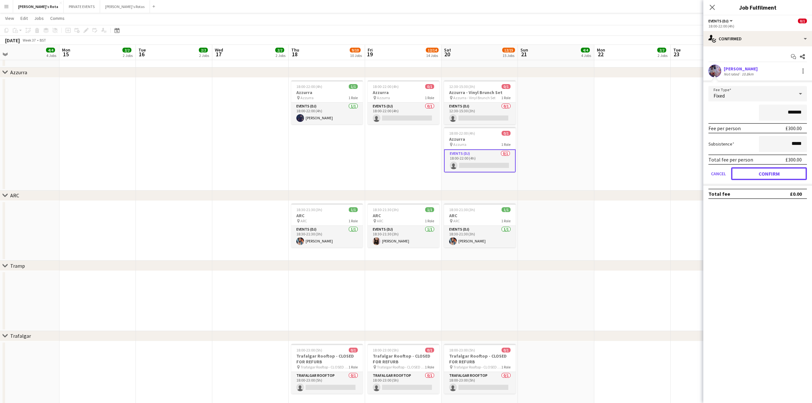
drag, startPoint x: 766, startPoint y: 179, endPoint x: 766, endPoint y: 173, distance: 6.4
click at [766, 178] on button "Confirm" at bounding box center [769, 173] width 76 height 13
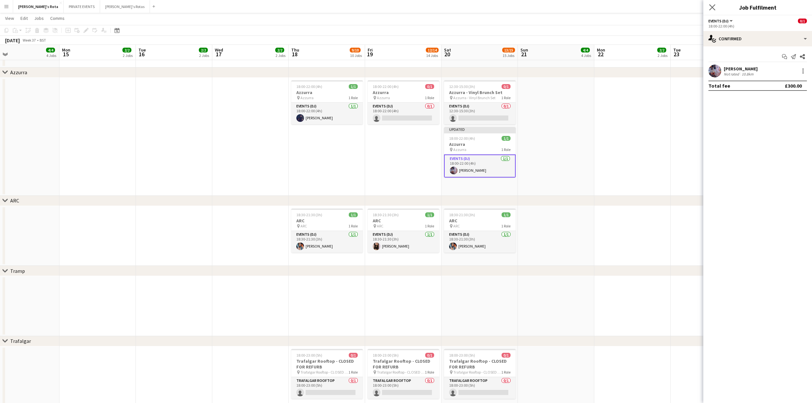
click at [710, 4] on app-icon "Close pop-in" at bounding box center [712, 7] width 9 height 9
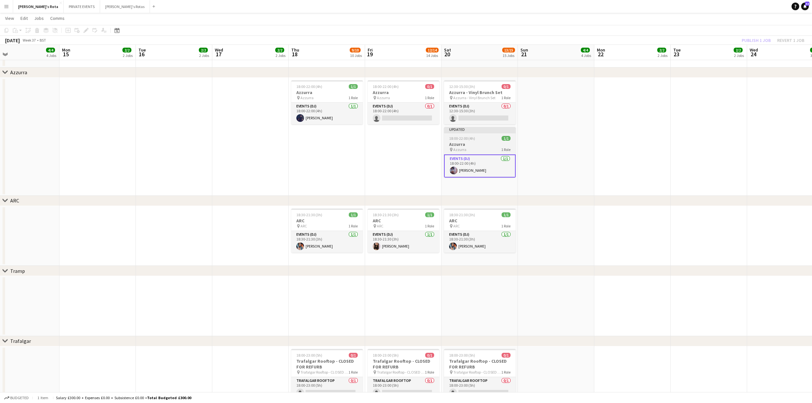
click at [484, 143] on h3 "Azzurra" at bounding box center [480, 144] width 72 height 6
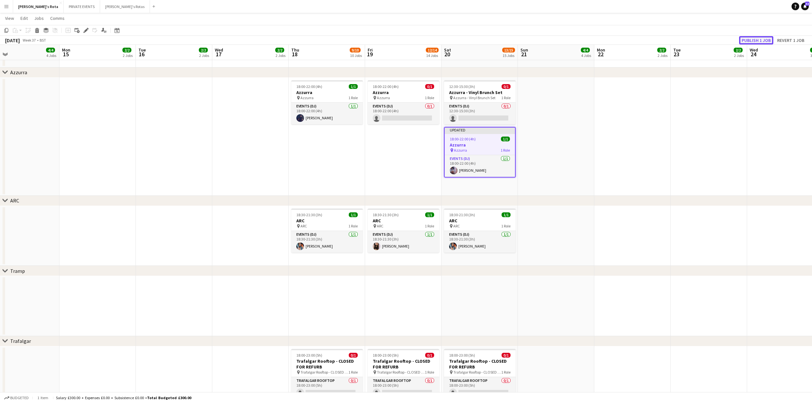
click at [749, 43] on button "Publish 1 job" at bounding box center [756, 40] width 34 height 8
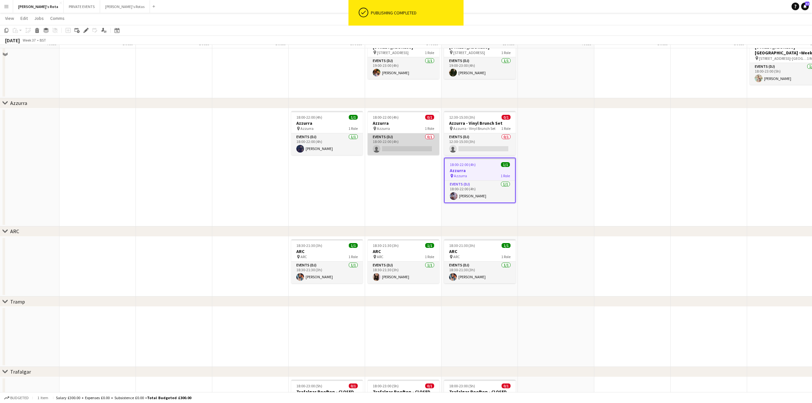
scroll to position [1023, 0]
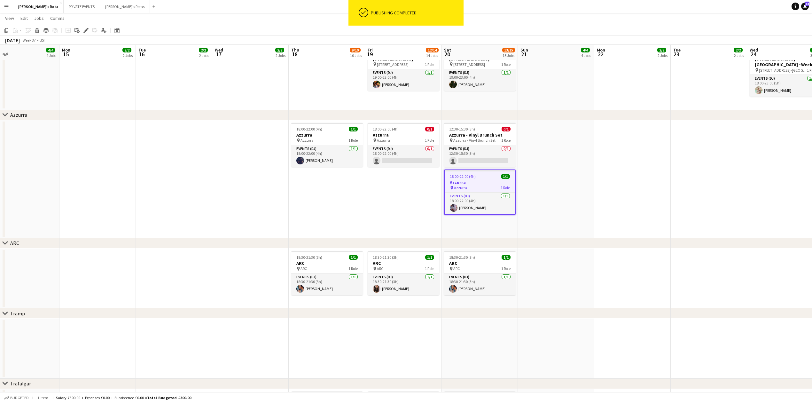
click at [396, 204] on app-date-cell "18:00-22:00 (4h) 0/1 Azzurra pin Azzurra 1 Role Events (DJ) 0/1 18:00-22:00 (4h…" at bounding box center [403, 179] width 76 height 118
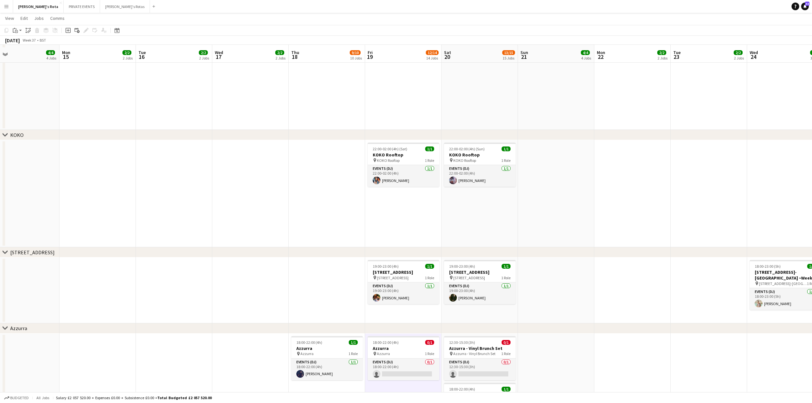
scroll to position [980, 0]
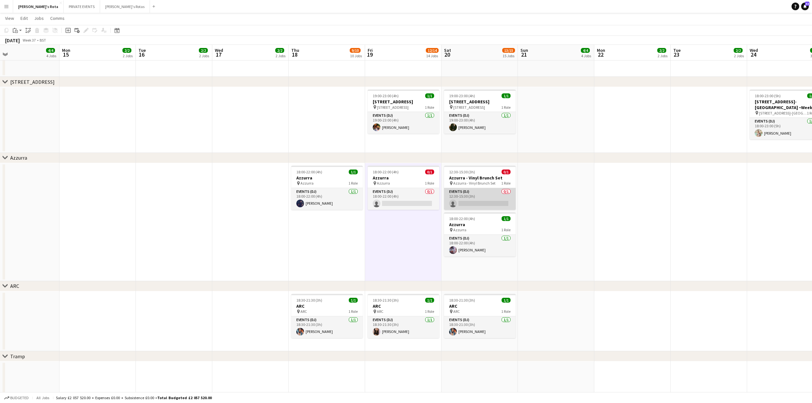
click at [468, 203] on app-card-role "Events (DJ) 0/1 12:30-15:30 (3h) single-neutral-actions" at bounding box center [480, 199] width 72 height 22
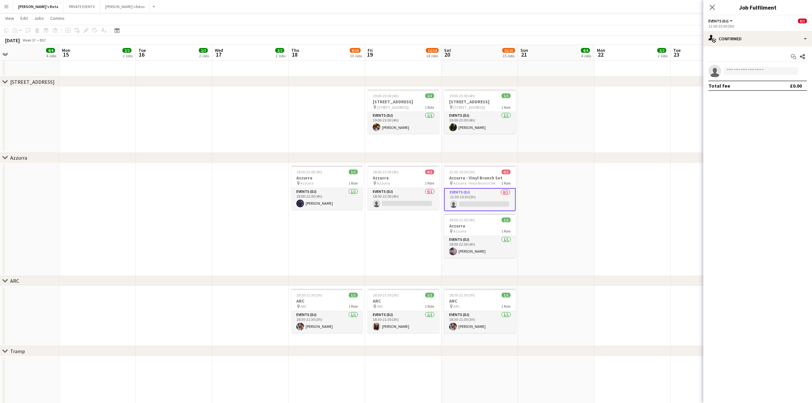
click at [755, 65] on app-invite-slot "single-neutral-actions" at bounding box center [757, 71] width 109 height 13
click at [755, 69] on input at bounding box center [761, 71] width 74 height 8
type input "*"
type input "*******"
click at [760, 80] on span "[PERSON_NAME]" at bounding box center [747, 80] width 37 height 5
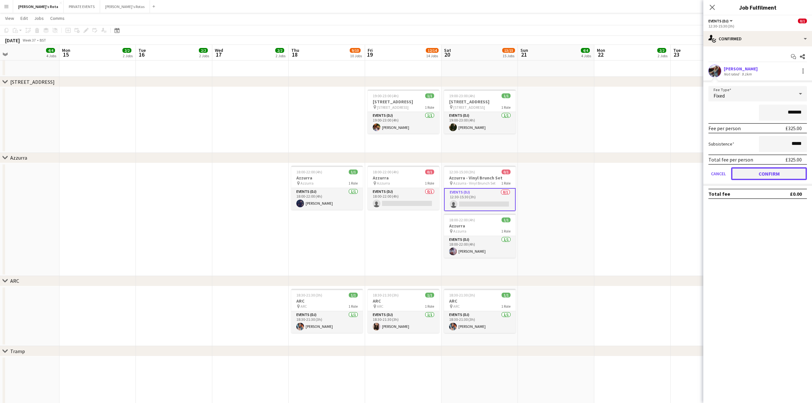
click at [764, 172] on button "Confirm" at bounding box center [769, 173] width 76 height 13
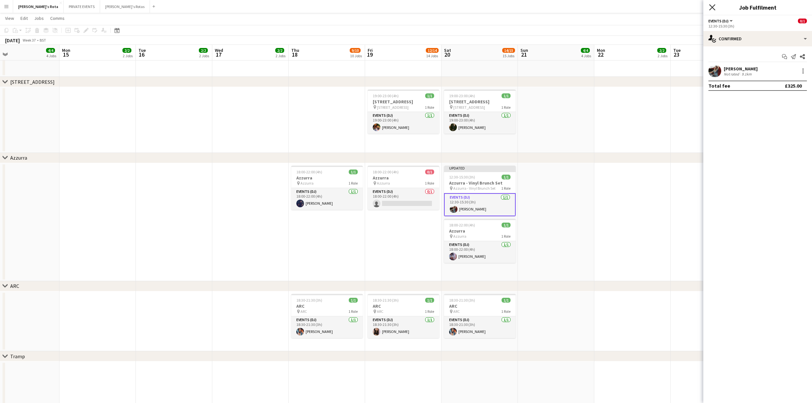
click at [714, 6] on icon "Close pop-in" at bounding box center [712, 7] width 6 height 6
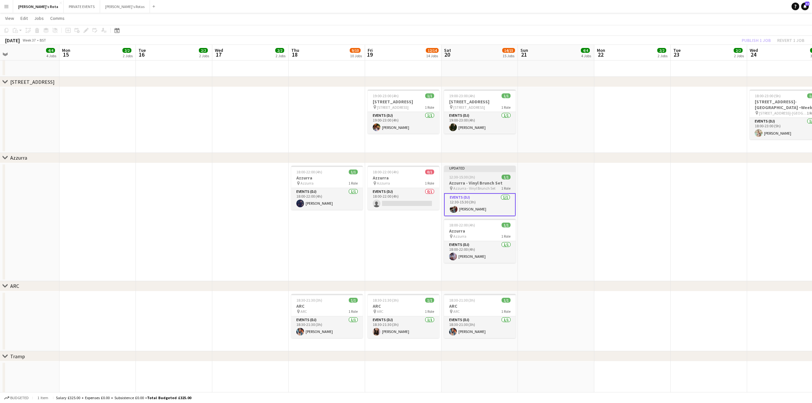
click at [475, 186] on span "Azzurra - Vinyl Brunch Set" at bounding box center [474, 188] width 42 height 5
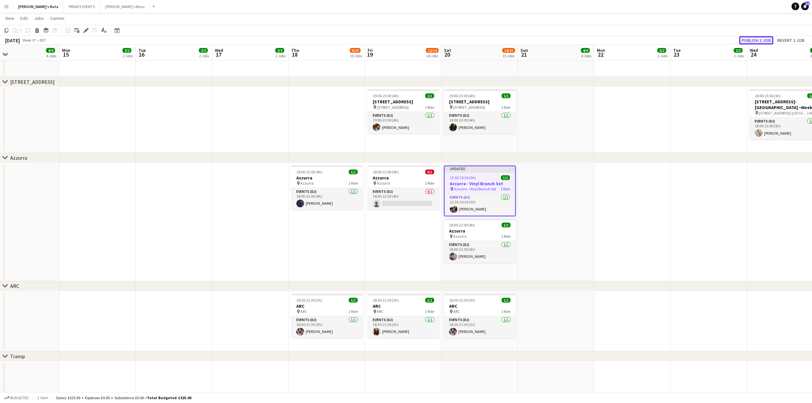
click at [752, 40] on button "Publish 1 job" at bounding box center [756, 40] width 34 height 8
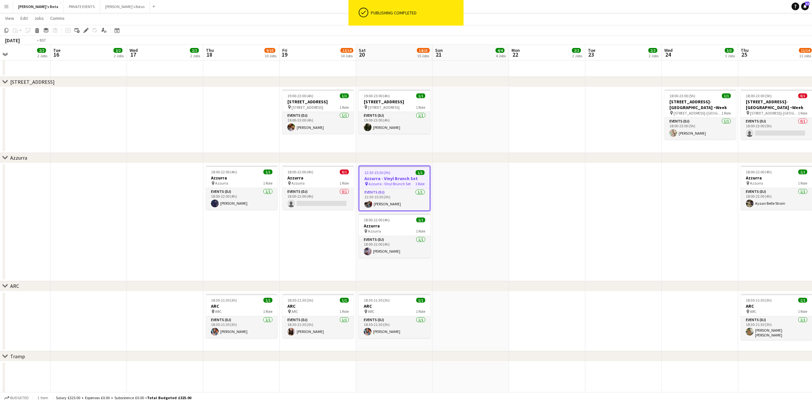
drag, startPoint x: 695, startPoint y: 198, endPoint x: 320, endPoint y: 223, distance: 376.2
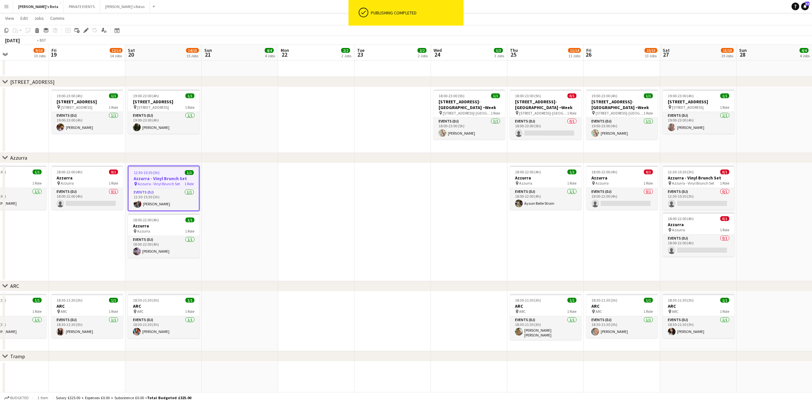
drag, startPoint x: 414, startPoint y: 237, endPoint x: 698, endPoint y: 236, distance: 283.9
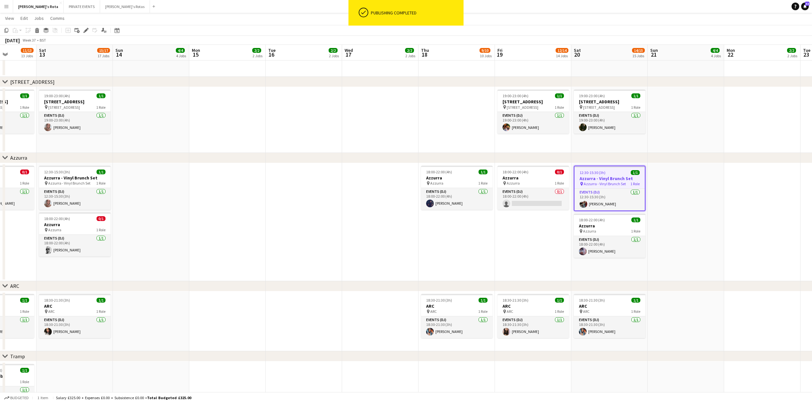
scroll to position [0, 192]
